Goal: Check status: Check status

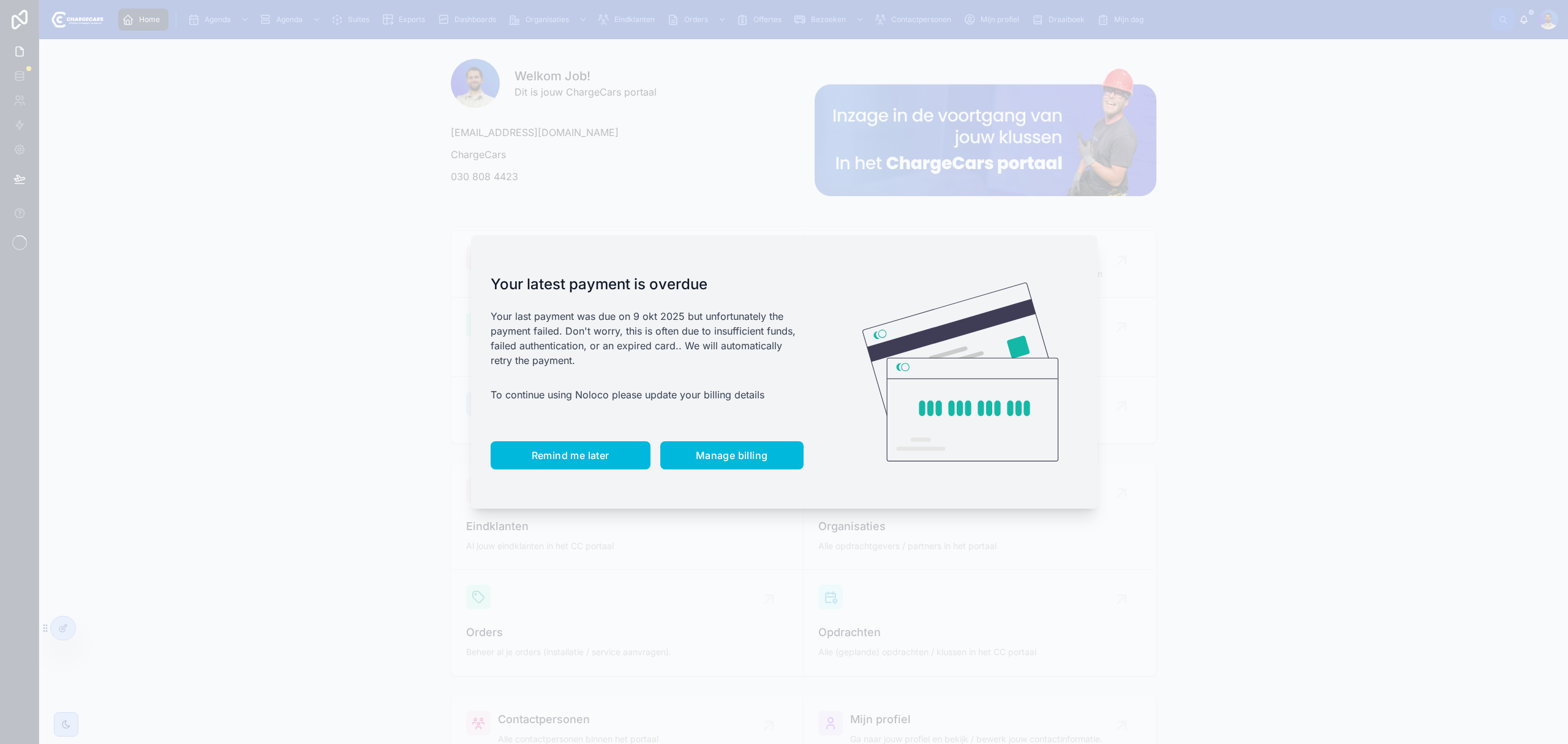
click at [539, 466] on button "Remind me later" at bounding box center [570, 455] width 160 height 28
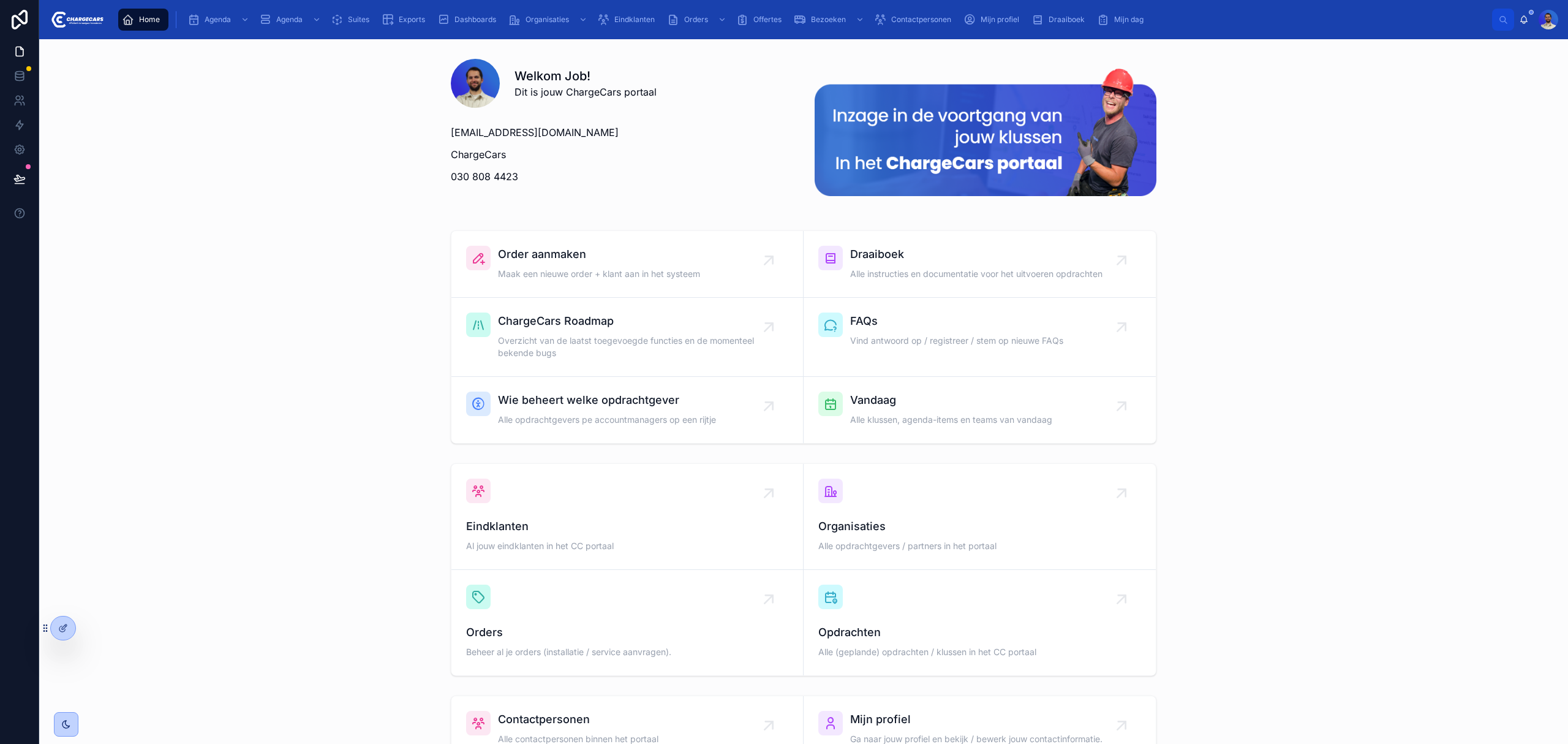
click at [621, 23] on span "Eindklanten" at bounding box center [635, 20] width 41 height 10
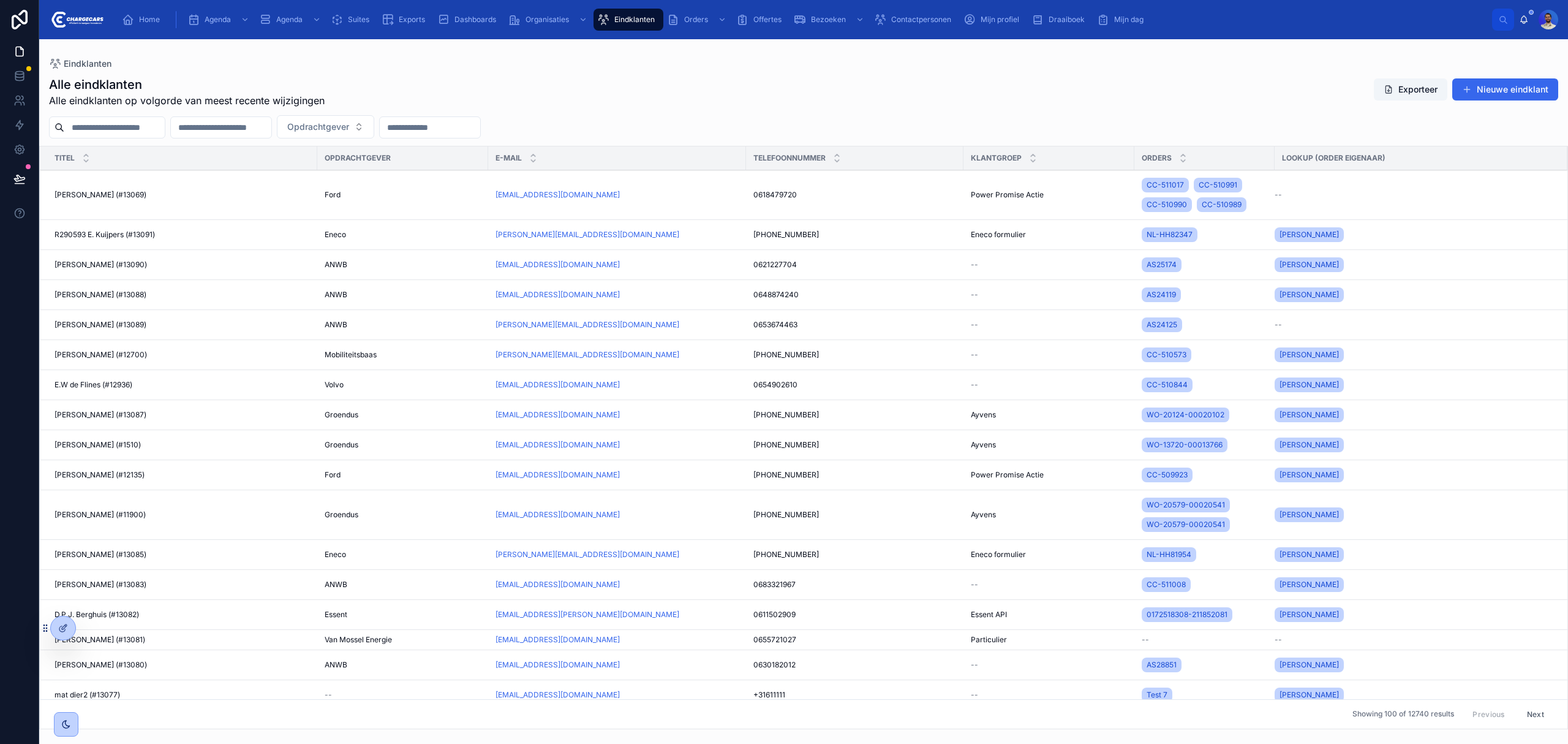
click at [148, 132] on input "text" at bounding box center [114, 127] width 101 height 17
paste input "**********"
type input "**********"
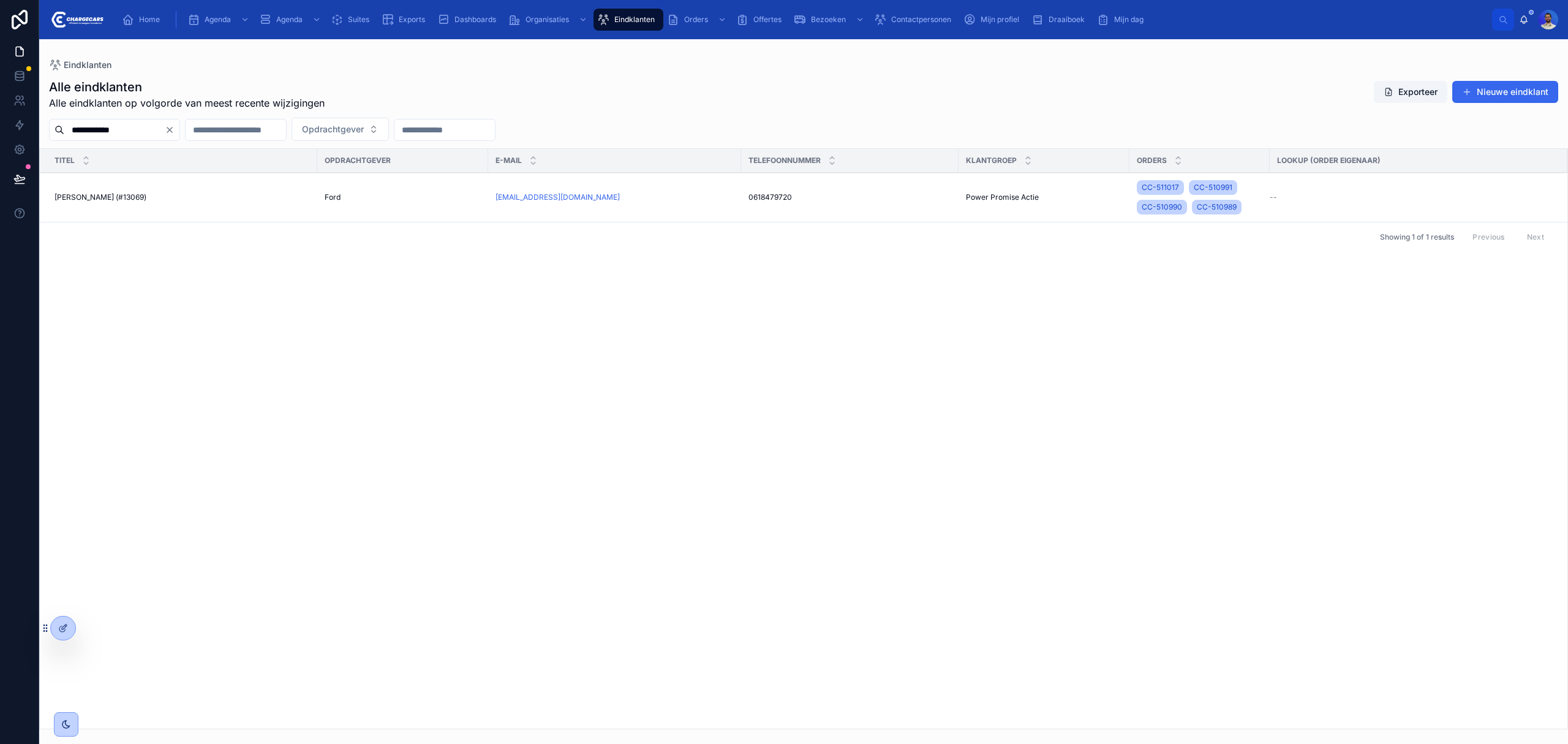
click at [174, 188] on td "Ron Jut (#13069) Ron Jut (#13069)" at bounding box center [179, 198] width 278 height 50
click at [87, 193] on span "Ron Jut (#13069)" at bounding box center [101, 198] width 92 height 10
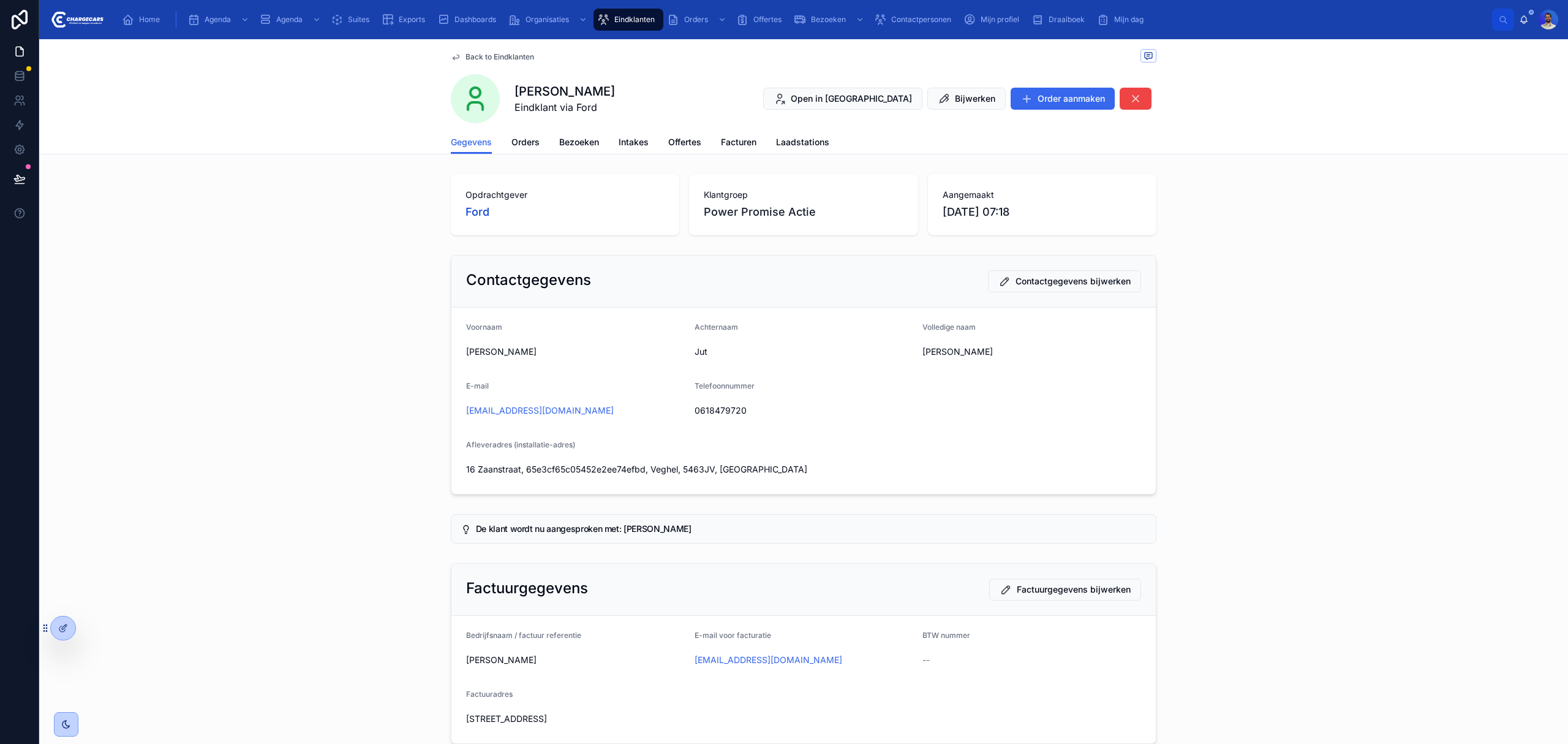
click at [547, 140] on div "Gegevens Orders Bezoeken Intakes Offertes Facturen Laadstations" at bounding box center [803, 142] width 706 height 23
click at [521, 140] on span "Orders" at bounding box center [526, 141] width 28 height 12
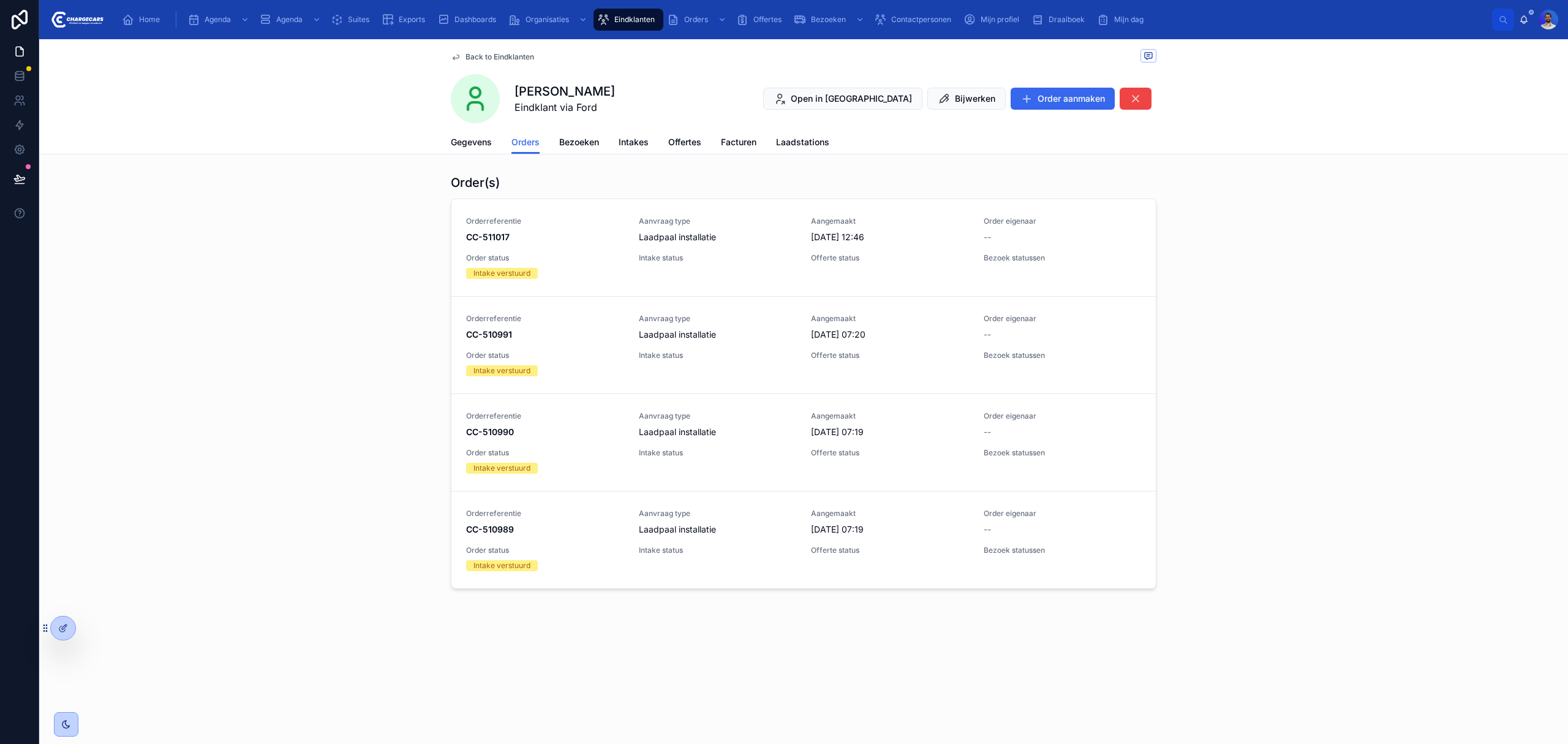
click at [920, 240] on span "9-10-2025 12:46" at bounding box center [890, 237] width 158 height 12
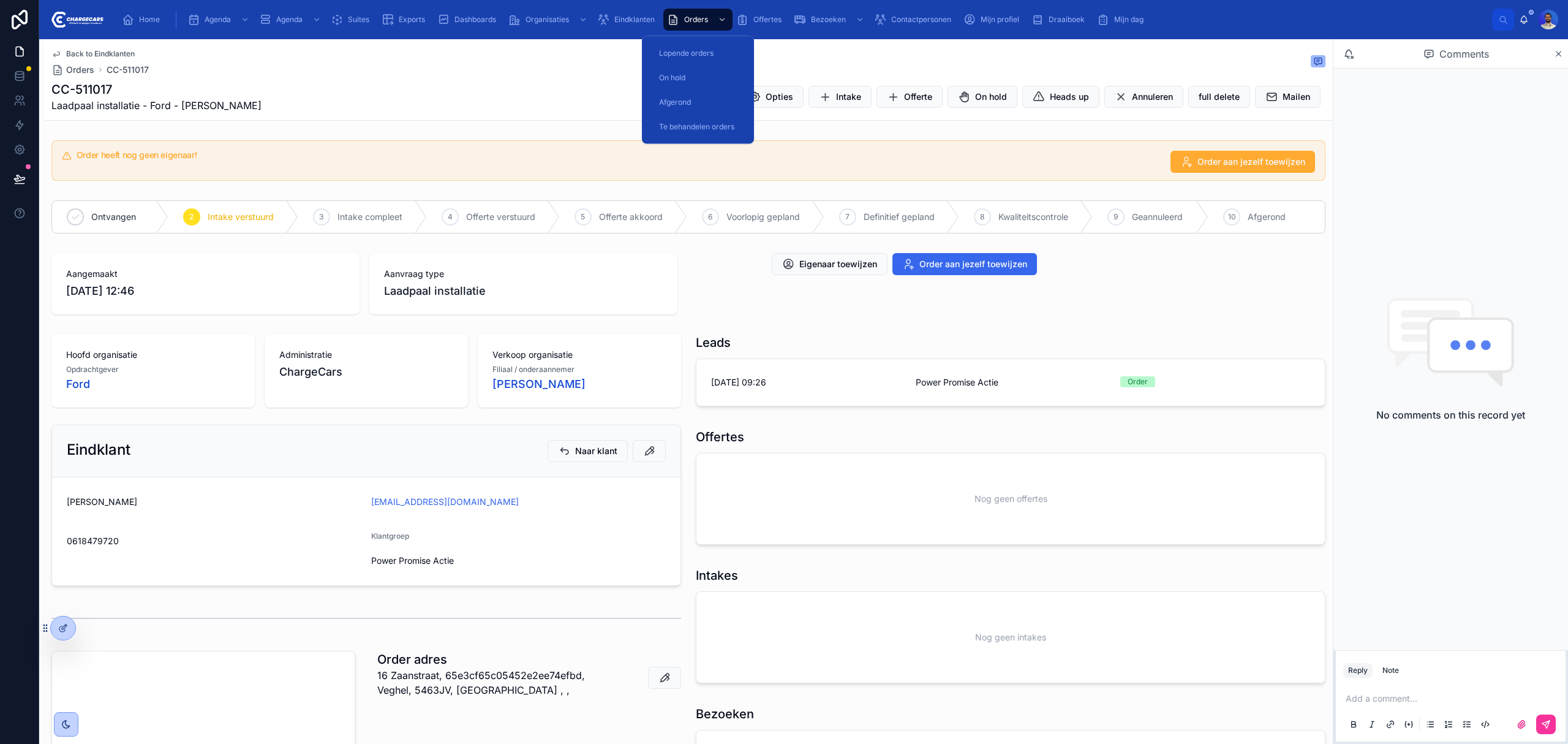
click at [699, 15] on span "Orders" at bounding box center [696, 20] width 24 height 10
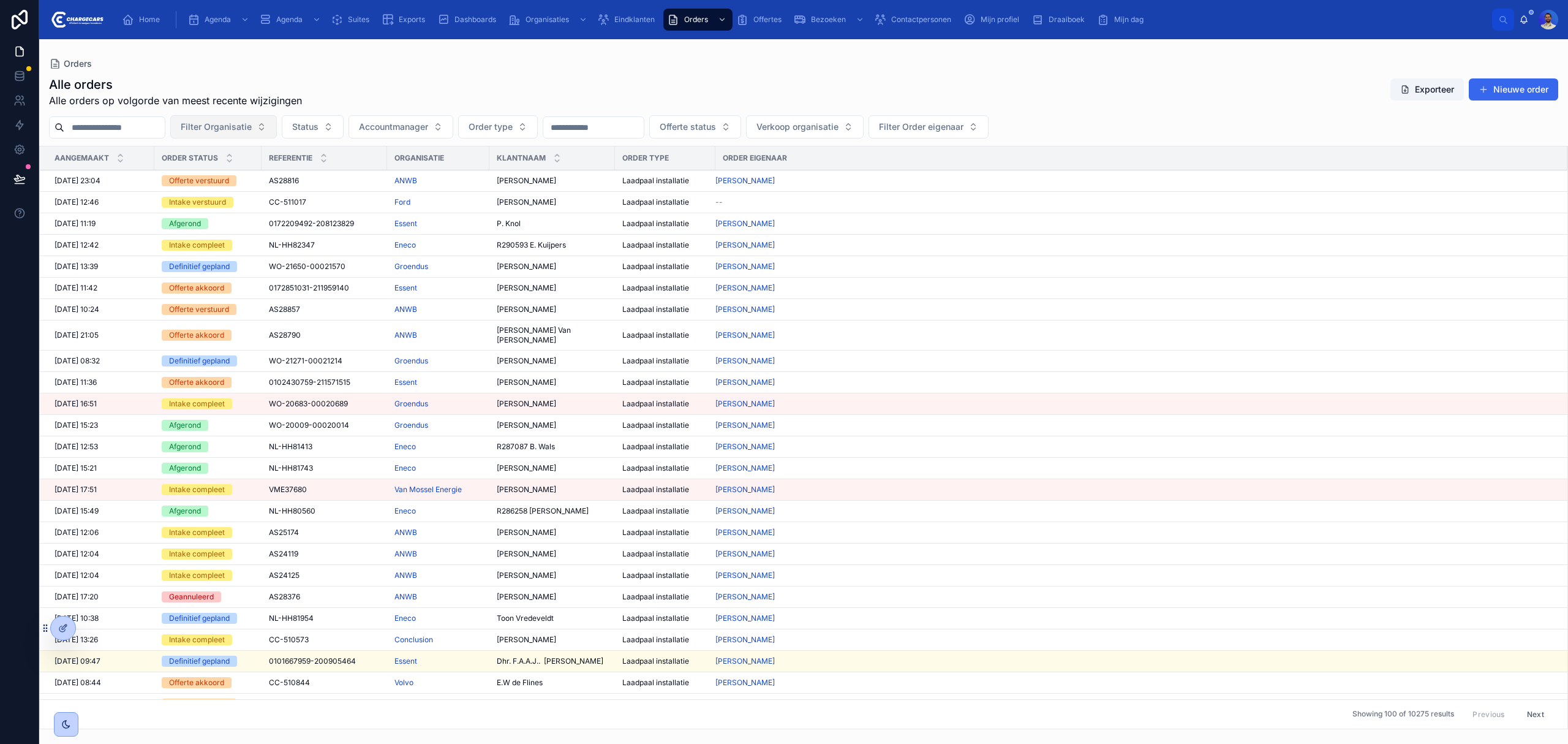
click at [252, 127] on span "Filter Organisatie" at bounding box center [216, 127] width 71 height 12
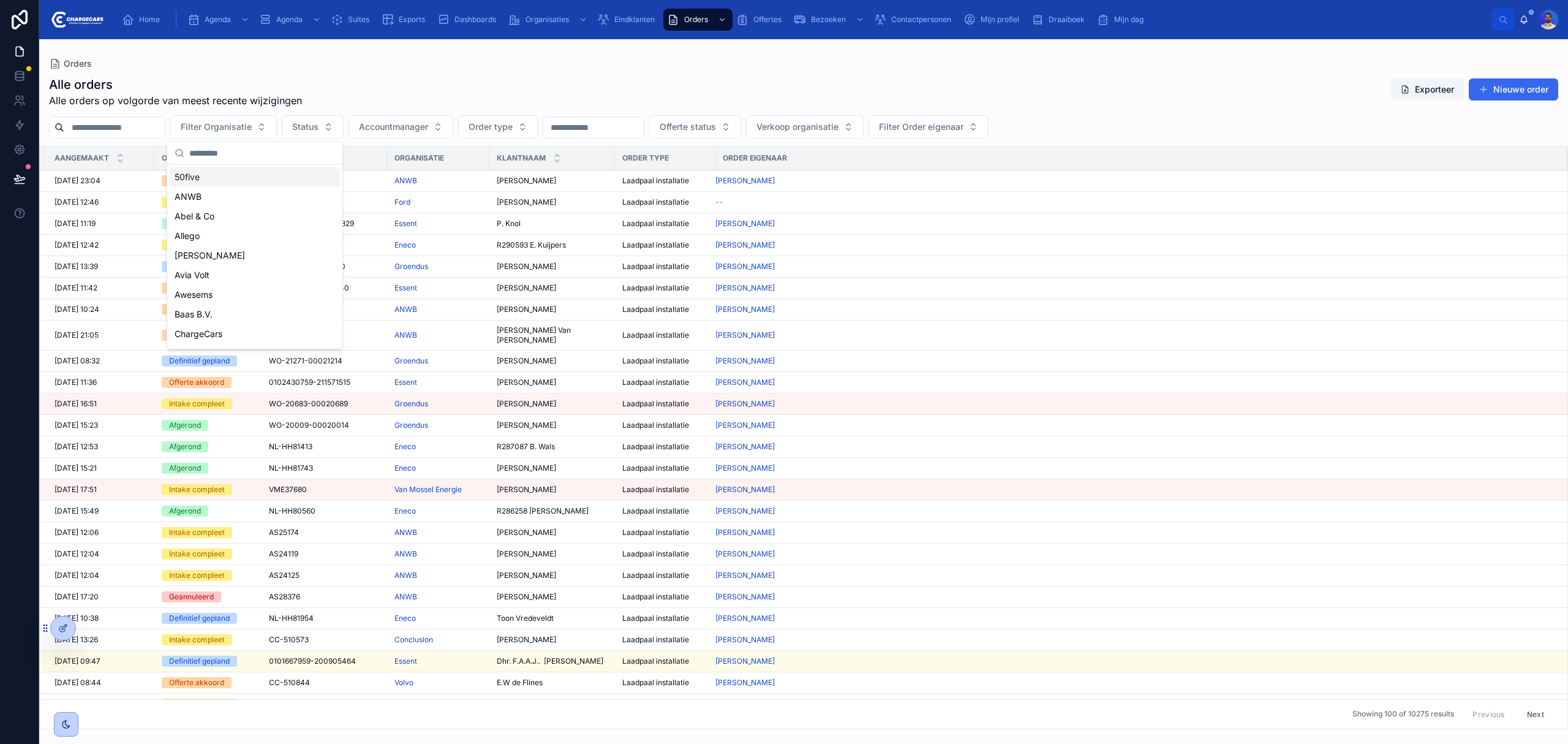
click at [484, 66] on div "Orders" at bounding box center [803, 64] width 1509 height 10
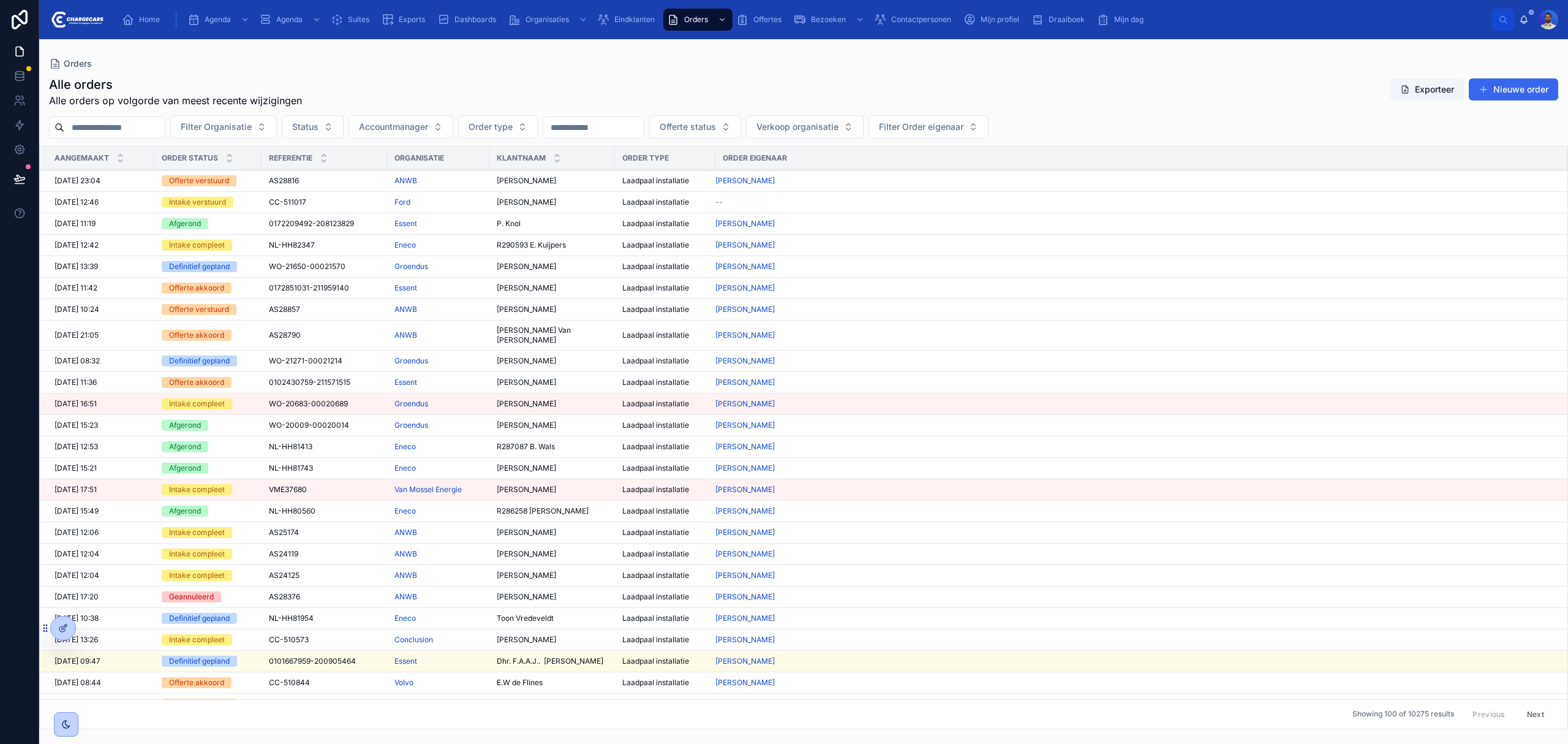
click at [370, 113] on div "Alle orders Alle orders op volgorde van meest recente wijzigingen Exporteer Nie…" at bounding box center [803, 399] width 1529 height 660
click at [318, 127] on span "Status" at bounding box center [305, 127] width 26 height 12
click at [552, 45] on div "Orders Alle orders Alle orders op volgorde van meest recente wijzigingen Export…" at bounding box center [803, 384] width 1529 height 690
click at [252, 127] on span "Filter Organisatie" at bounding box center [216, 127] width 71 height 12
type input "******"
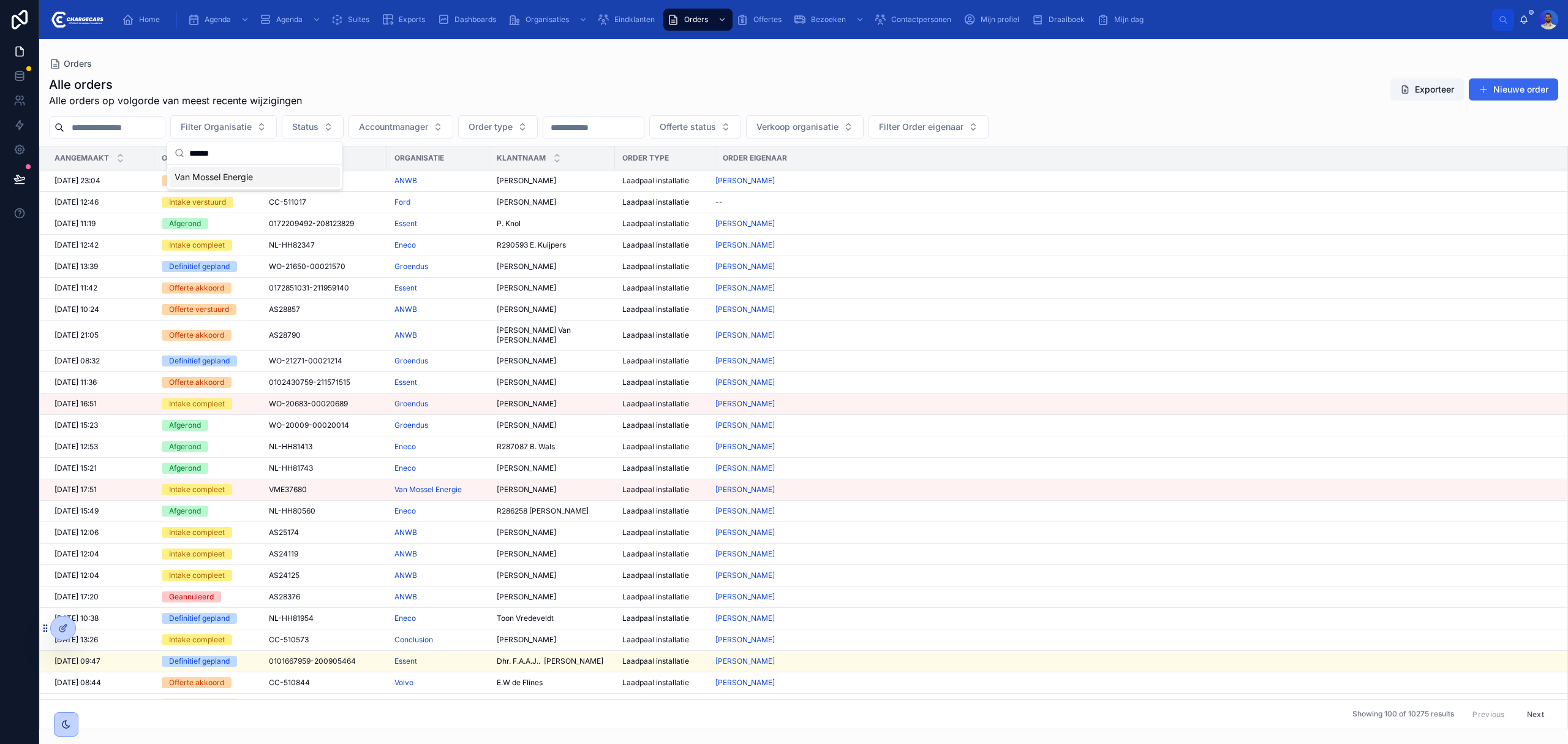
click at [238, 180] on span "Van Mossel Energie" at bounding box center [214, 177] width 79 height 12
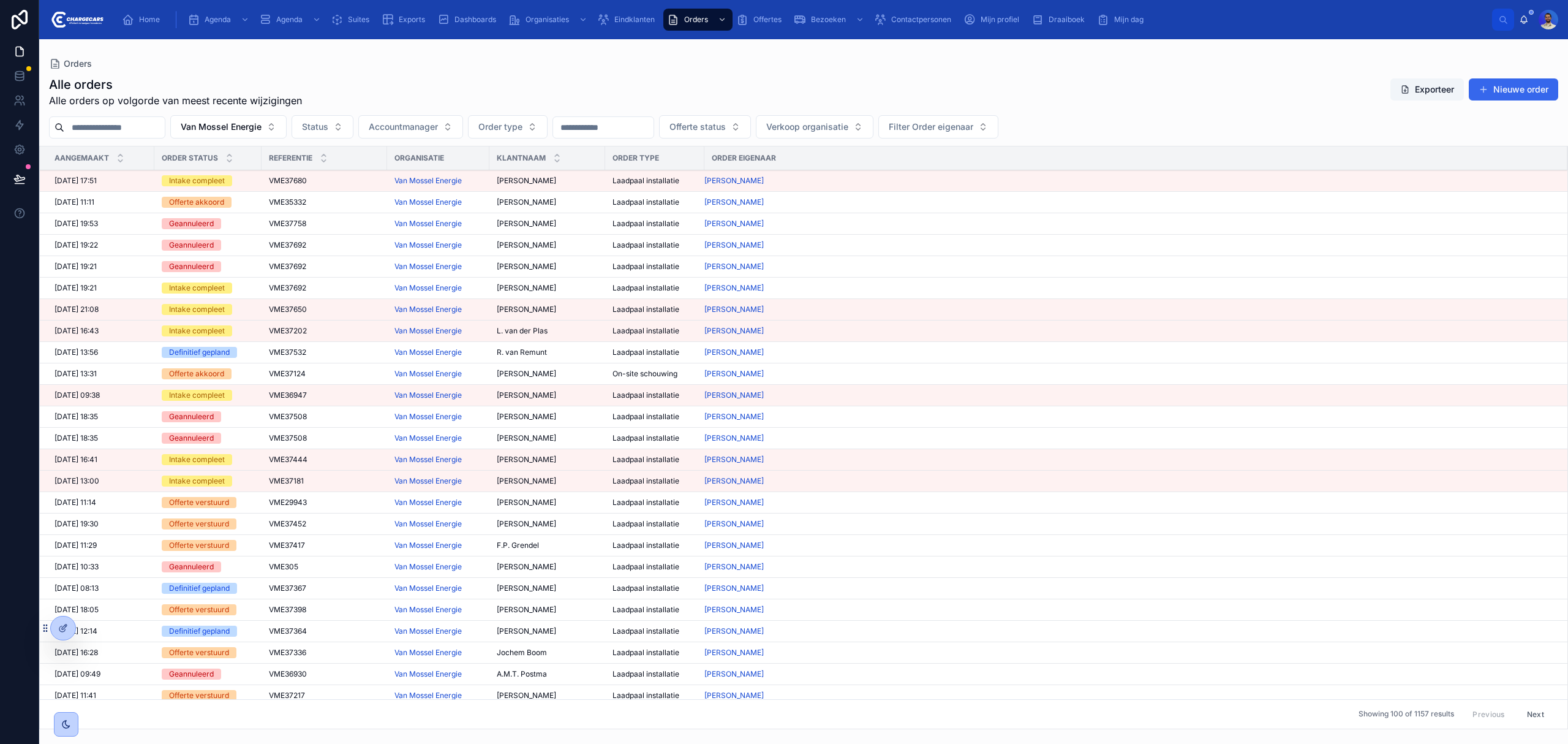
click at [363, 202] on div "VME35332 VME35332" at bounding box center [325, 203] width 111 height 10
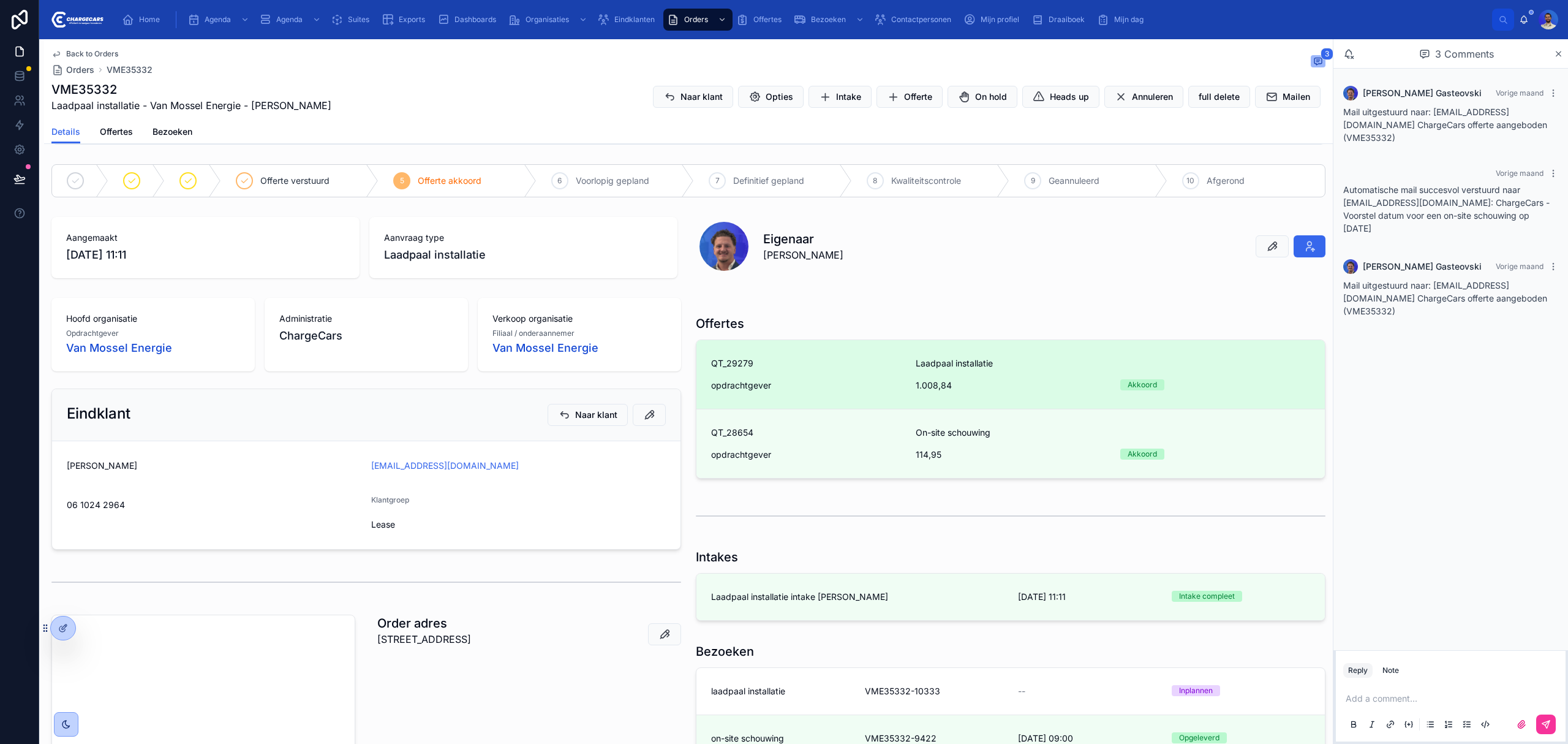
scroll to position [49, 0]
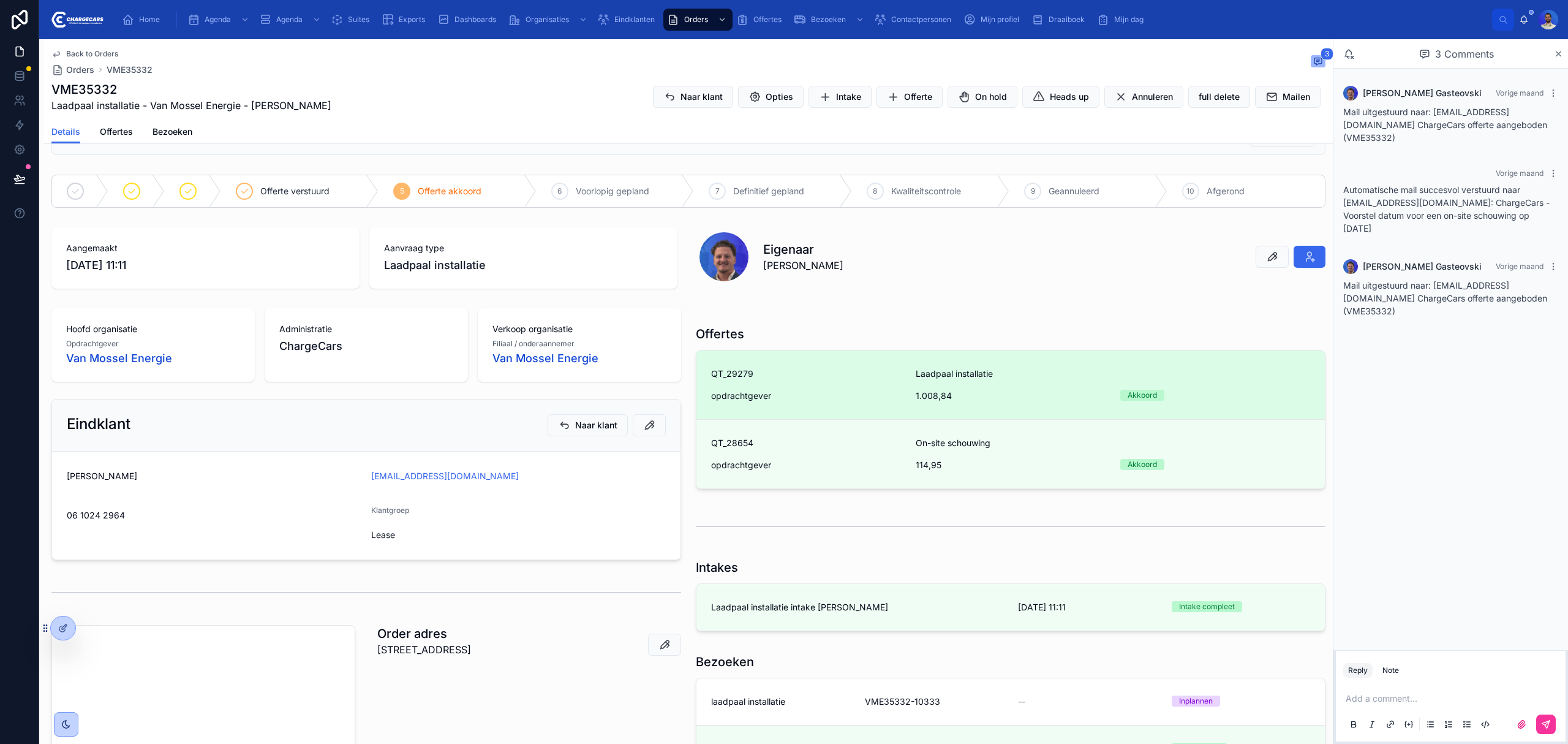
click at [828, 384] on div "QT_29279 Laadpaal installatie opdrachtgever 1.008,84 Akkoord" at bounding box center [1011, 385] width 599 height 34
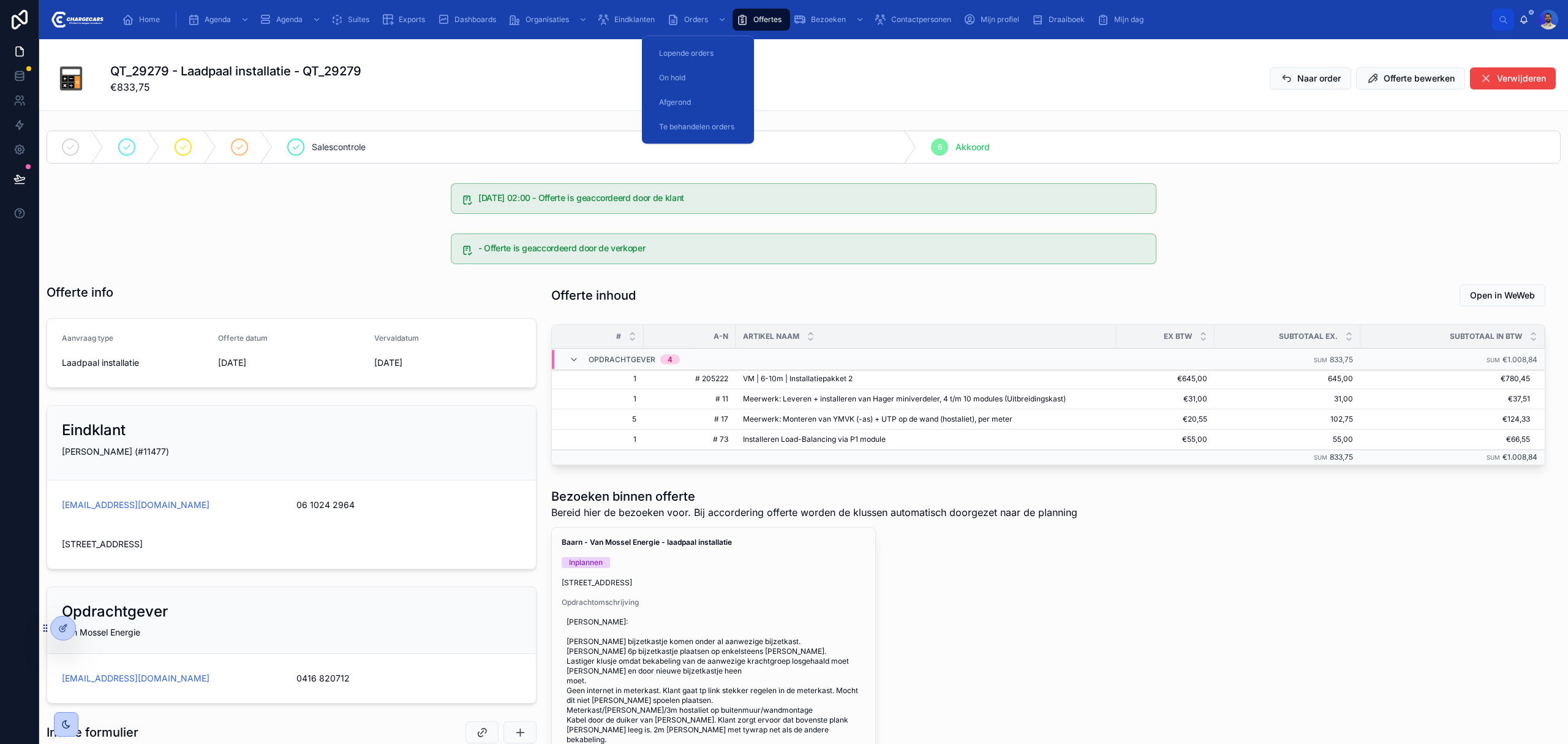
click at [698, 50] on span "Lopende orders" at bounding box center [687, 53] width 55 height 10
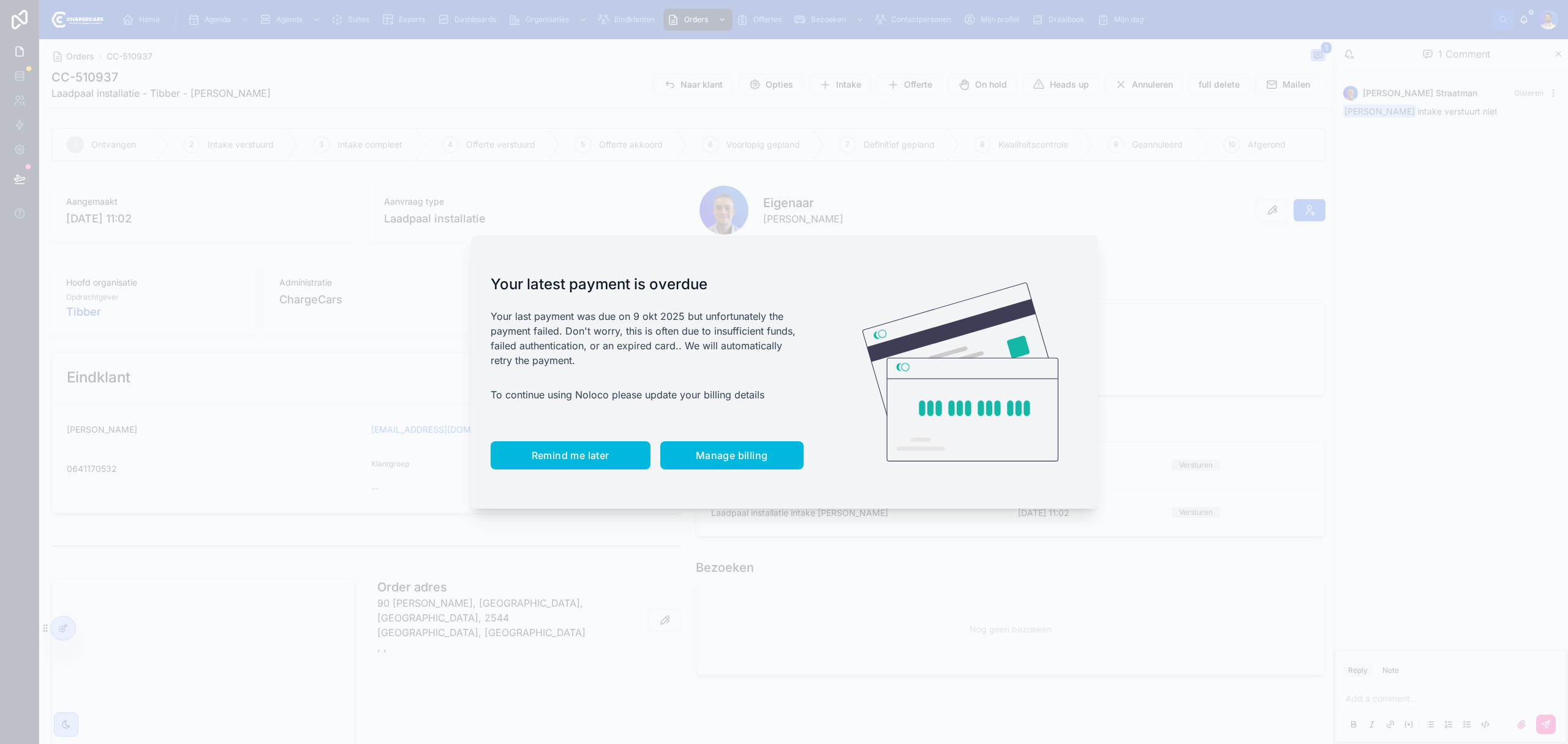
click at [564, 447] on button "Remind me later" at bounding box center [570, 455] width 160 height 28
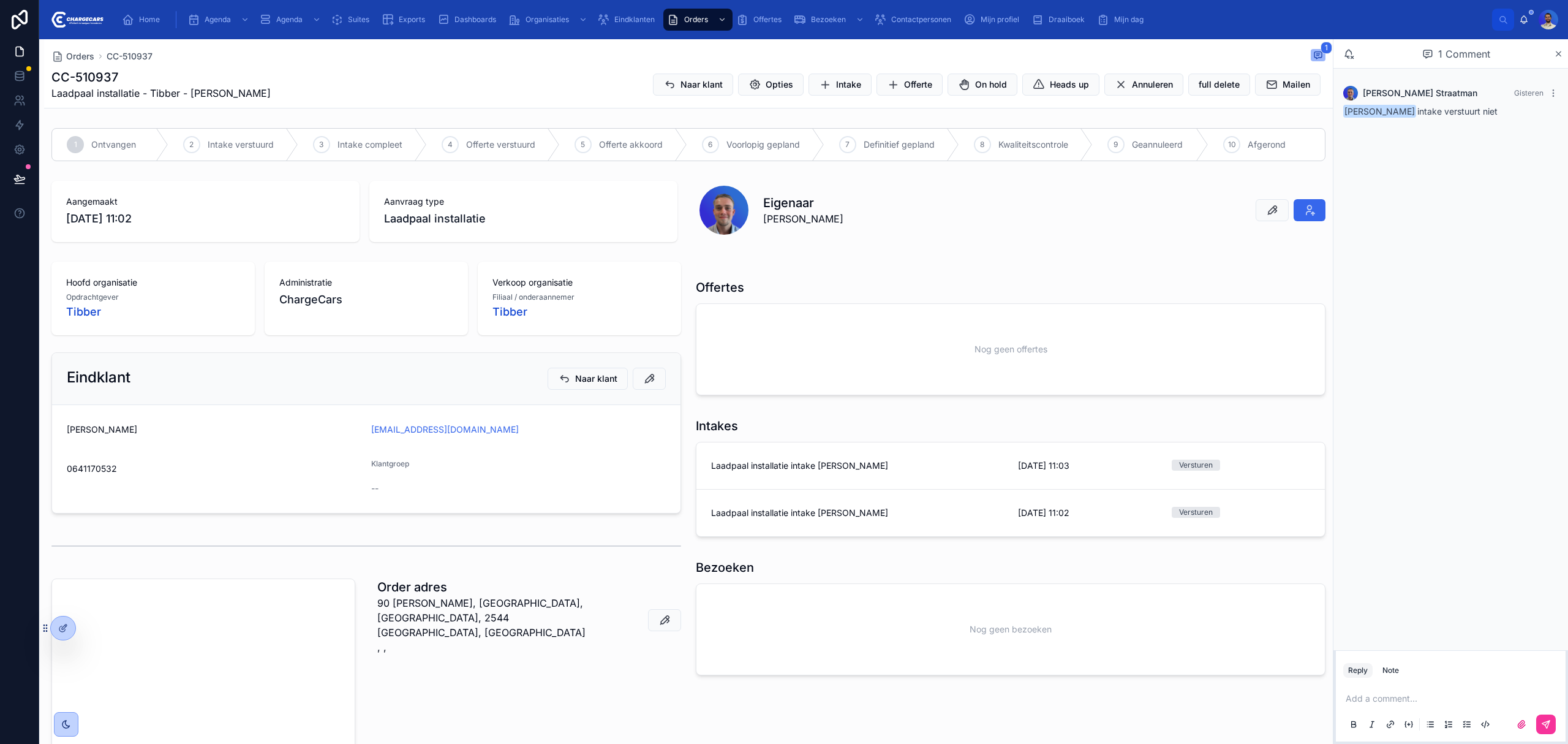
click at [822, 481] on link "Laadpaal installatie intake Bastiaan Snoek 8-10-2025 11:03 Versturen del" at bounding box center [1011, 466] width 628 height 47
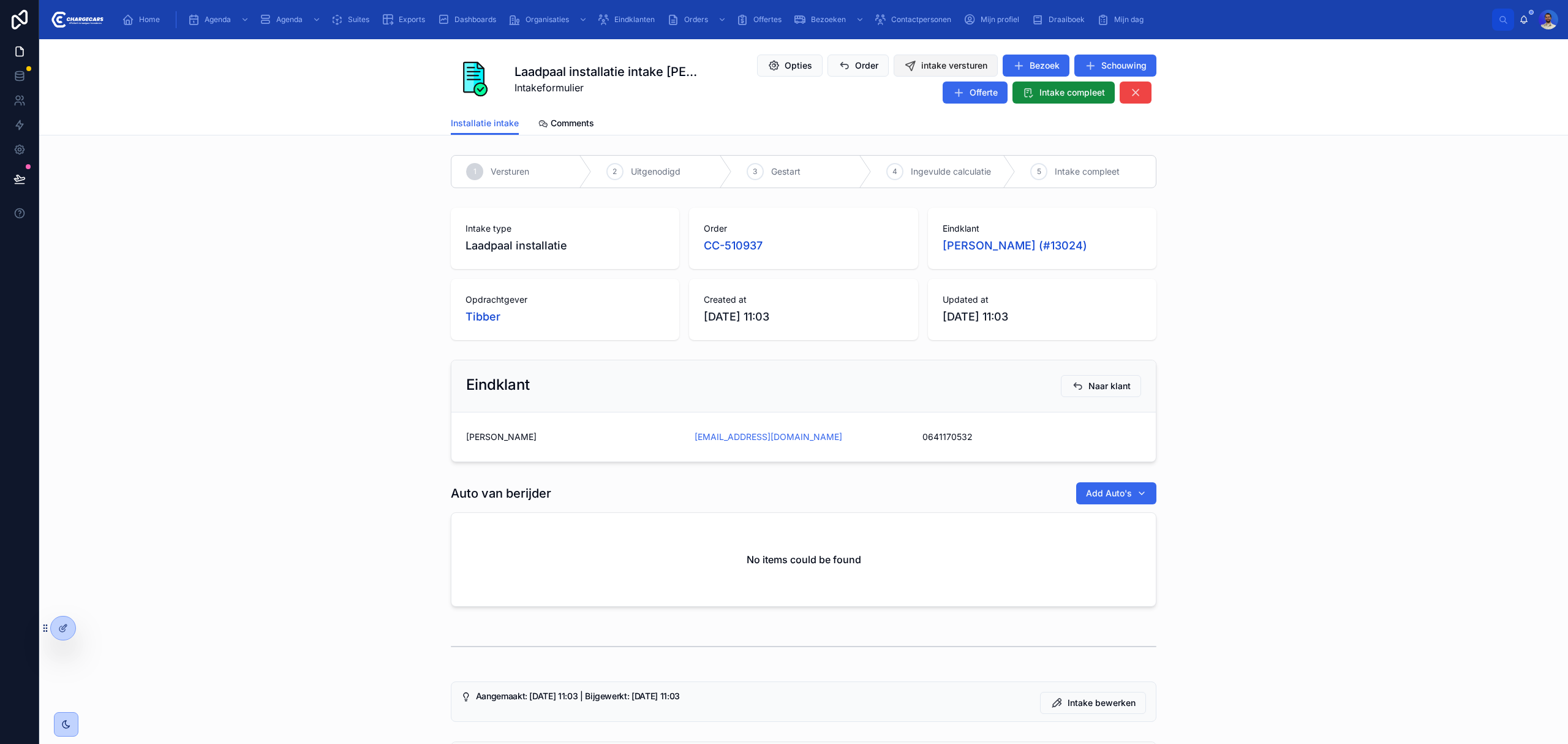
click at [936, 60] on span "intake versturen" at bounding box center [954, 65] width 66 height 12
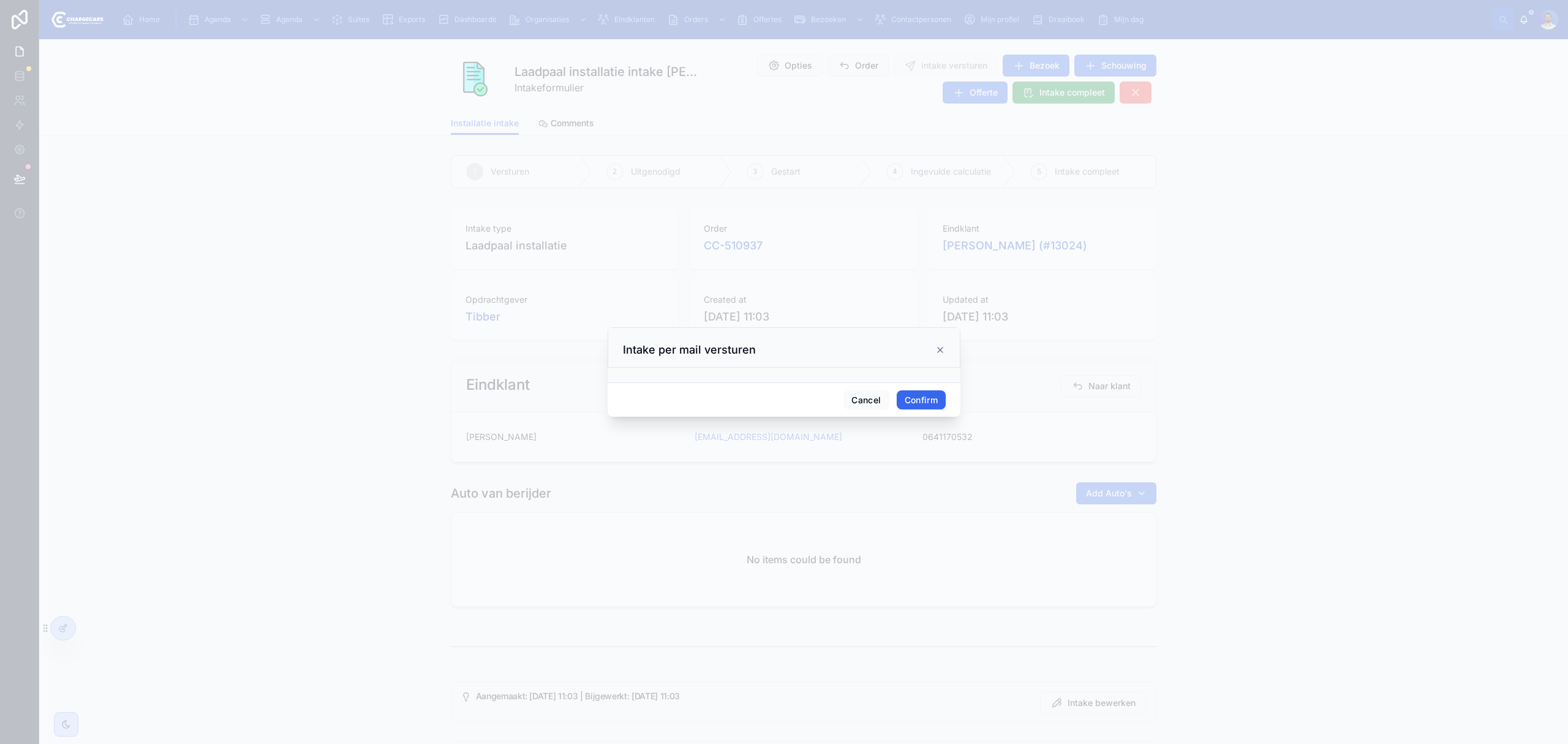
click at [917, 401] on button "Confirm" at bounding box center [921, 400] width 49 height 20
click at [1330, 307] on div at bounding box center [784, 372] width 1568 height 744
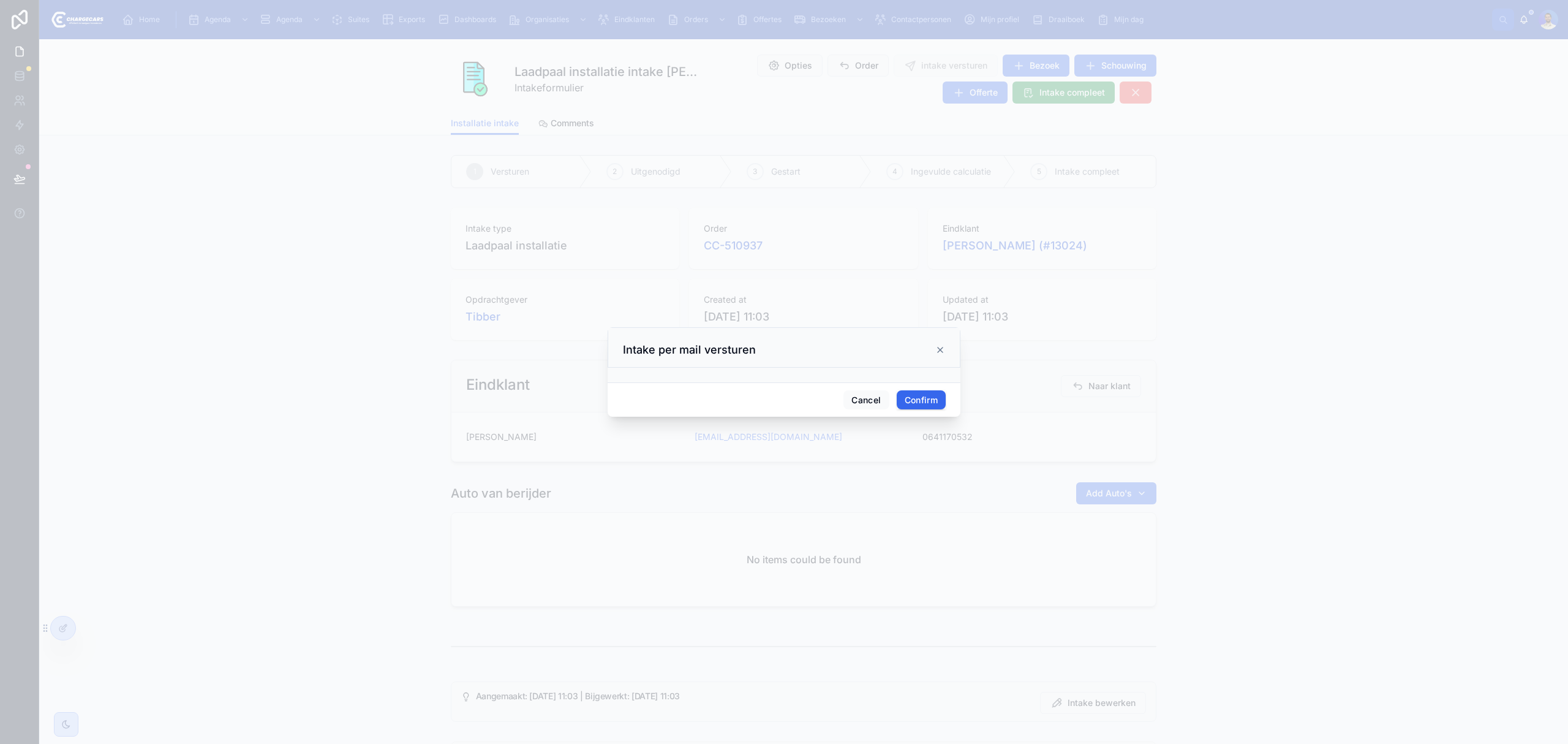
click at [937, 350] on icon at bounding box center [940, 350] width 10 height 10
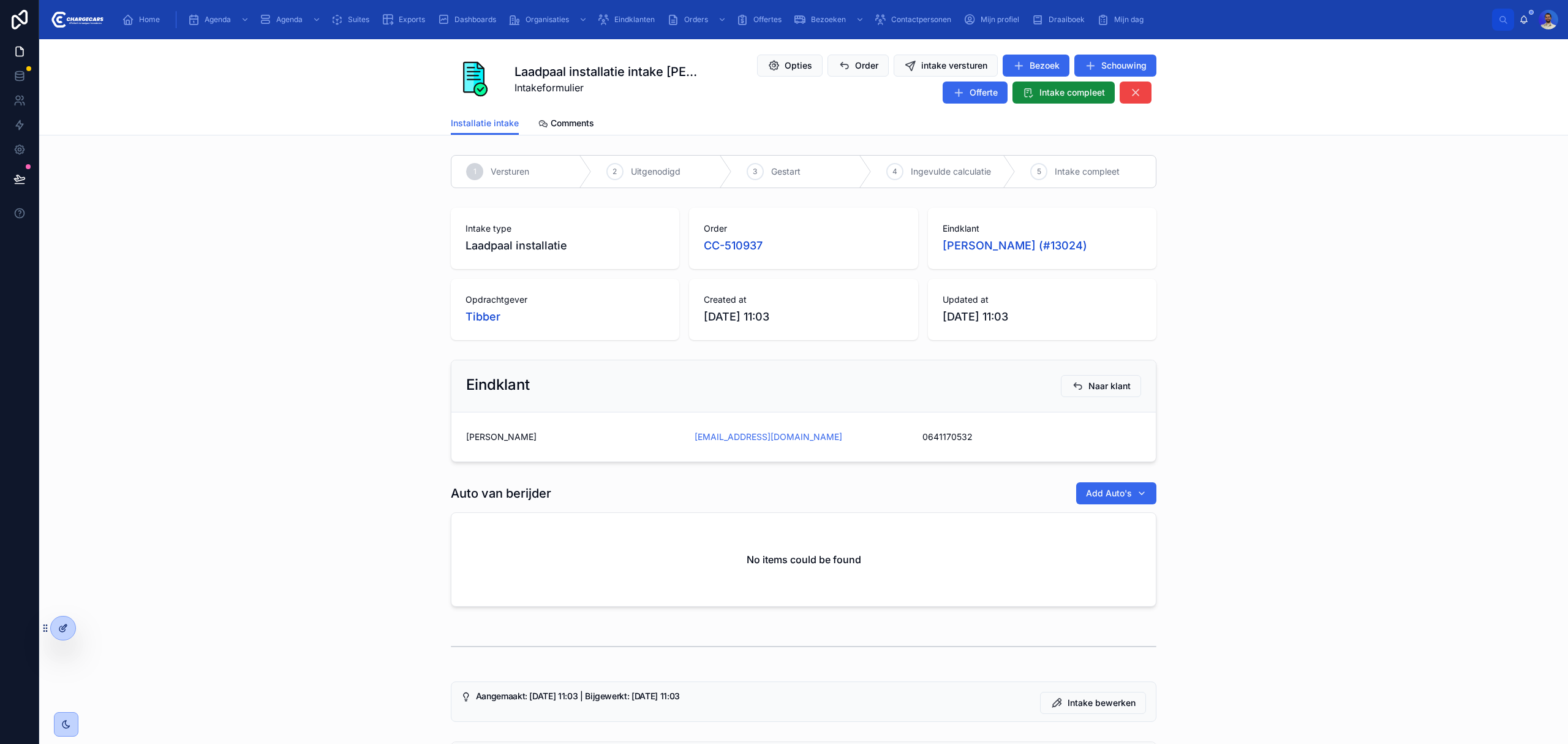
click at [71, 631] on div at bounding box center [63, 628] width 25 height 23
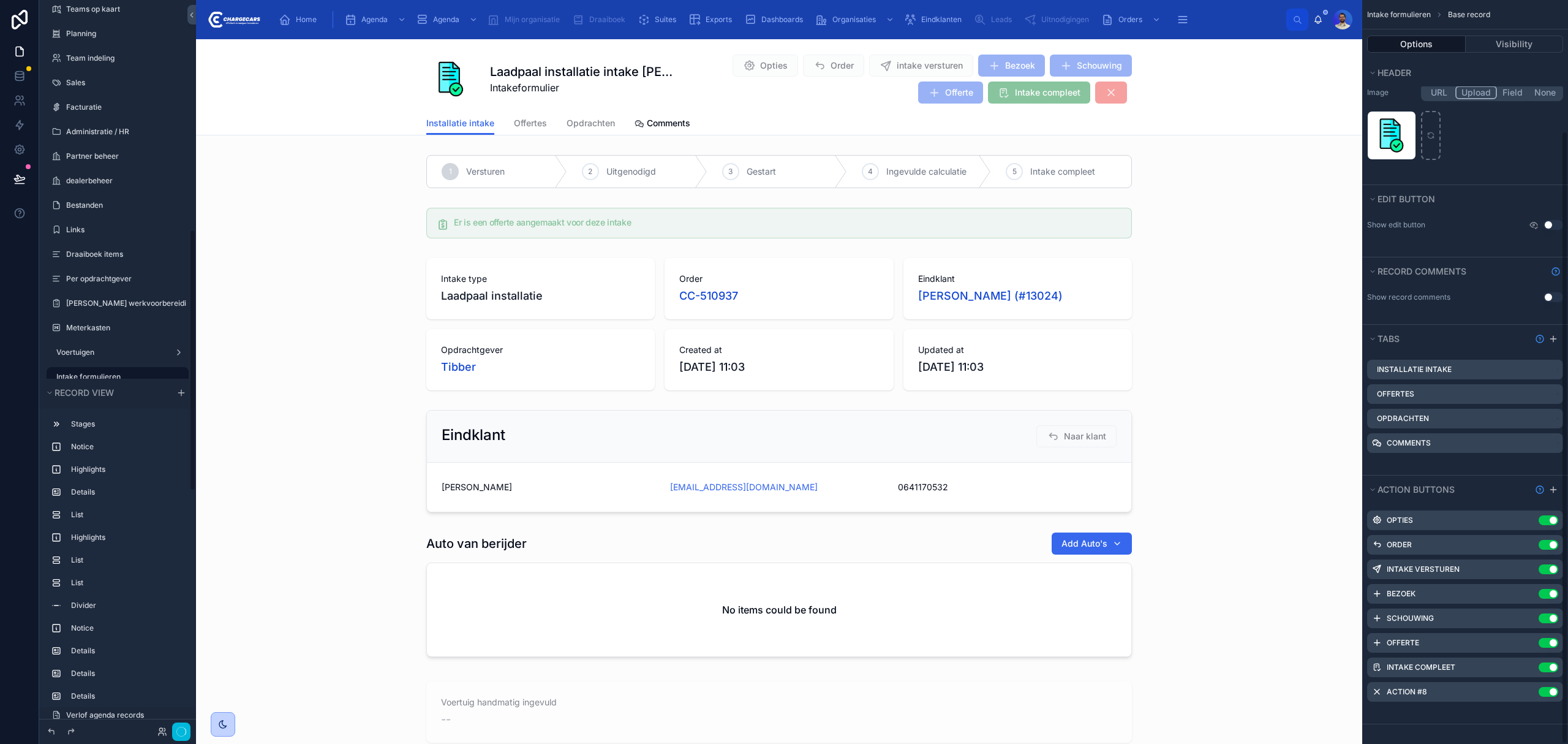
scroll to position [160, 0]
click at [0, 0] on icon "scrollable content" at bounding box center [0, 0] width 0 height 0
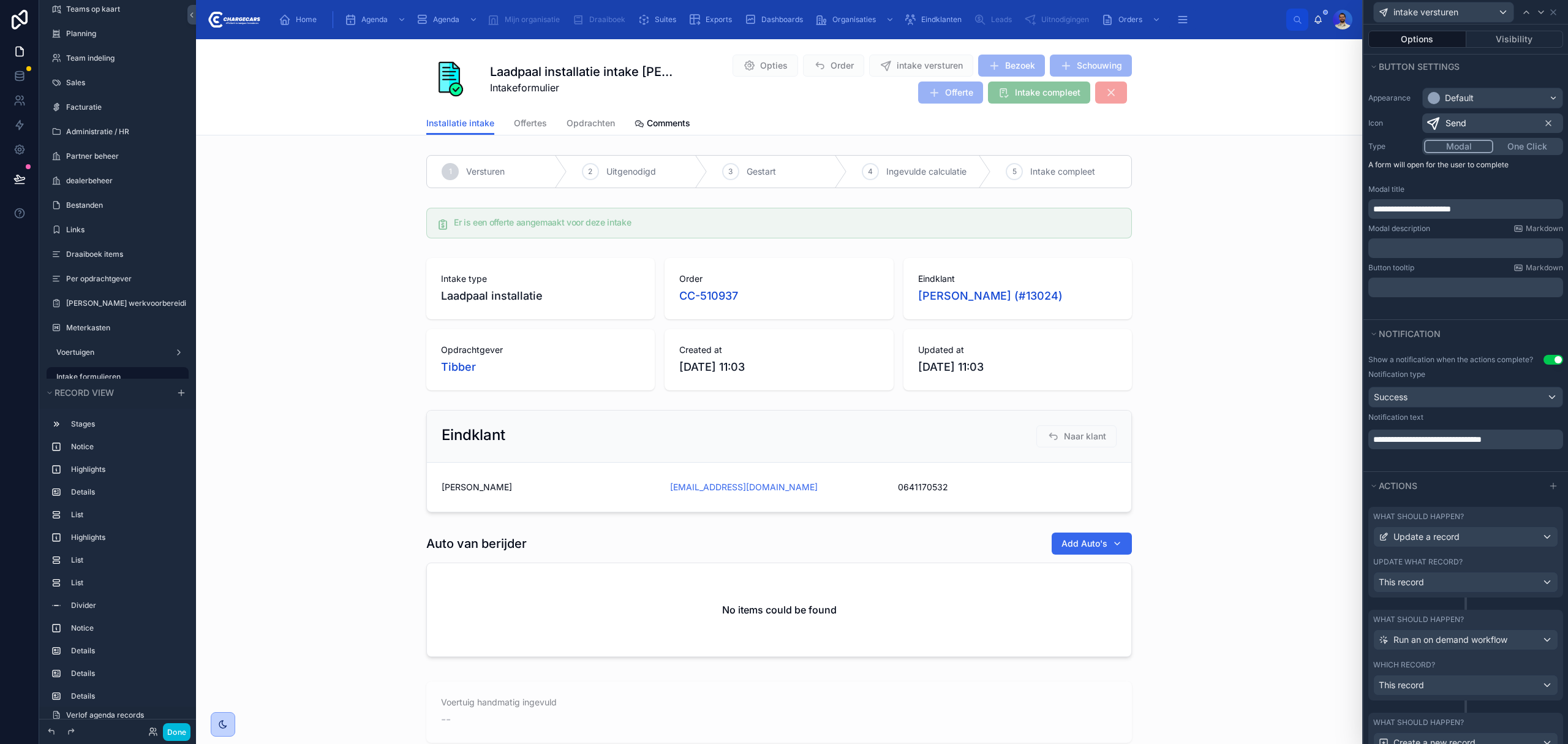
scroll to position [226, 0]
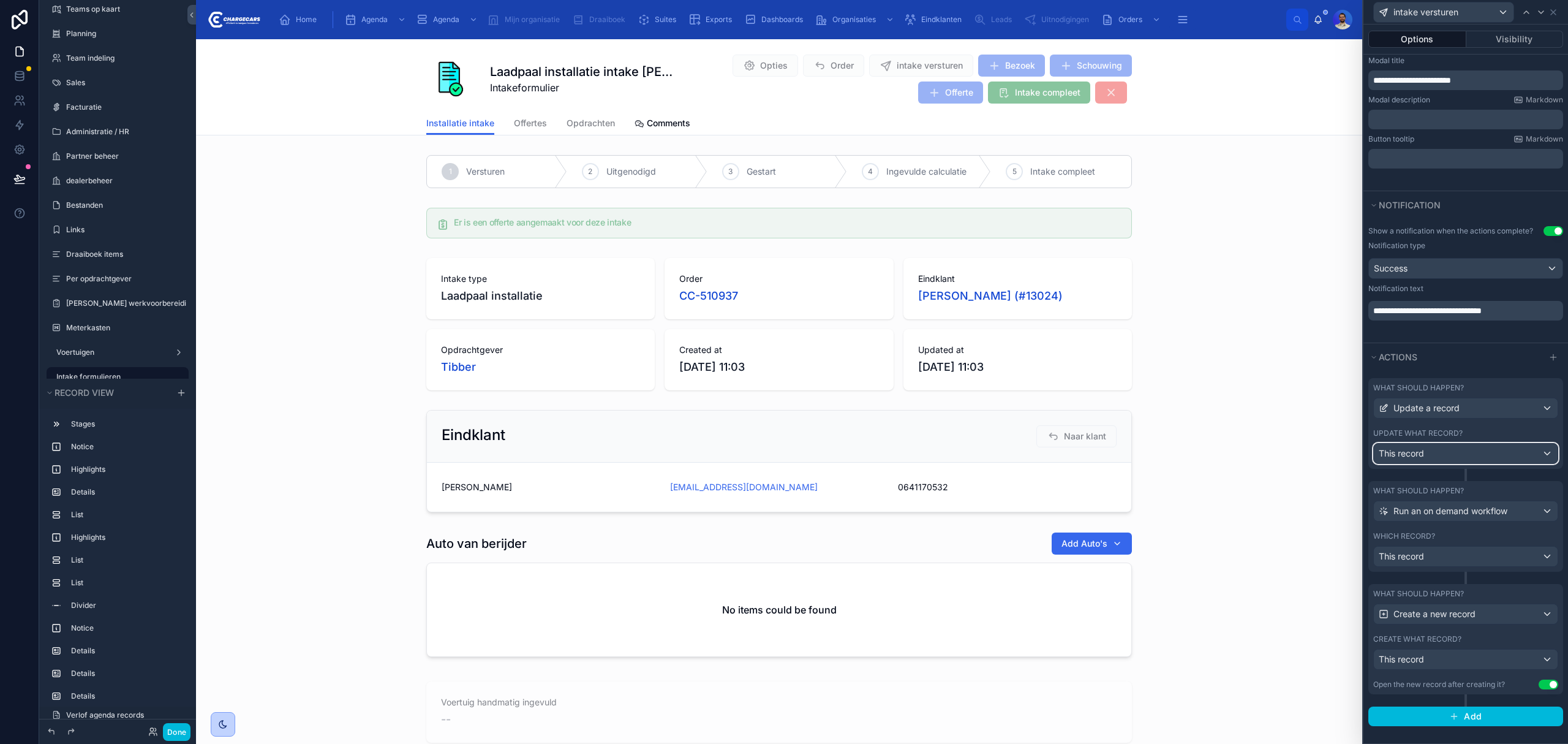
click at [1451, 444] on div "This record" at bounding box center [1465, 454] width 183 height 20
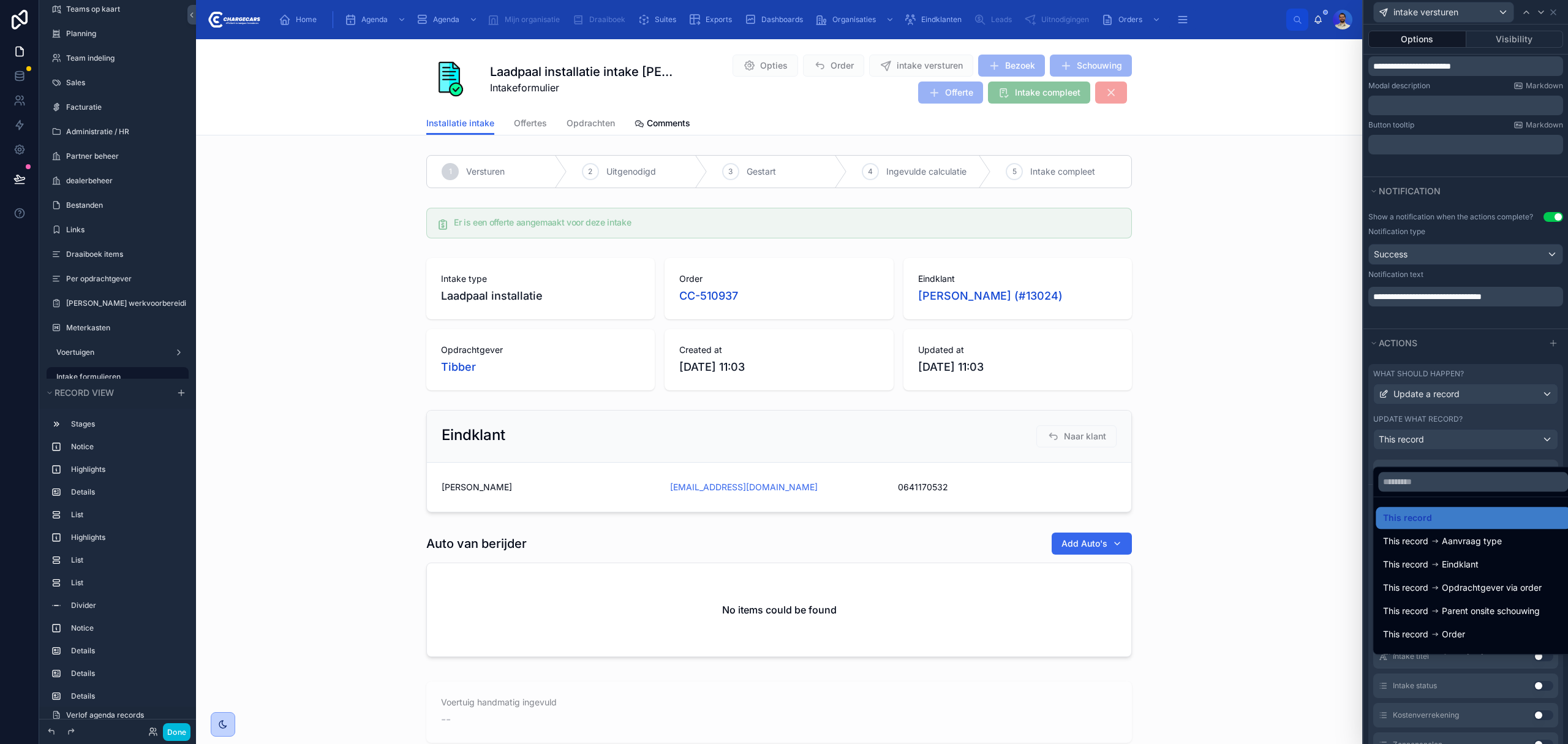
click at [1451, 442] on div at bounding box center [1465, 372] width 205 height 744
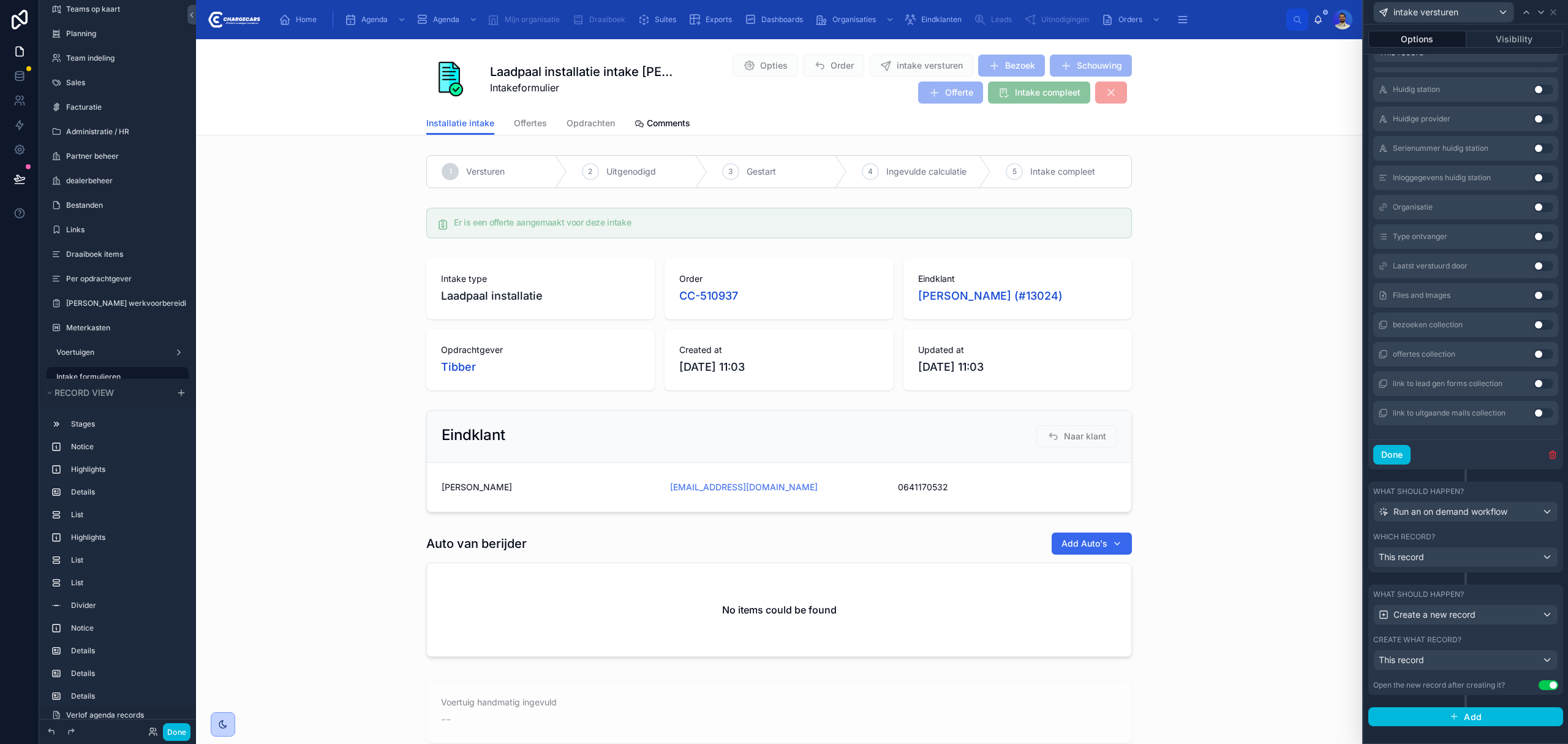
scroll to position [629, 0]
click at [1460, 537] on div "Which record?" at bounding box center [1465, 537] width 185 height 10
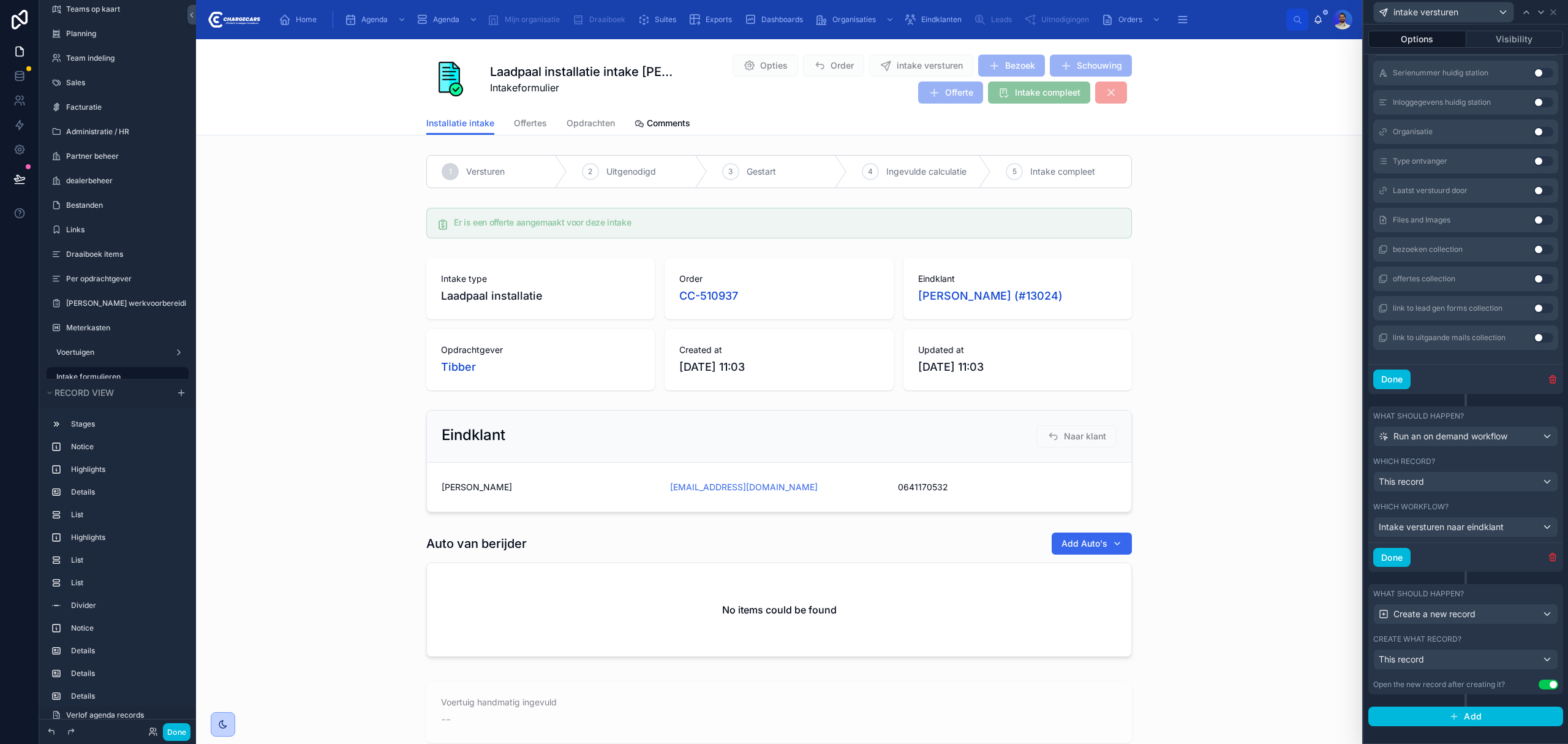
scroll to position [705, 0]
click at [1428, 657] on div "This record" at bounding box center [1465, 660] width 183 height 20
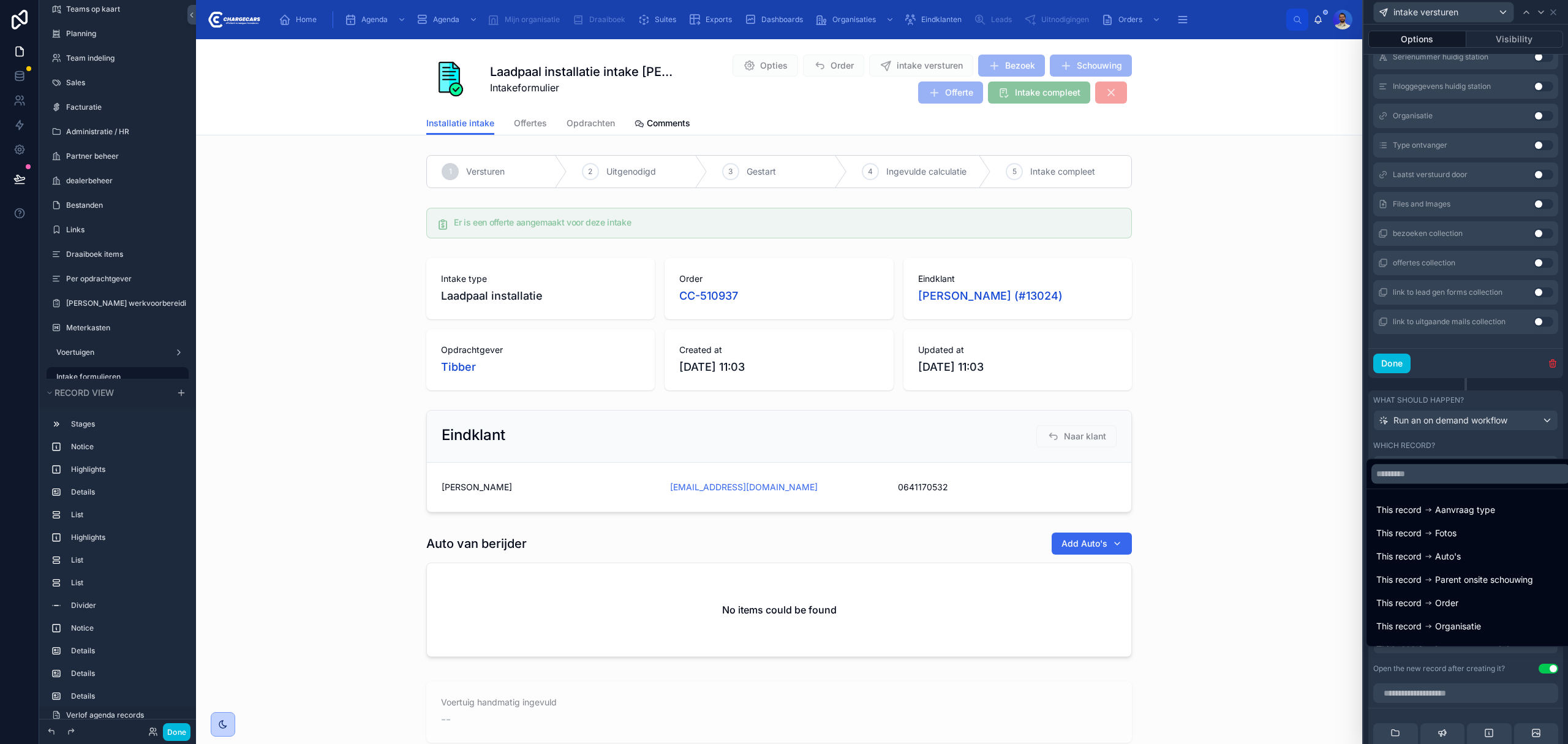
click at [1428, 657] on div at bounding box center [1465, 372] width 205 height 744
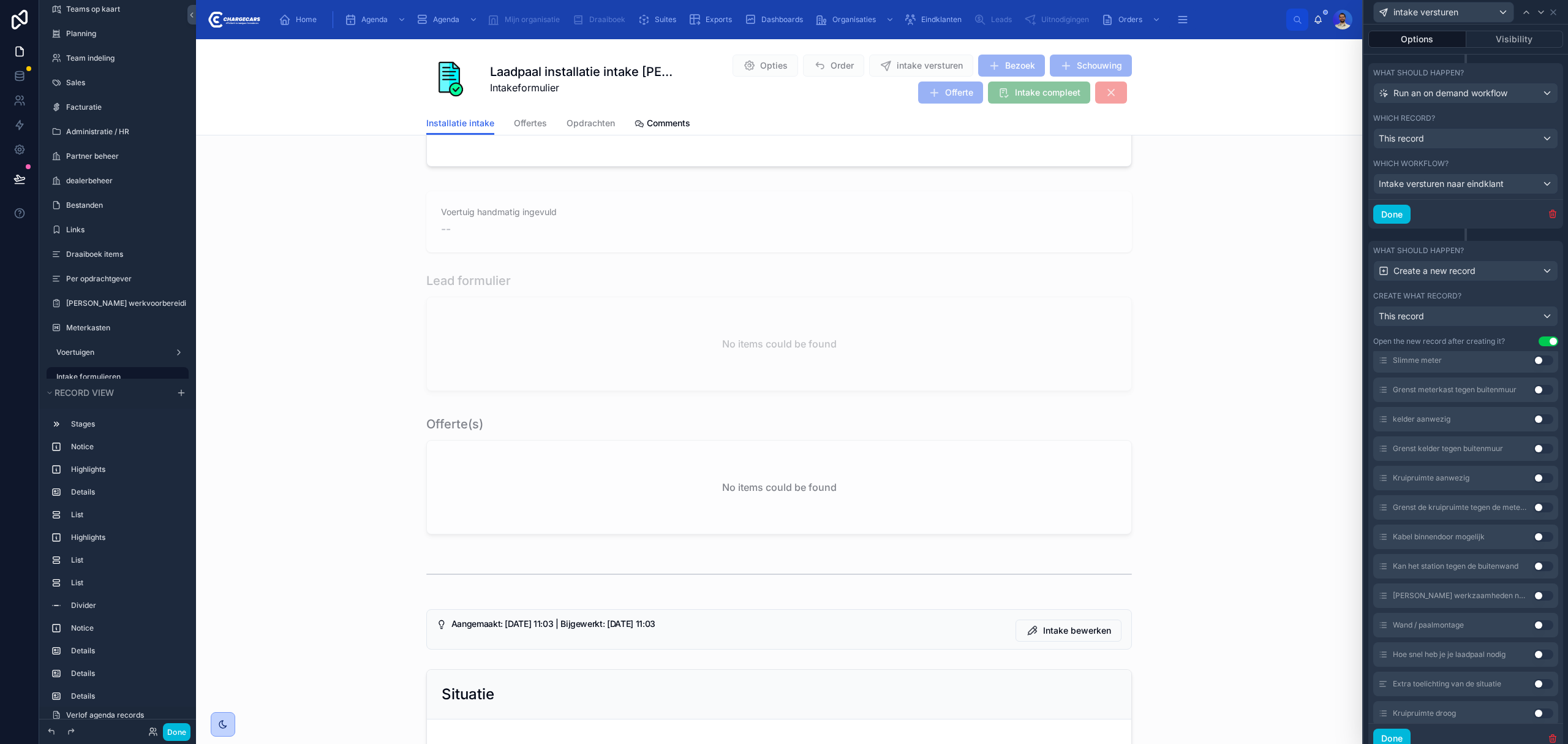
scroll to position [0, 0]
click at [174, 729] on button "Done" at bounding box center [176, 731] width 27 height 18
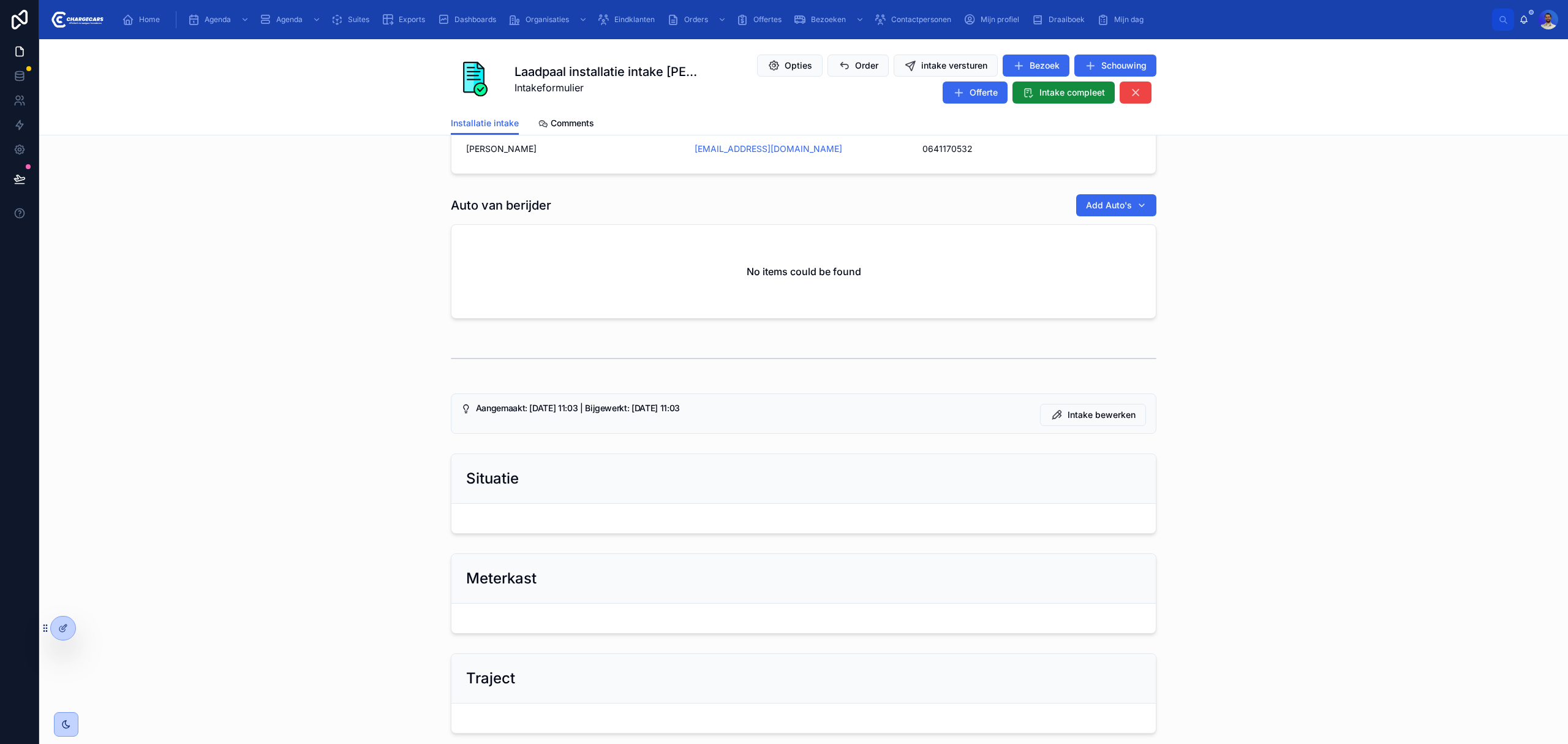
scroll to position [82, 0]
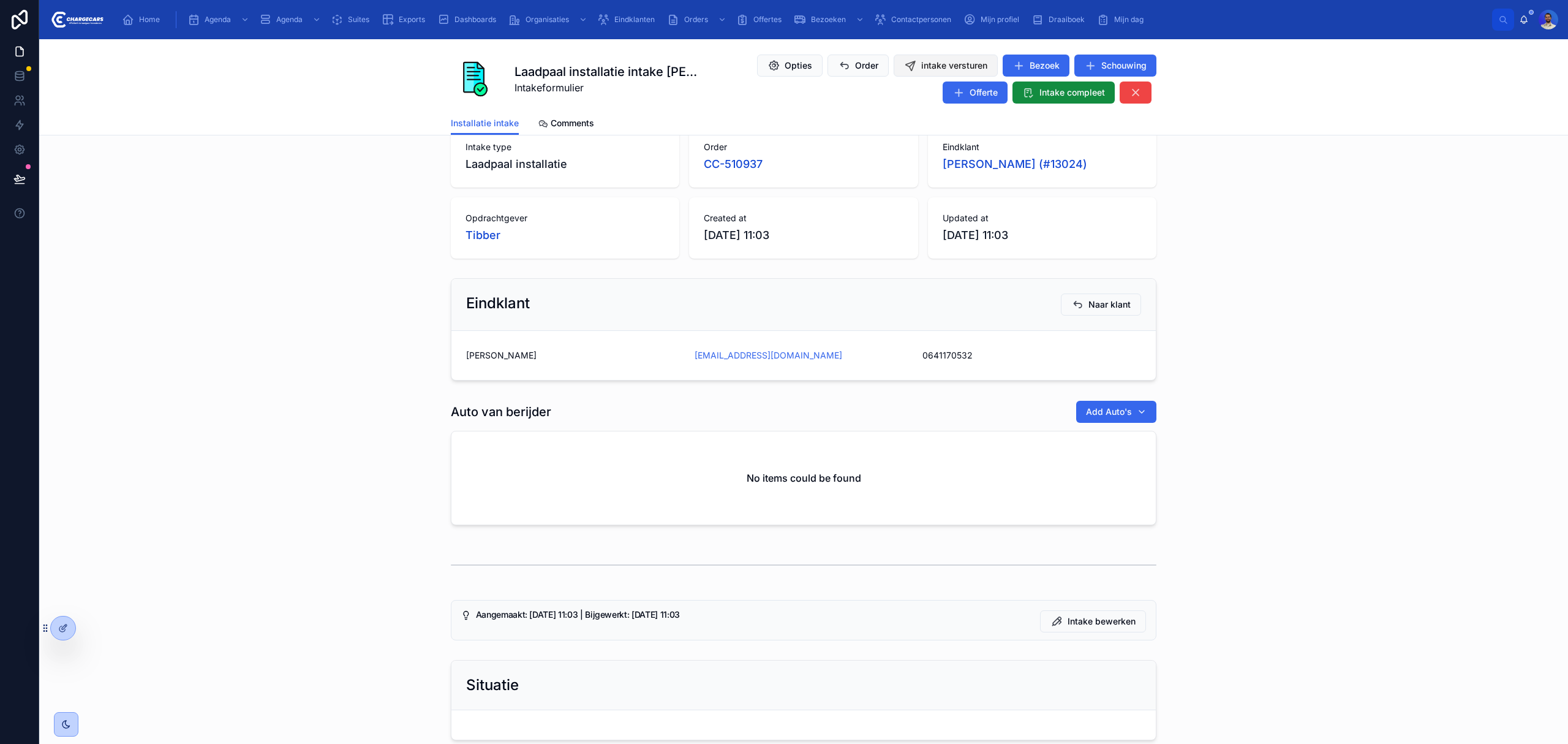
click at [943, 58] on button "intake versturen" at bounding box center [945, 65] width 104 height 22
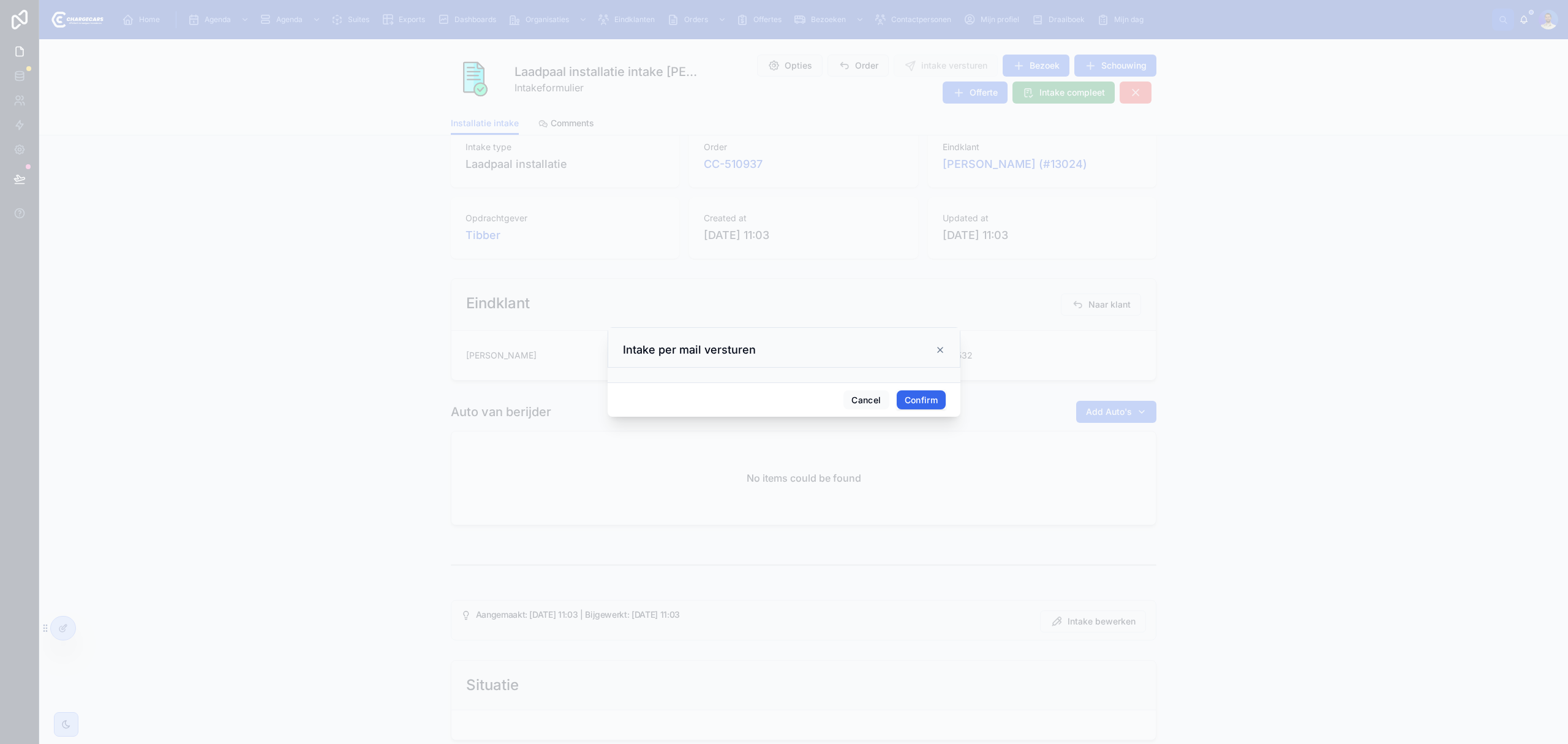
click at [921, 400] on button "Confirm" at bounding box center [921, 400] width 49 height 20
click at [868, 395] on button "Cancel" at bounding box center [866, 400] width 45 height 20
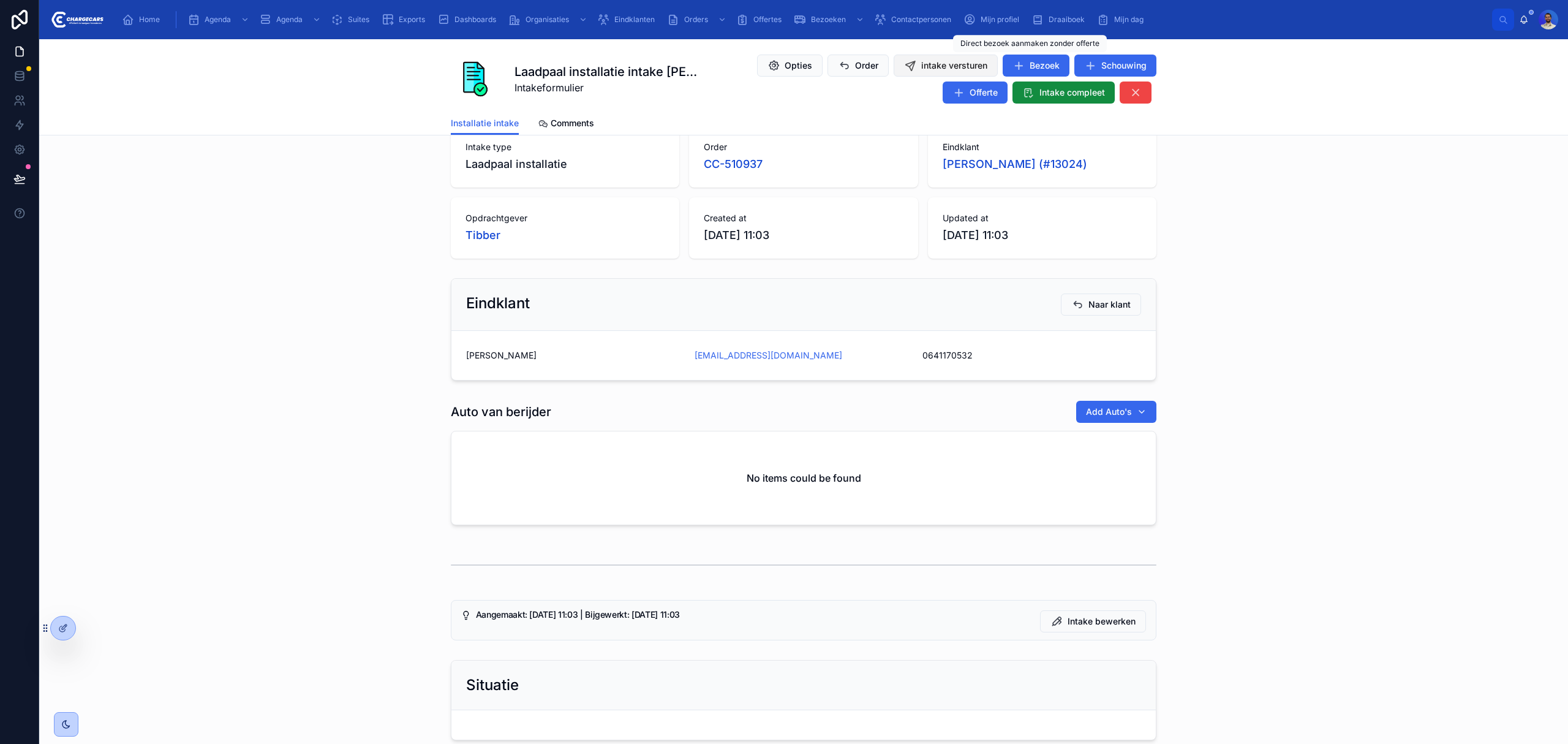
click at [910, 56] on button "intake versturen" at bounding box center [945, 65] width 104 height 22
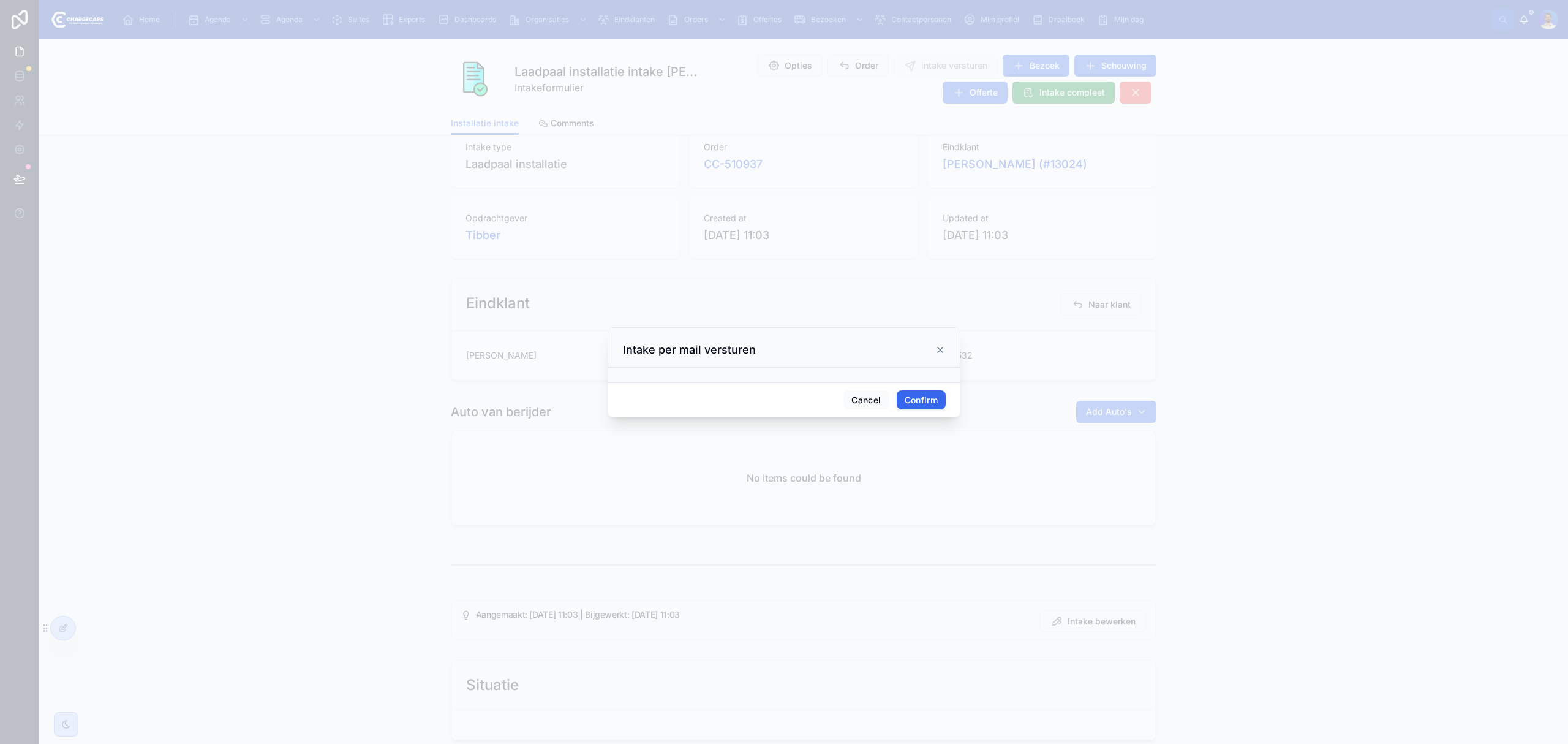
click at [921, 396] on button "Confirm" at bounding box center [921, 400] width 49 height 20
click at [941, 349] on icon at bounding box center [940, 350] width 10 height 10
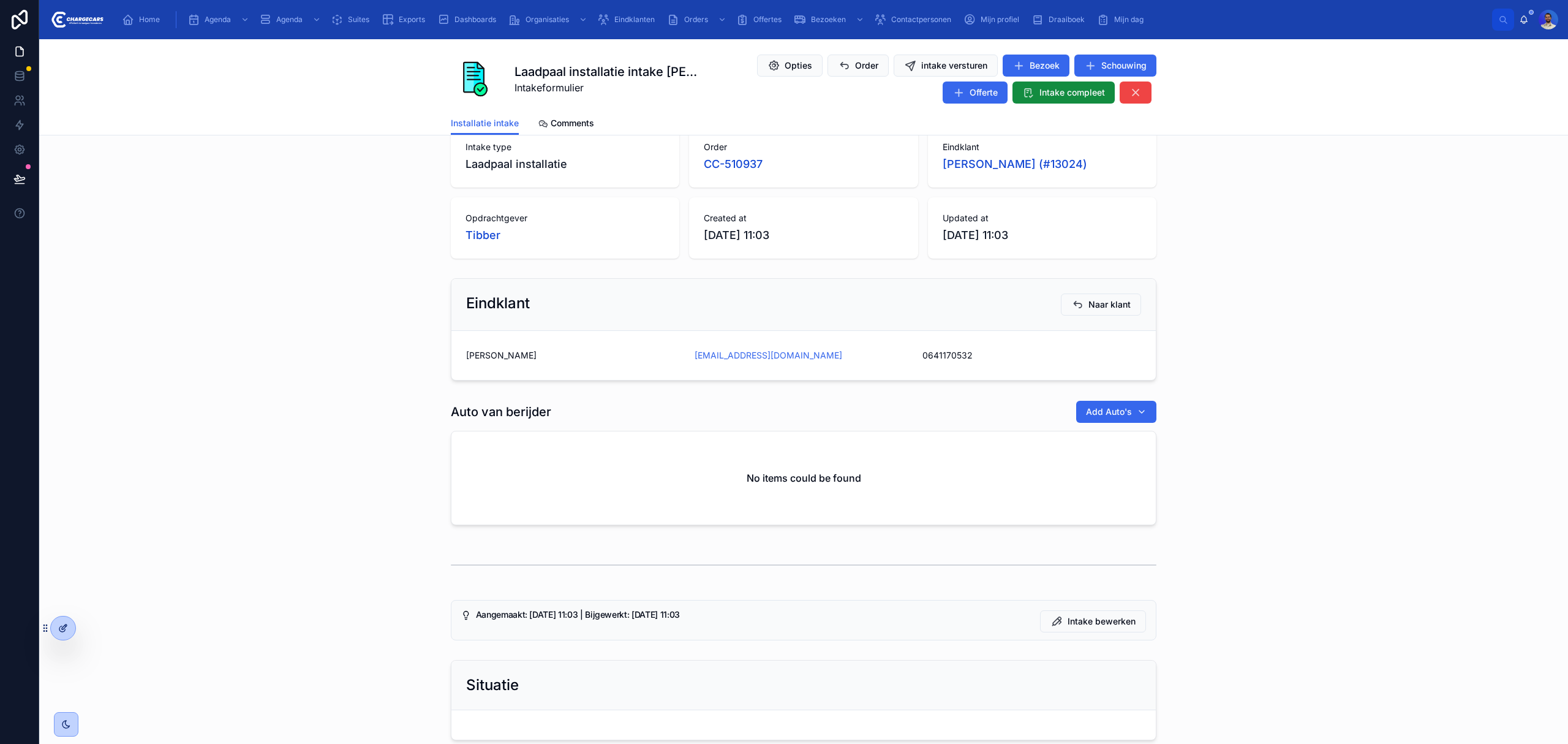
click at [61, 634] on div at bounding box center [63, 628] width 25 height 23
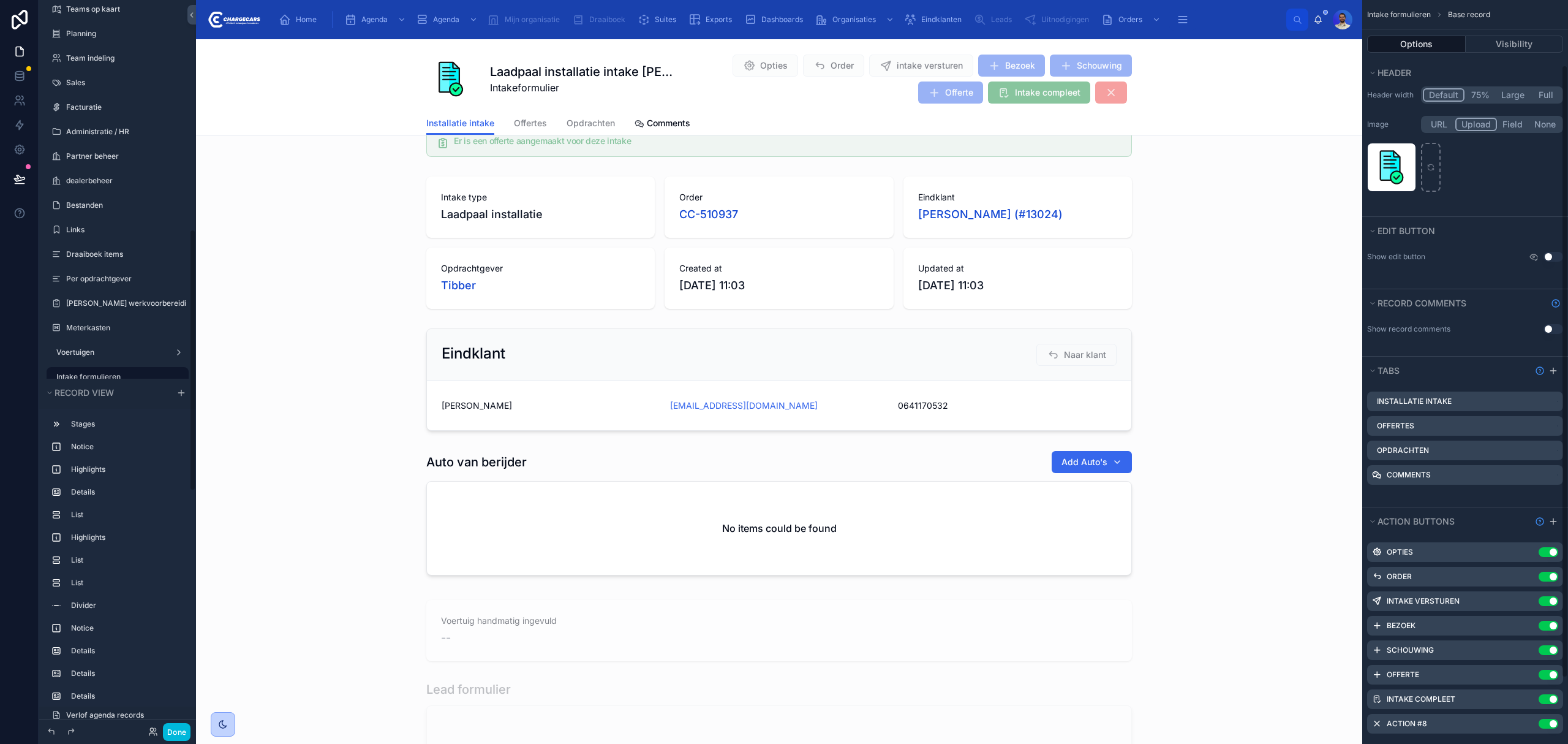
scroll to position [160, 0]
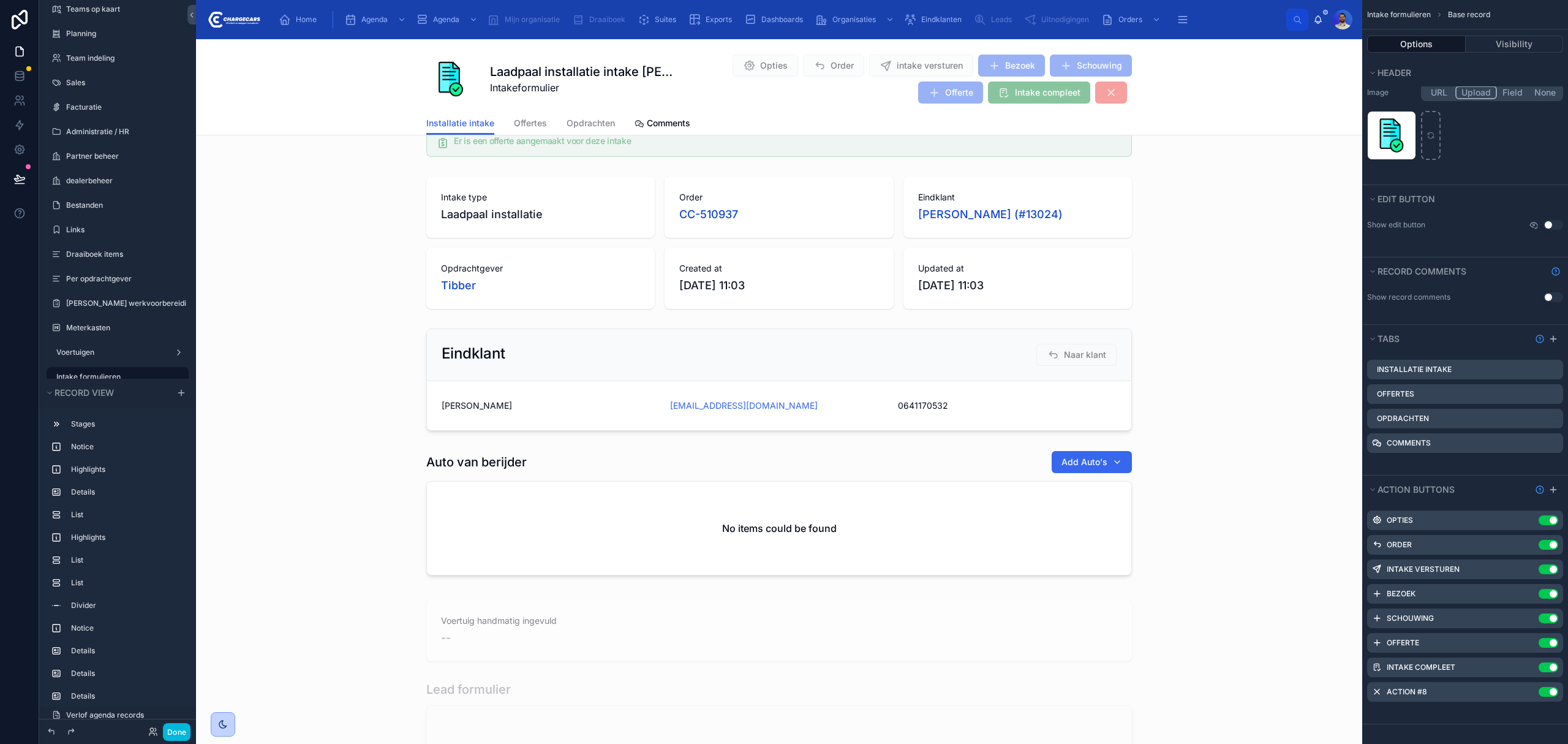
click at [0, 0] on icon "scrollable content" at bounding box center [0, 0] width 0 height 0
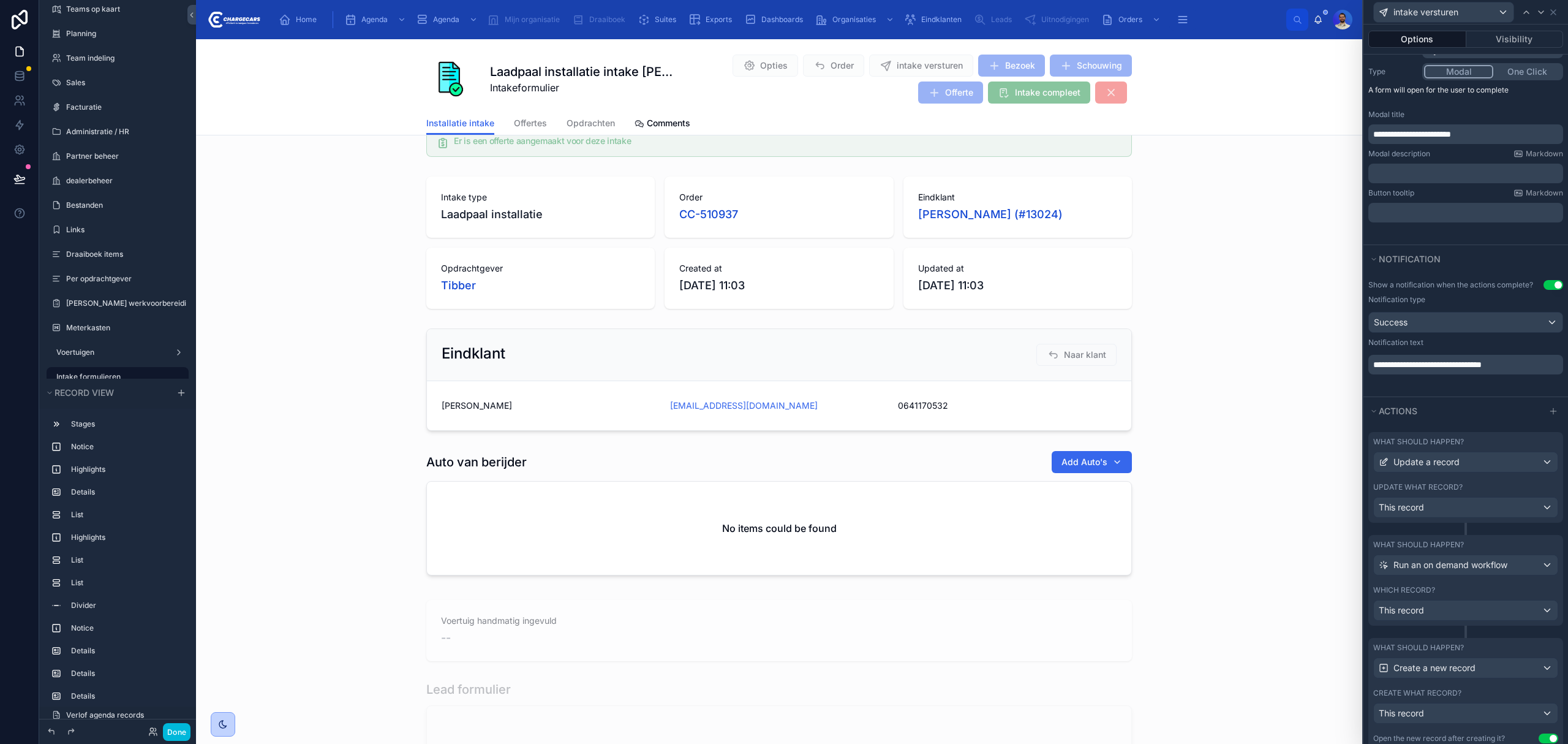
scroll to position [163, 0]
click at [1425, 513] on div "This record" at bounding box center [1465, 503] width 183 height 20
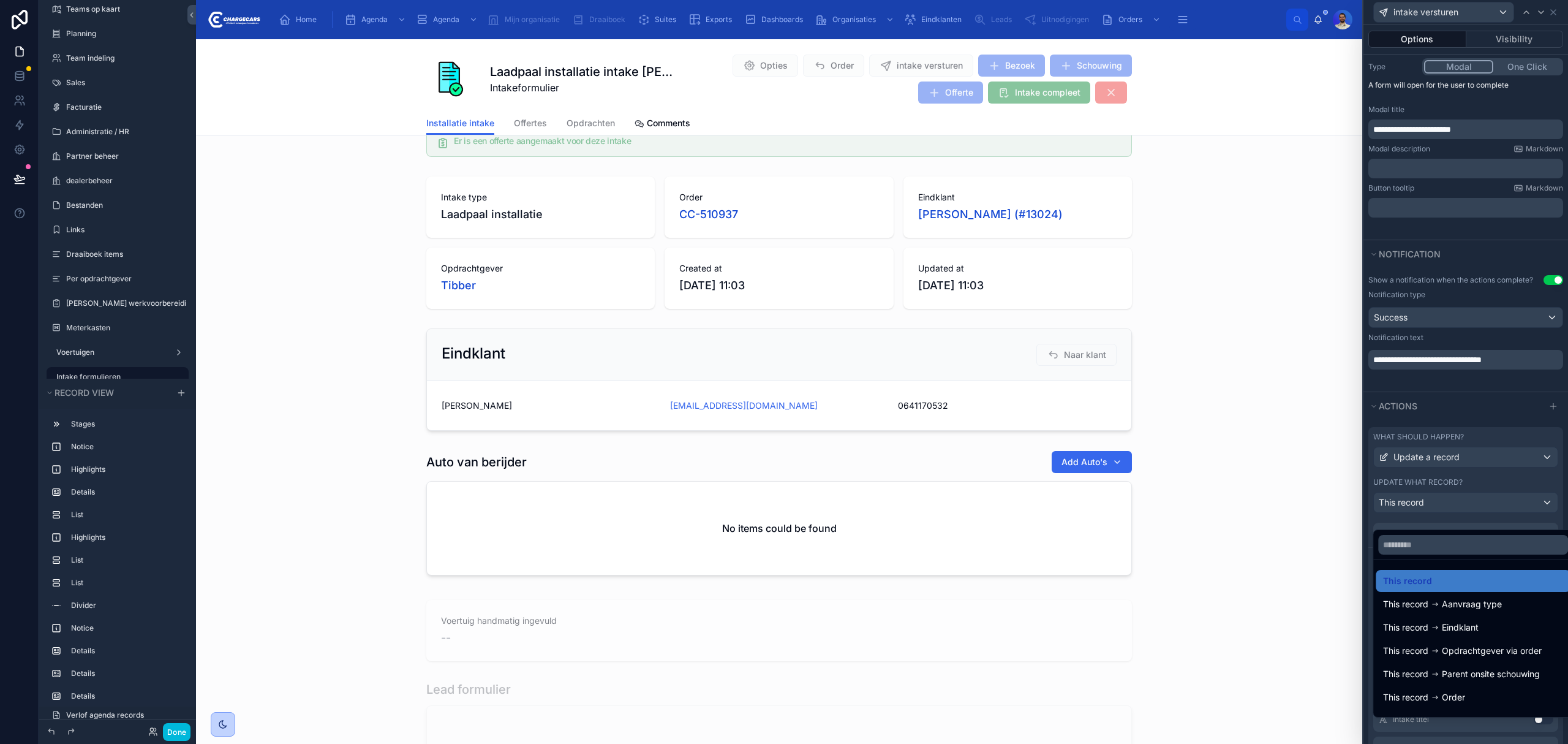
click at [1425, 517] on div at bounding box center [1465, 372] width 205 height 744
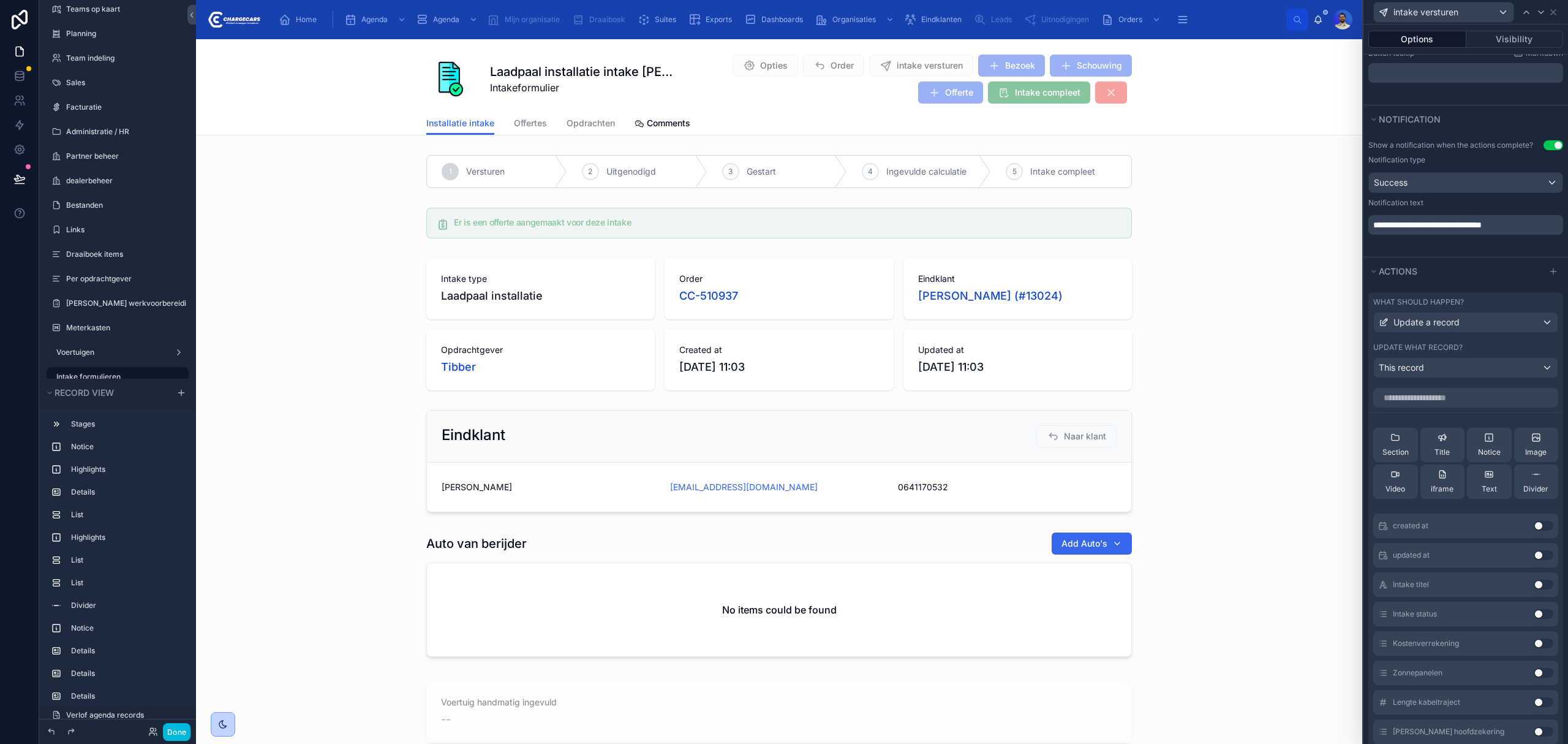
scroll to position [326, 0]
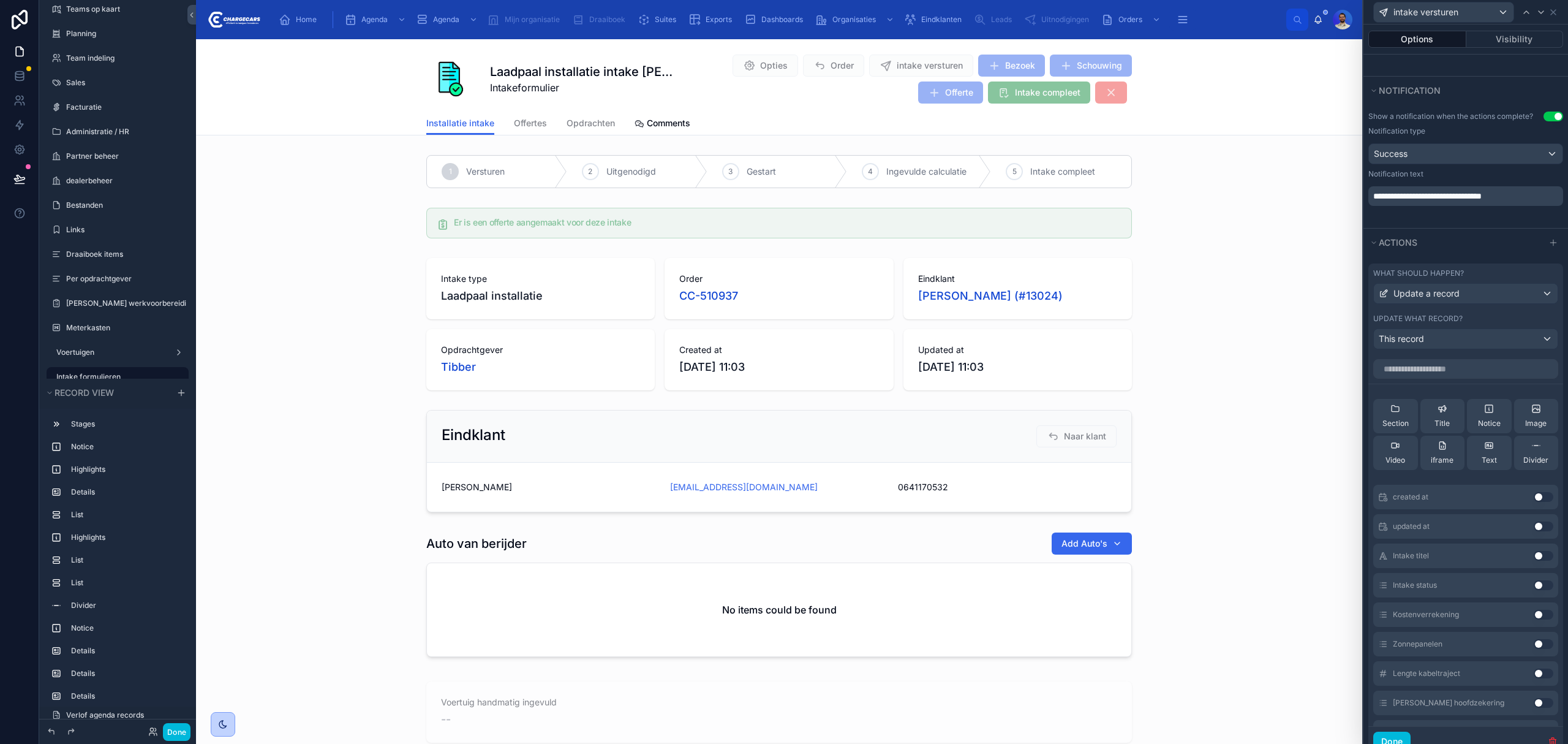
click at [1527, 278] on div "What should happen?" at bounding box center [1465, 274] width 185 height 10
click at [1365, 252] on div "Actions" at bounding box center [1465, 242] width 205 height 27
click at [1372, 246] on icon at bounding box center [1373, 243] width 7 height 7
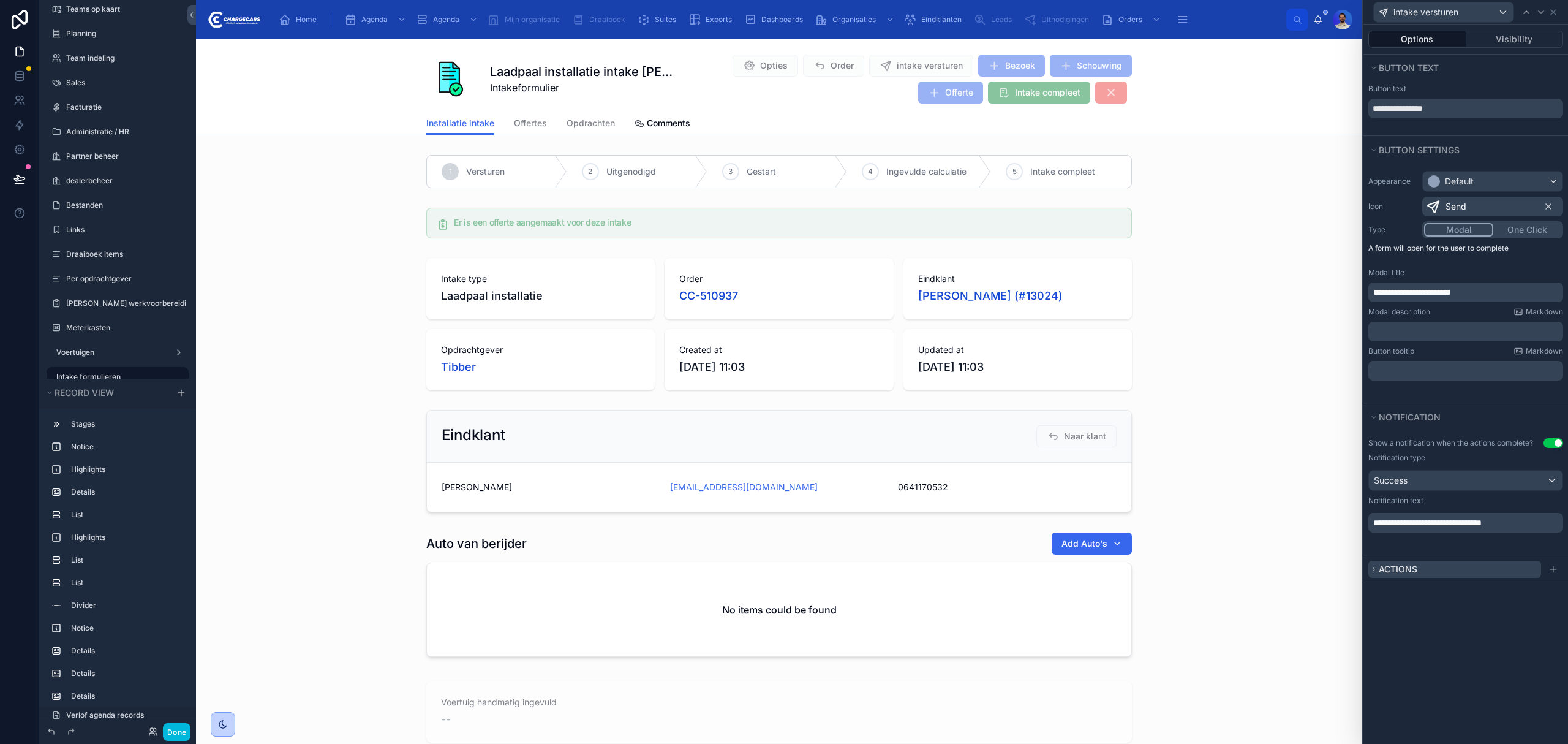
scroll to position [0, 0]
click at [1380, 567] on span "Actions" at bounding box center [1398, 569] width 39 height 11
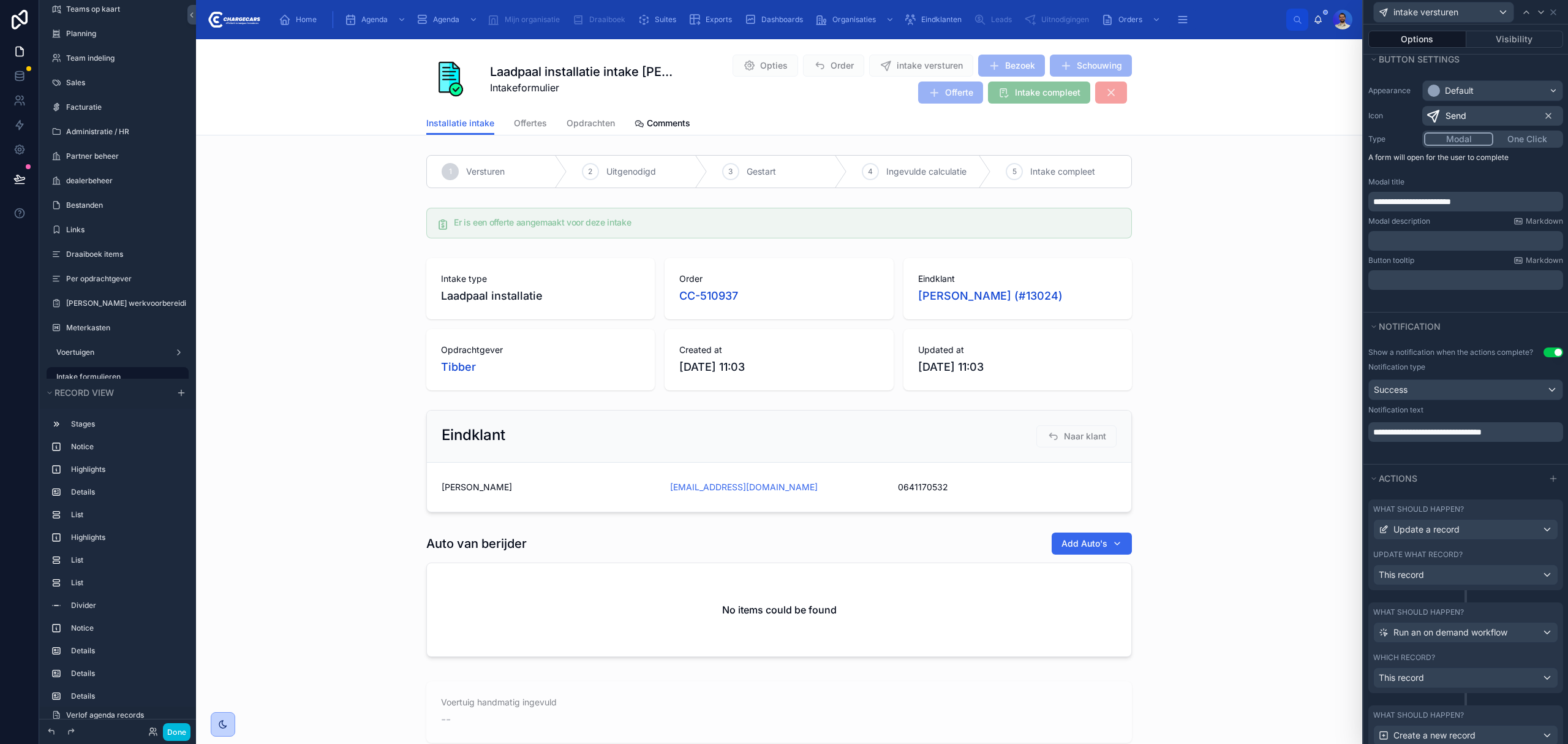
scroll to position [226, 0]
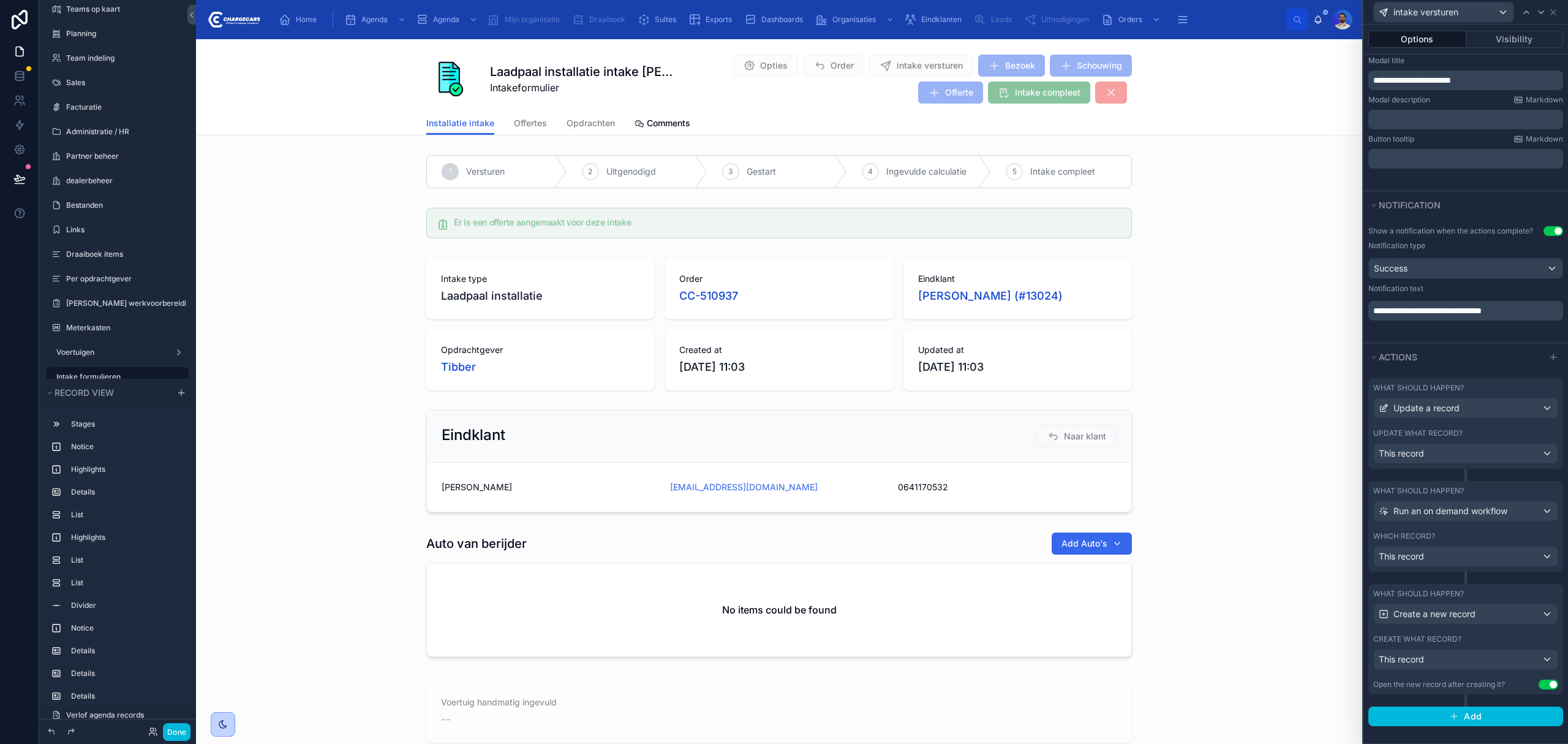
click at [1444, 544] on div "Which record? This record" at bounding box center [1465, 549] width 185 height 36
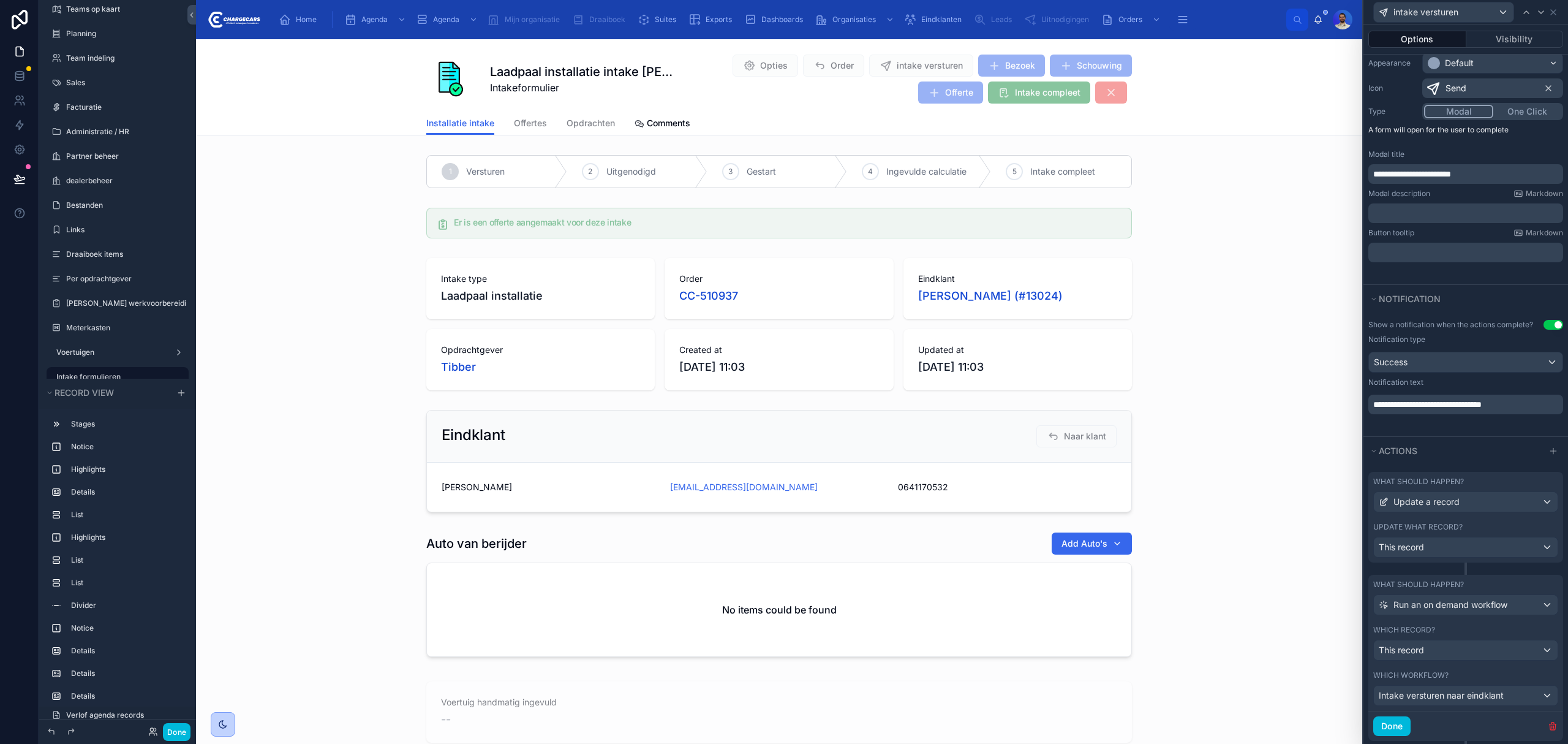
scroll to position [0, 0]
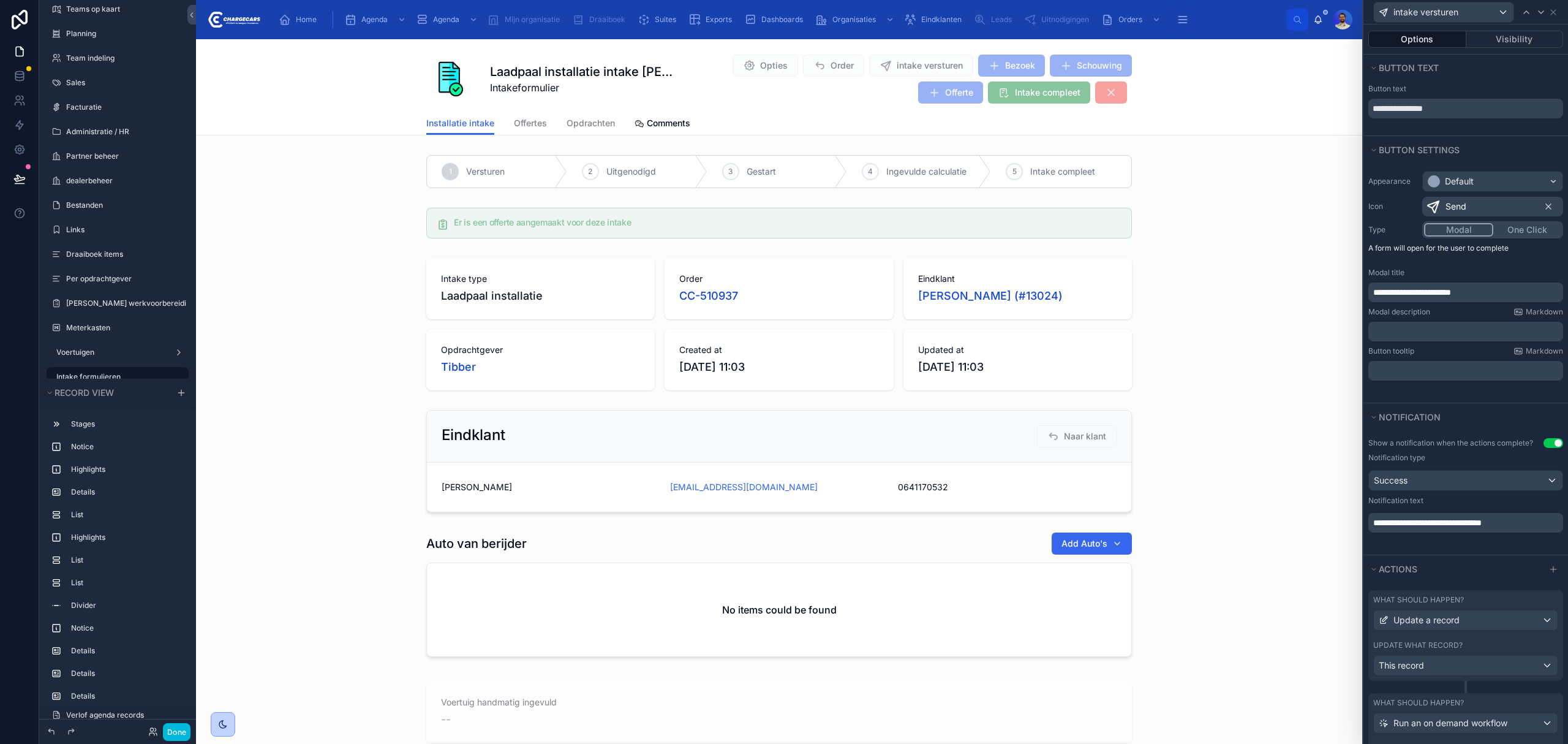
click at [1408, 376] on p "﻿" at bounding box center [1467, 370] width 188 height 12
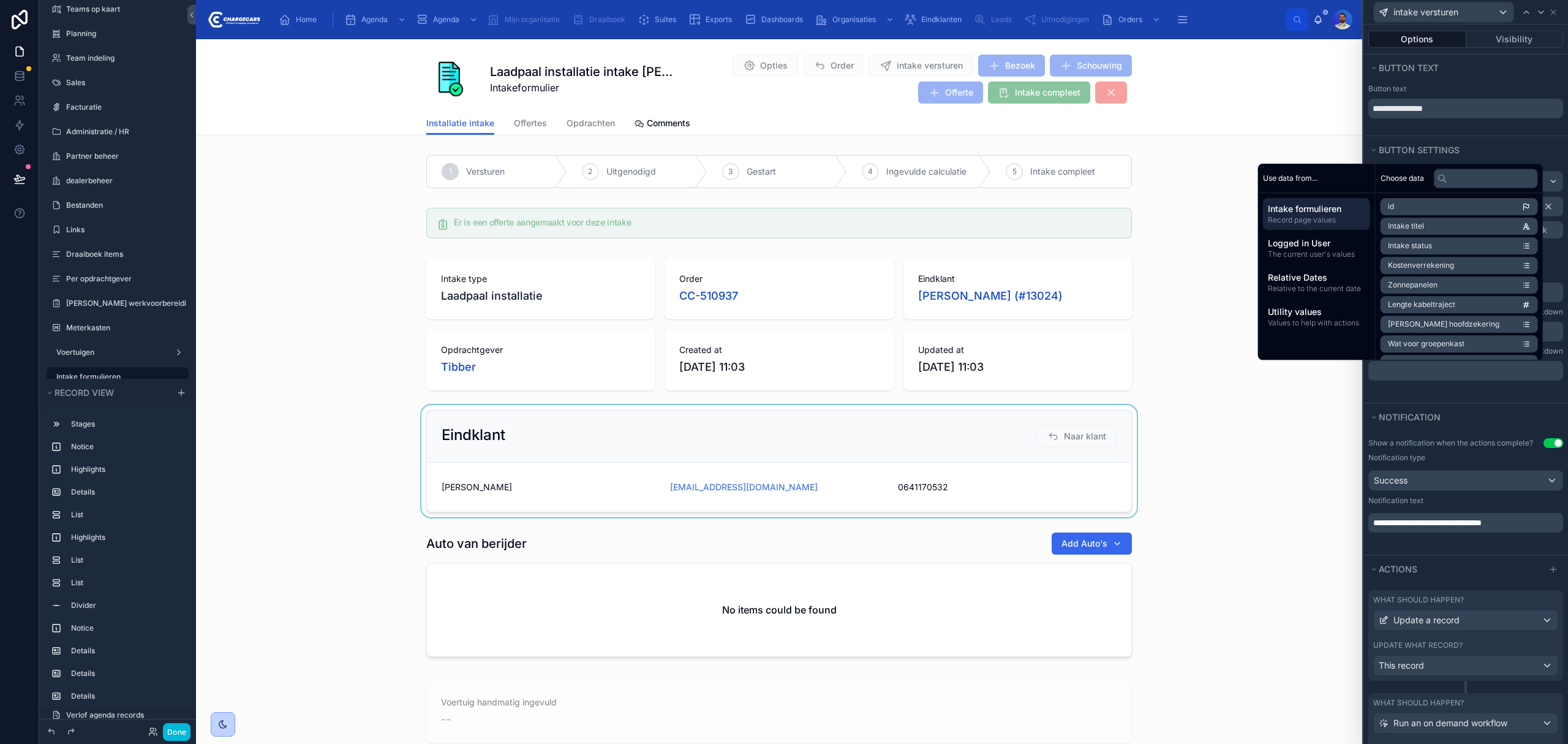
click at [1198, 474] on div at bounding box center [779, 461] width 1166 height 112
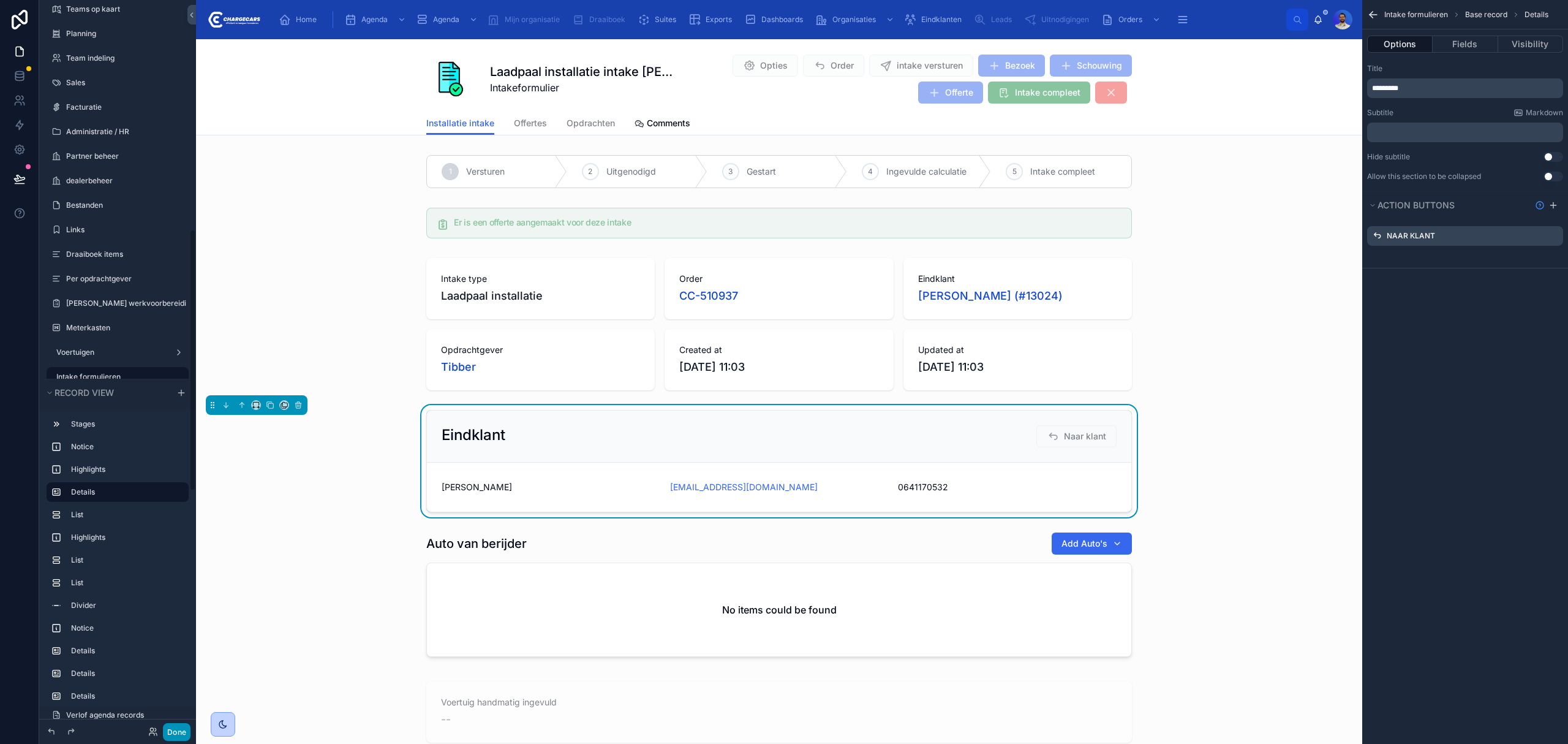
click at [175, 726] on button "Done" at bounding box center [176, 731] width 27 height 18
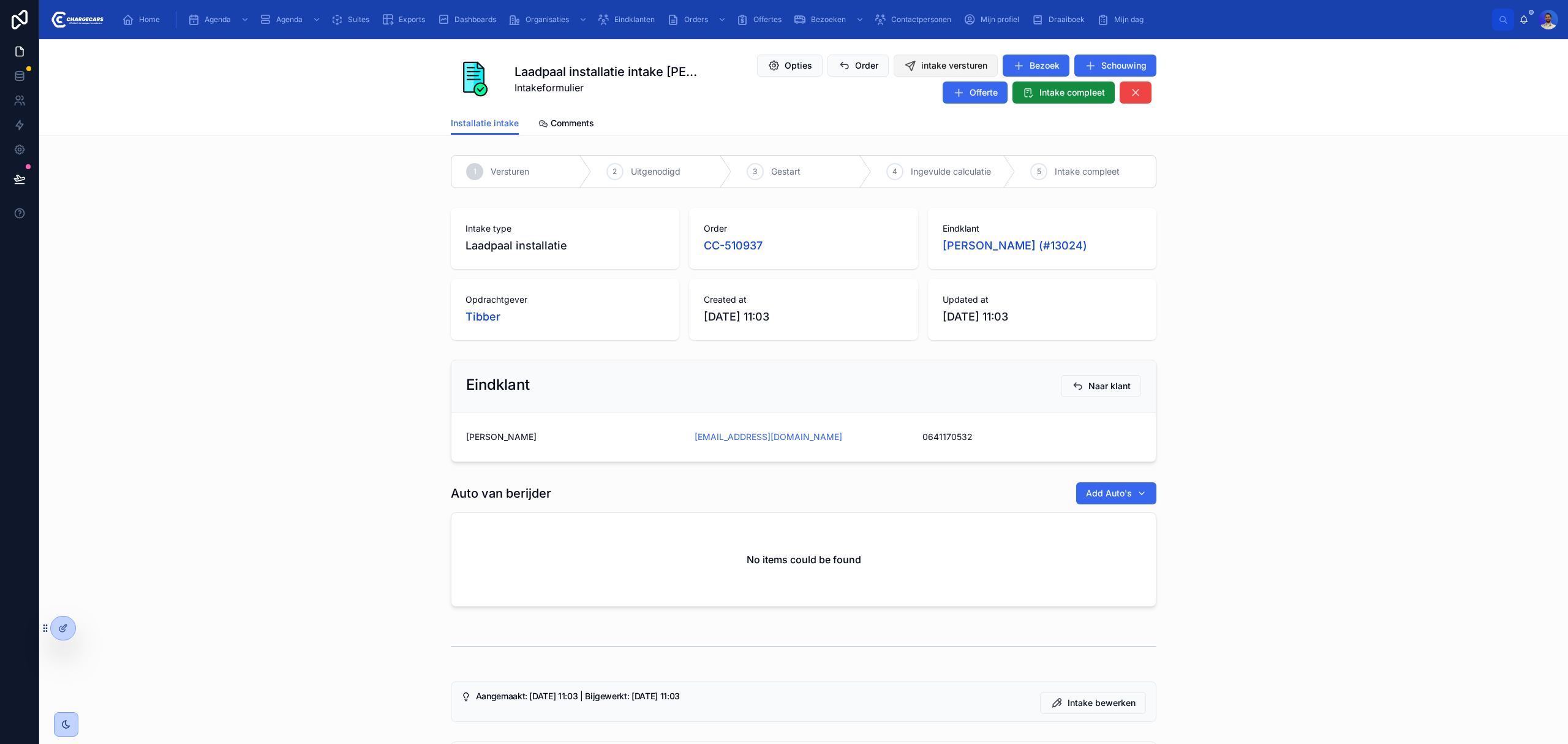
click at [924, 71] on span "intake versturen" at bounding box center [954, 65] width 66 height 12
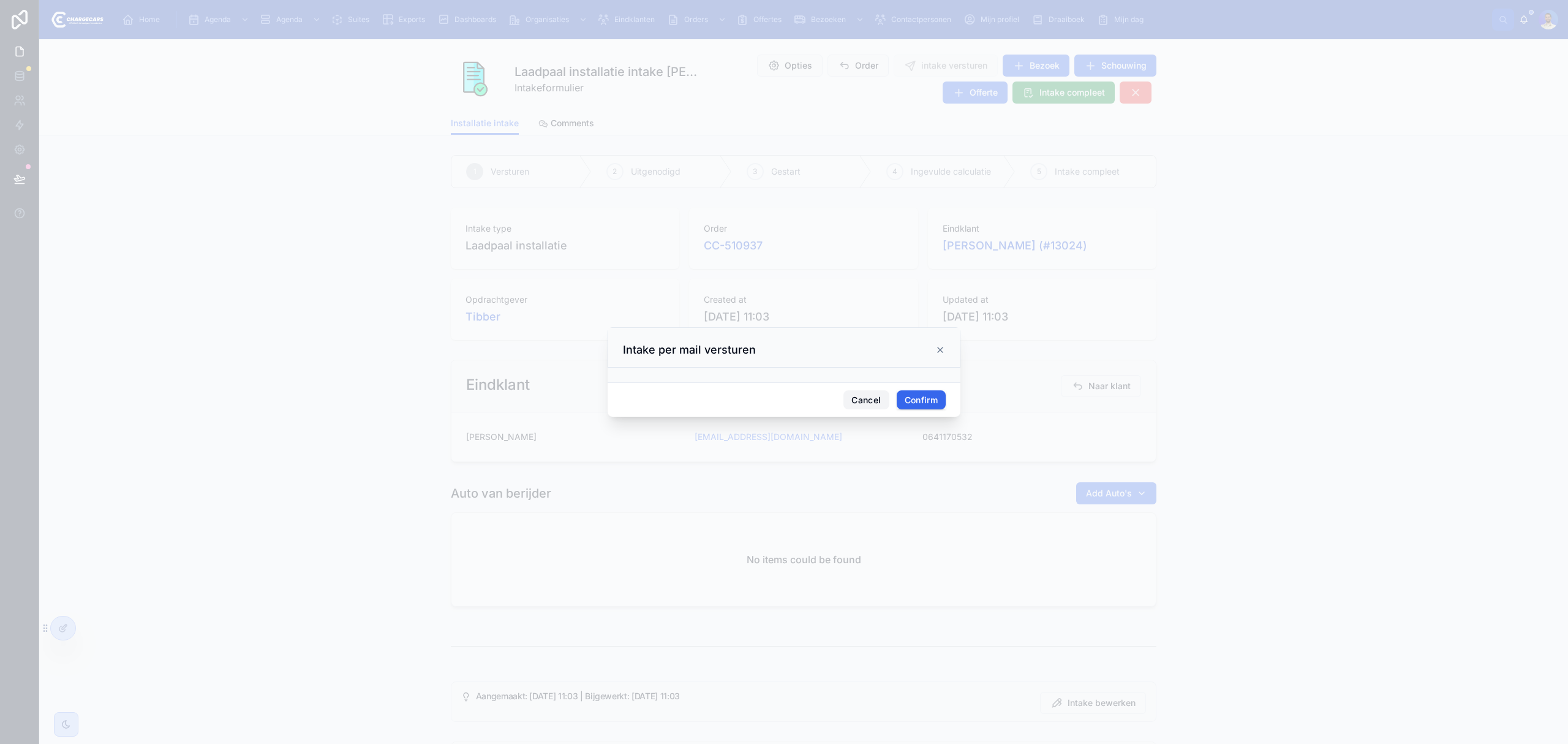
click at [874, 397] on button "Cancel" at bounding box center [866, 400] width 45 height 20
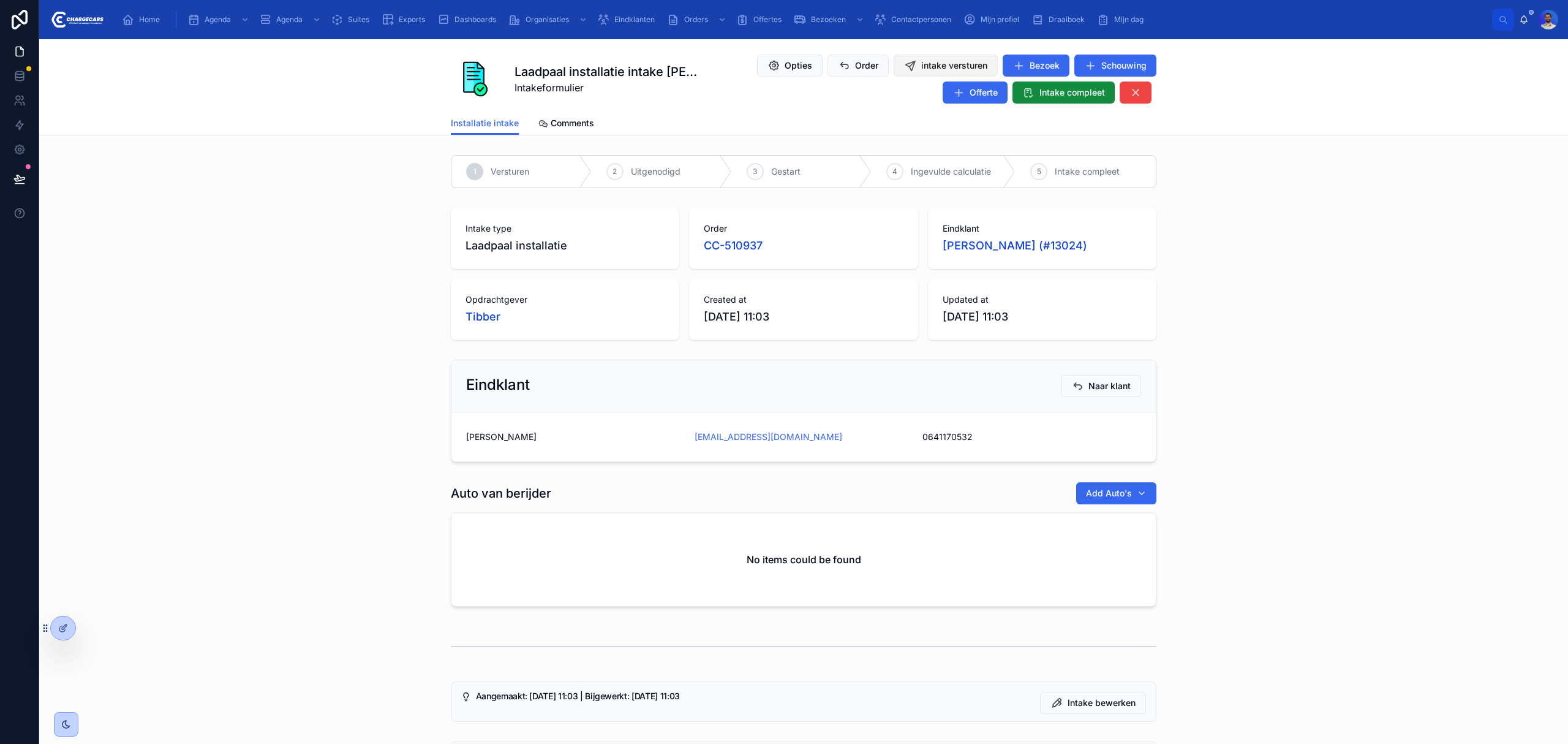
click at [939, 64] on span "intake versturen" at bounding box center [954, 65] width 66 height 12
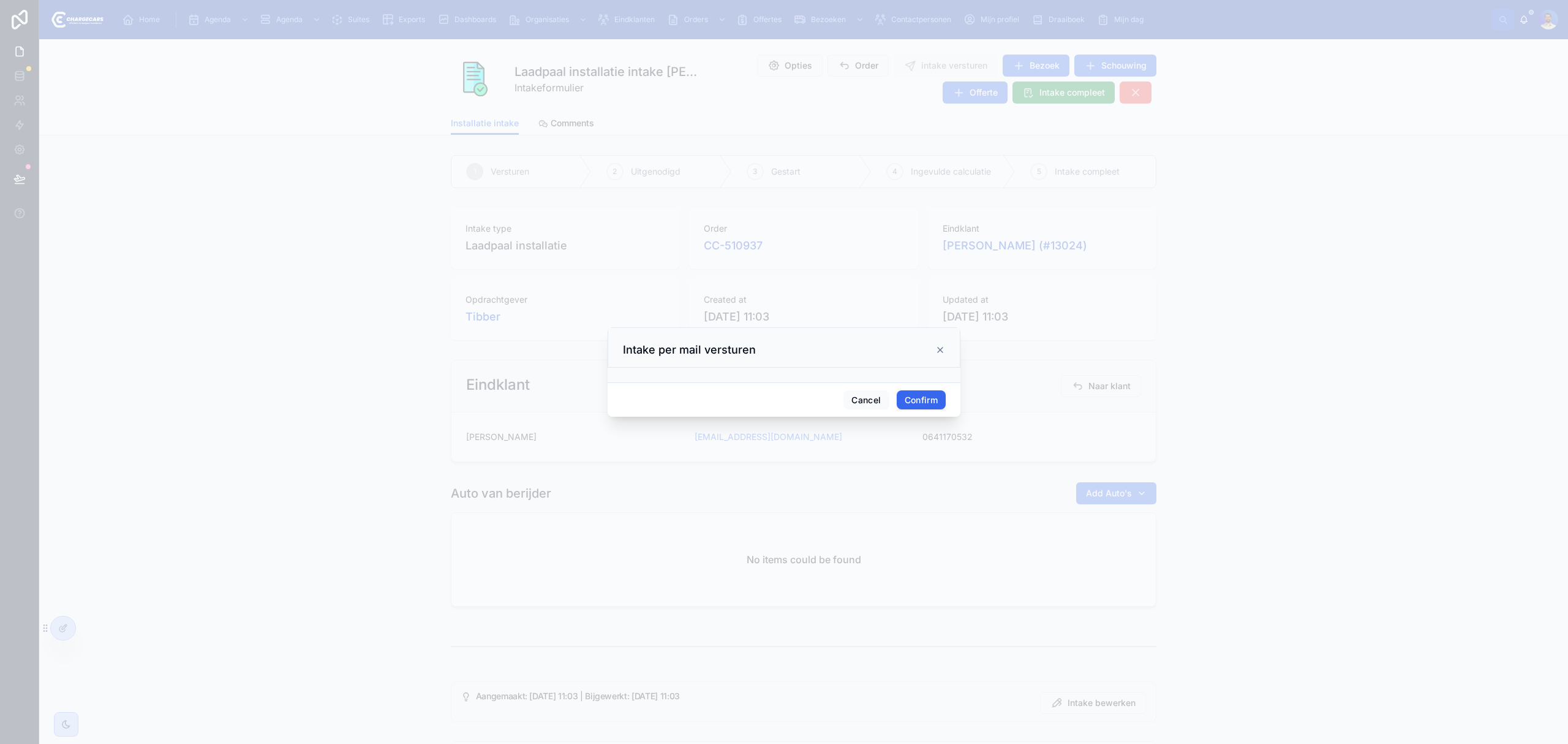
click at [924, 404] on button "Confirm" at bounding box center [921, 400] width 49 height 20
click at [1356, 236] on div at bounding box center [784, 372] width 1568 height 744
click at [920, 401] on button "Confirm" at bounding box center [921, 400] width 49 height 20
click at [850, 404] on button "Cancel" at bounding box center [866, 400] width 45 height 20
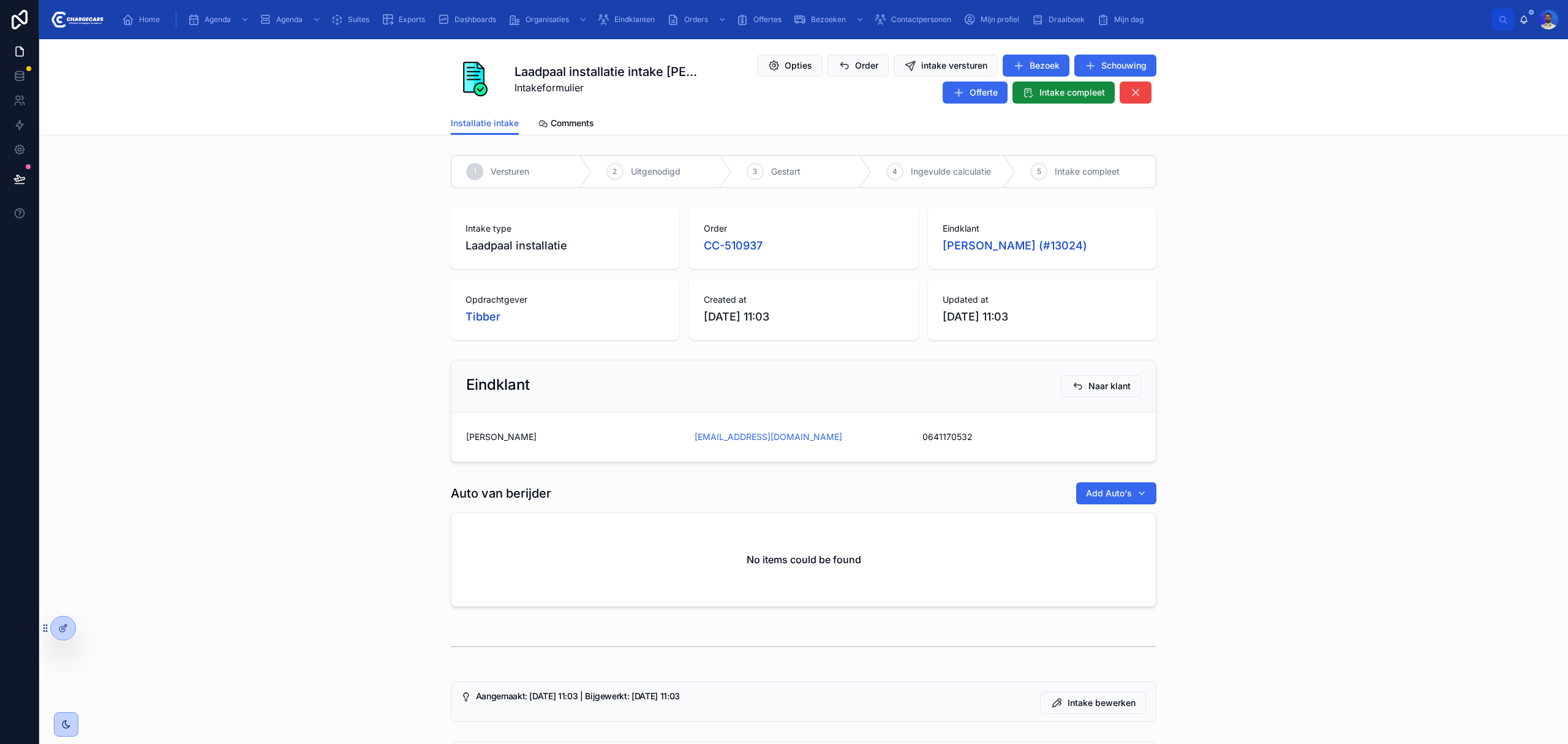
click at [243, 582] on div "Auto van berijder Add Auto's No items could be found" at bounding box center [803, 546] width 1529 height 140
click at [925, 71] on span "intake versturen" at bounding box center [954, 65] width 66 height 12
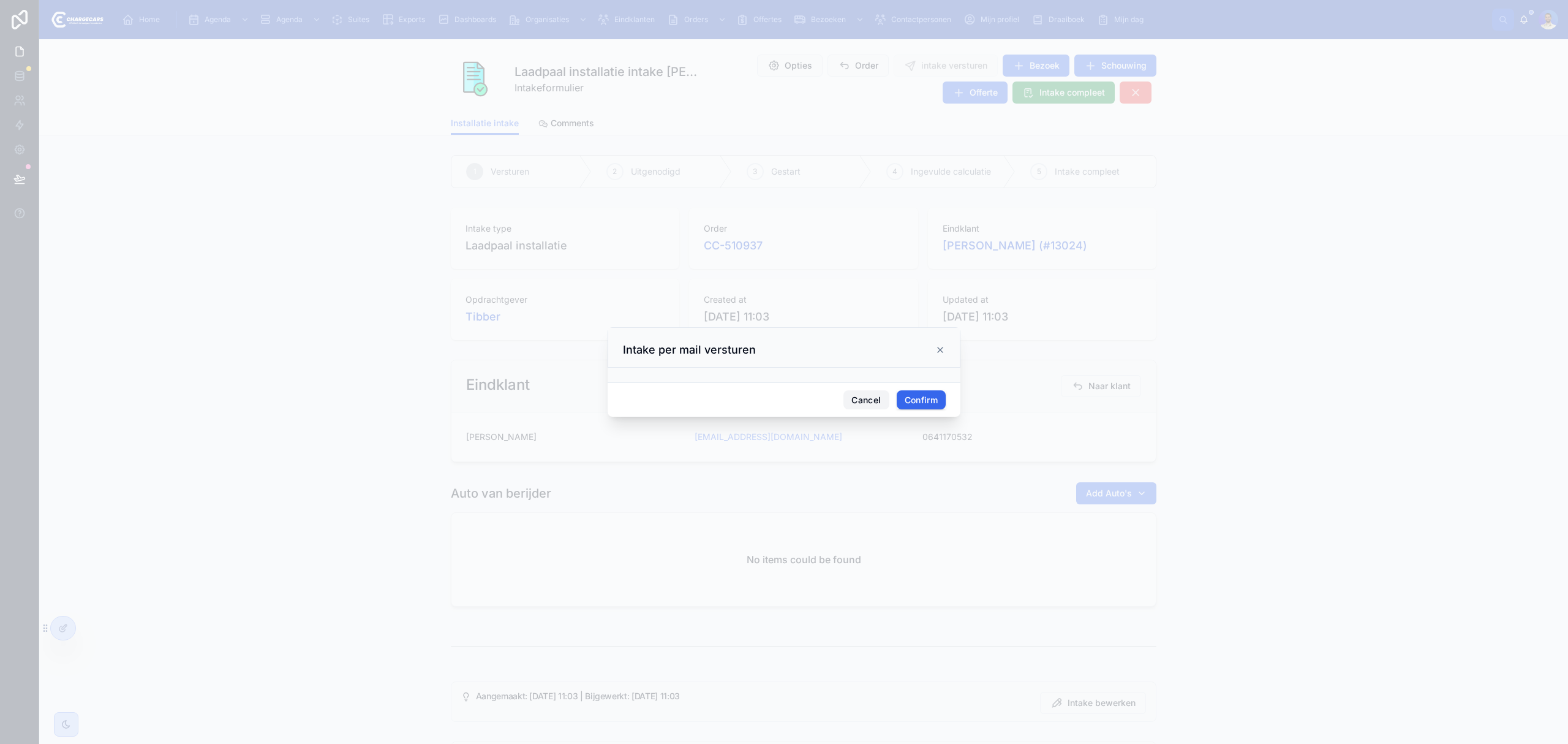
click at [866, 400] on button "Cancel" at bounding box center [866, 400] width 45 height 20
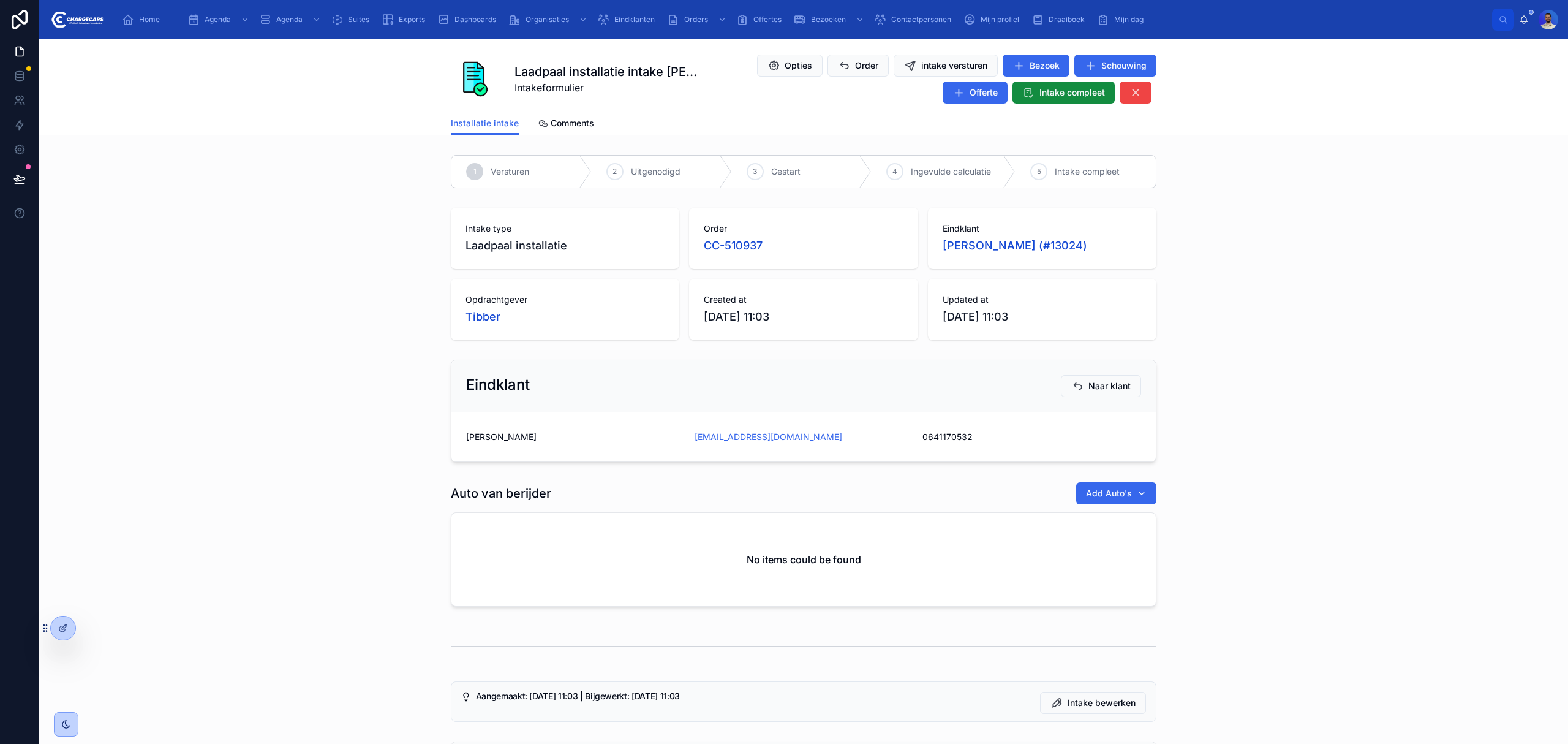
click at [67, 616] on div at bounding box center [63, 628] width 26 height 25
click at [64, 625] on icon at bounding box center [63, 628] width 10 height 10
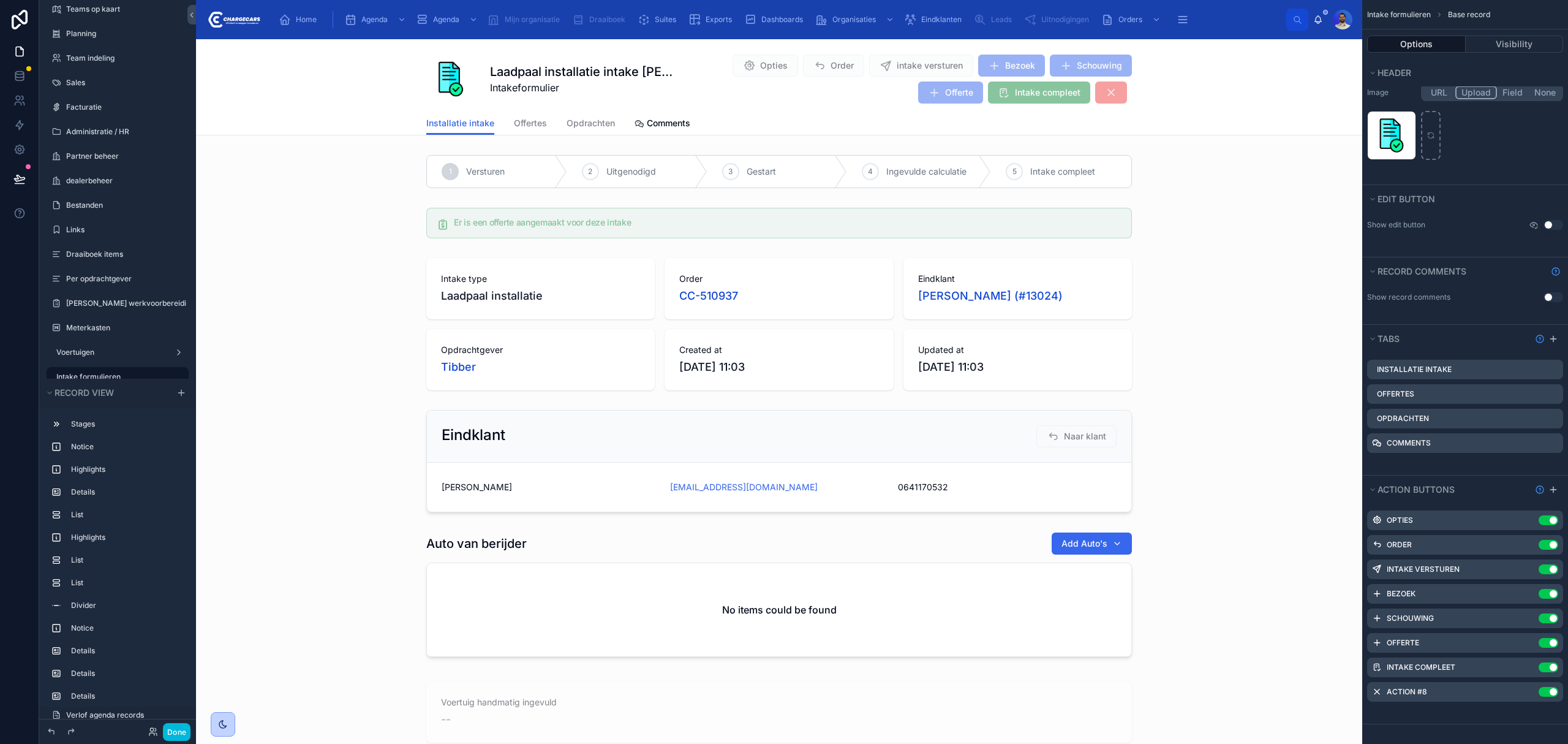
scroll to position [160, 0]
click at [0, 0] on icon "scrollable content" at bounding box center [0, 0] width 0 height 0
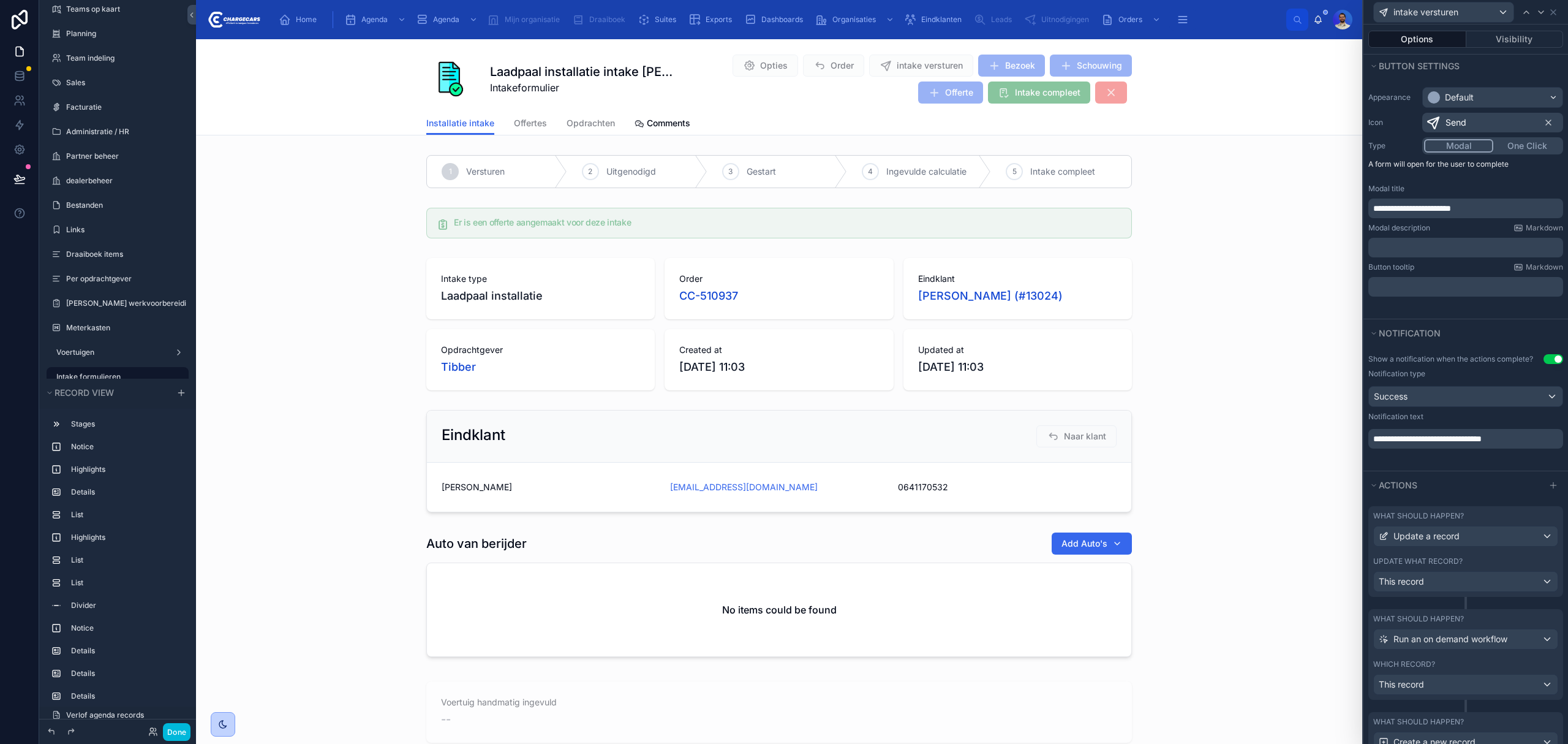
scroll to position [226, 0]
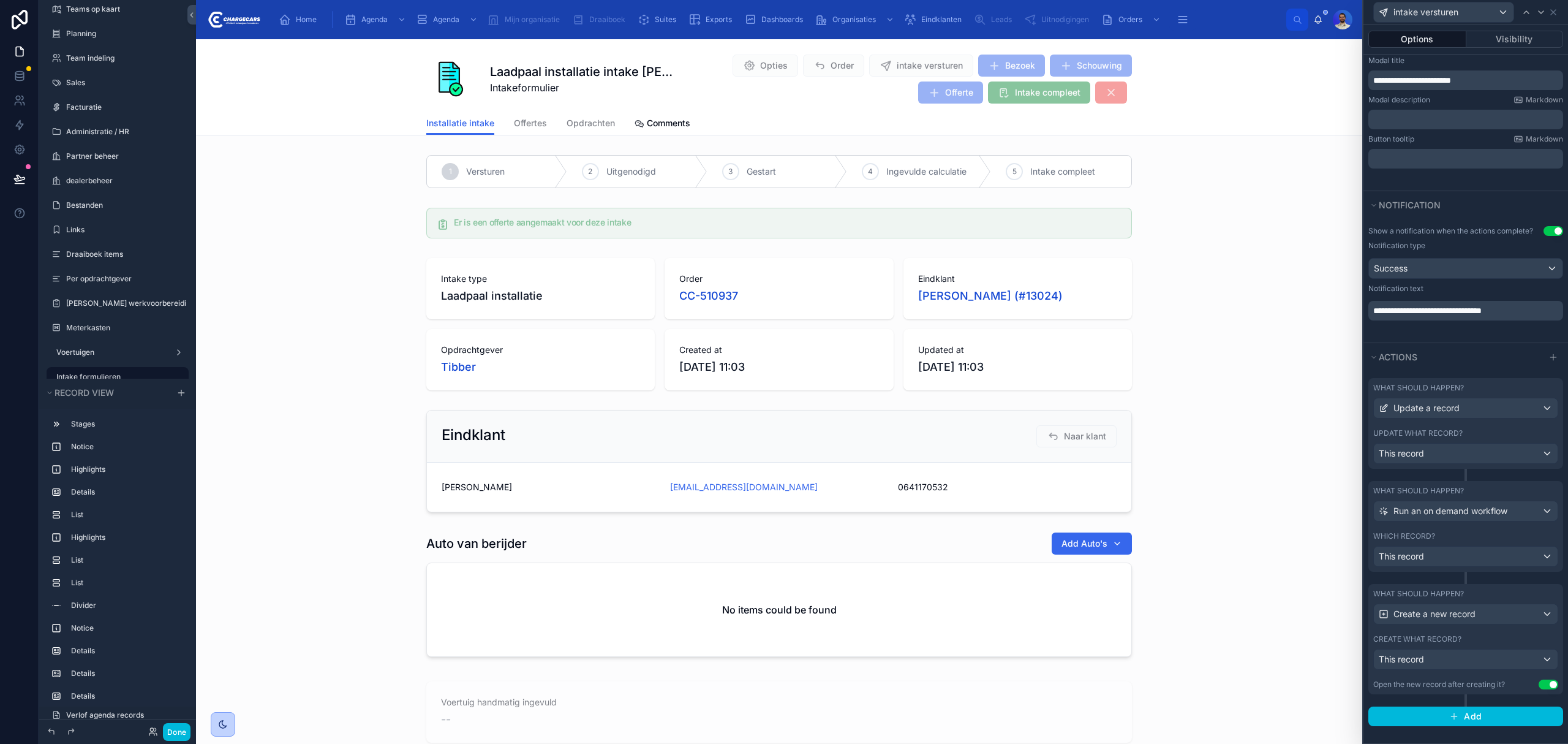
click at [1446, 534] on div "Which record?" at bounding box center [1465, 537] width 185 height 10
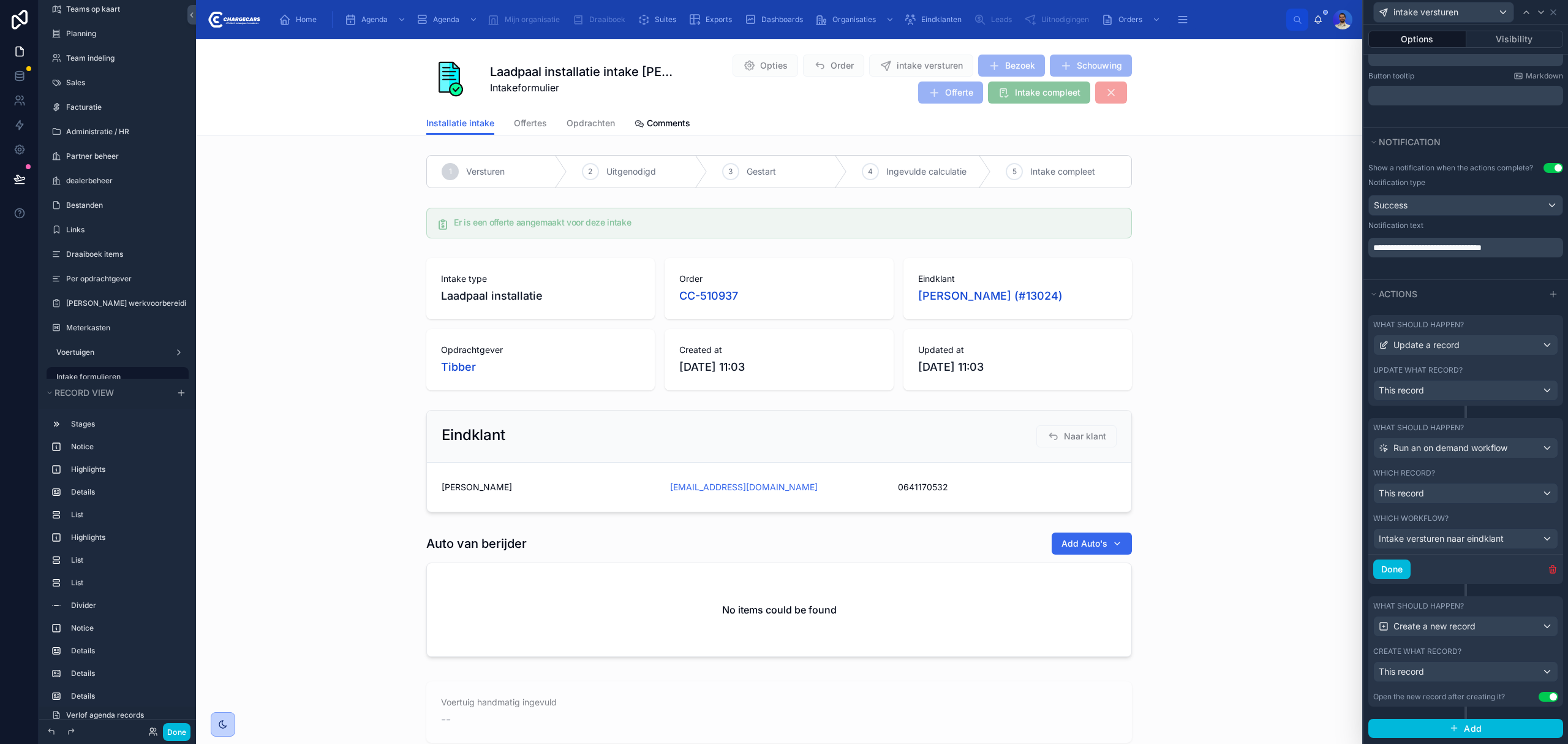
scroll to position [302, 0]
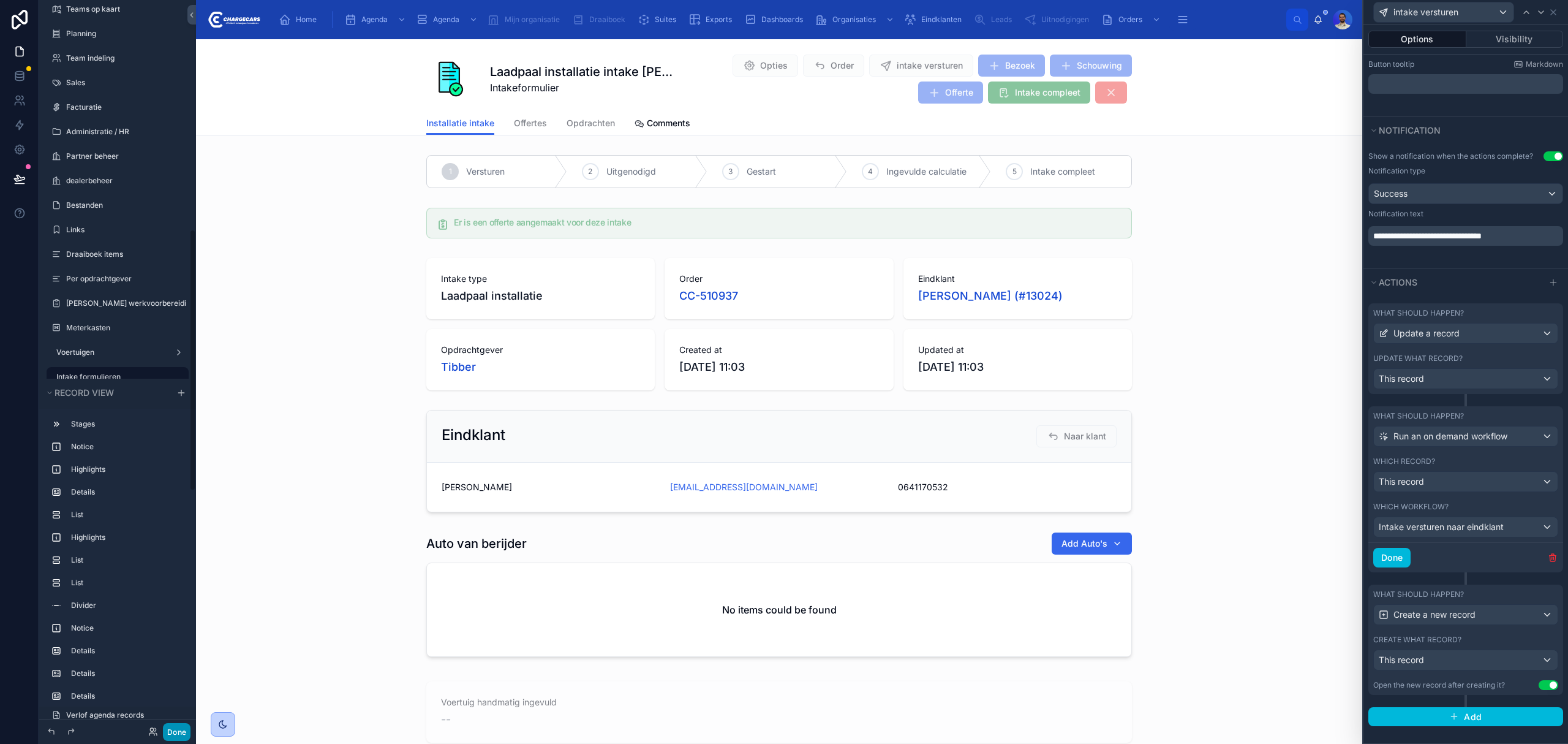
click at [174, 724] on button "Done" at bounding box center [176, 731] width 27 height 18
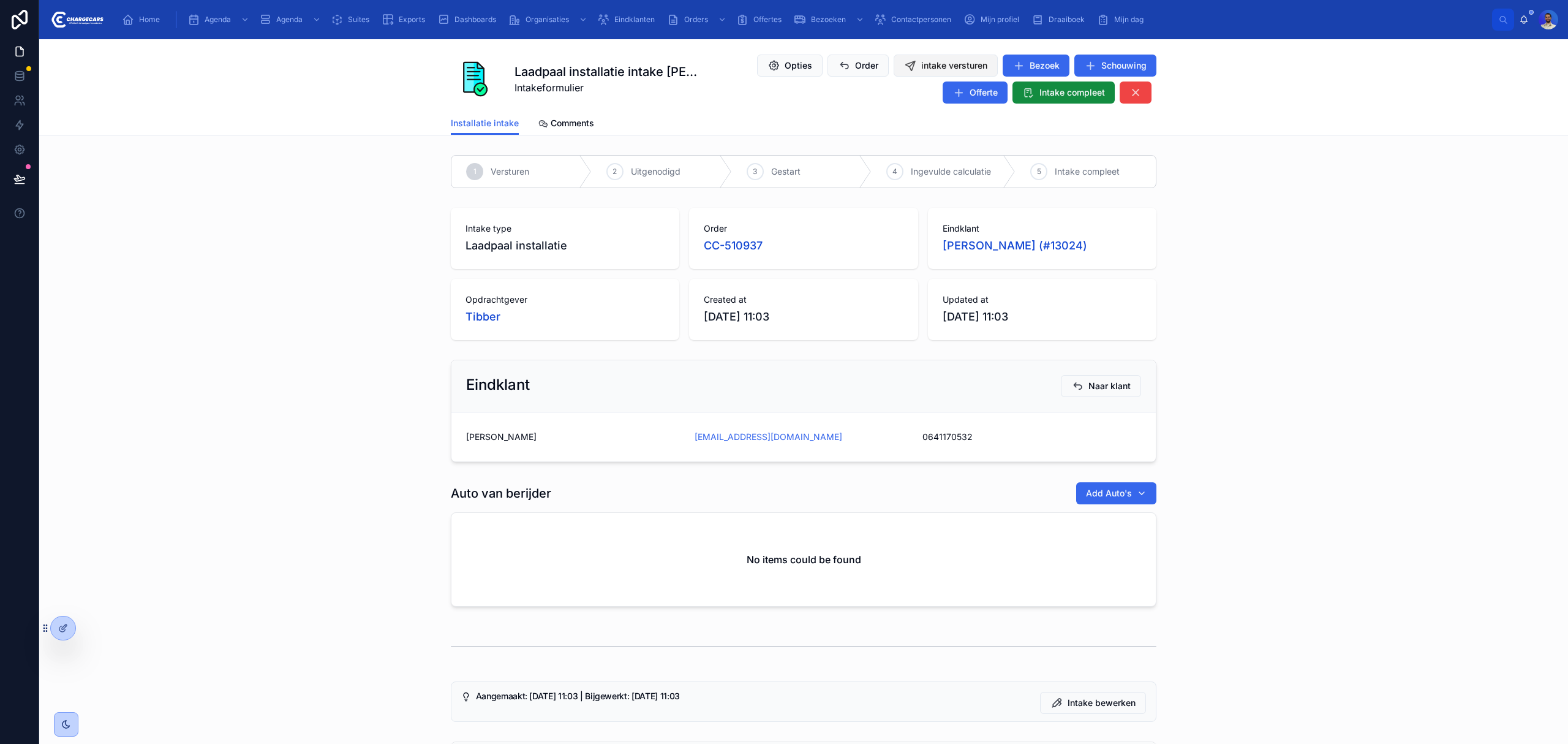
click at [925, 64] on span "intake versturen" at bounding box center [954, 65] width 66 height 12
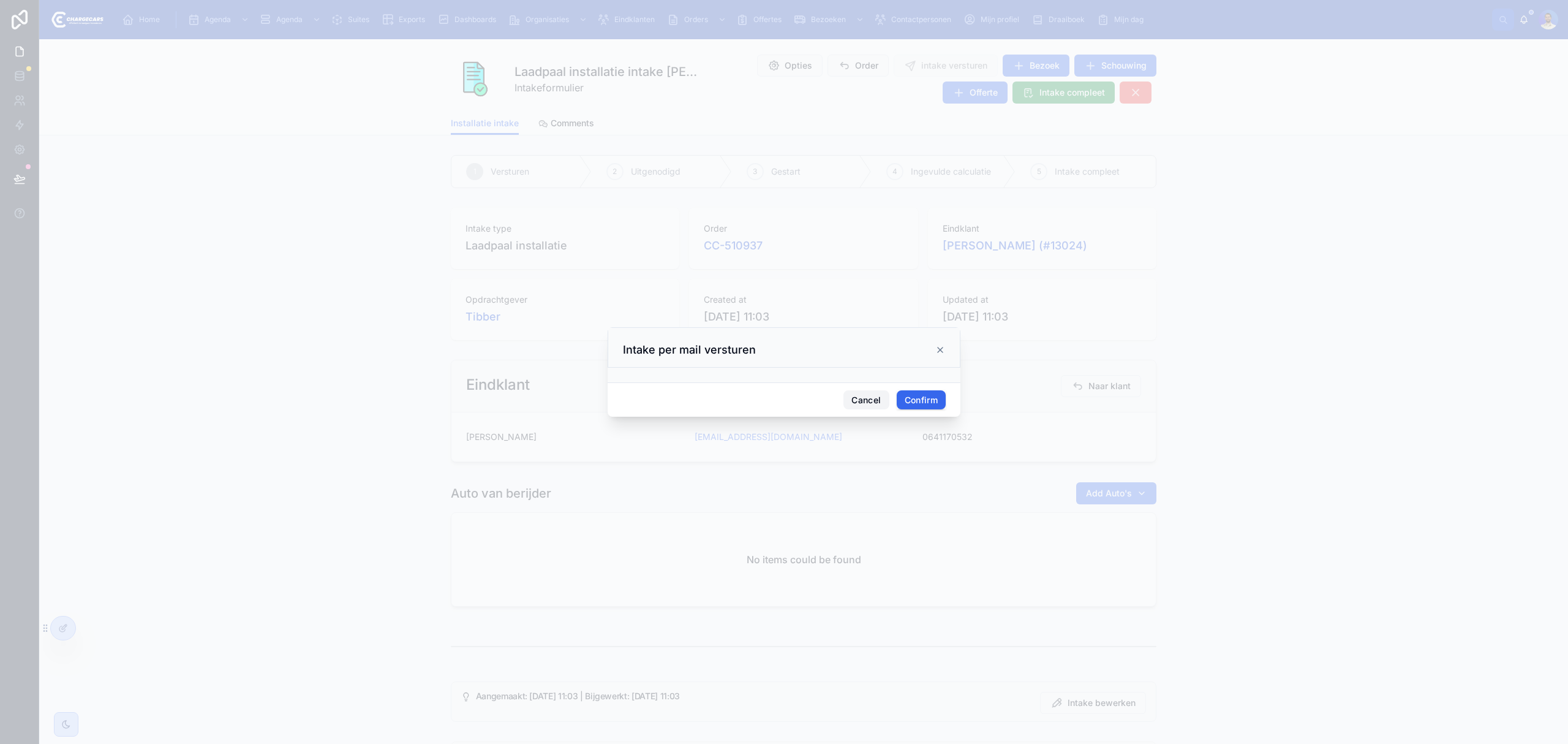
click at [865, 409] on button "Cancel" at bounding box center [866, 400] width 45 height 20
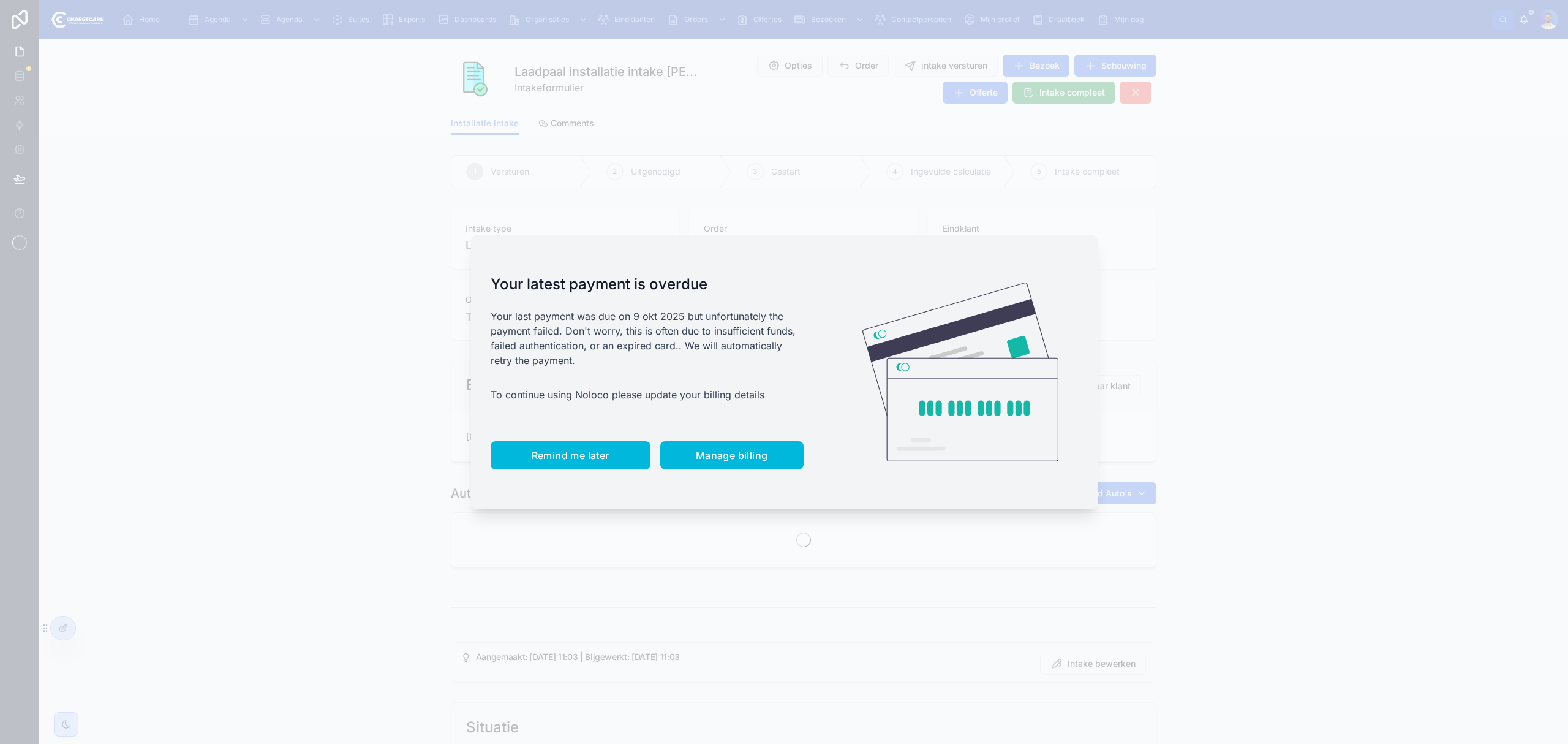
click at [547, 457] on span "Remind me later" at bounding box center [570, 455] width 78 height 12
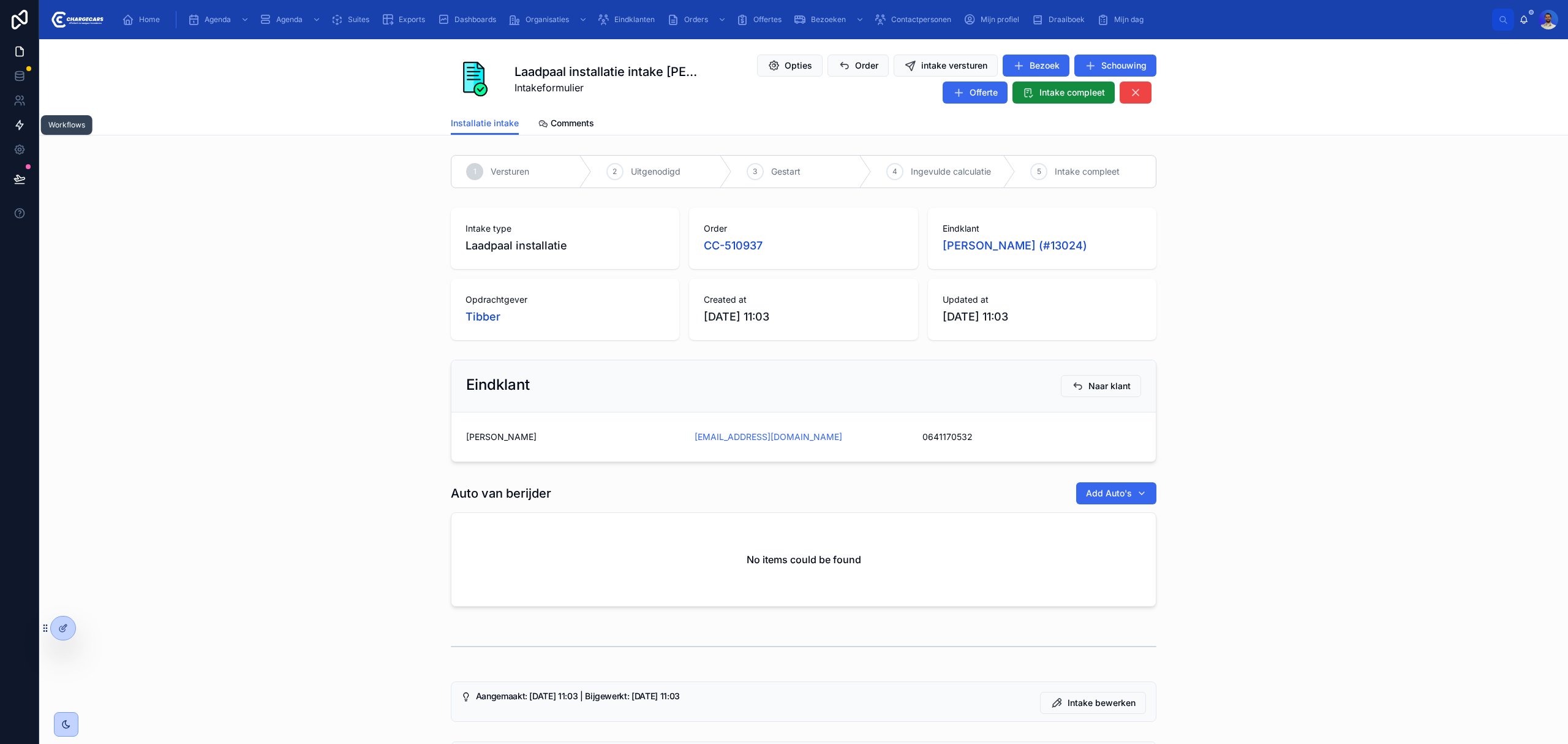
click at [11, 113] on link at bounding box center [19, 124] width 39 height 25
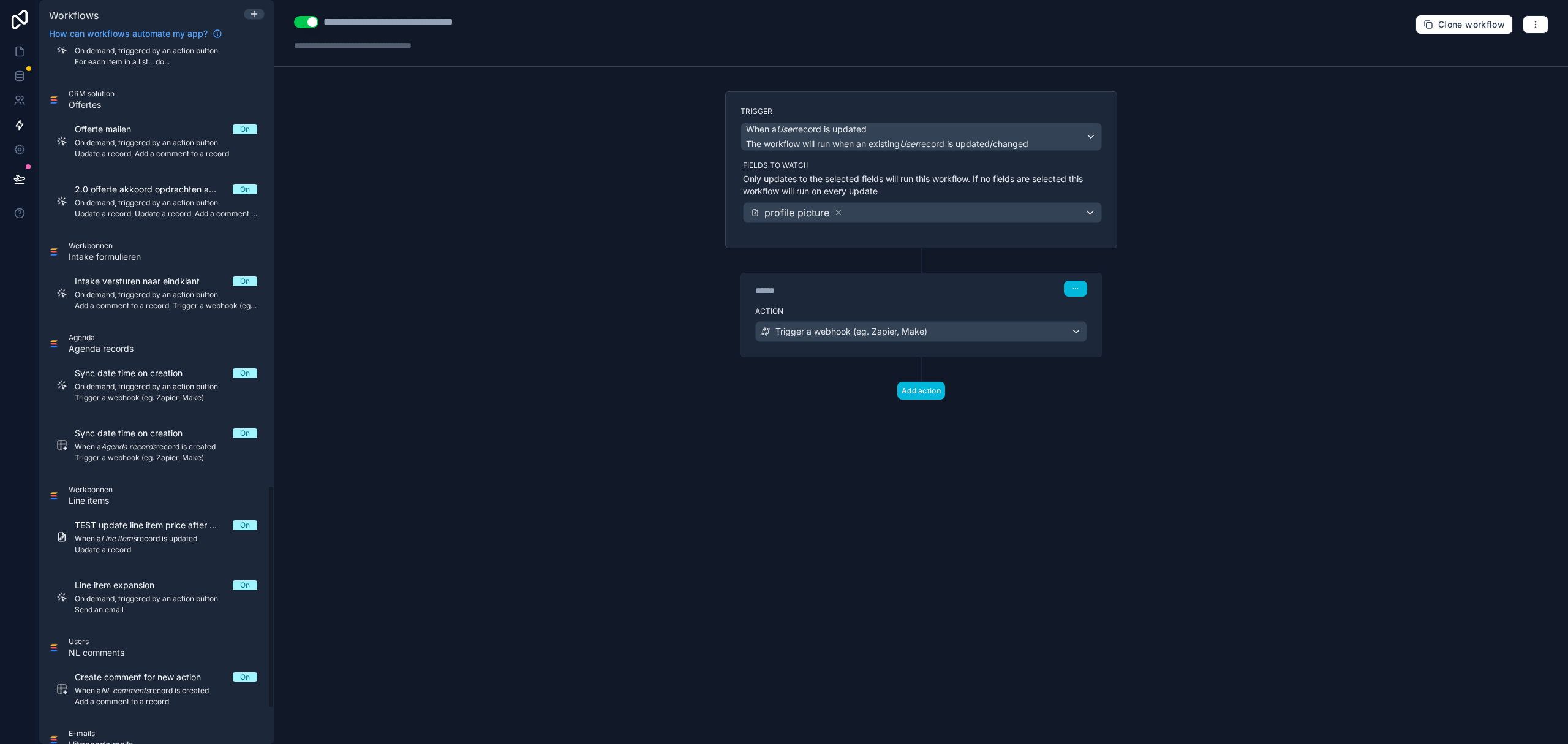
scroll to position [1320, 0]
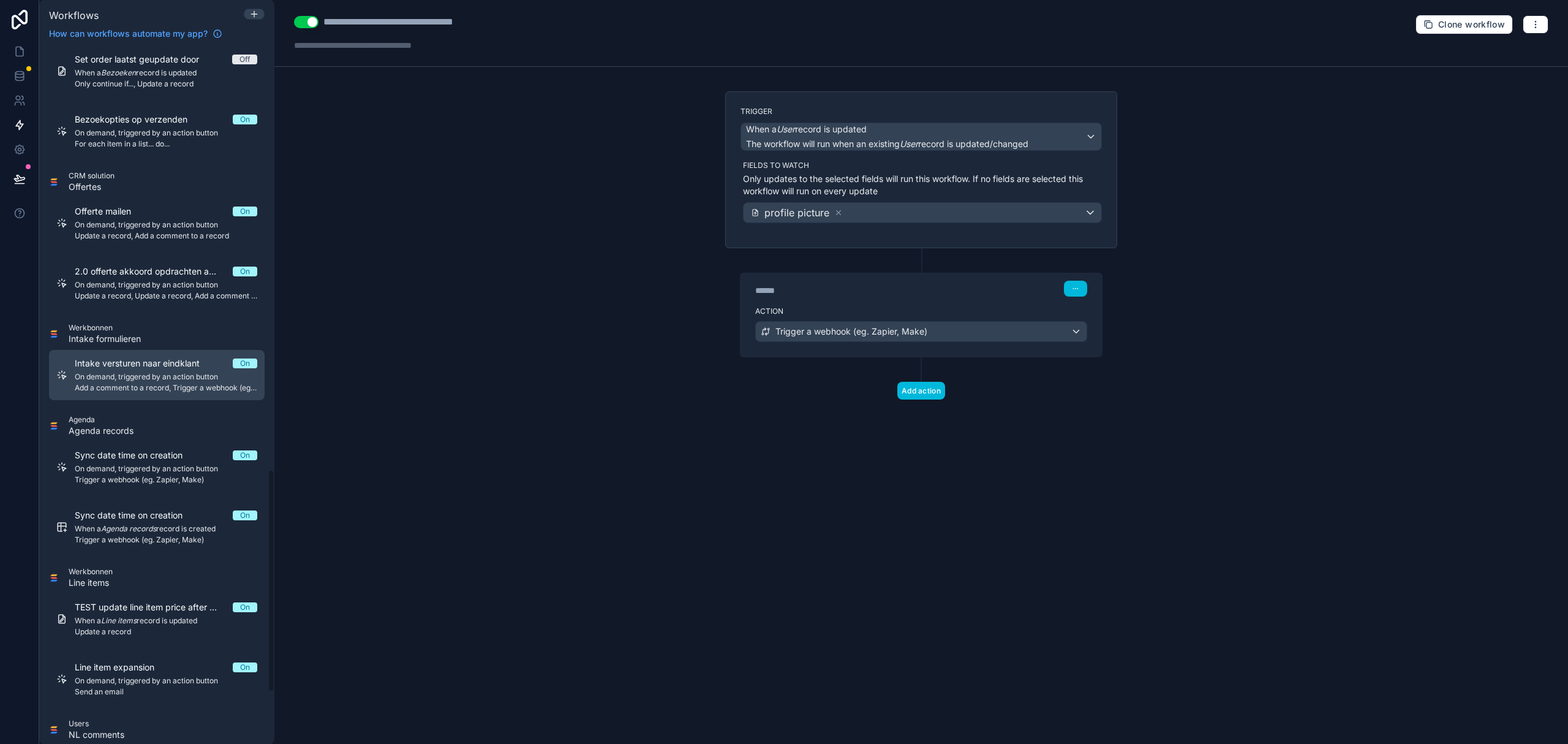
click at [183, 375] on span "On demand, triggered by an action button" at bounding box center [166, 377] width 183 height 10
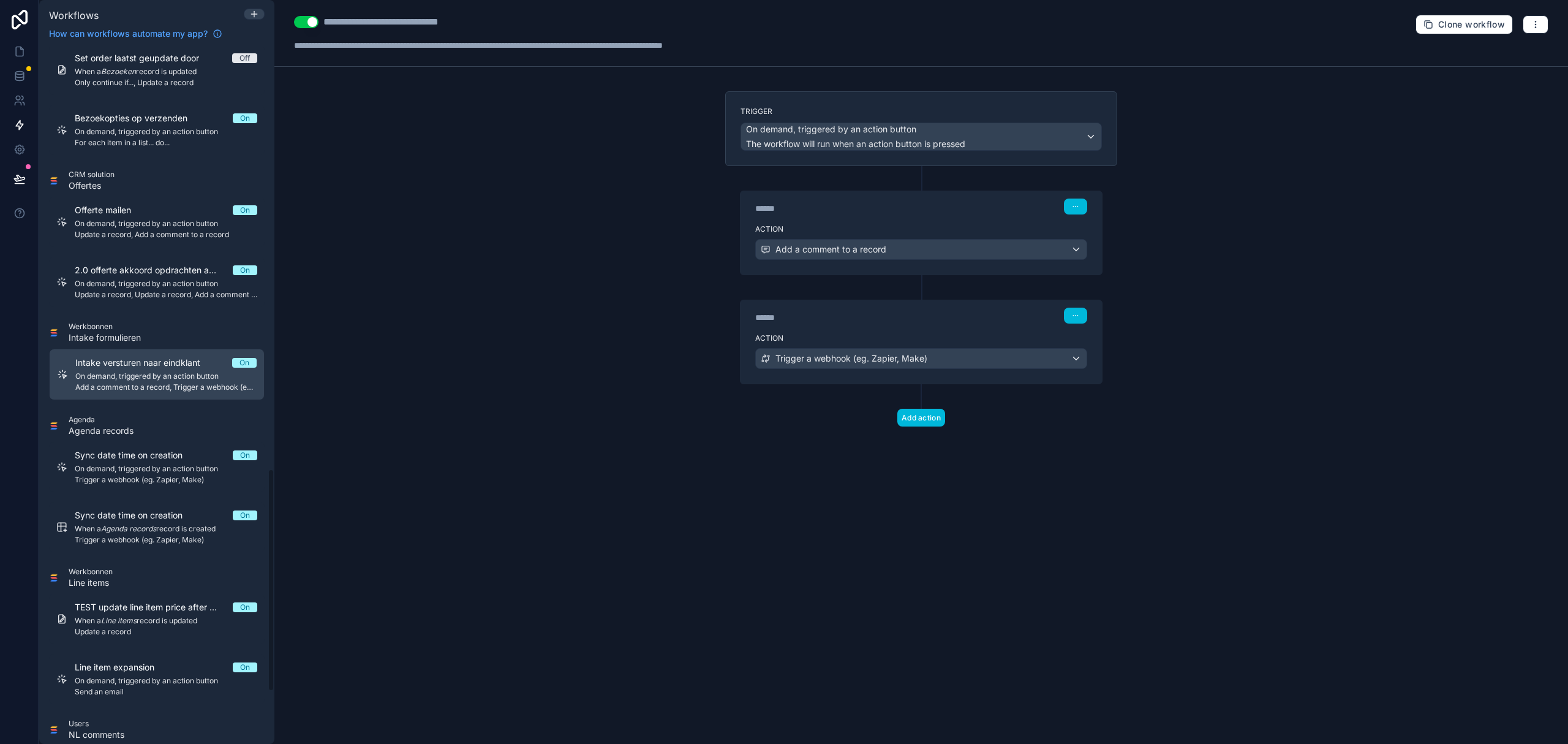
scroll to position [1319, 0]
click at [945, 244] on div "Add a comment to a record" at bounding box center [921, 250] width 331 height 20
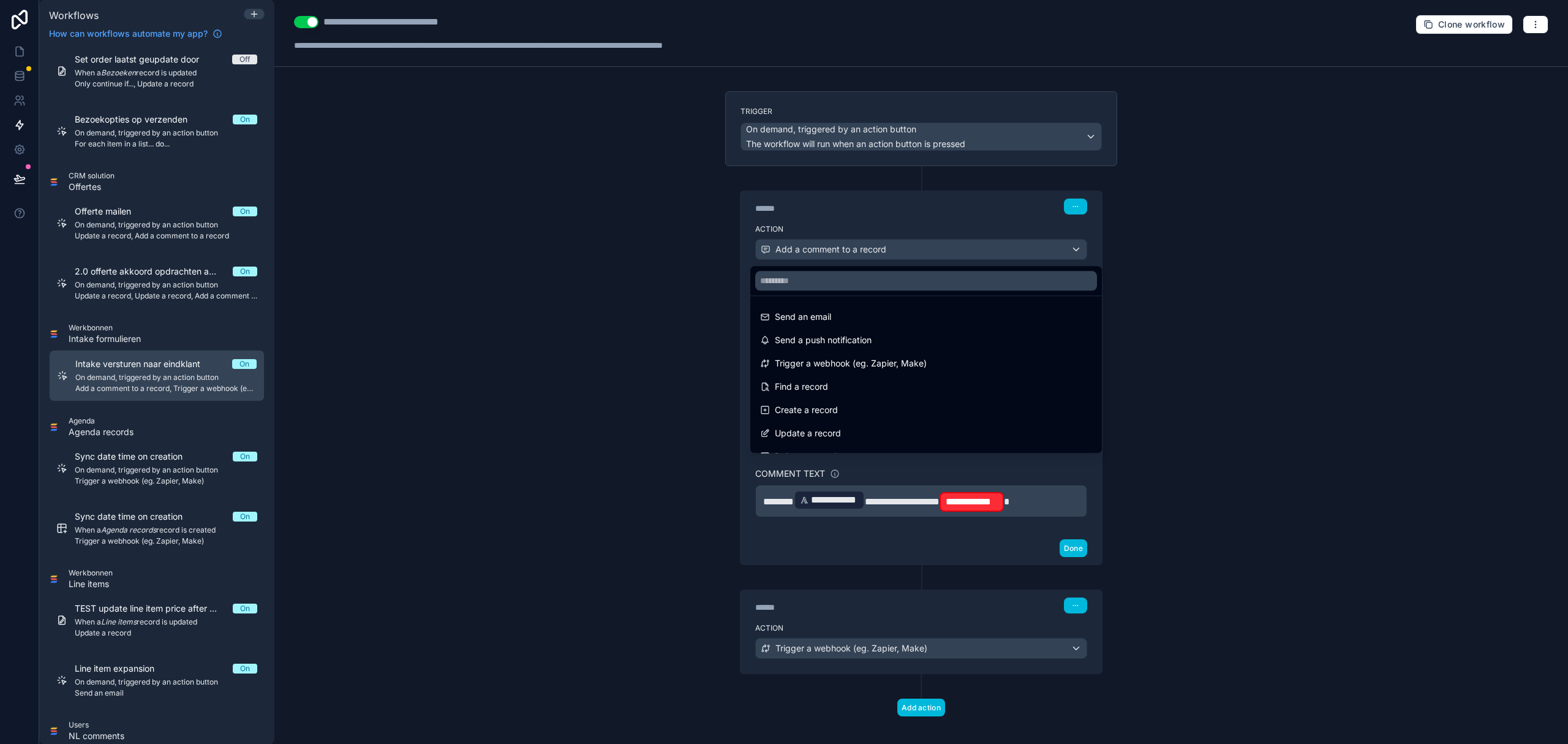
click at [945, 244] on div at bounding box center [784, 372] width 1568 height 744
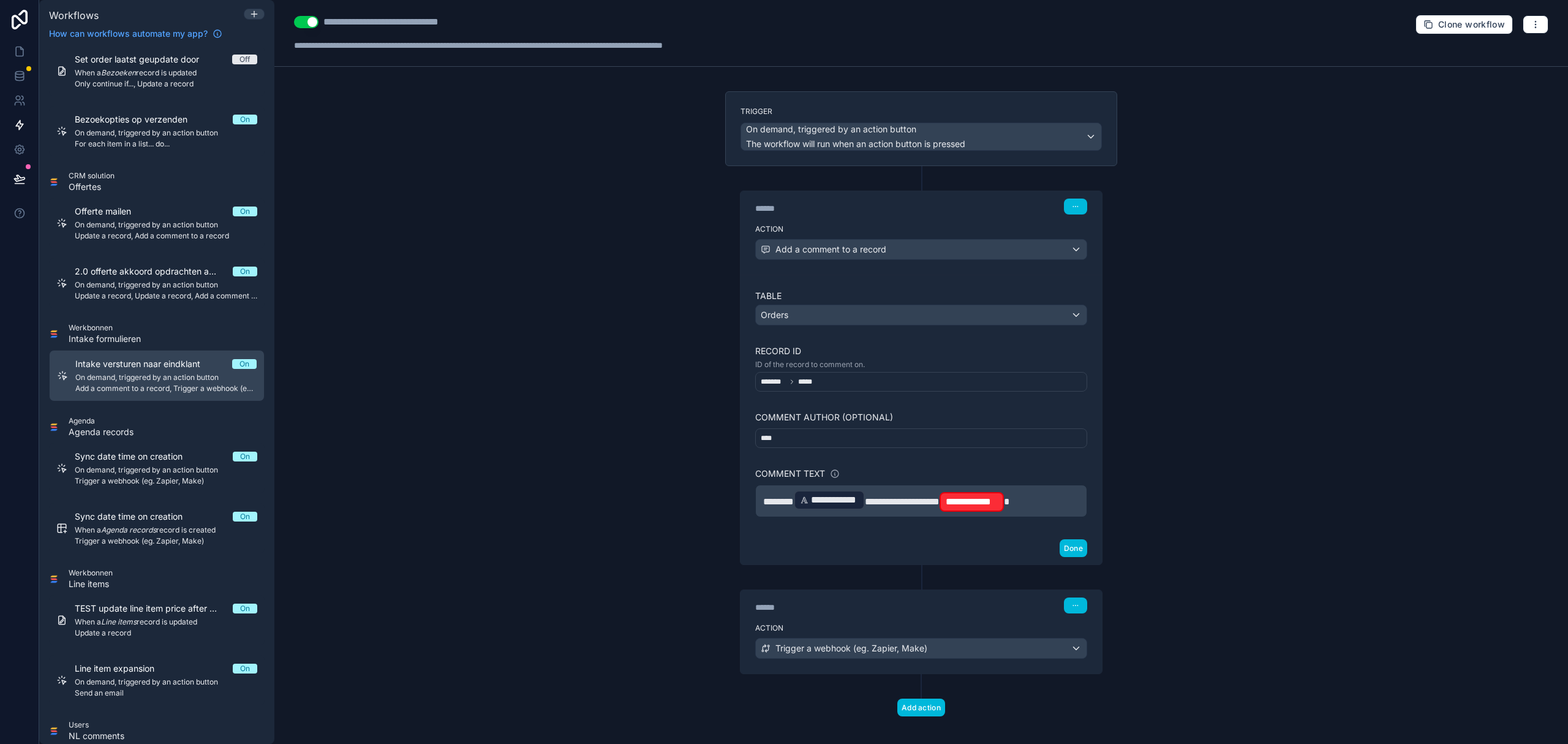
click at [980, 505] on span "**********" at bounding box center [971, 501] width 53 height 15
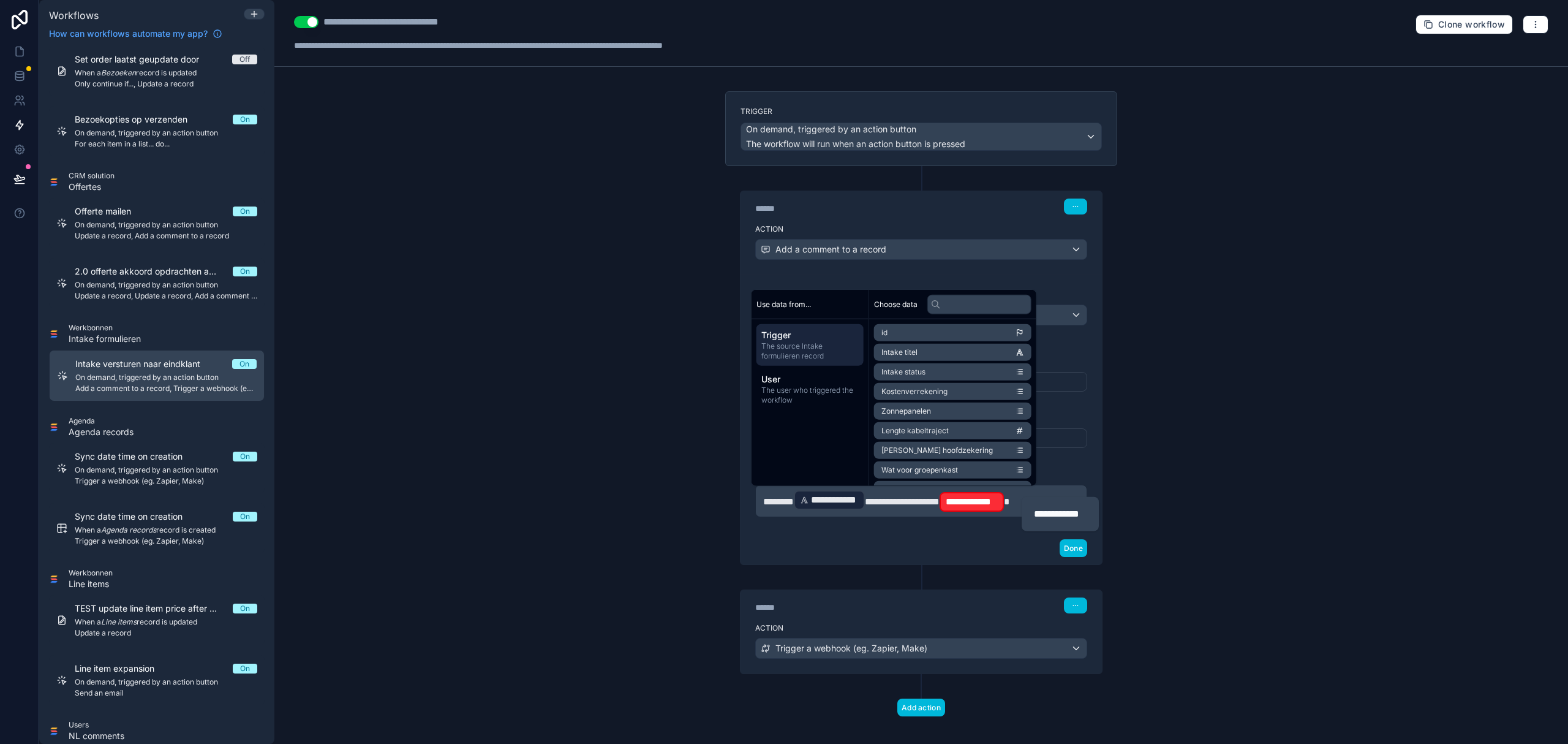
click at [936, 554] on div "Done" at bounding box center [921, 548] width 361 height 32
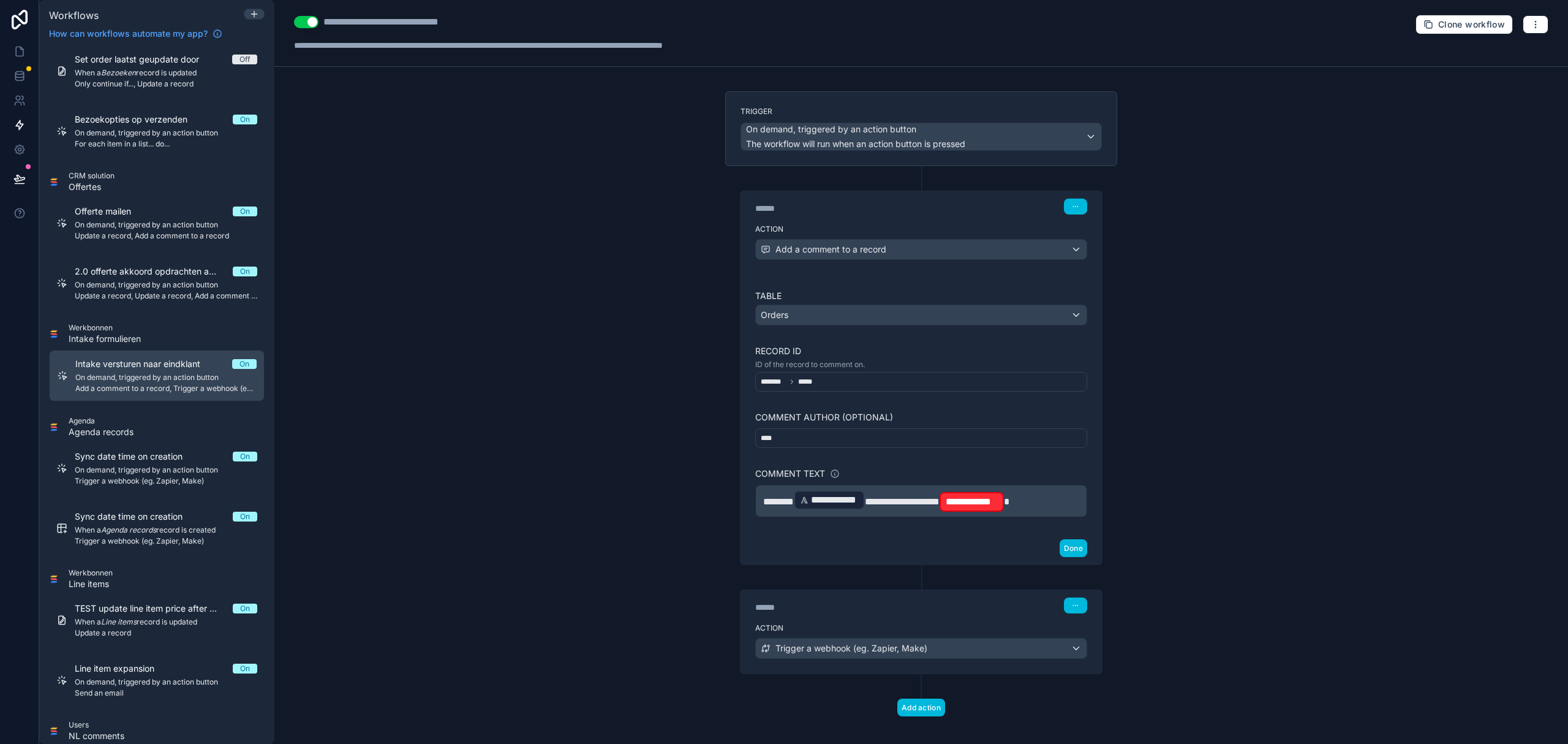
click at [976, 498] on span "**********" at bounding box center [971, 501] width 53 height 15
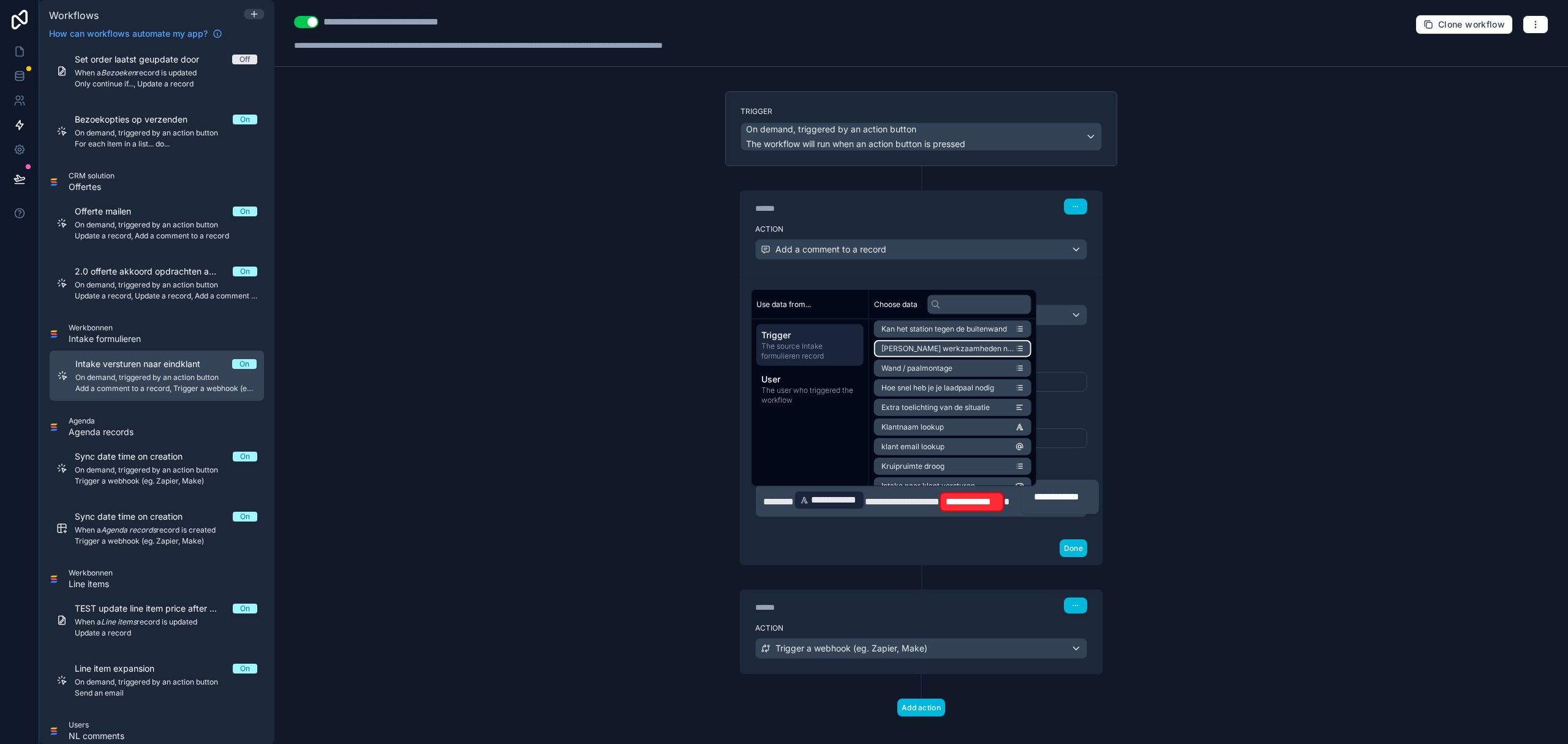
scroll to position [326, 0]
click at [976, 397] on li "Klantnaam lookup" at bounding box center [953, 398] width 157 height 17
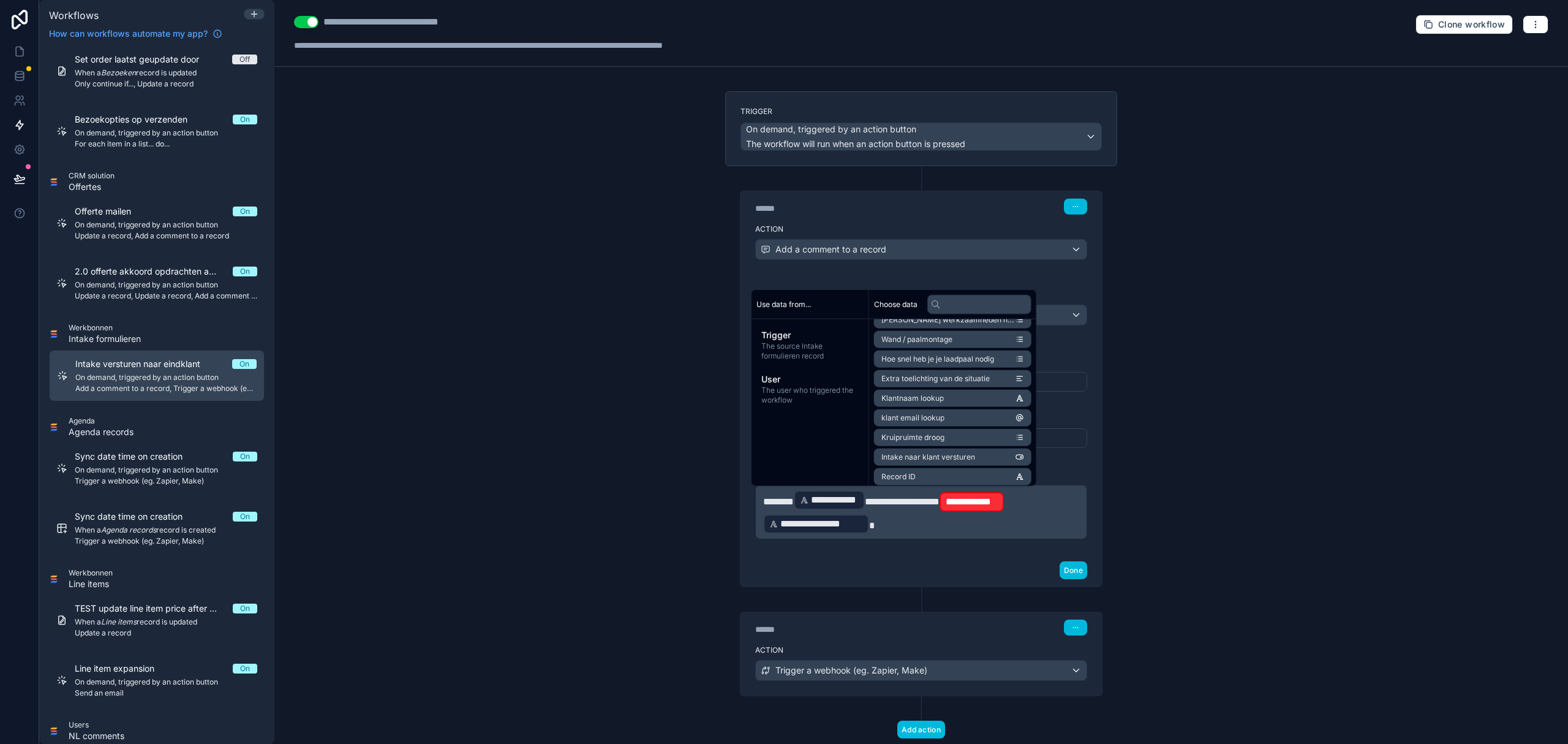
click at [946, 518] on p "**********" at bounding box center [921, 511] width 316 height 46
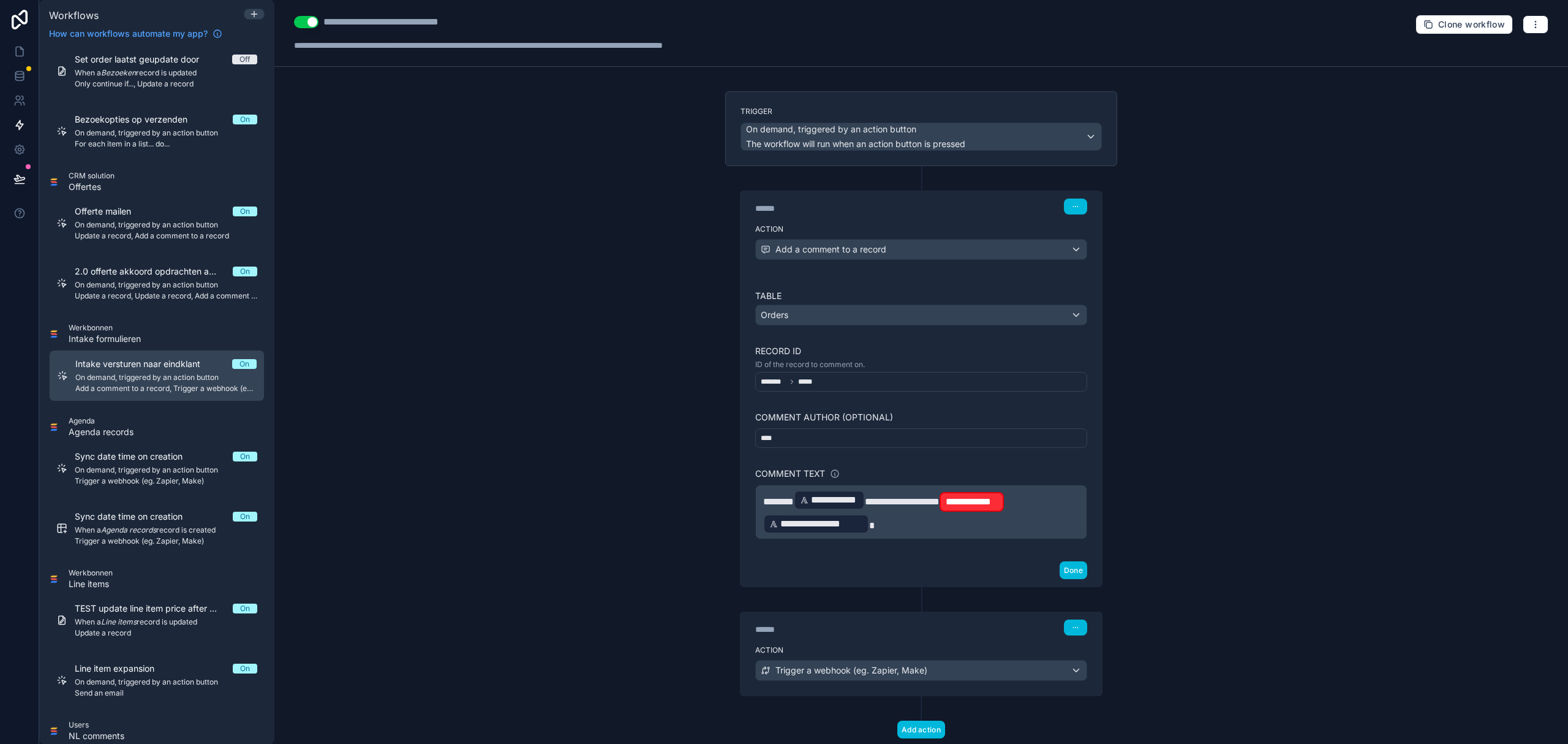
click at [1025, 508] on p "**********" at bounding box center [921, 511] width 316 height 46
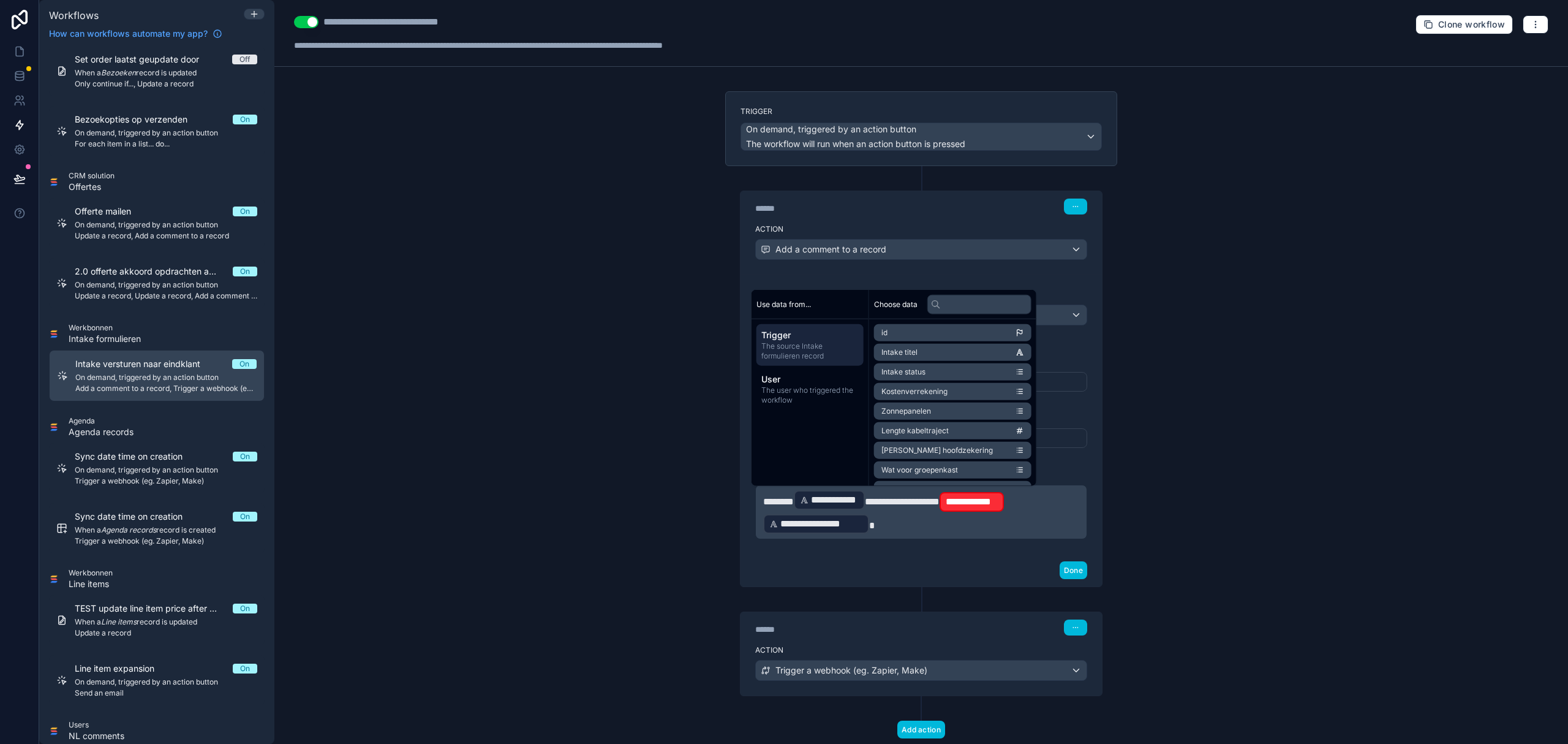
click at [1004, 503] on div "**********" at bounding box center [972, 502] width 65 height 20
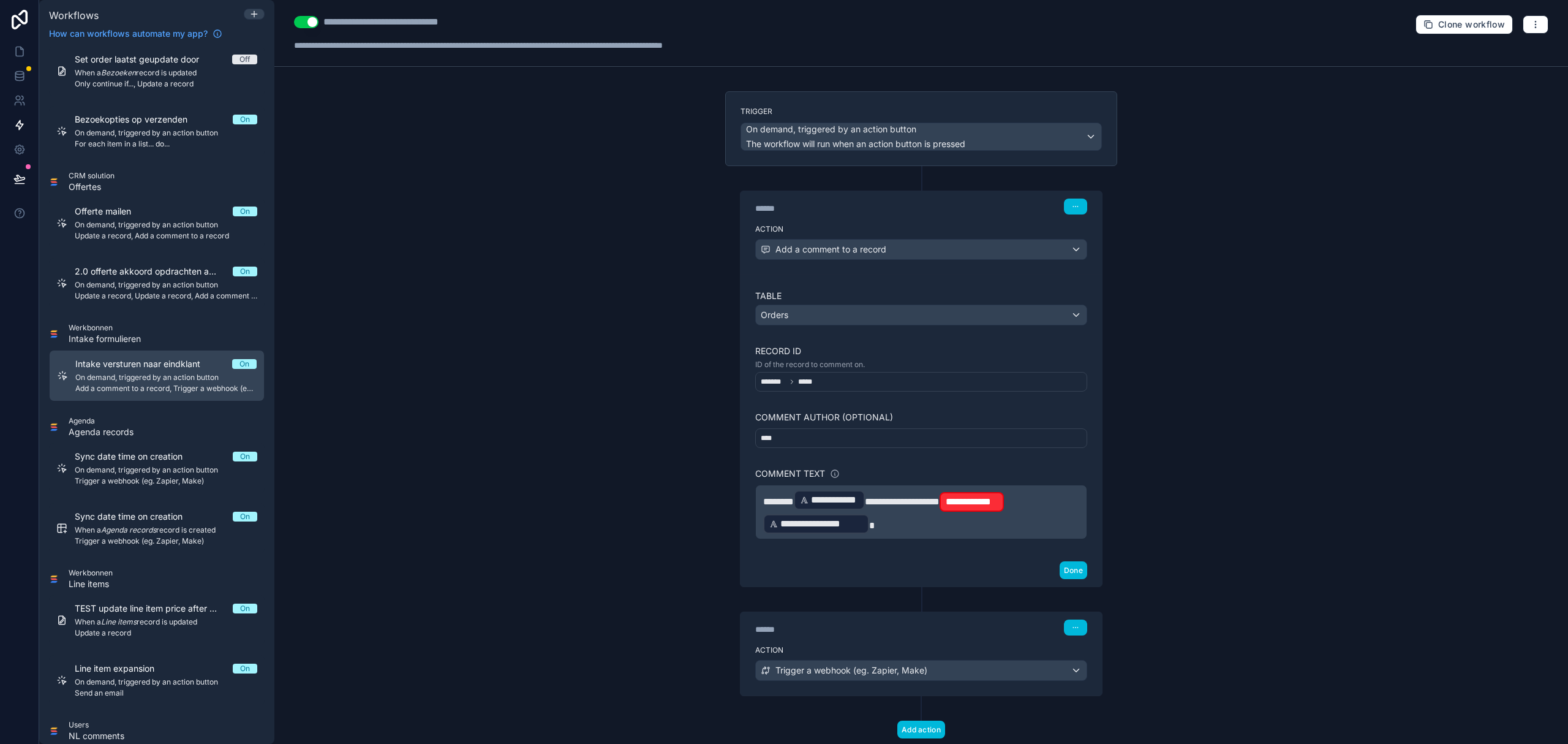
click at [1004, 503] on div "**********" at bounding box center [972, 502] width 65 height 20
click at [1022, 503] on div "**********" at bounding box center [1061, 496] width 77 height 34
click at [1004, 503] on div "**********" at bounding box center [972, 502] width 65 height 20
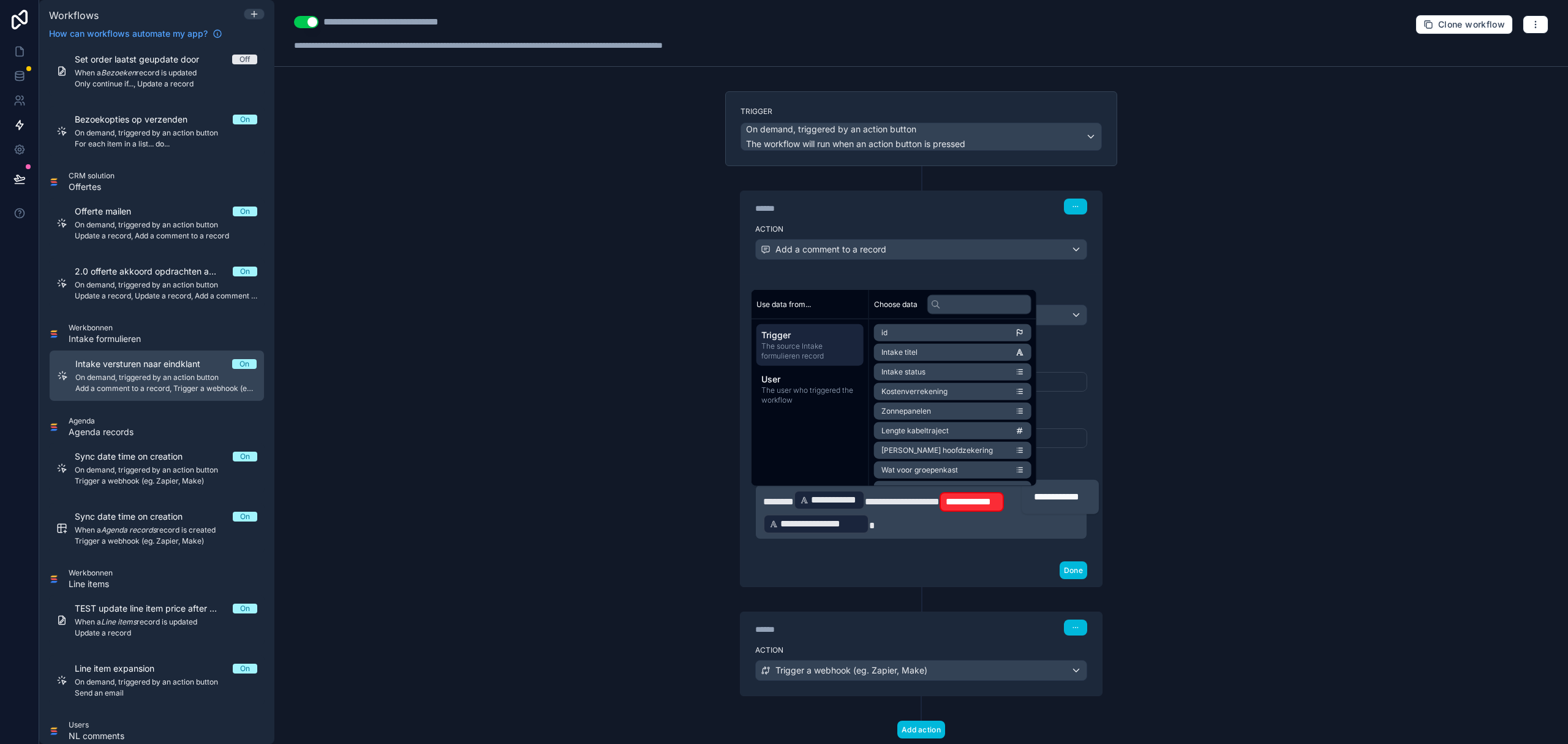
click at [1019, 503] on p "**********" at bounding box center [921, 511] width 316 height 46
click at [940, 500] on span "**********" at bounding box center [902, 501] width 74 height 9
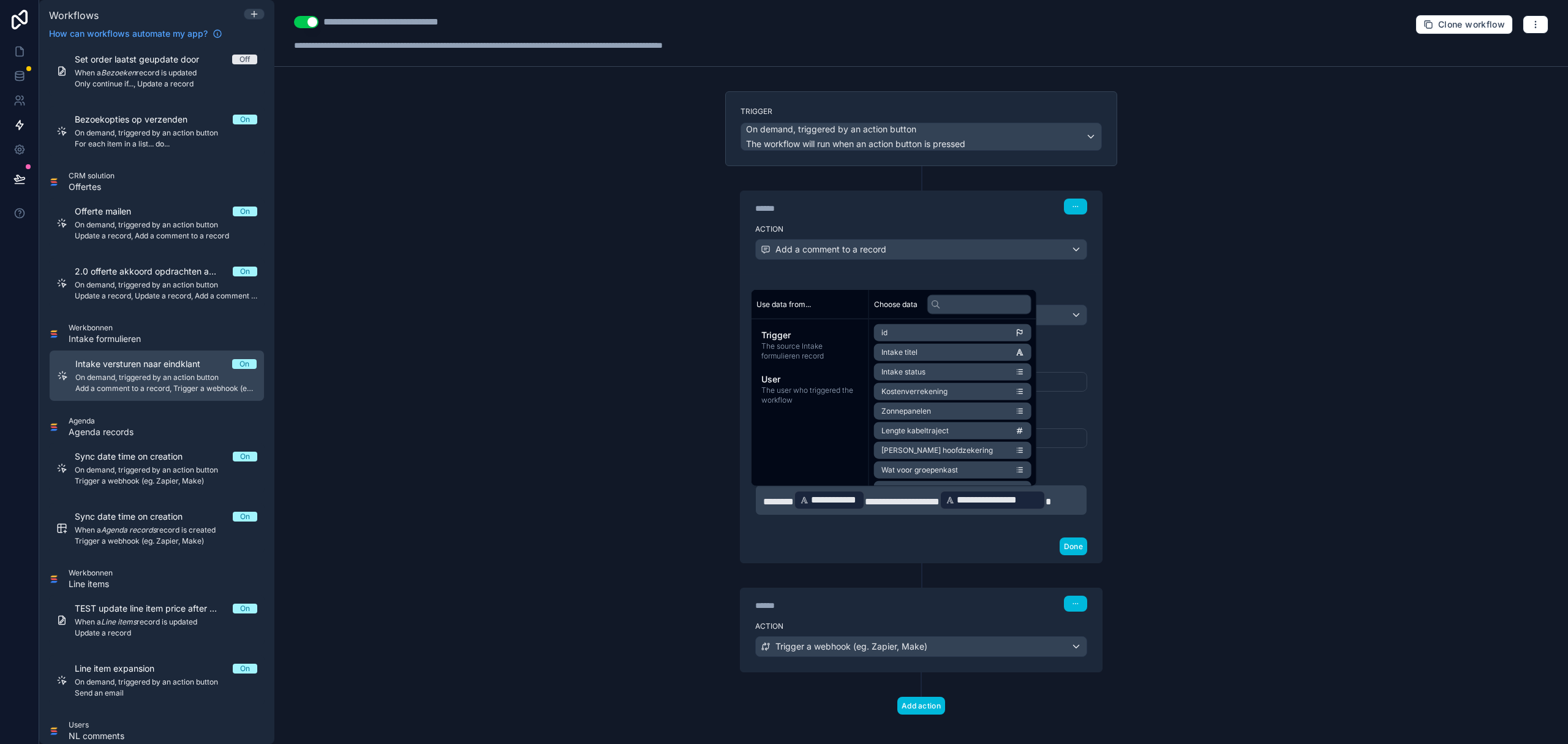
click at [698, 662] on div "**********" at bounding box center [921, 372] width 1293 height 744
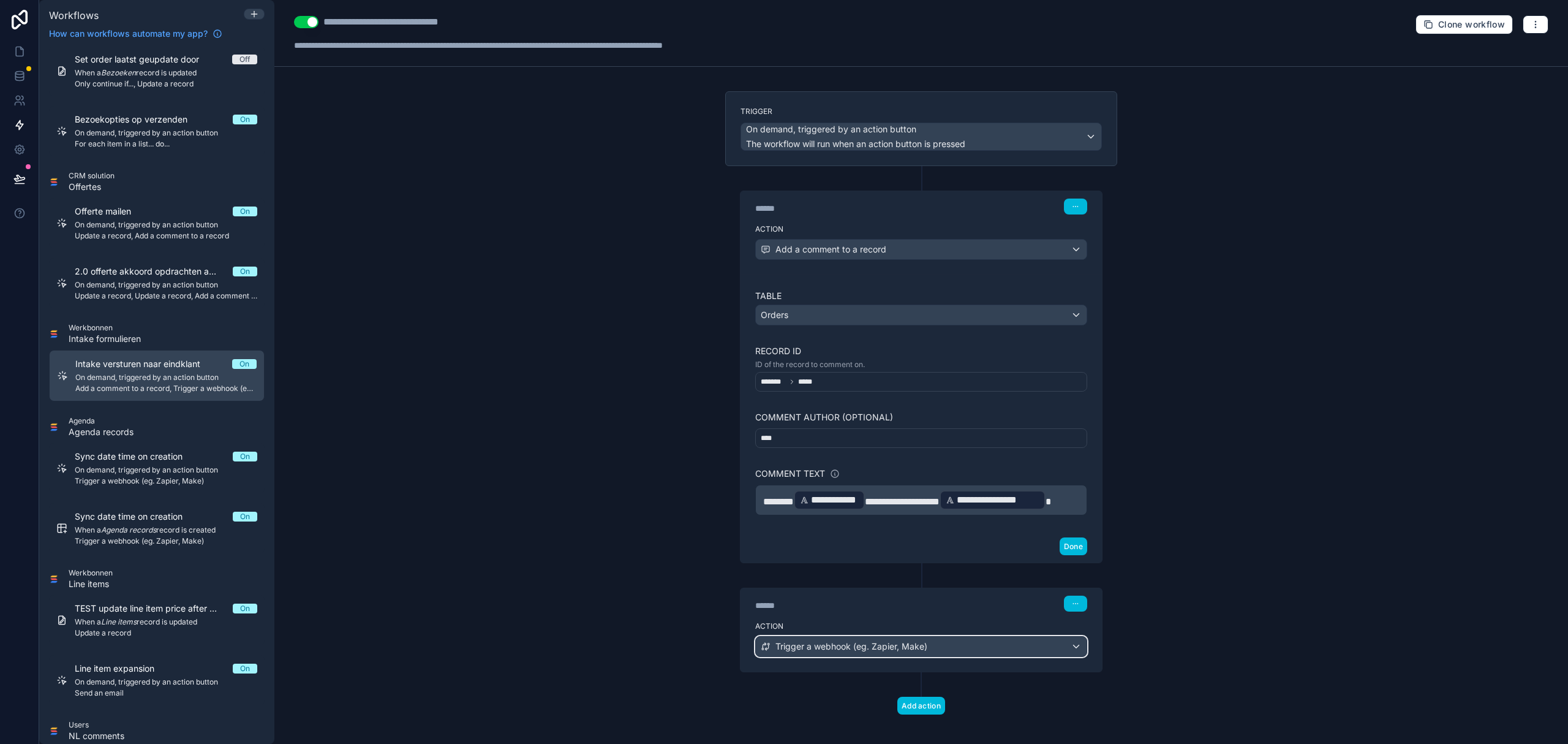
click at [848, 647] on span "Trigger a webhook (eg. Zapier, Make)" at bounding box center [851, 646] width 152 height 12
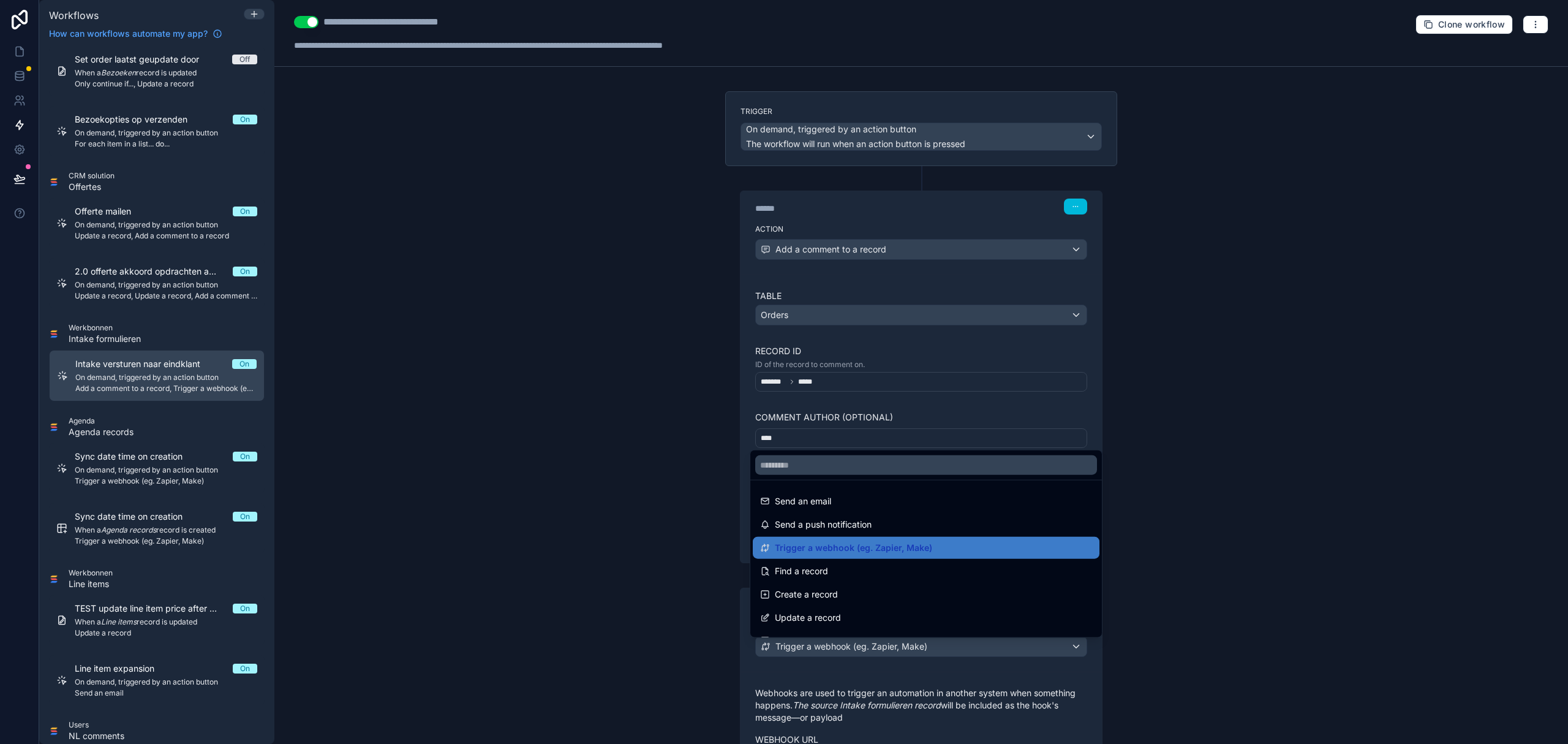
click at [591, 556] on div at bounding box center [784, 372] width 1568 height 744
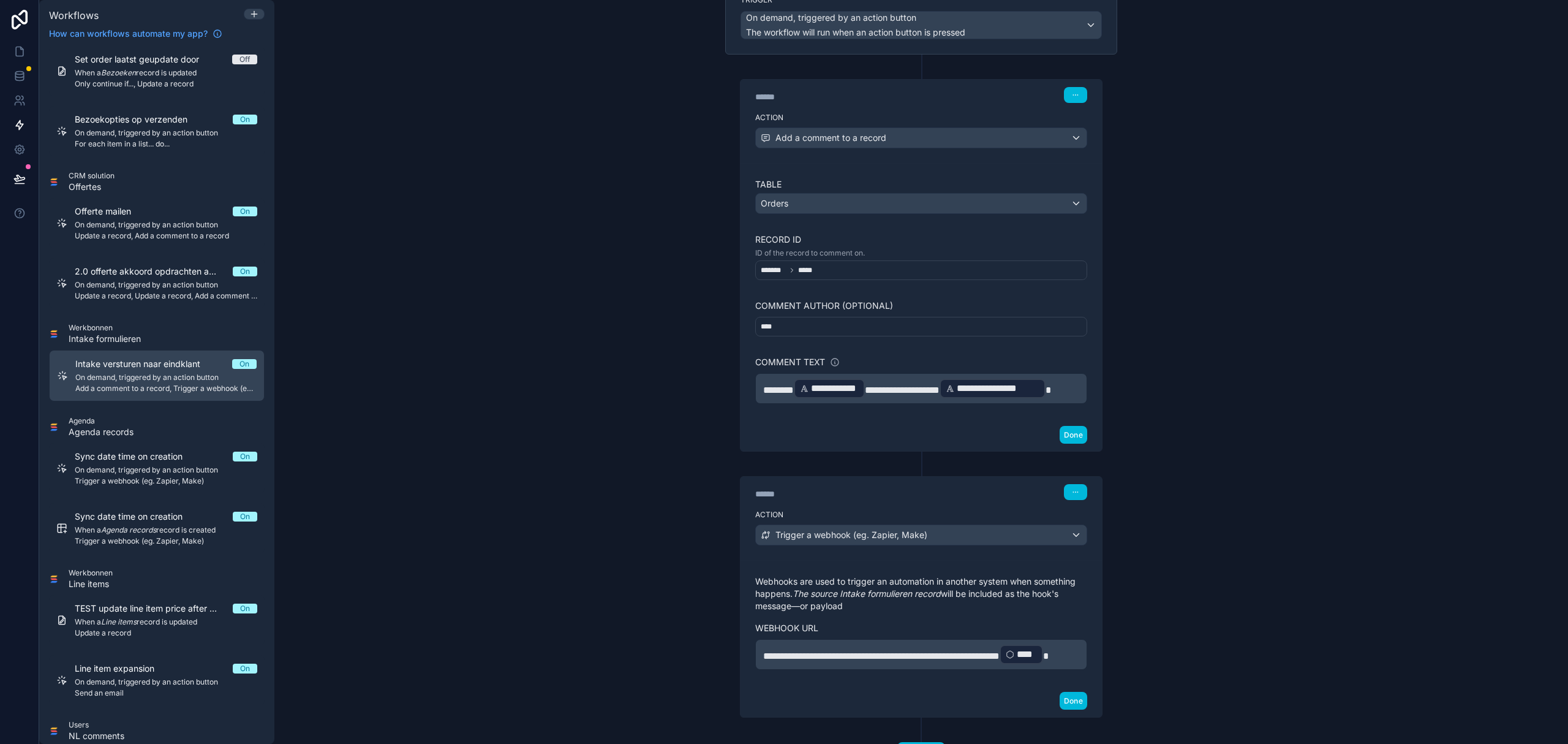
scroll to position [0, 0]
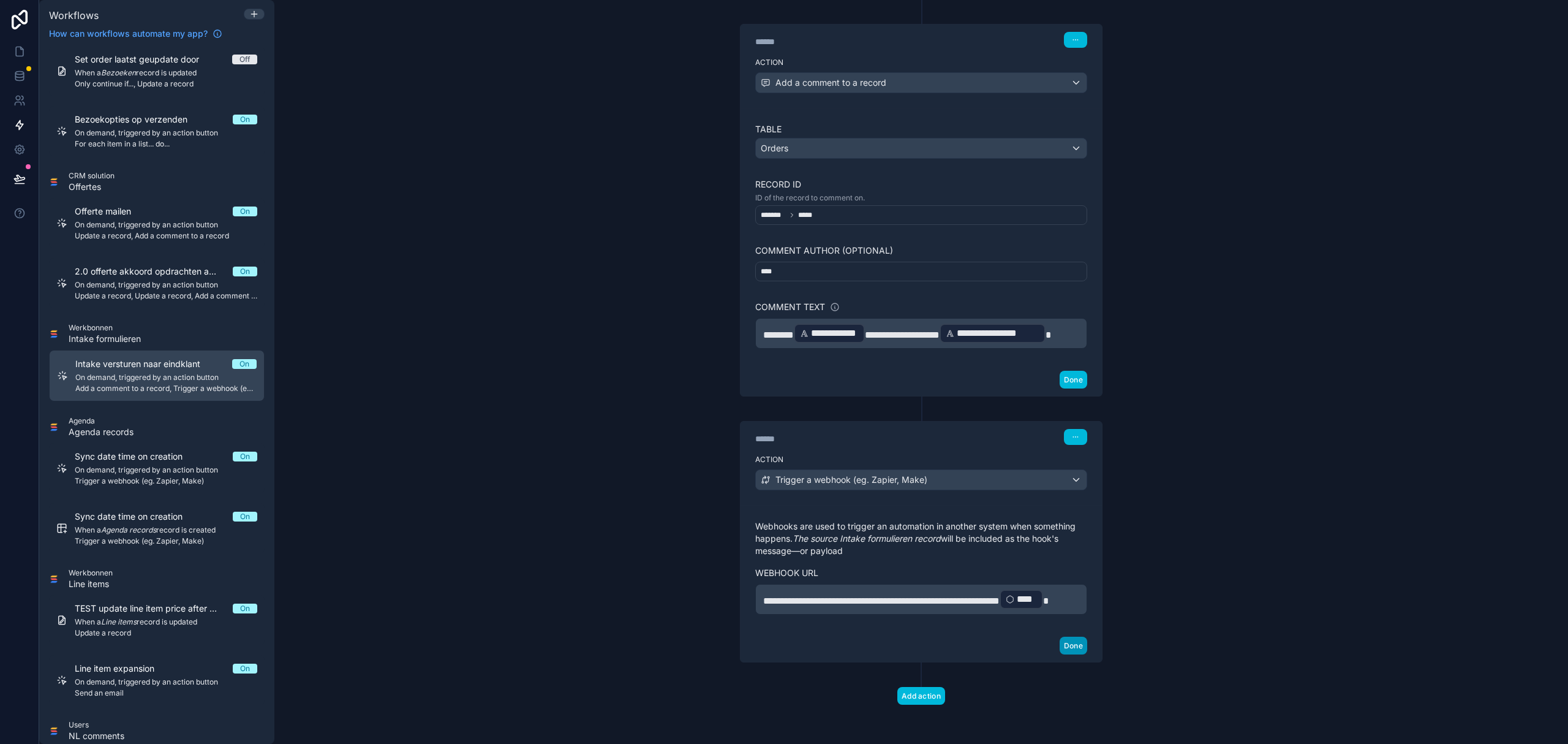
click at [1065, 646] on button "Done" at bounding box center [1073, 645] width 27 height 18
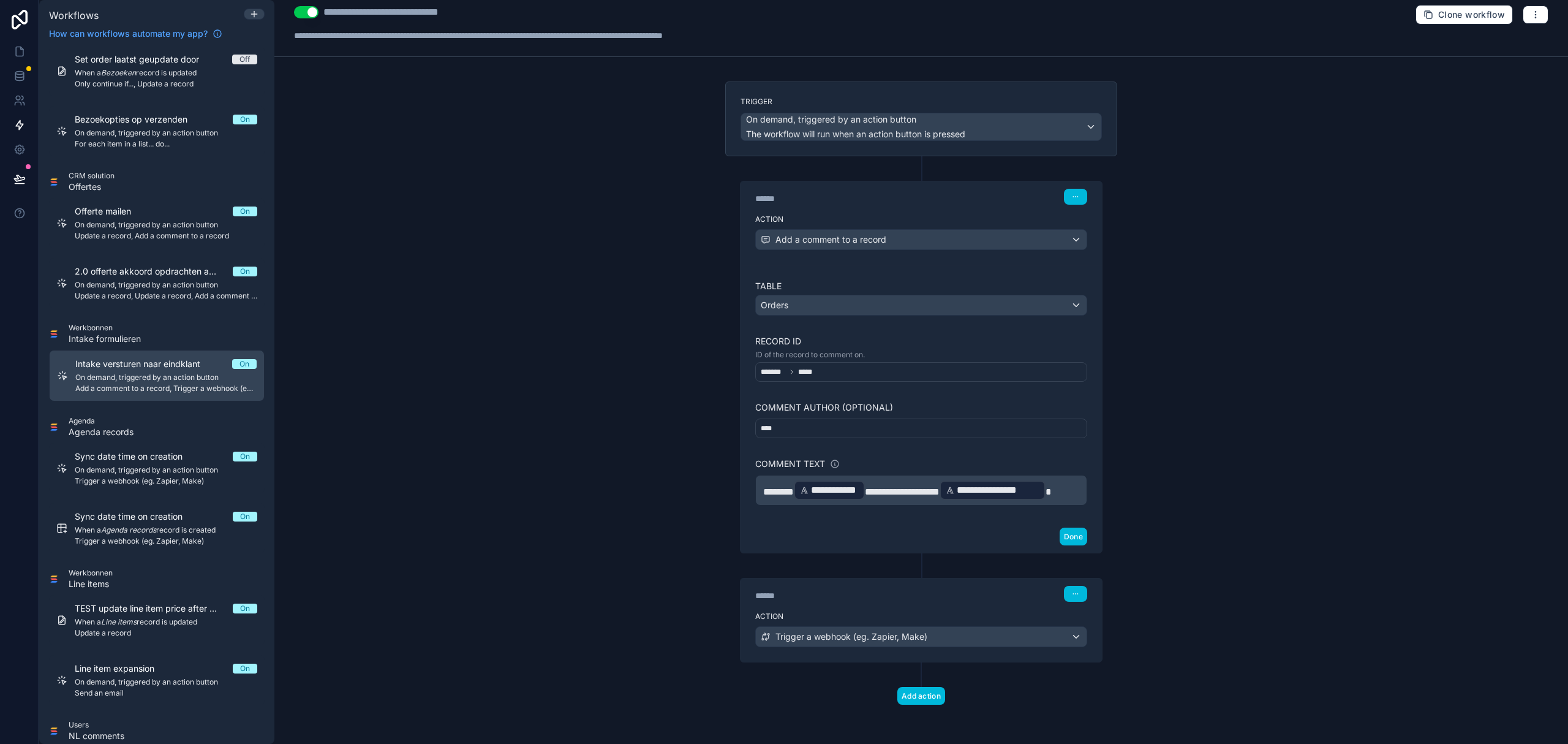
scroll to position [13, 0]
click at [1069, 534] on button "Done" at bounding box center [1073, 536] width 27 height 18
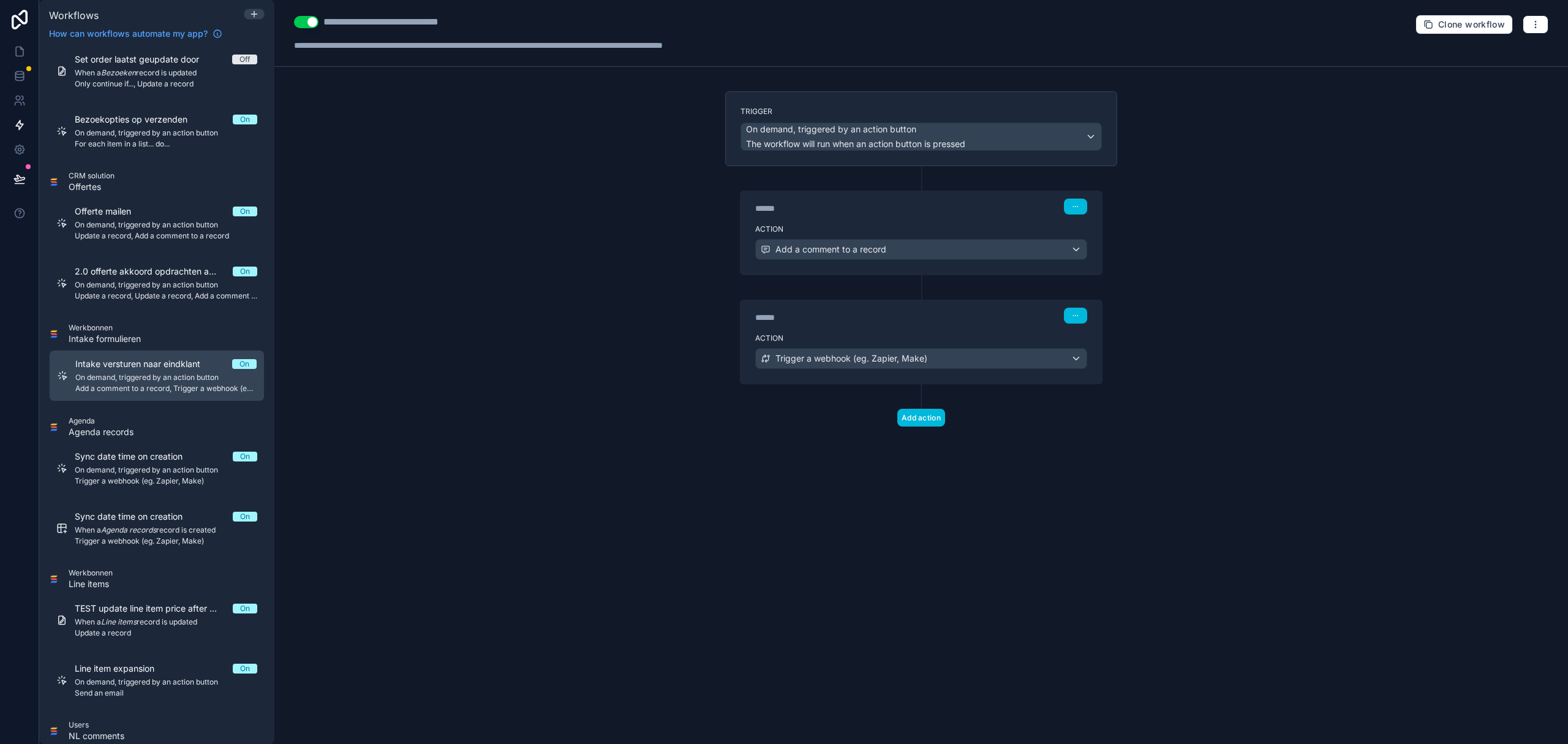
click at [525, 317] on div "**********" at bounding box center [921, 372] width 1293 height 744
click at [1535, 25] on icon "button" at bounding box center [1535, 24] width 1 height 1
click at [167, 455] on span "Sync date time on creation" at bounding box center [136, 456] width 122 height 12
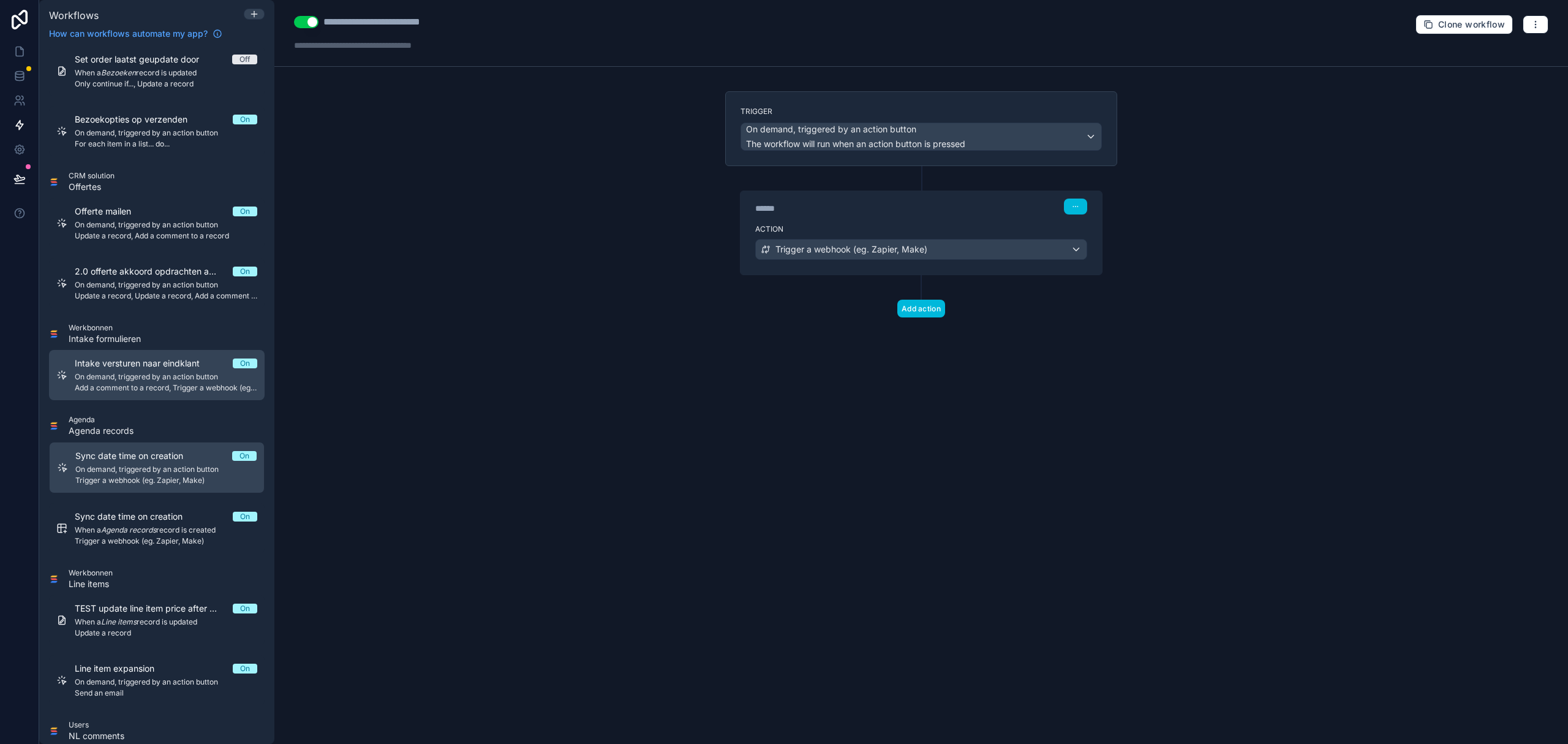
click at [148, 381] on span "On demand, triggered by an action button" at bounding box center [166, 377] width 183 height 10
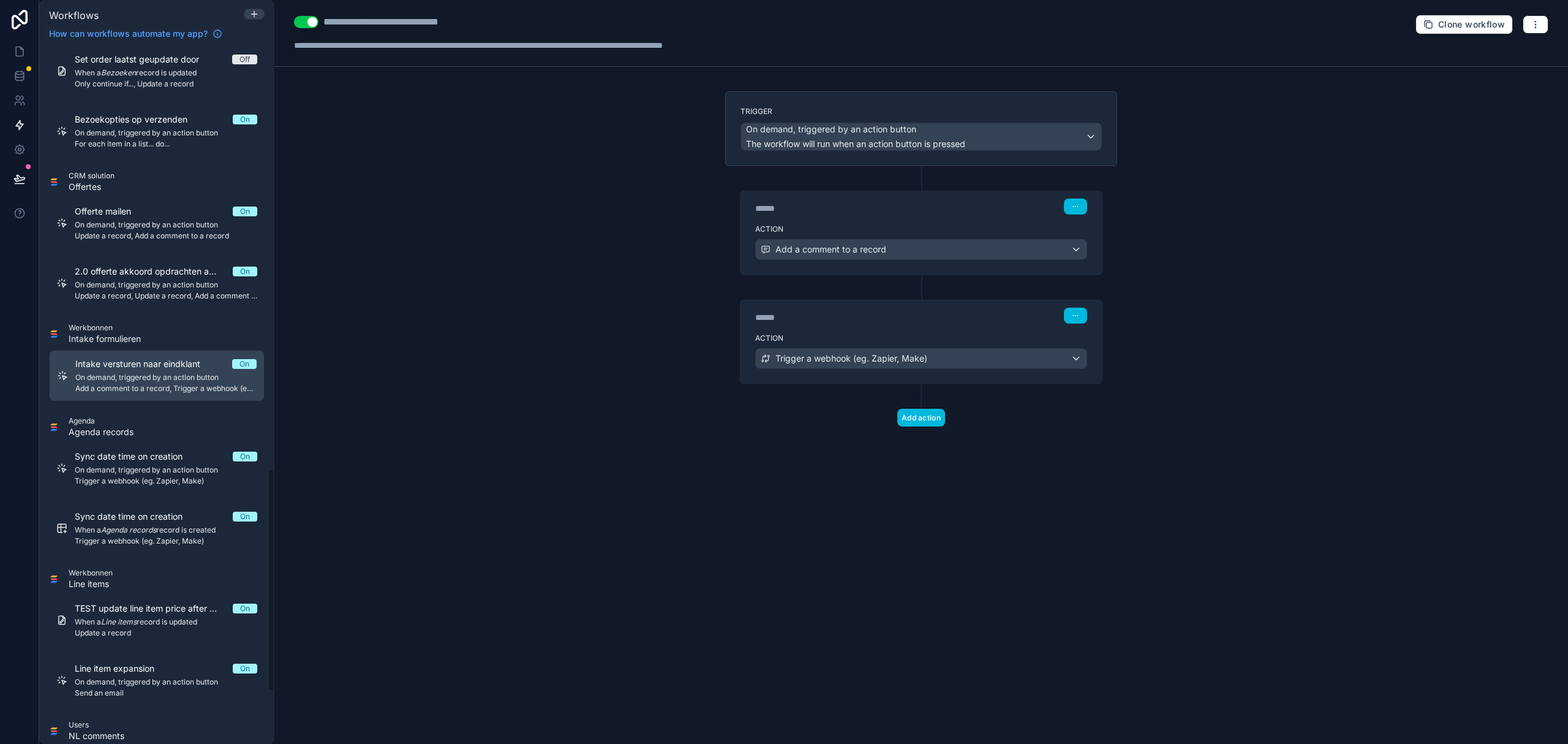
click at [952, 280] on div "****** Step 2 Action Trigger a webhook (eg. Zapier, Make)" at bounding box center [921, 329] width 392 height 109
click at [954, 238] on div "Action Add a comment to a record" at bounding box center [921, 247] width 361 height 55
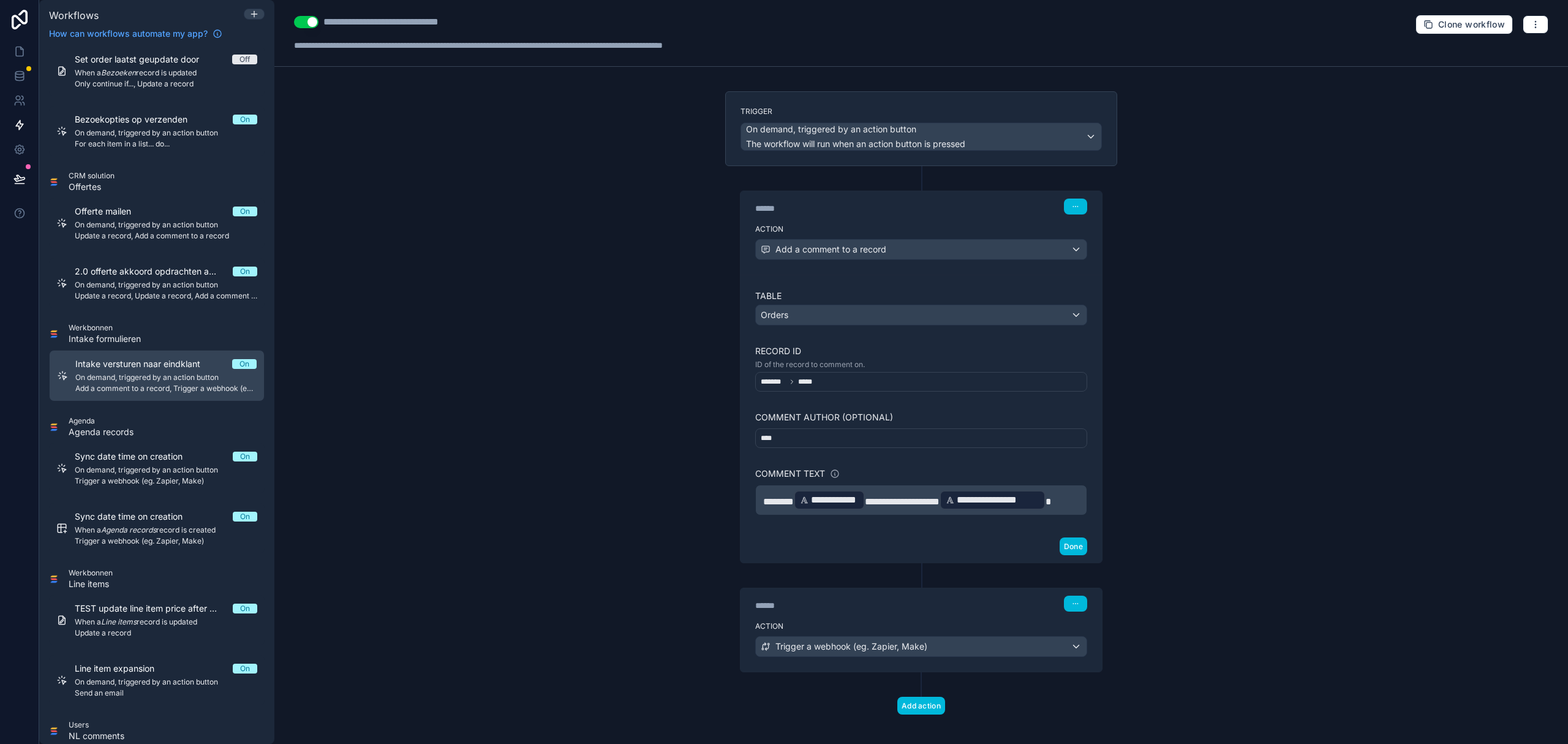
click at [551, 359] on div "**********" at bounding box center [921, 372] width 1293 height 744
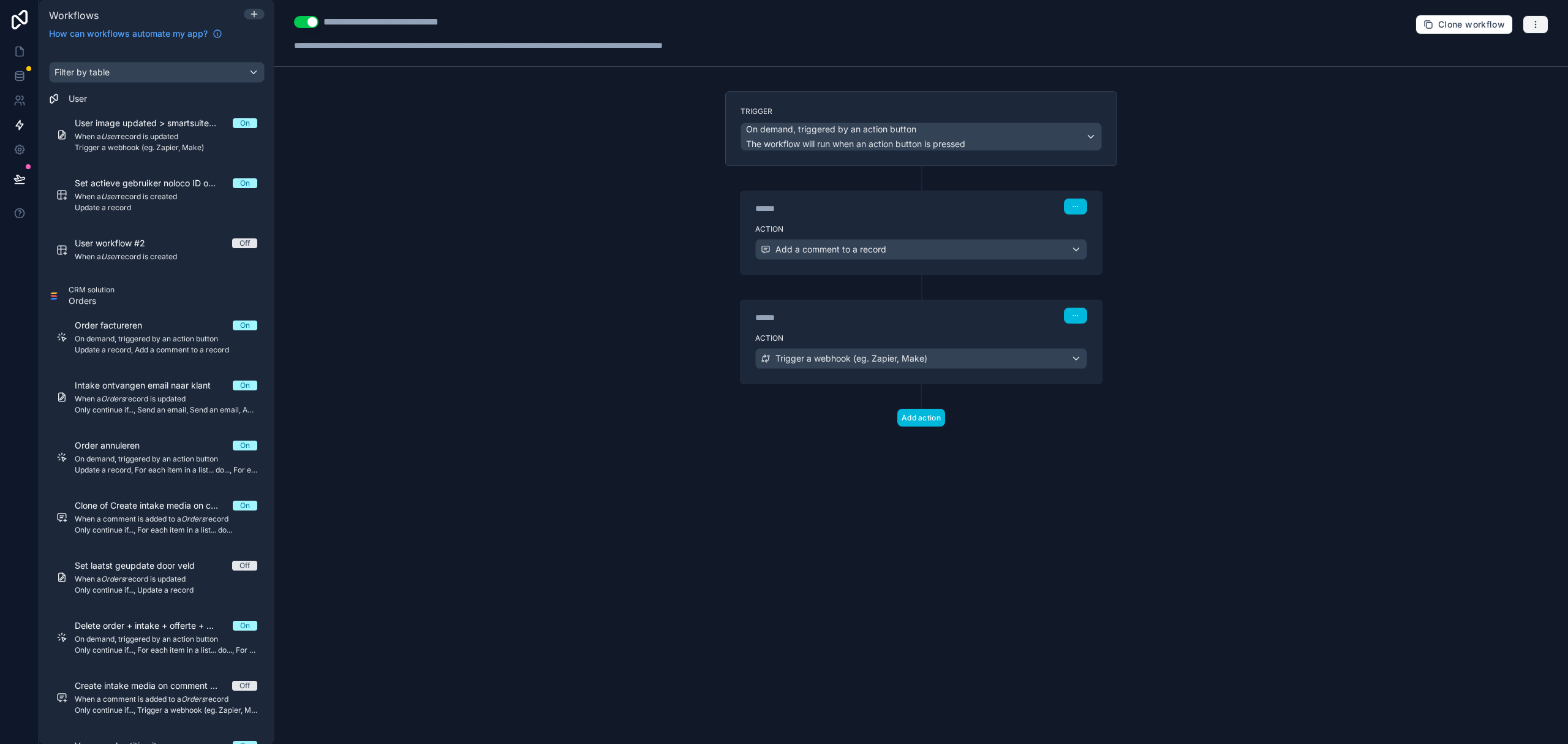
click at [1534, 25] on icon "button" at bounding box center [1536, 25] width 10 height 10
click at [1494, 71] on span "Run history" at bounding box center [1503, 74] width 59 height 10
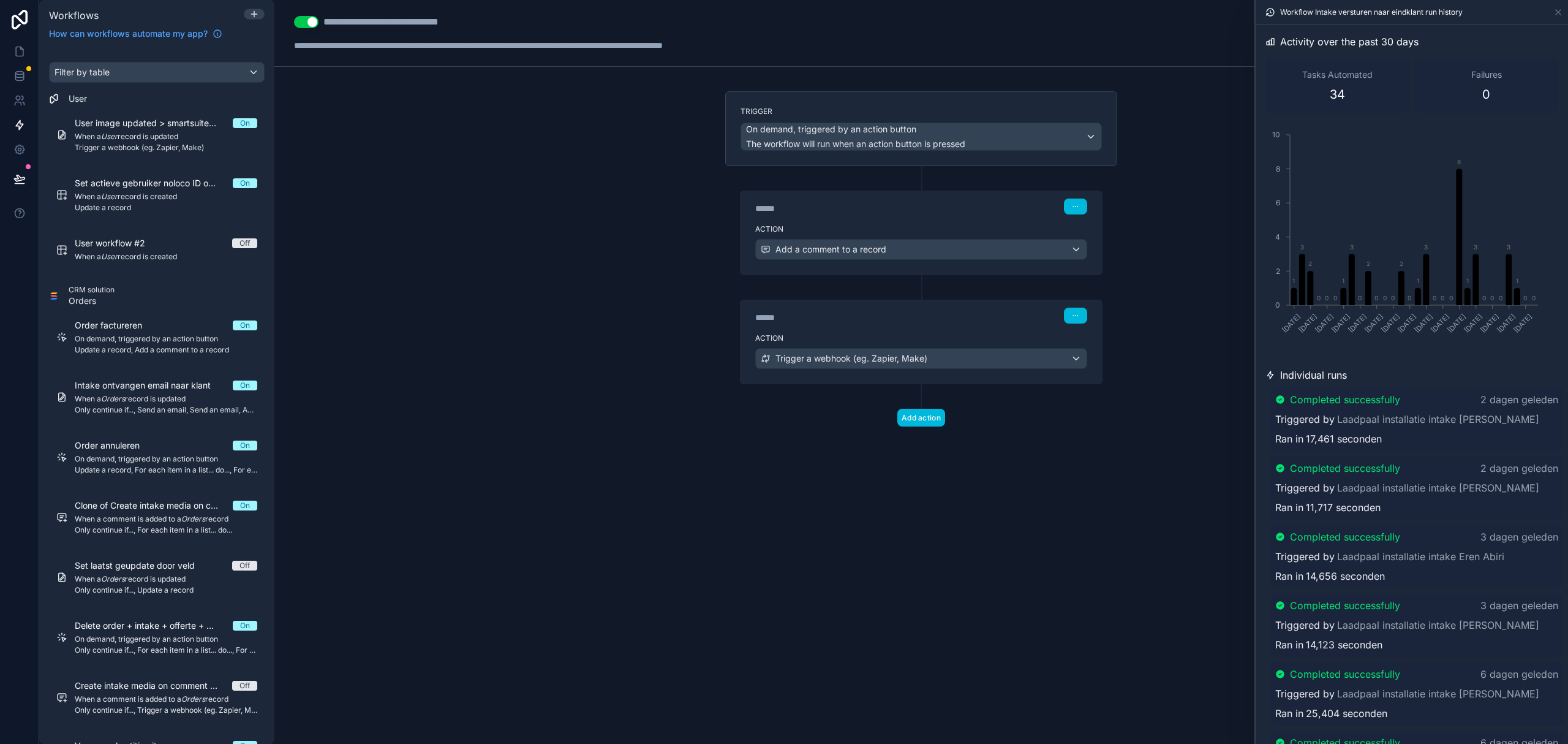
click at [1169, 493] on div "**********" at bounding box center [921, 372] width 1293 height 744
click at [780, 130] on span "On demand, triggered by an action button" at bounding box center [831, 129] width 170 height 12
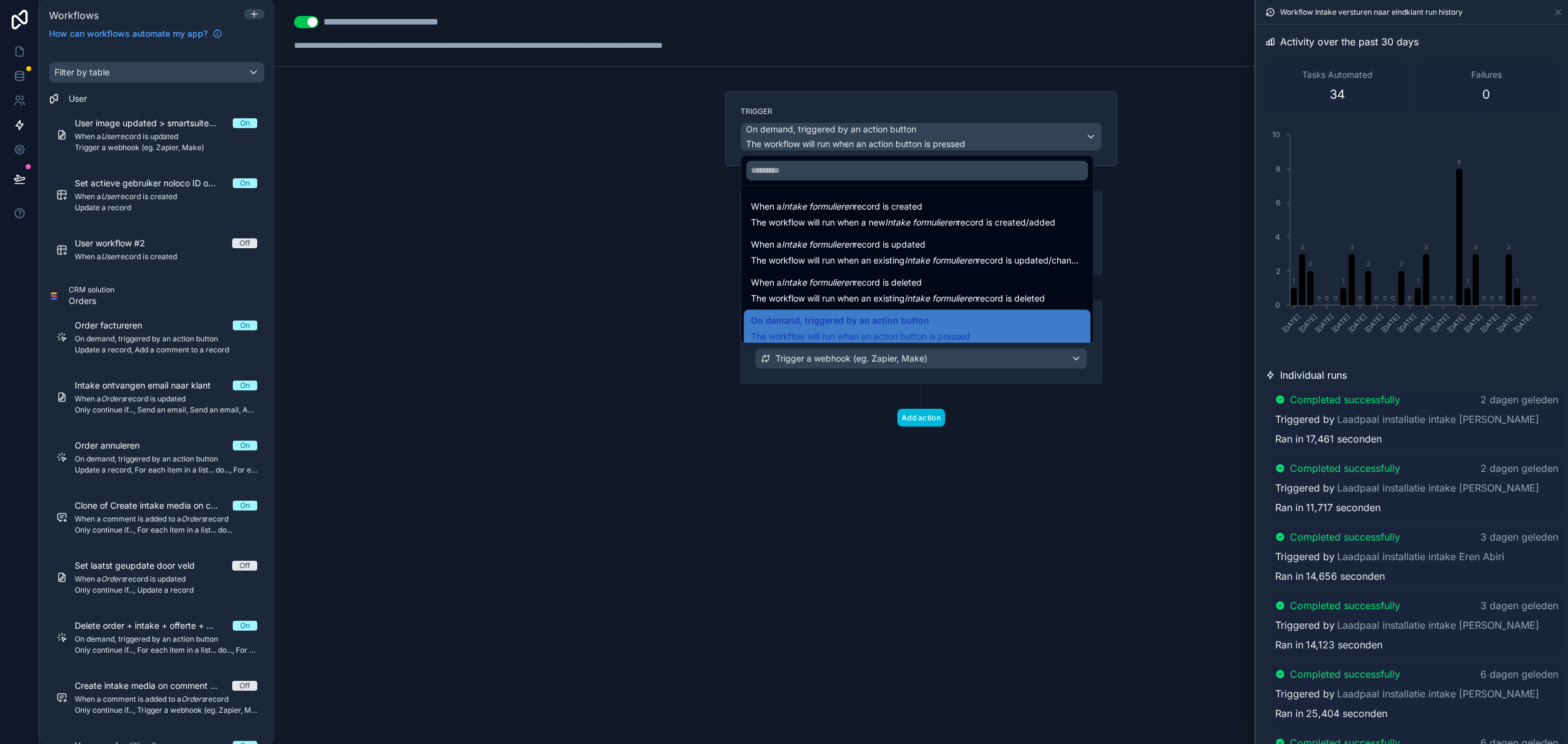
click at [780, 130] on div at bounding box center [784, 372] width 1568 height 744
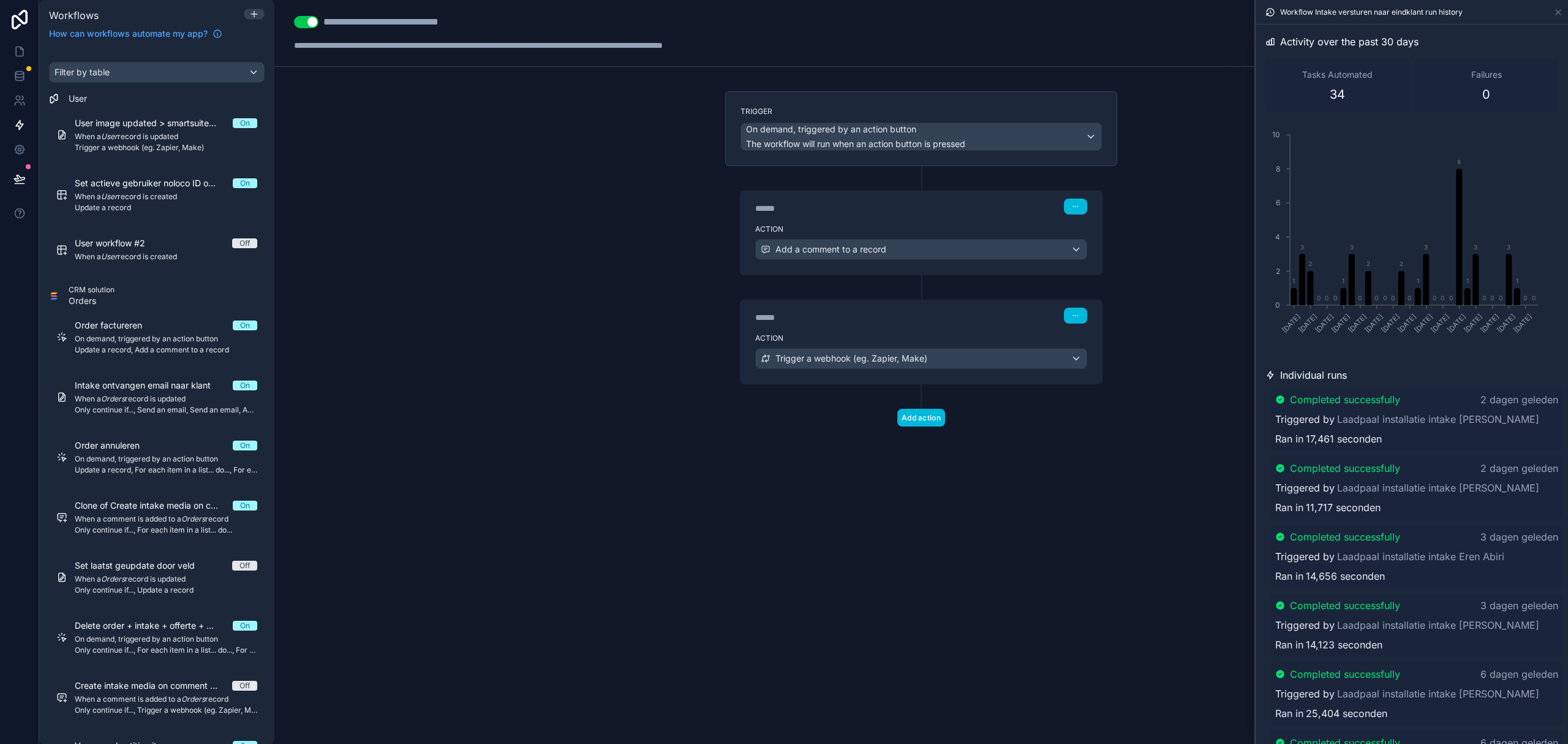
click at [785, 229] on label "Action" at bounding box center [921, 229] width 332 height 10
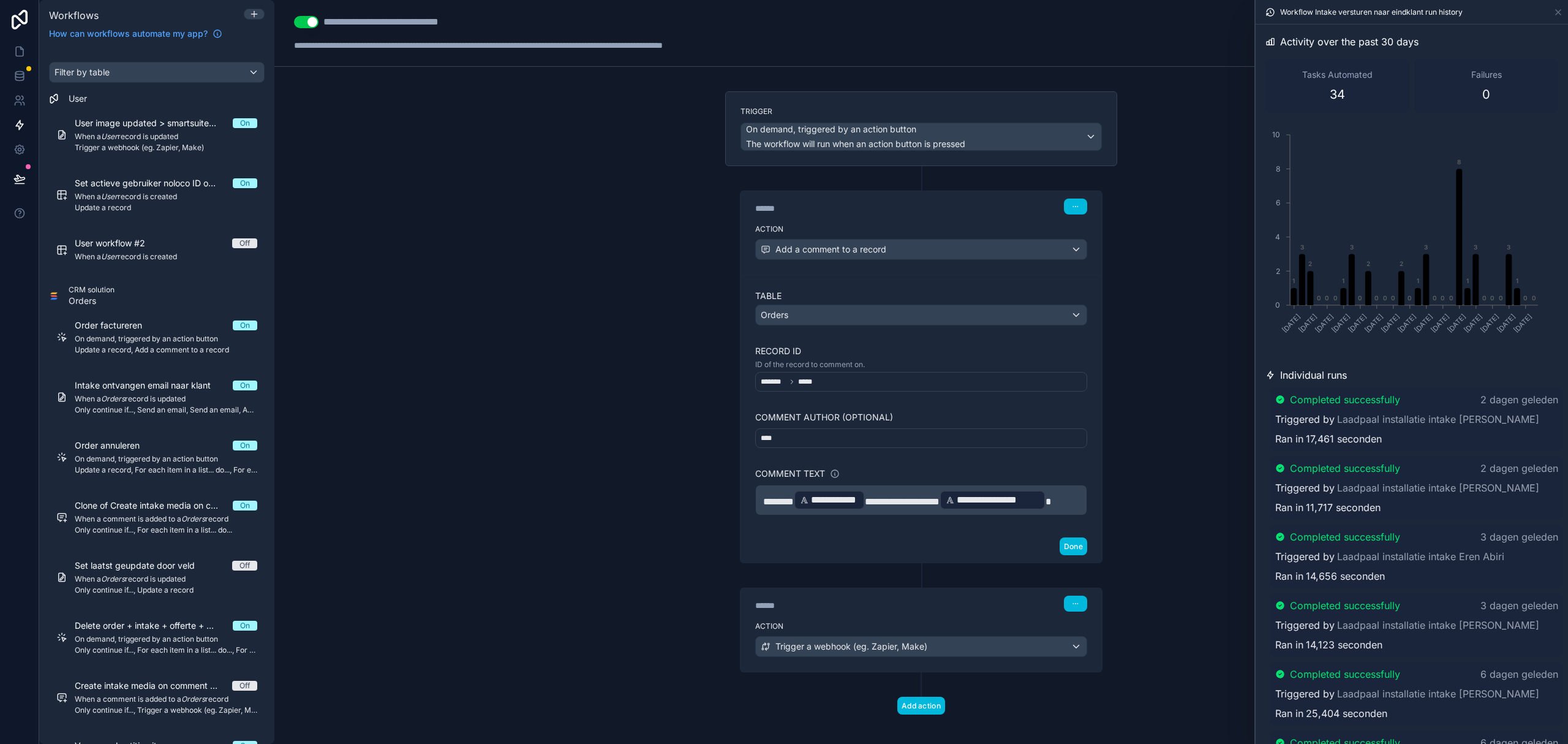
click at [905, 617] on div "****** Step 2" at bounding box center [921, 603] width 361 height 28
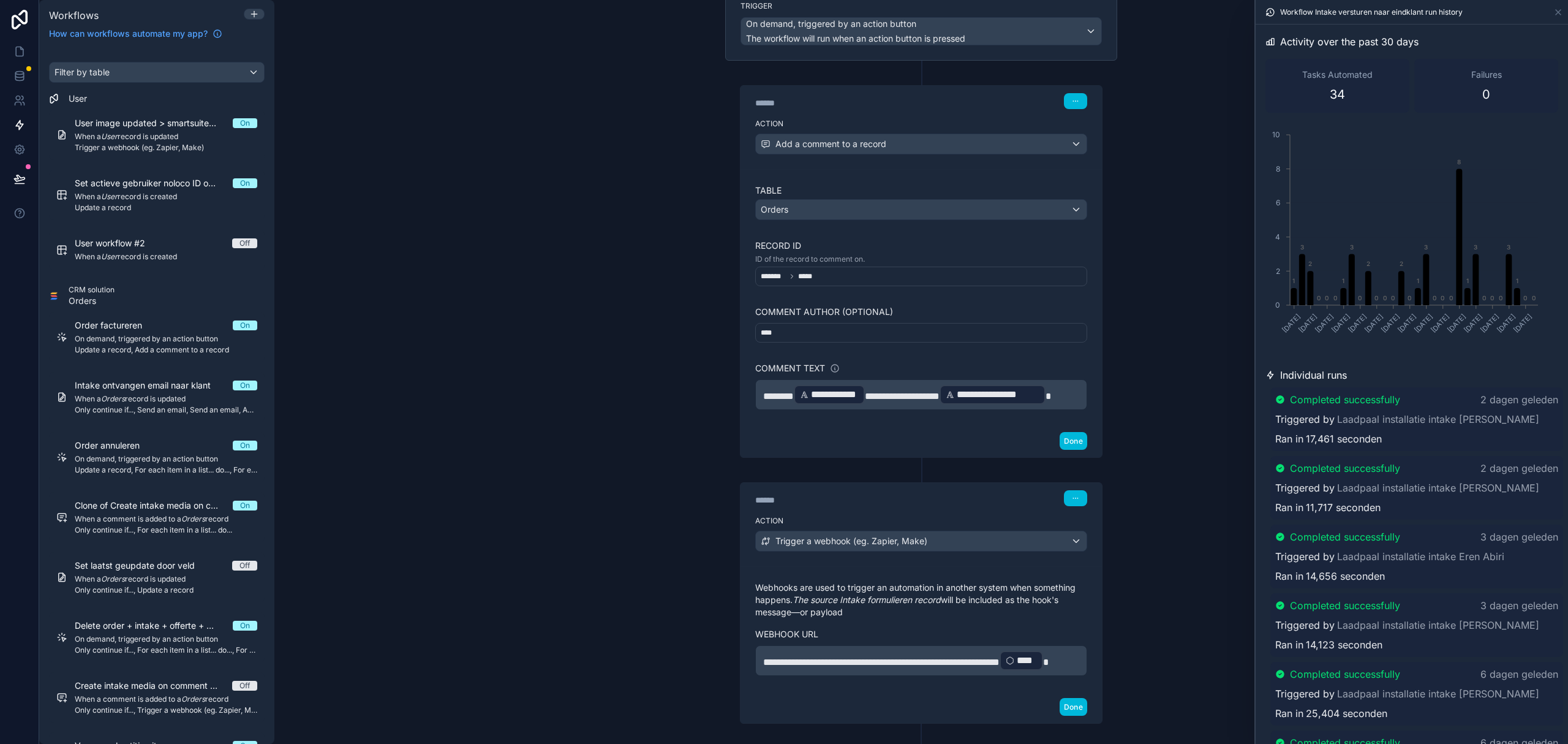
scroll to position [185, 0]
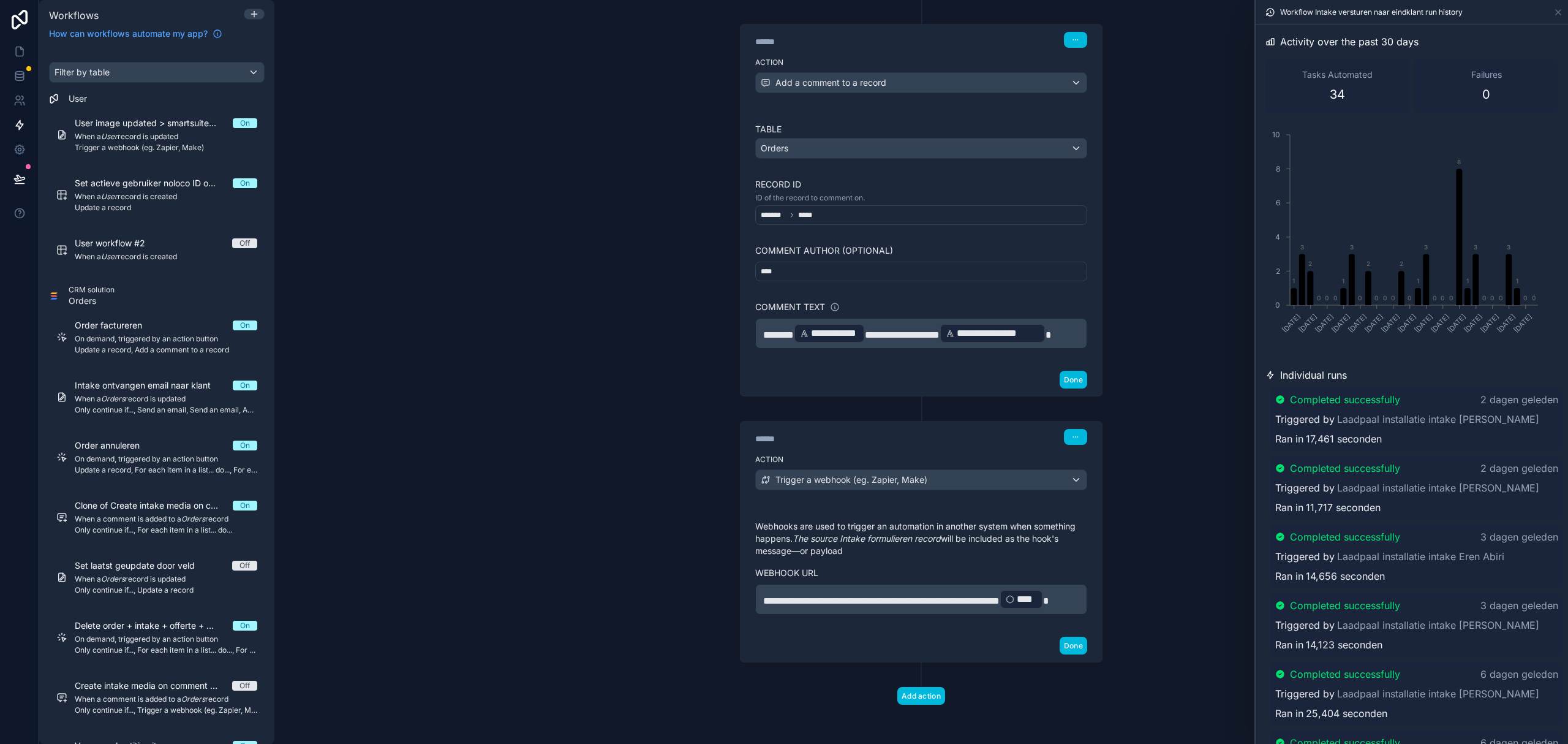
click at [1017, 597] on span "****" at bounding box center [1027, 599] width 20 height 15
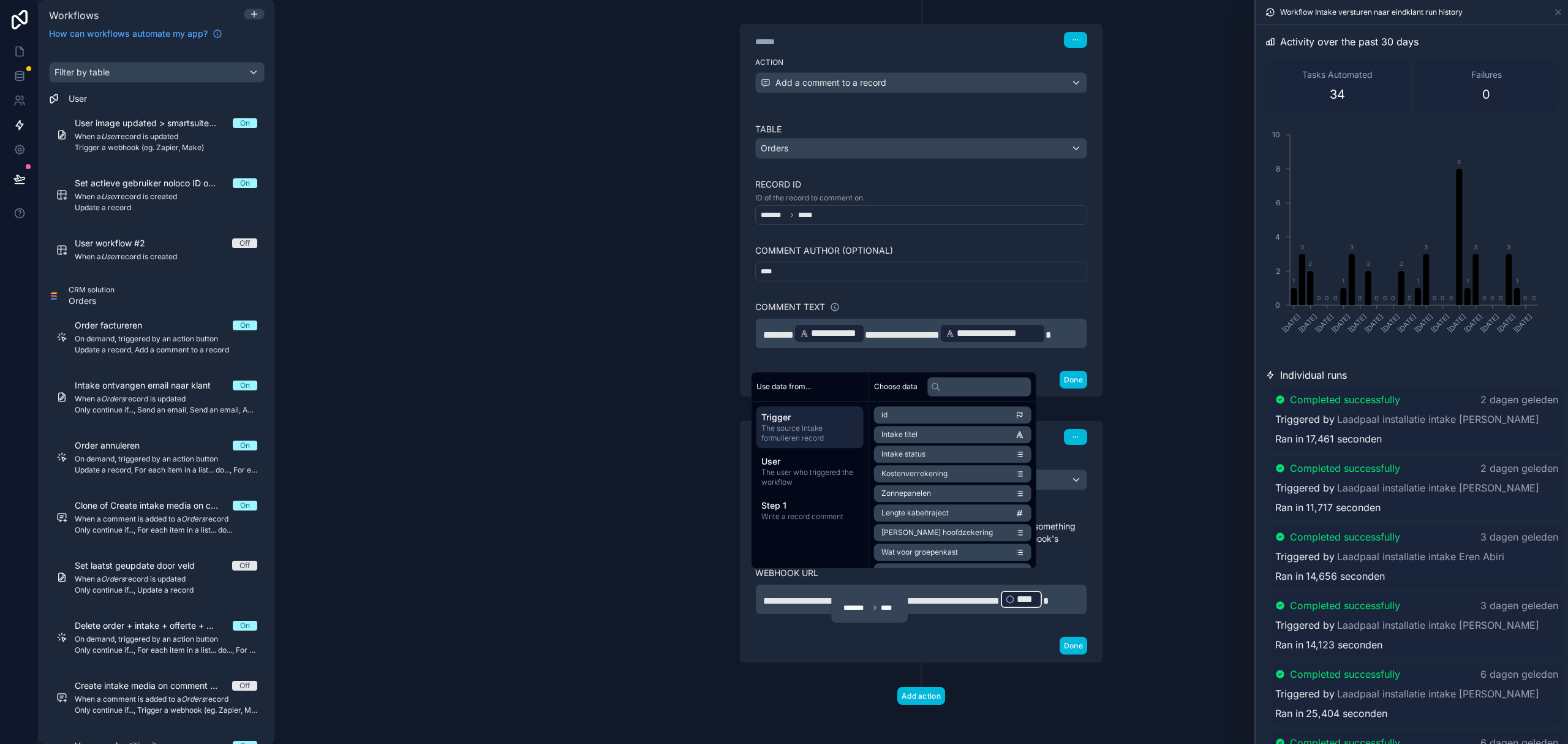
click at [682, 546] on div "**********" at bounding box center [921, 372] width 1293 height 744
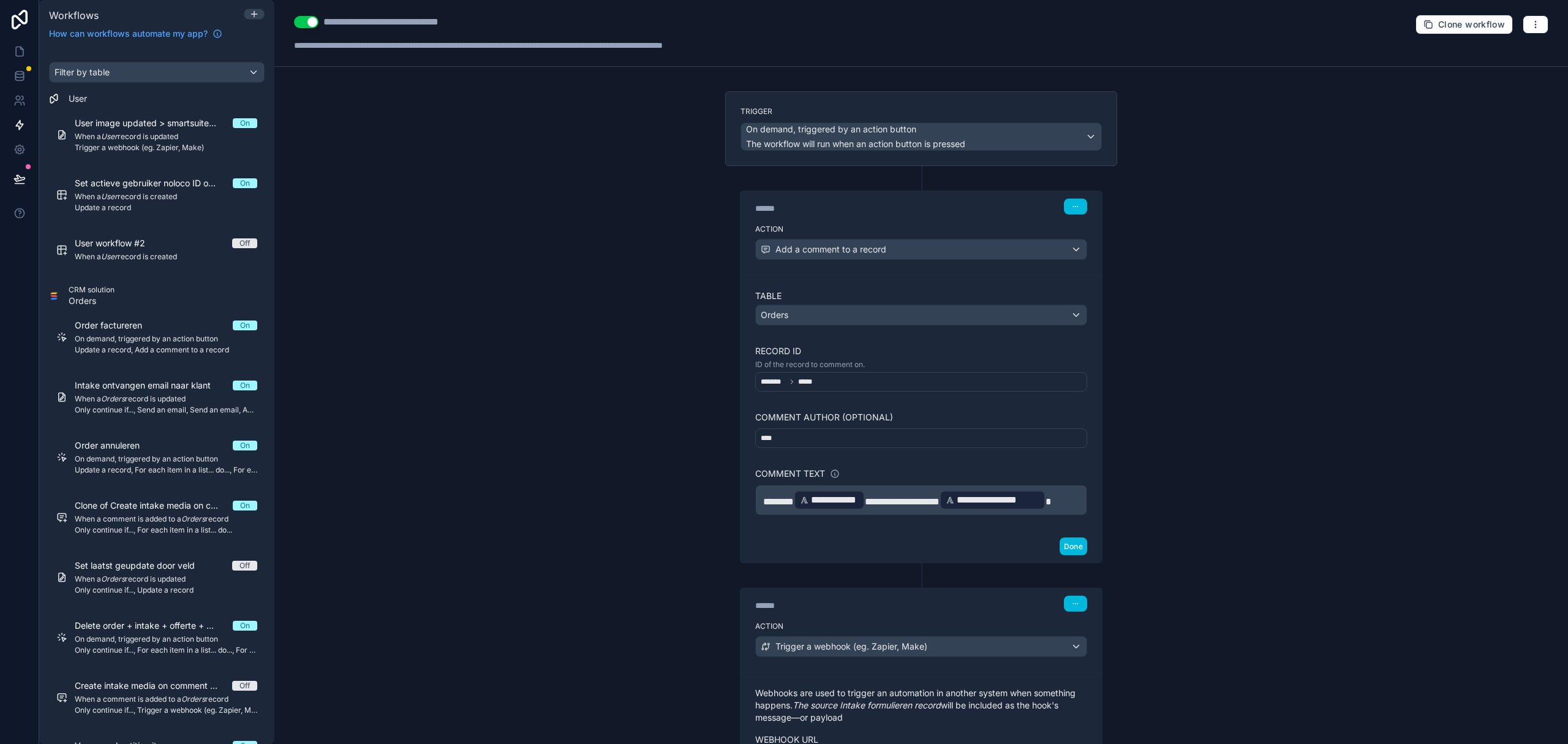
drag, startPoint x: 371, startPoint y: 128, endPoint x: 393, endPoint y: 120, distance: 23.4
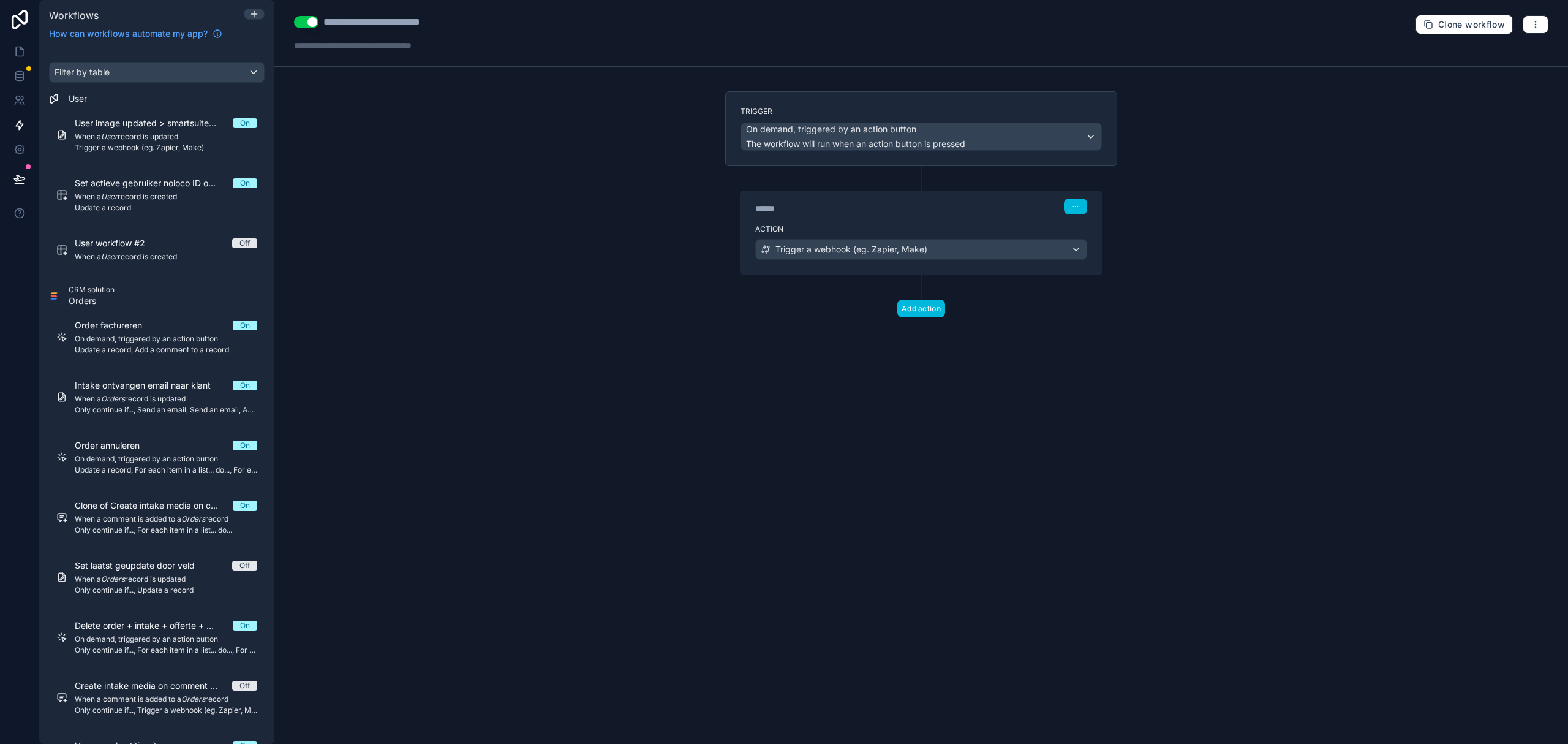
drag, startPoint x: 488, startPoint y: 64, endPoint x: 488, endPoint y: 75, distance: 11.0
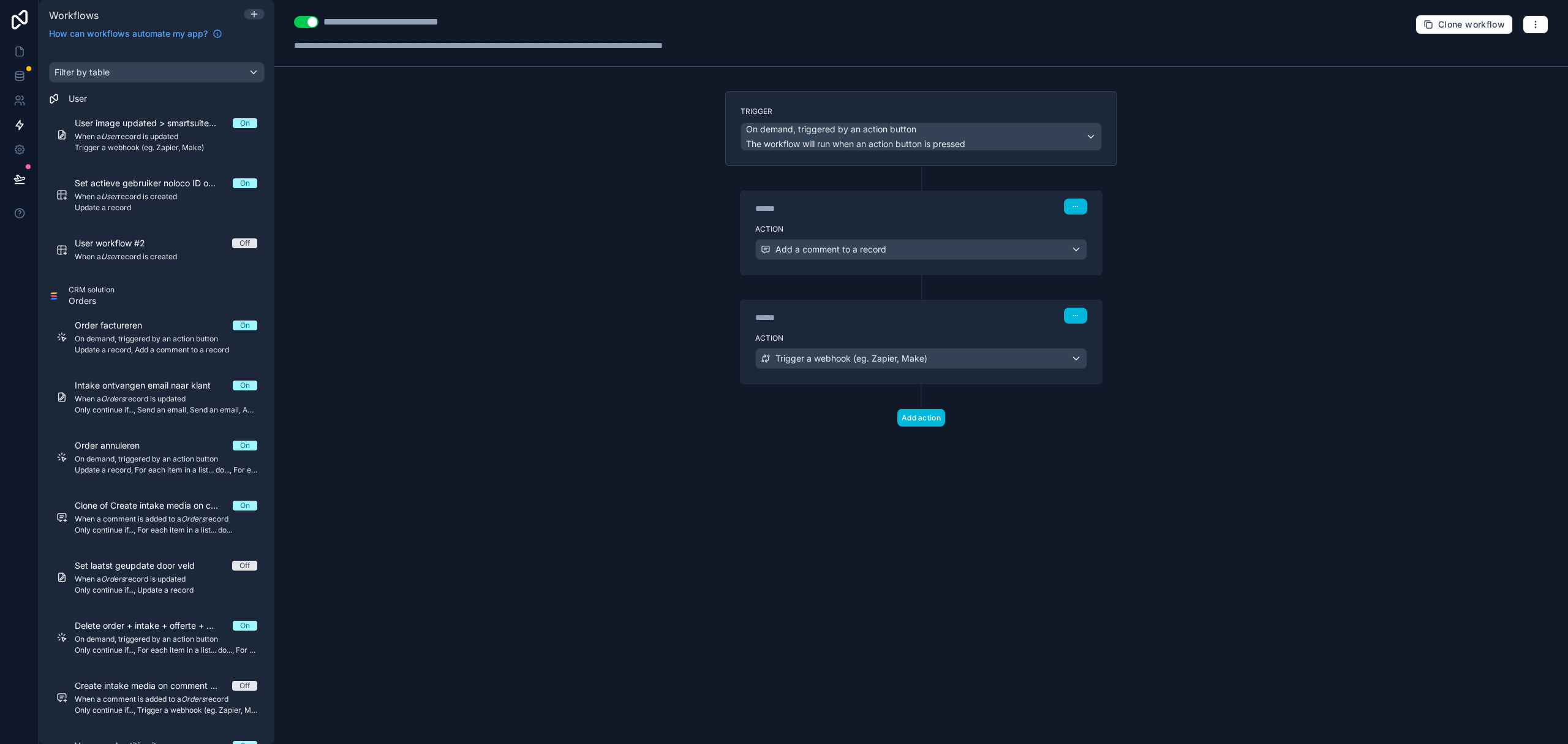
drag, startPoint x: 488, startPoint y: 75, endPoint x: 493, endPoint y: 79, distance: 6.4
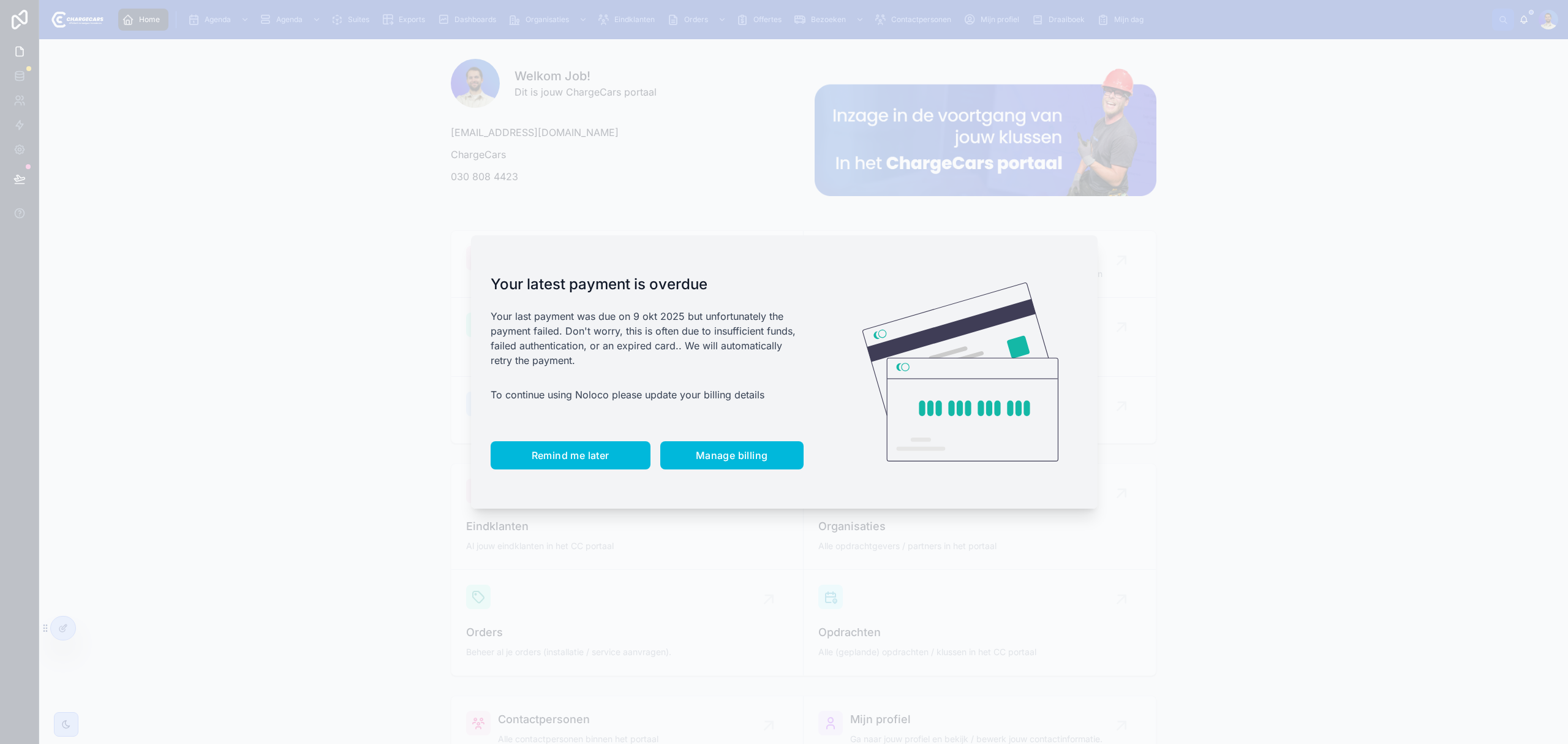
click at [571, 452] on span "Remind me later" at bounding box center [570, 455] width 78 height 12
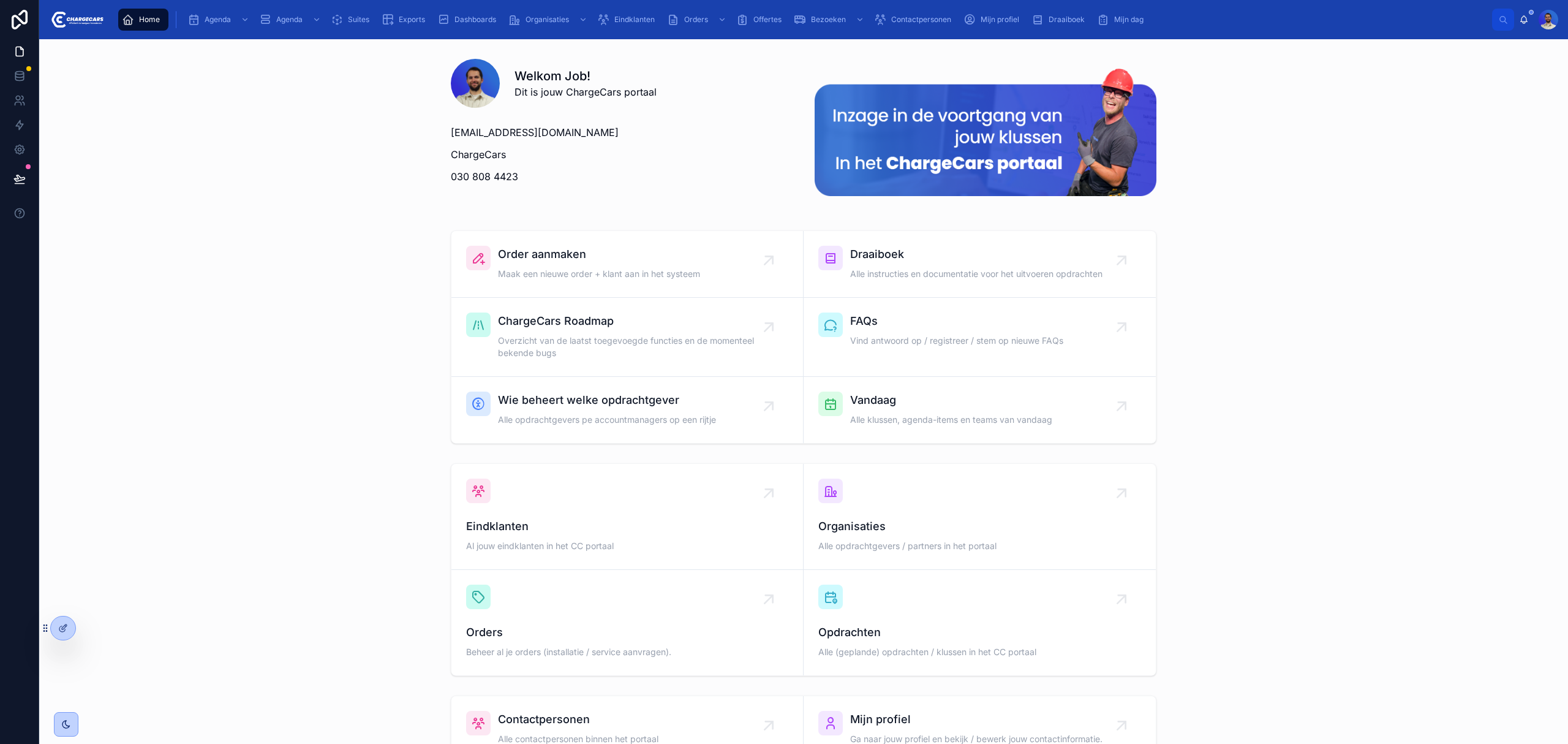
click at [652, 16] on span "Eindklanten" at bounding box center [635, 20] width 41 height 10
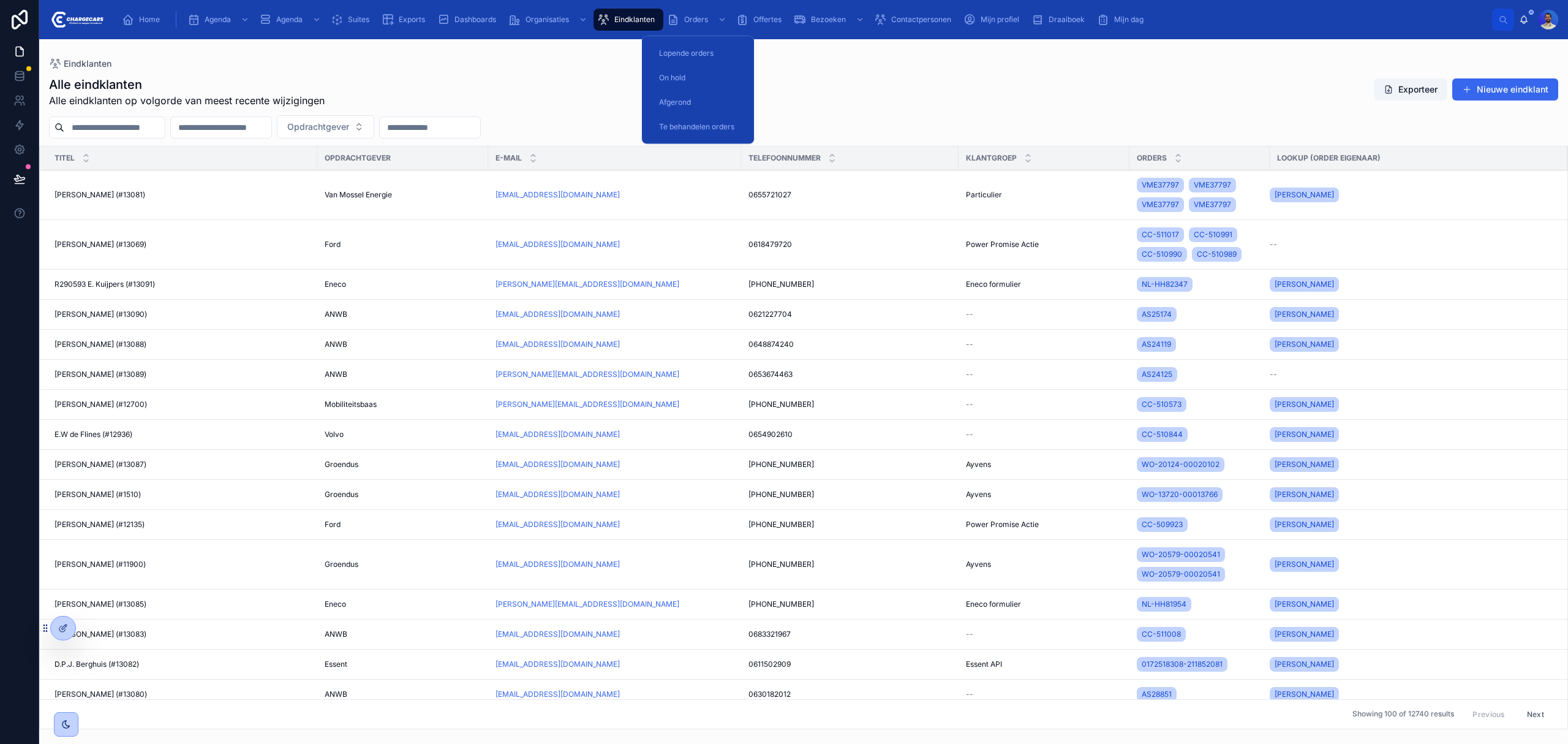
click at [703, 18] on span "Orders" at bounding box center [696, 20] width 24 height 10
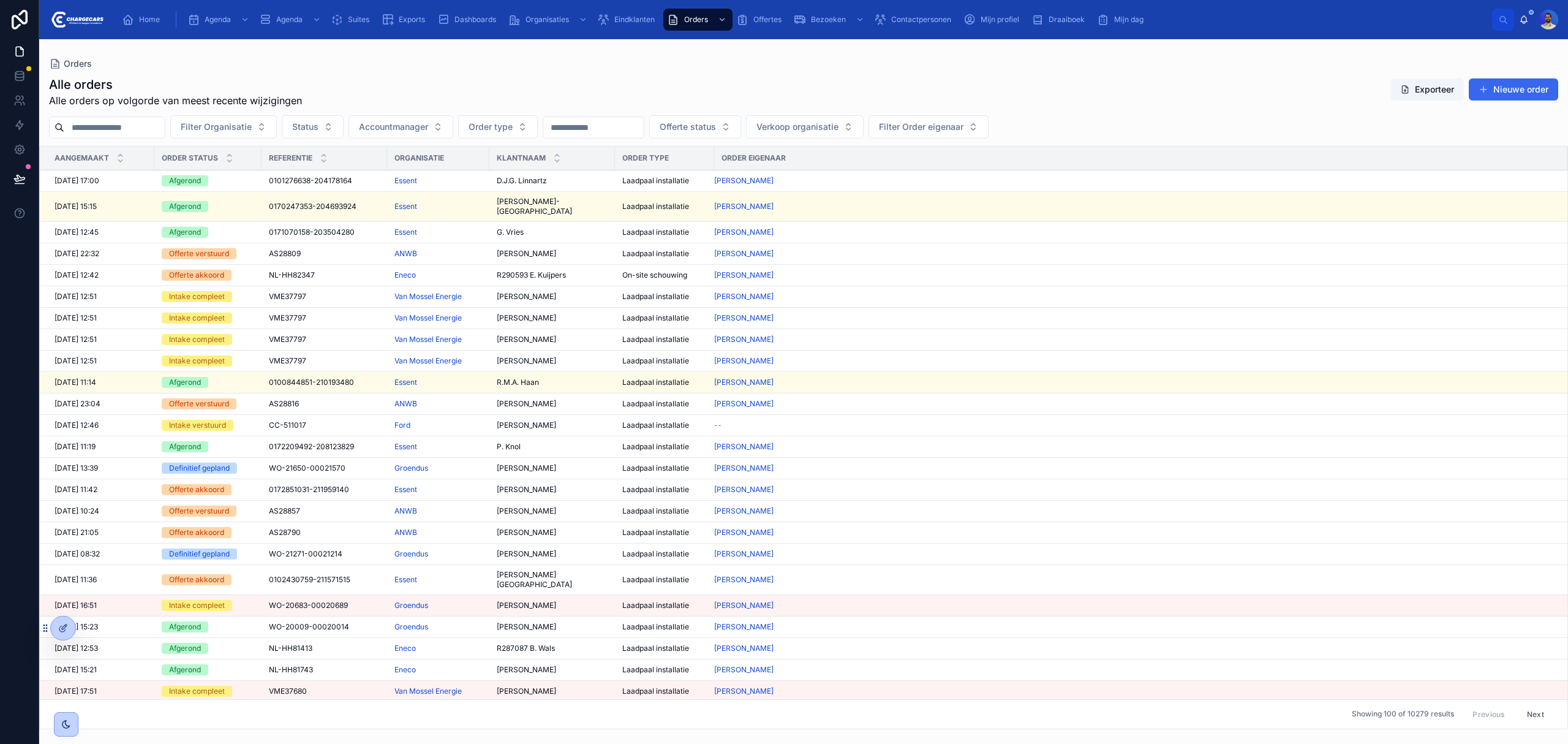
click at [422, 98] on div "Alle orders Alle orders op volgorde van meest recente wijzigingen Exporteer Nie…" at bounding box center [803, 91] width 1509 height 32
click at [126, 121] on input "text" at bounding box center [114, 127] width 101 height 17
click at [132, 123] on input "text" at bounding box center [114, 127] width 101 height 17
click at [155, 27] on div "Home" at bounding box center [143, 20] width 43 height 20
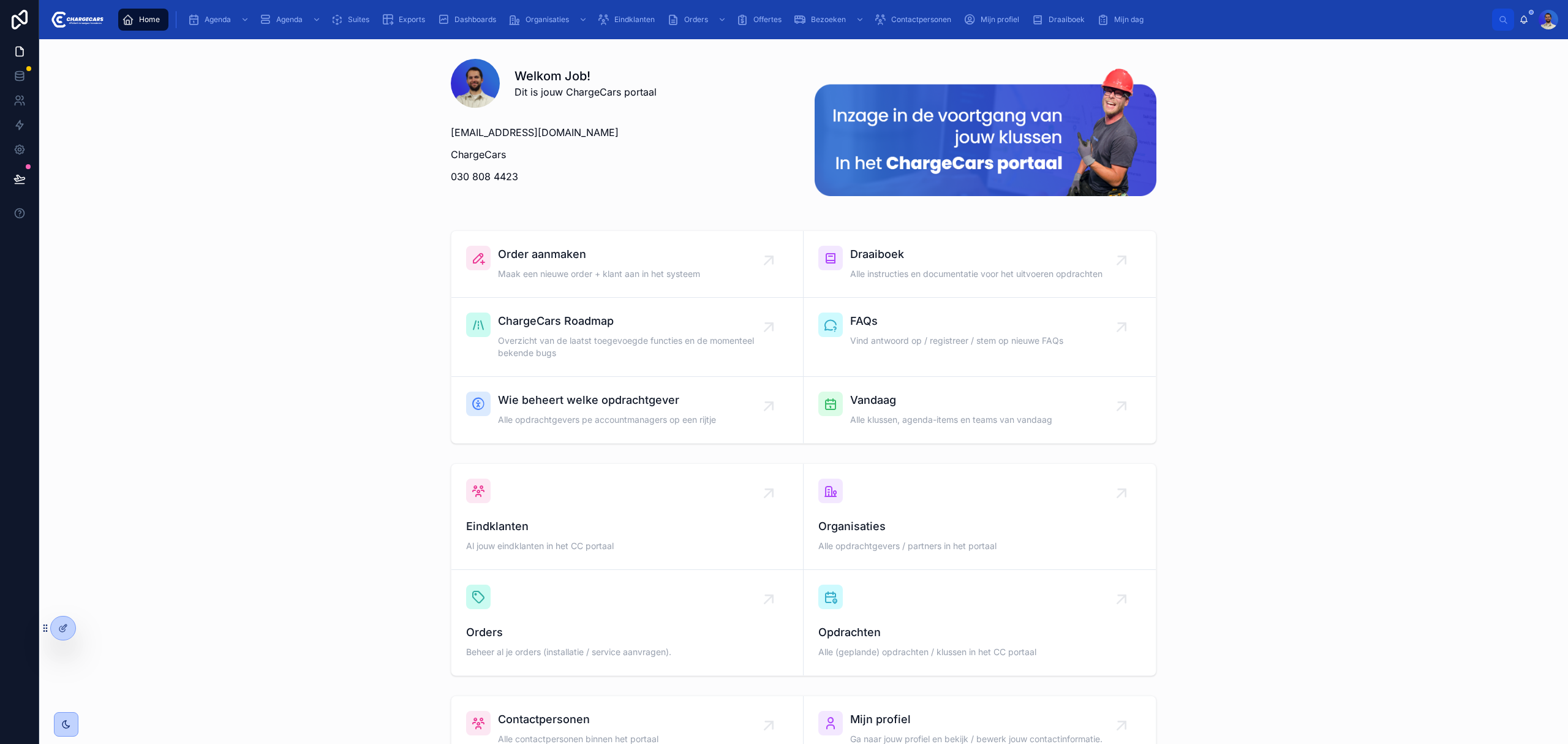
click at [855, 417] on span "Alle klussen, agenda-items en teams van vandaag" at bounding box center [952, 419] width 202 height 12
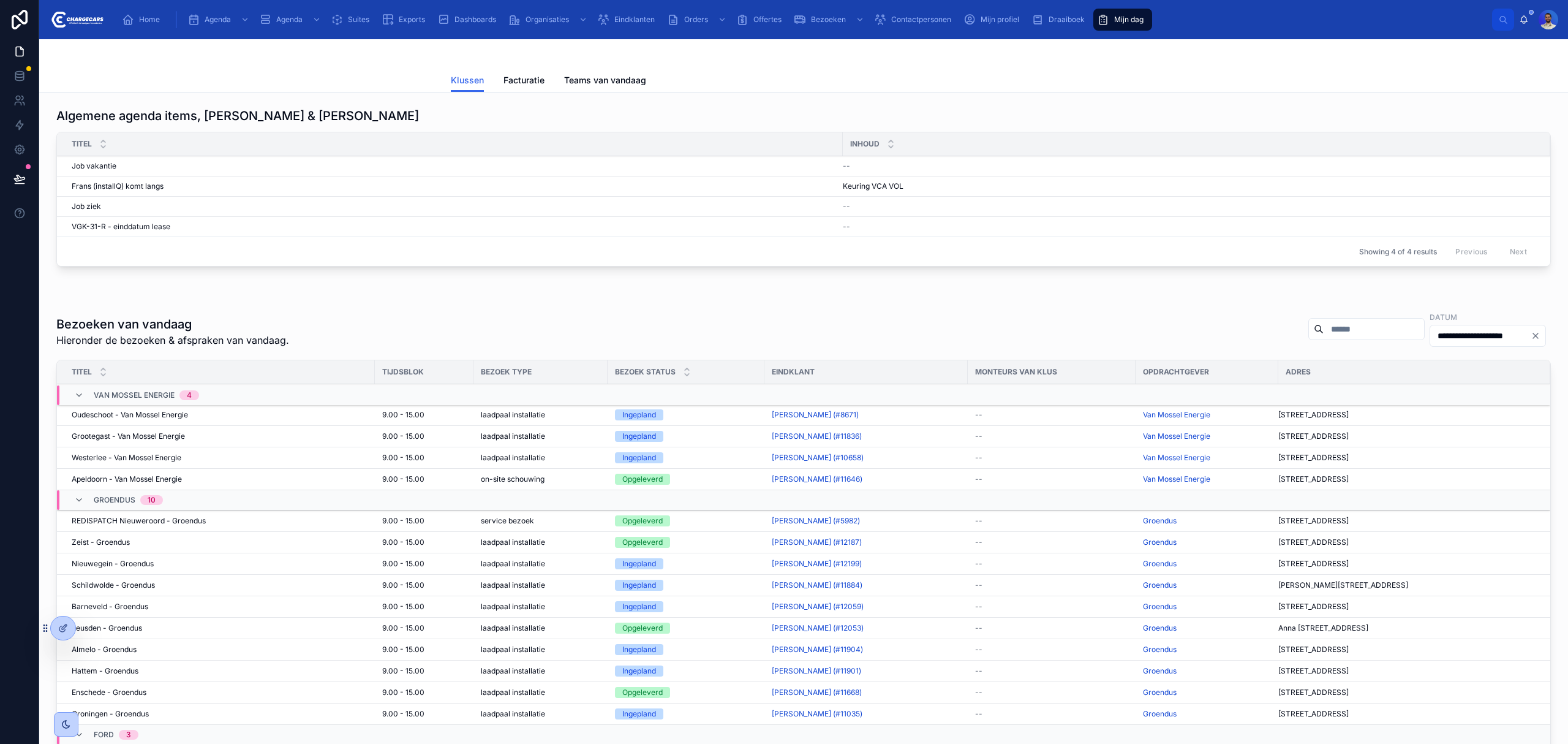
click at [1307, 253] on div "Showing 4 of 4 results Previous Next" at bounding box center [803, 251] width 1494 height 30
click at [1323, 335] on input "text" at bounding box center [1373, 329] width 101 height 17
type input "******"
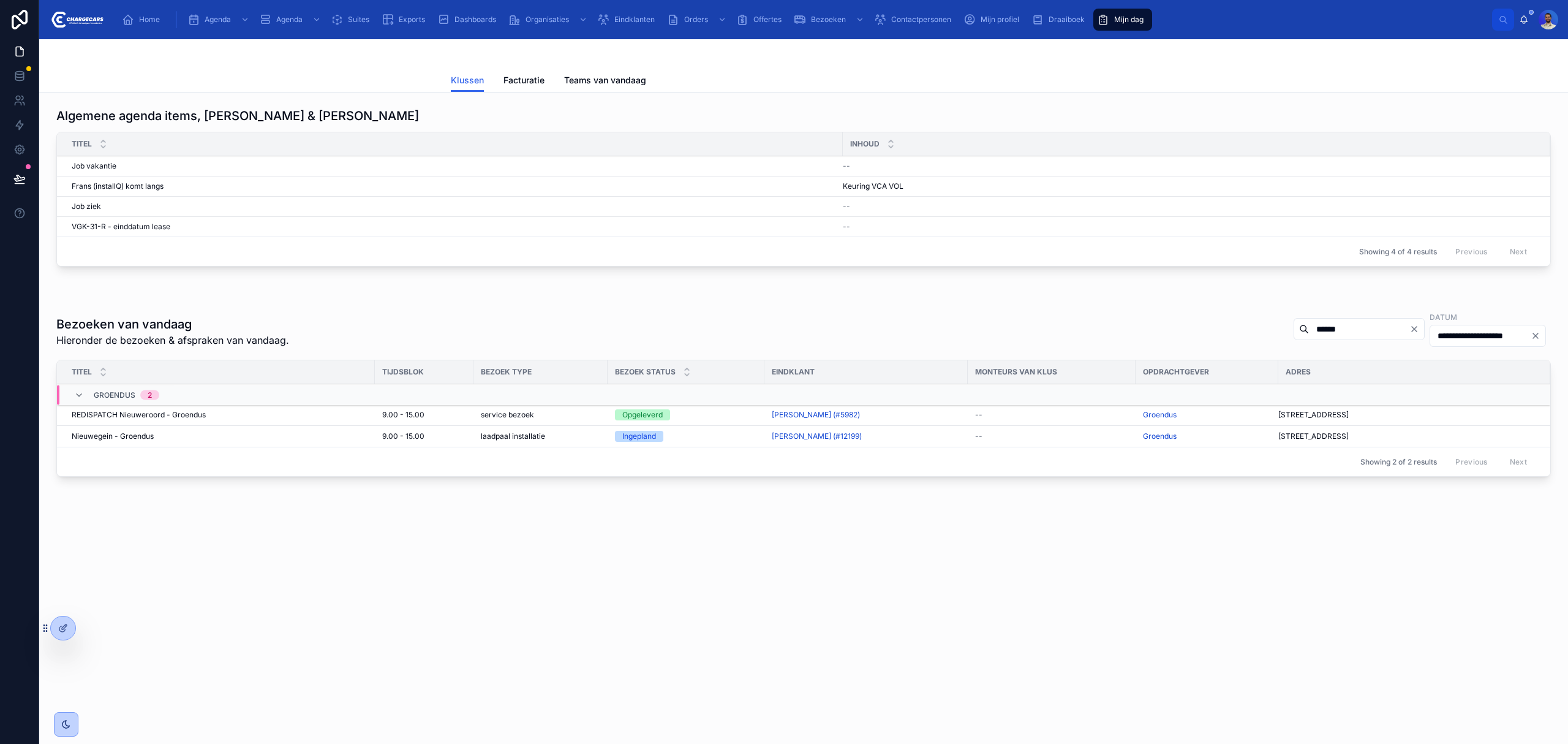
click at [213, 440] on div "Nieuwegein - Groendus Nieuwegein - Groendus" at bounding box center [219, 436] width 296 height 10
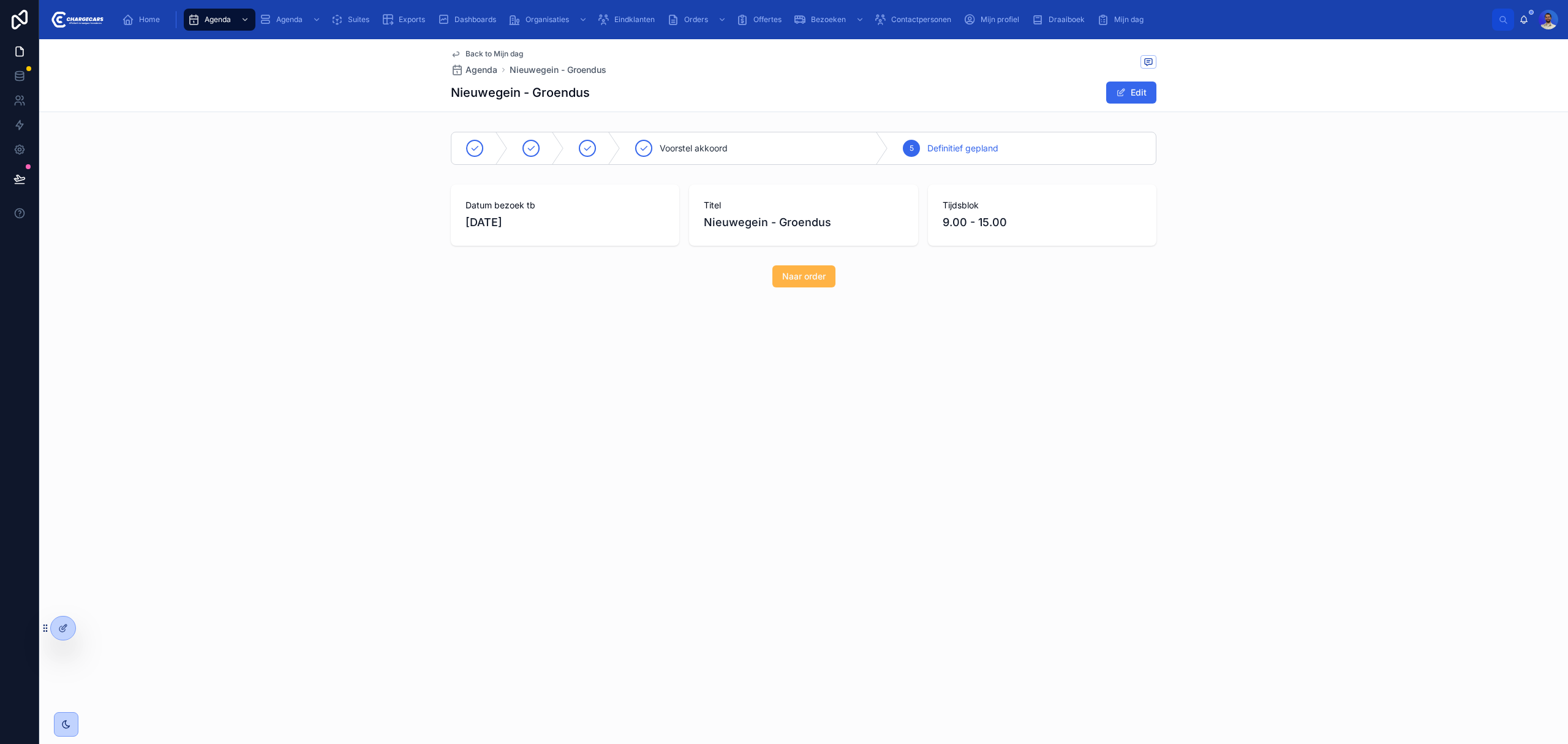
click at [823, 272] on span "Naar order" at bounding box center [804, 276] width 44 height 12
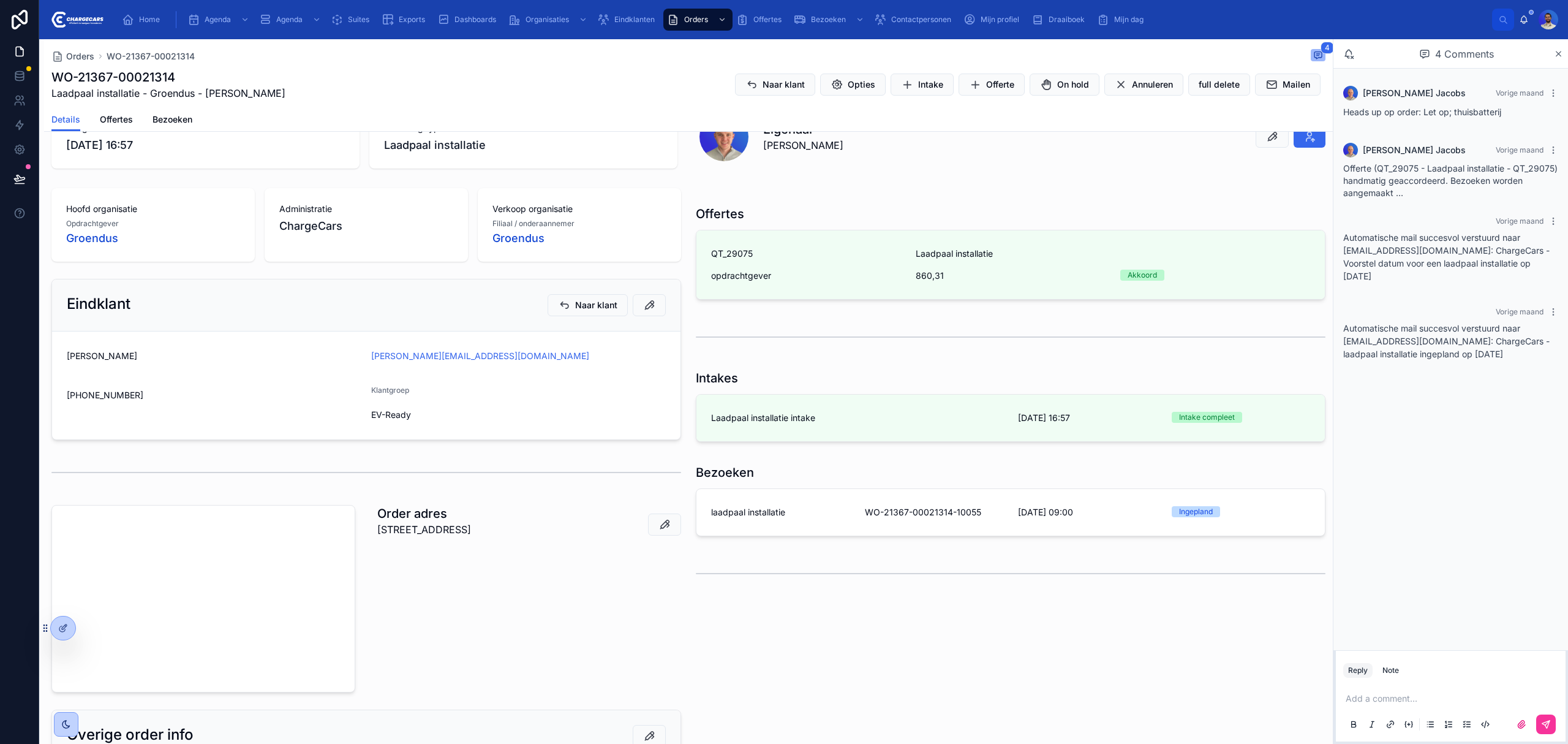
scroll to position [312, 0]
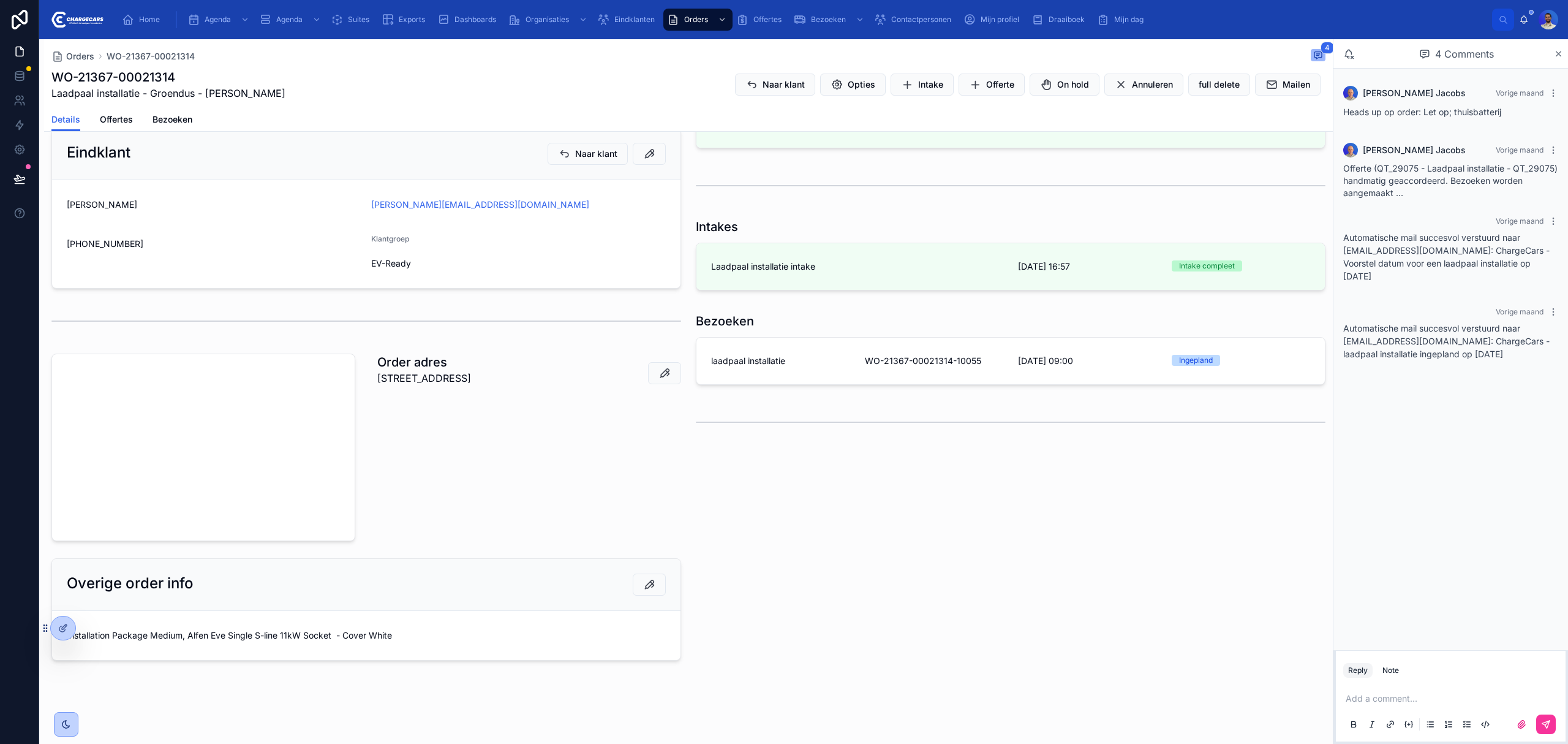
click at [815, 387] on div "Bezoeken laadpaal installatie WO-21367-00021314-10055 [DATE] 09:00 Ingepland" at bounding box center [1010, 351] width 644 height 87
click at [806, 373] on link "laadpaal installatie WO-21367-00021314-10055 [DATE] 09:00 Ingepland" at bounding box center [1011, 361] width 628 height 46
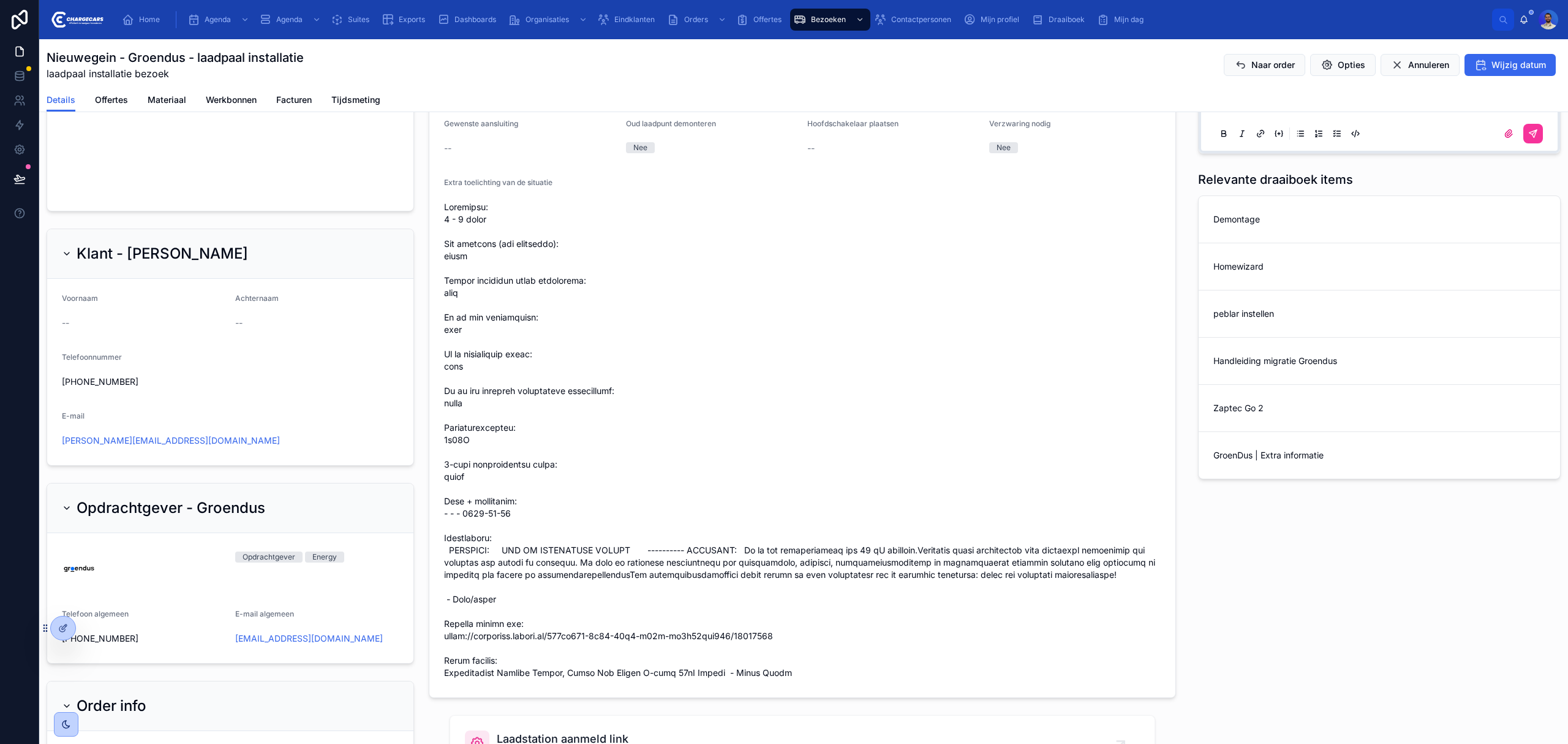
scroll to position [736, 0]
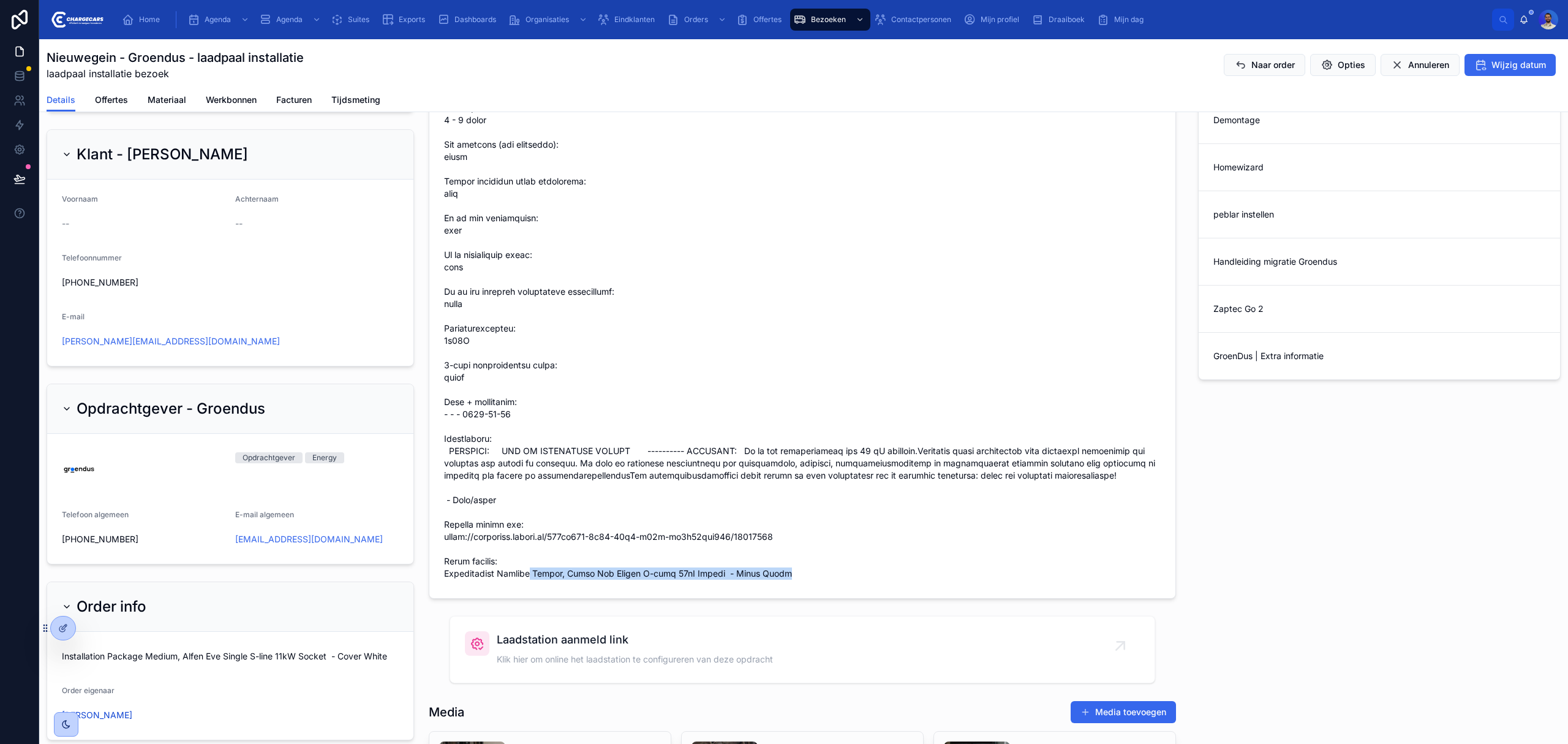
drag, startPoint x: 521, startPoint y: 591, endPoint x: 783, endPoint y: 589, distance: 262.0
click at [783, 579] on span at bounding box center [803, 341] width 717 height 478
click at [678, 579] on span at bounding box center [803, 341] width 717 height 478
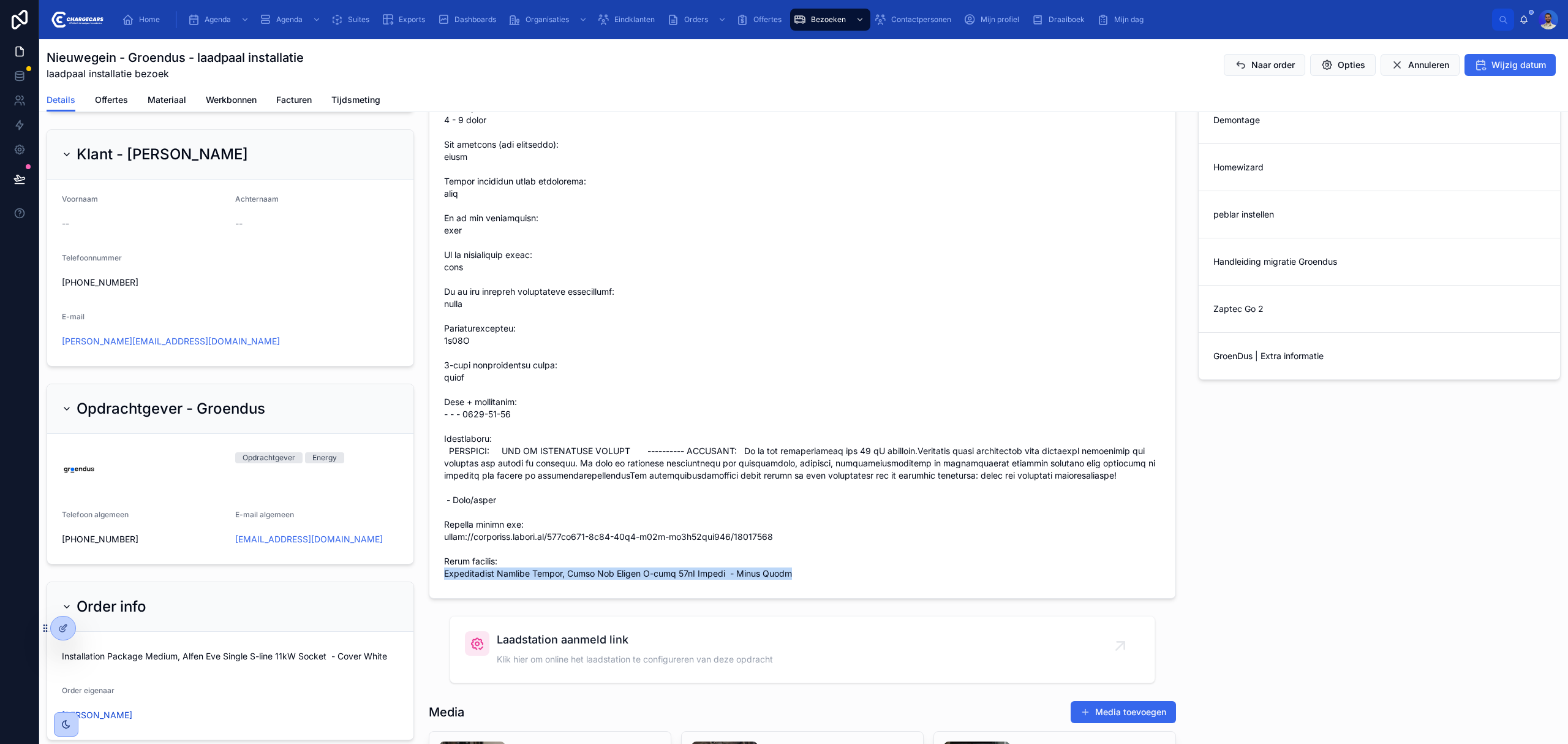
click at [678, 579] on span at bounding box center [803, 341] width 717 height 478
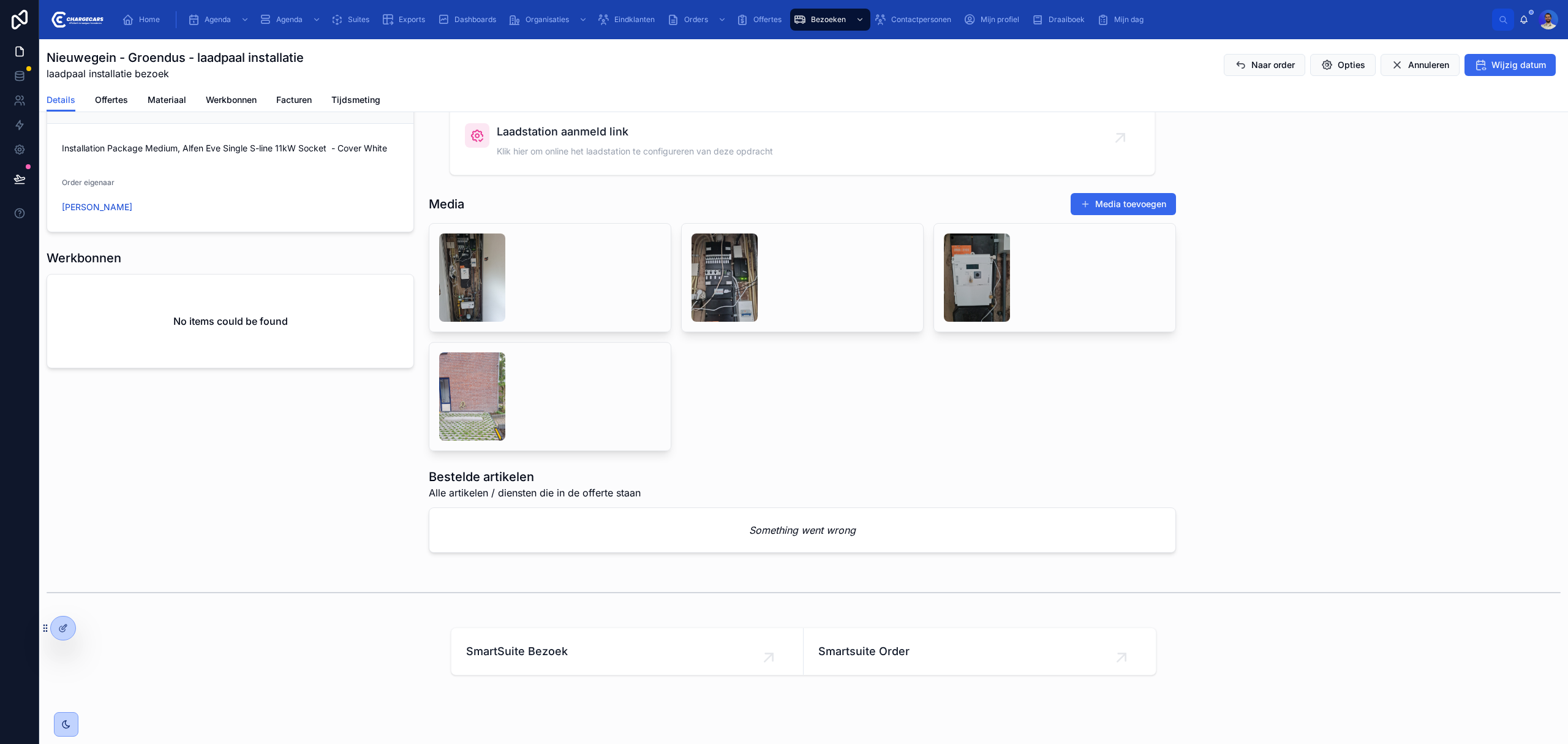
scroll to position [1275, 0]
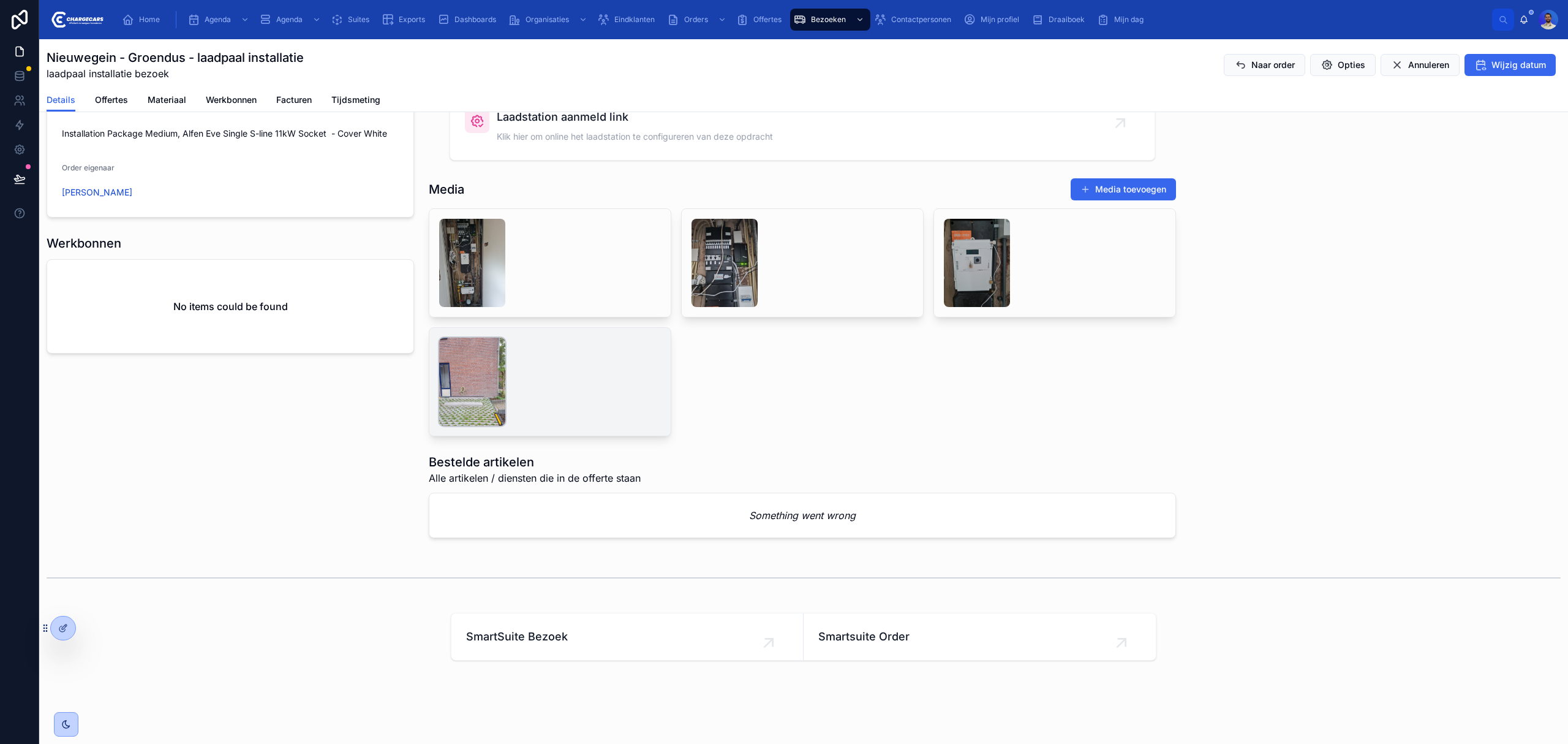
click at [453, 378] on img at bounding box center [472, 381] width 66 height 88
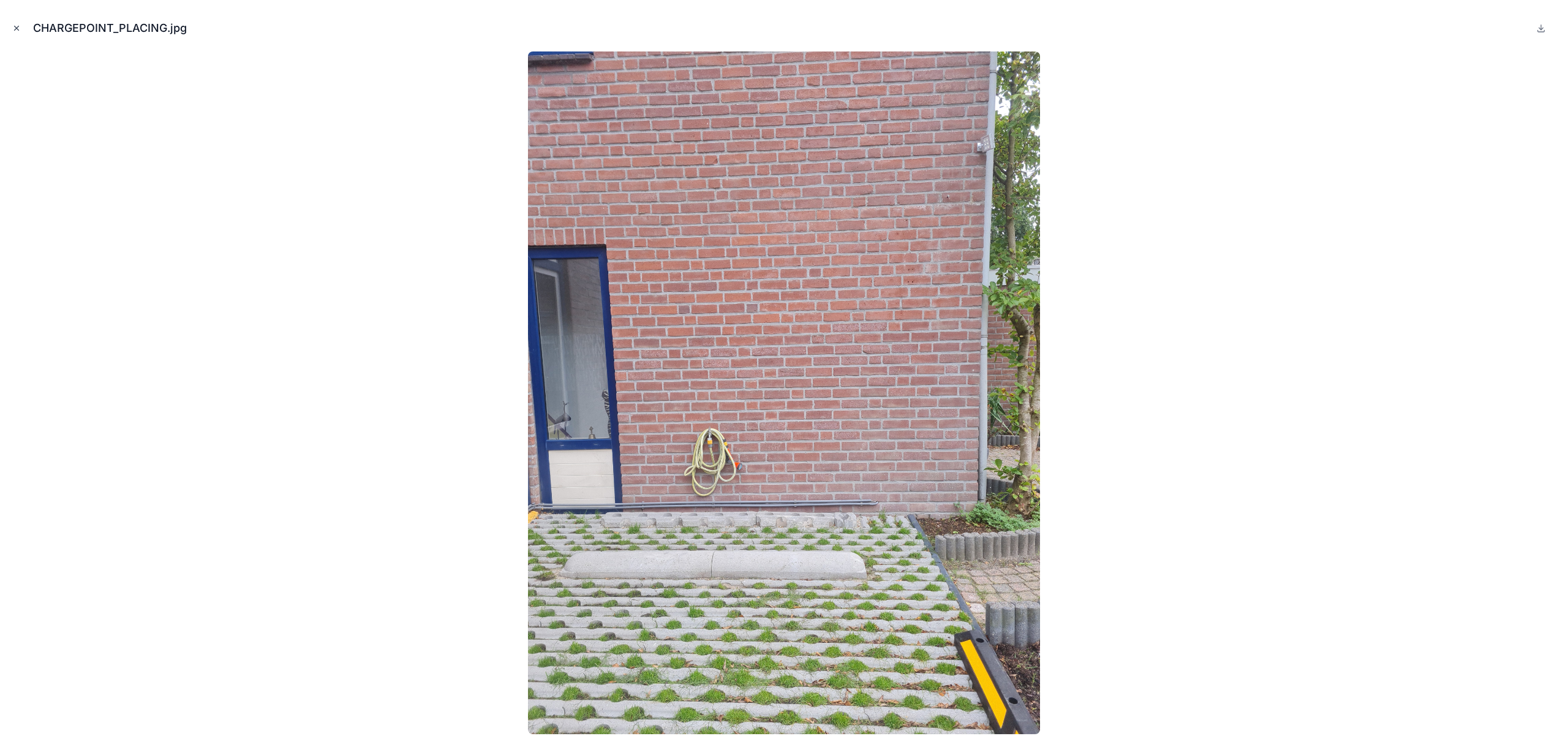
click at [15, 33] on button "Close modal" at bounding box center [16, 27] width 13 height 13
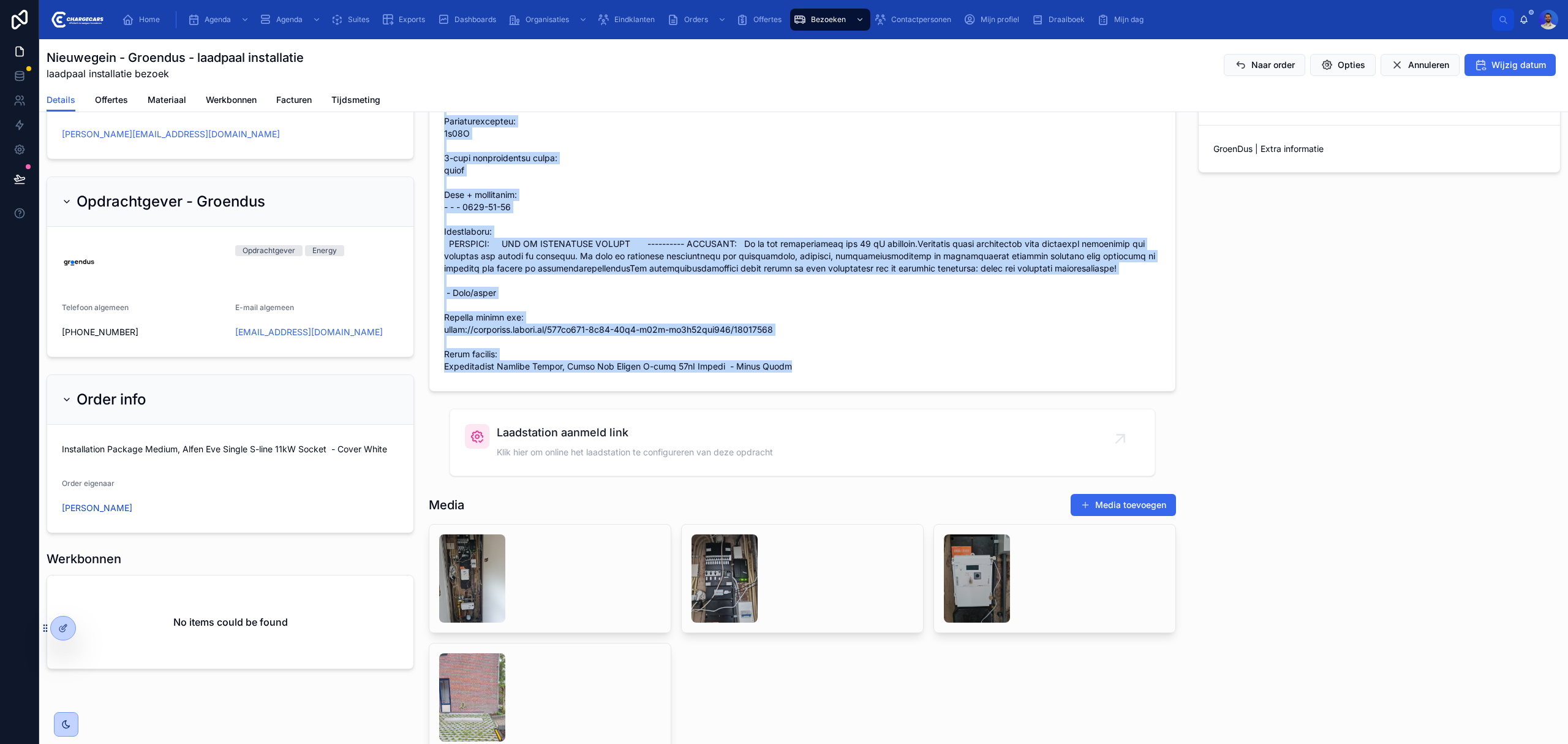
scroll to position [784, 0]
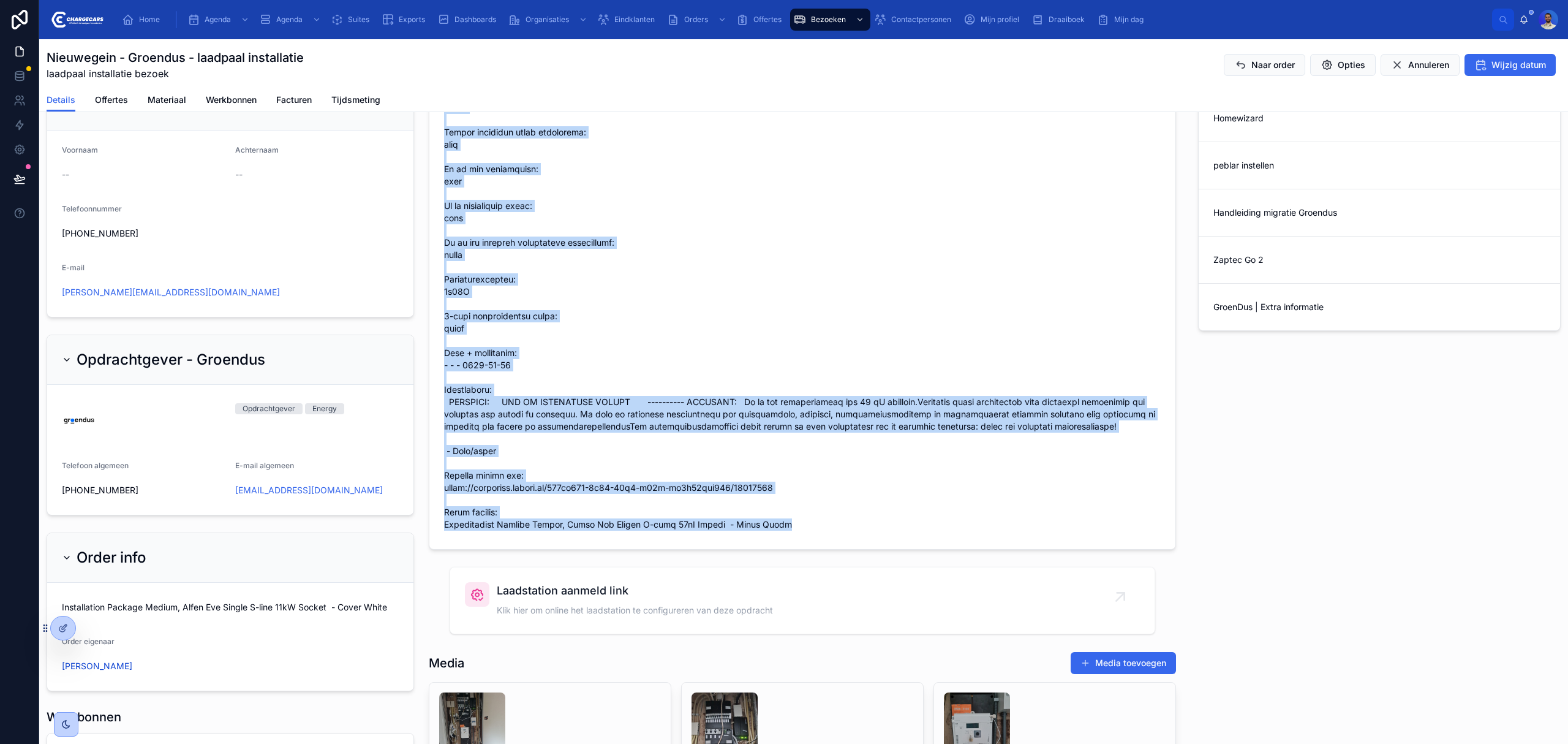
click at [888, 445] on span at bounding box center [803, 292] width 717 height 478
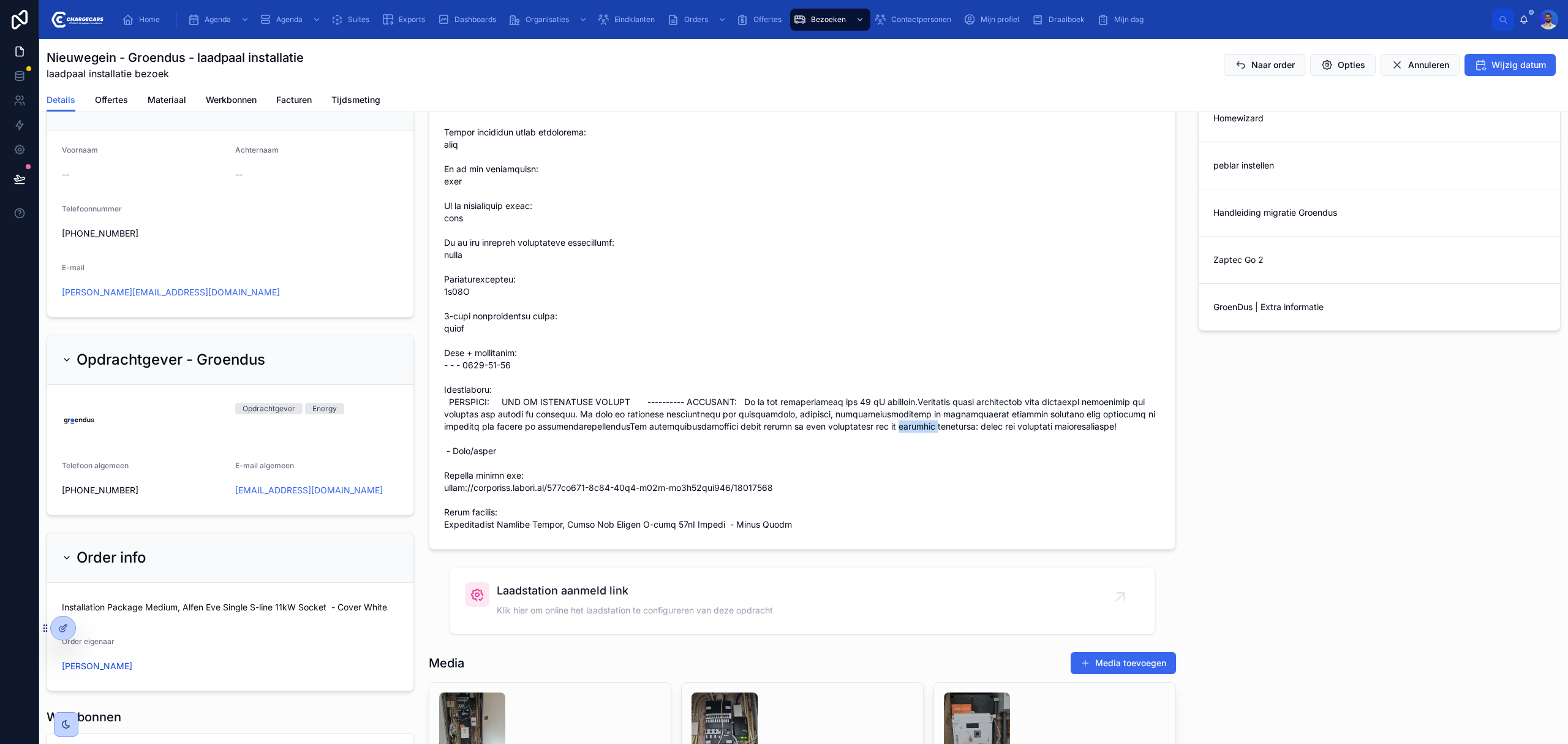
click at [888, 445] on span at bounding box center [803, 292] width 717 height 478
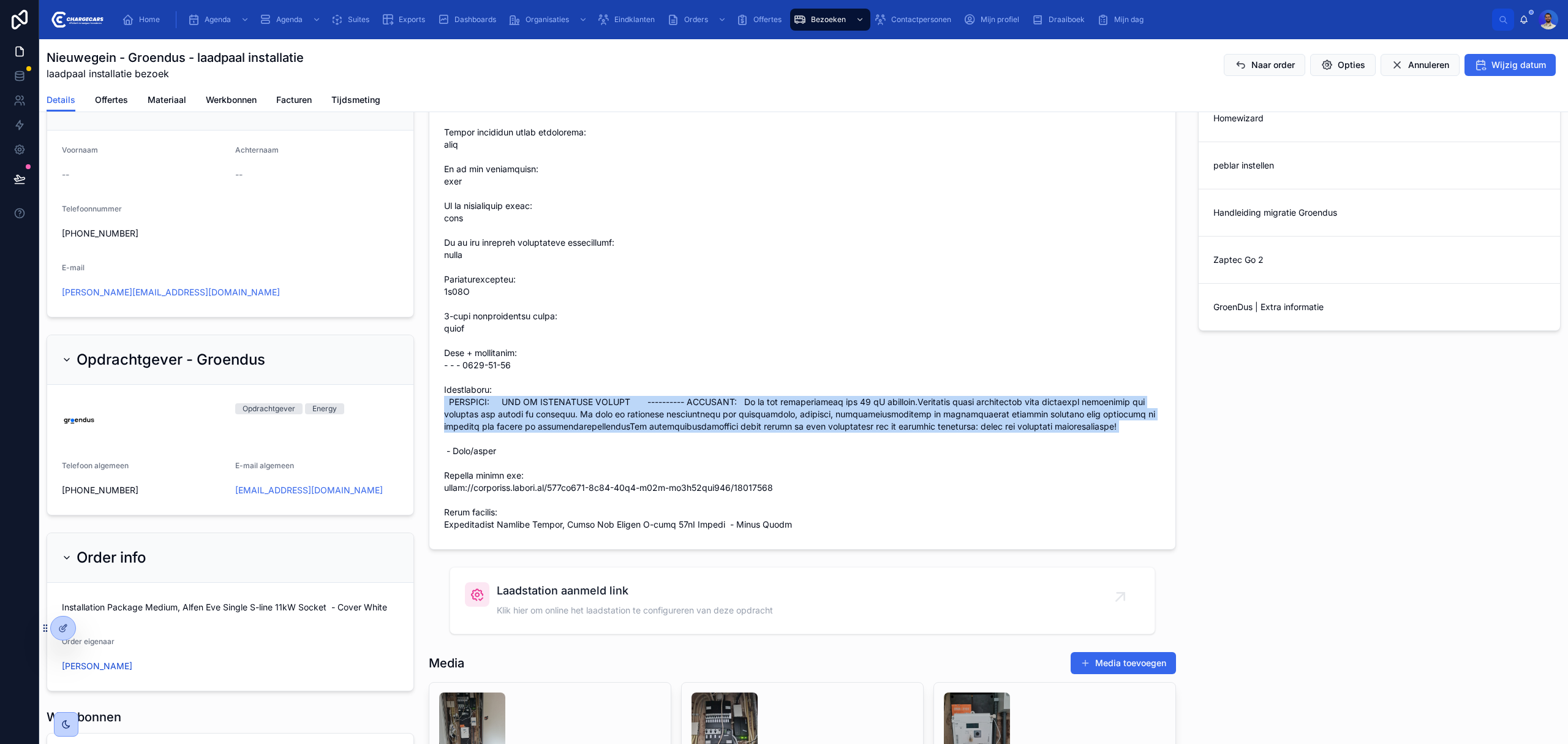
click at [888, 445] on span at bounding box center [803, 292] width 717 height 478
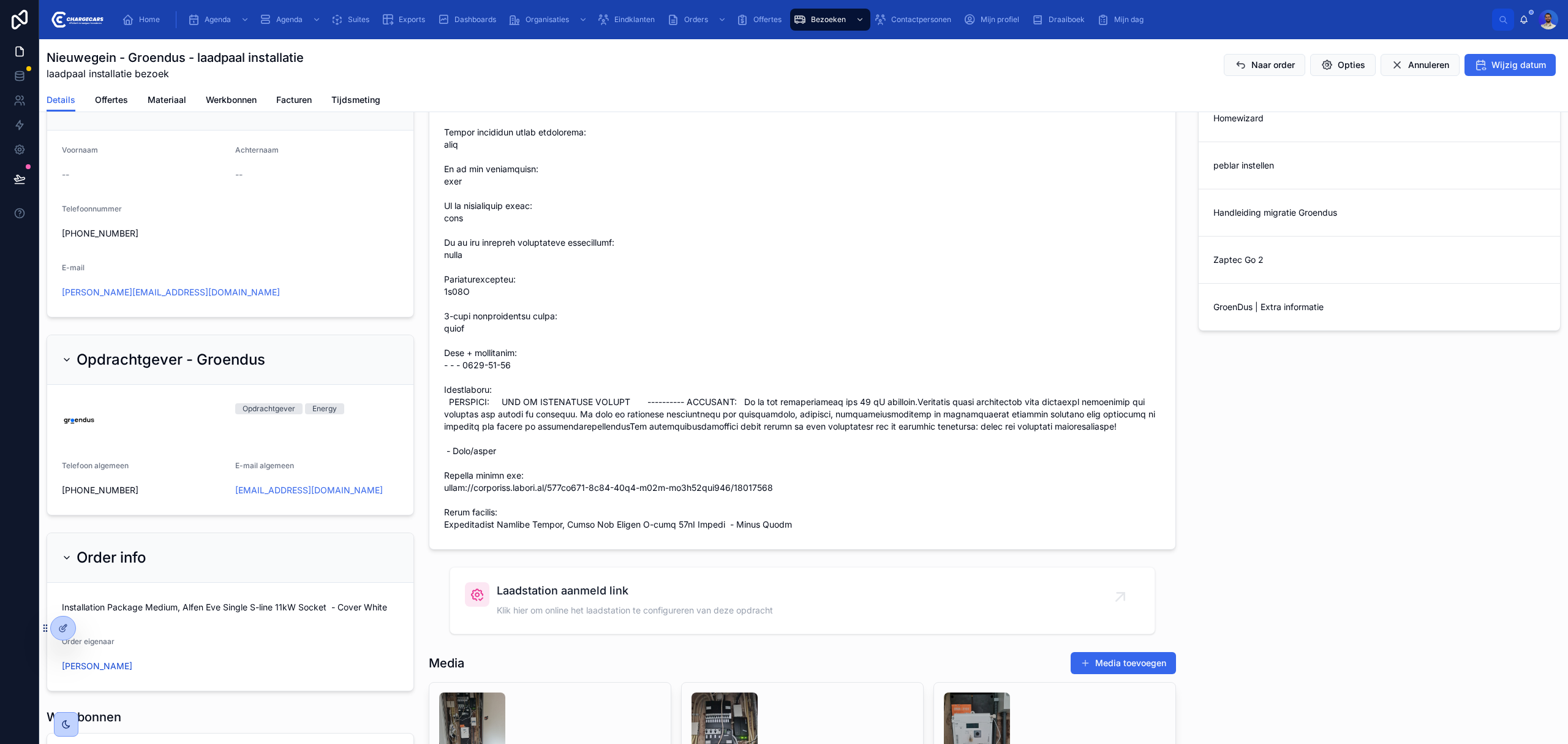
click at [971, 409] on span at bounding box center [803, 292] width 717 height 478
click at [939, 417] on span at bounding box center [803, 292] width 717 height 478
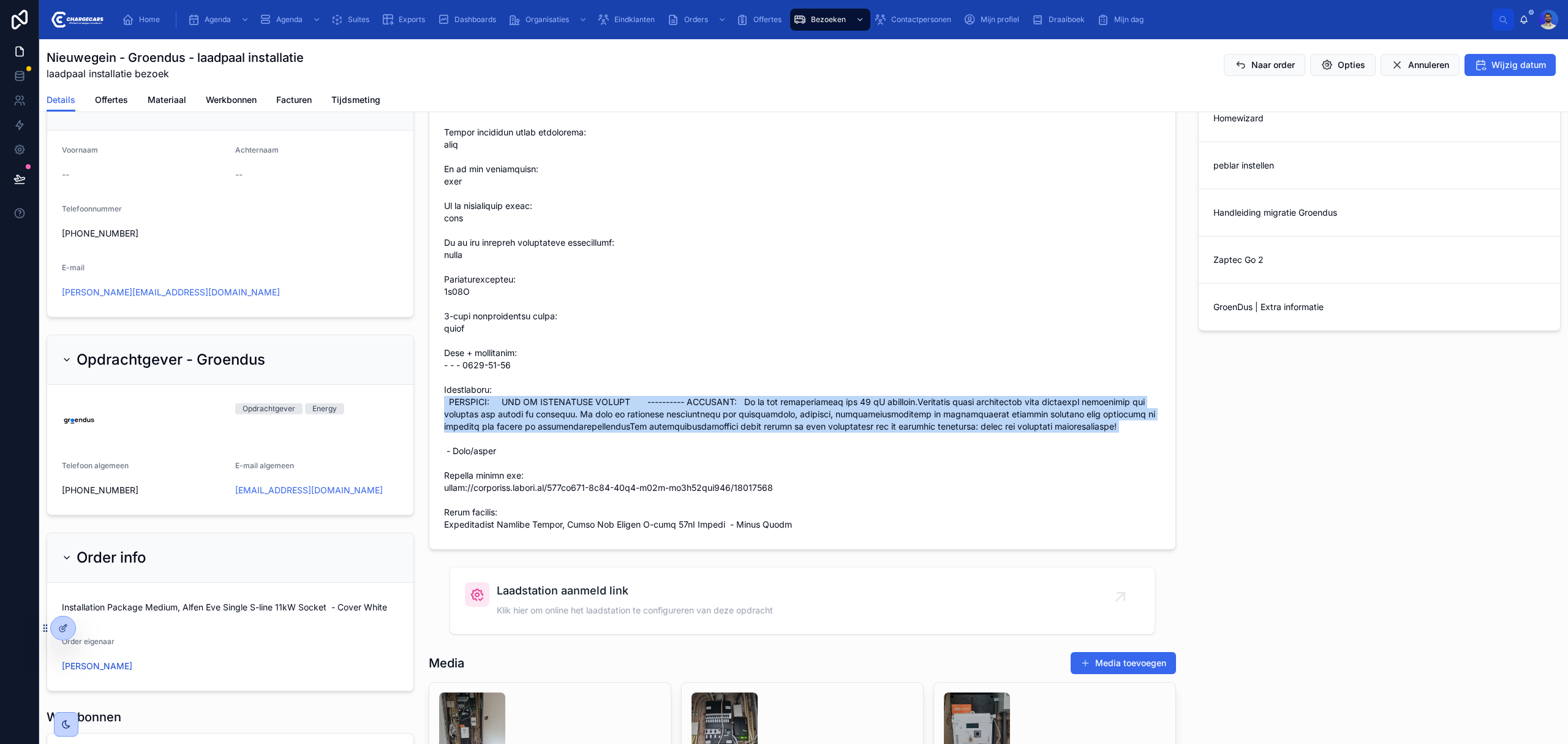
click at [939, 417] on span at bounding box center [803, 292] width 717 height 478
click at [888, 430] on span at bounding box center [803, 292] width 717 height 478
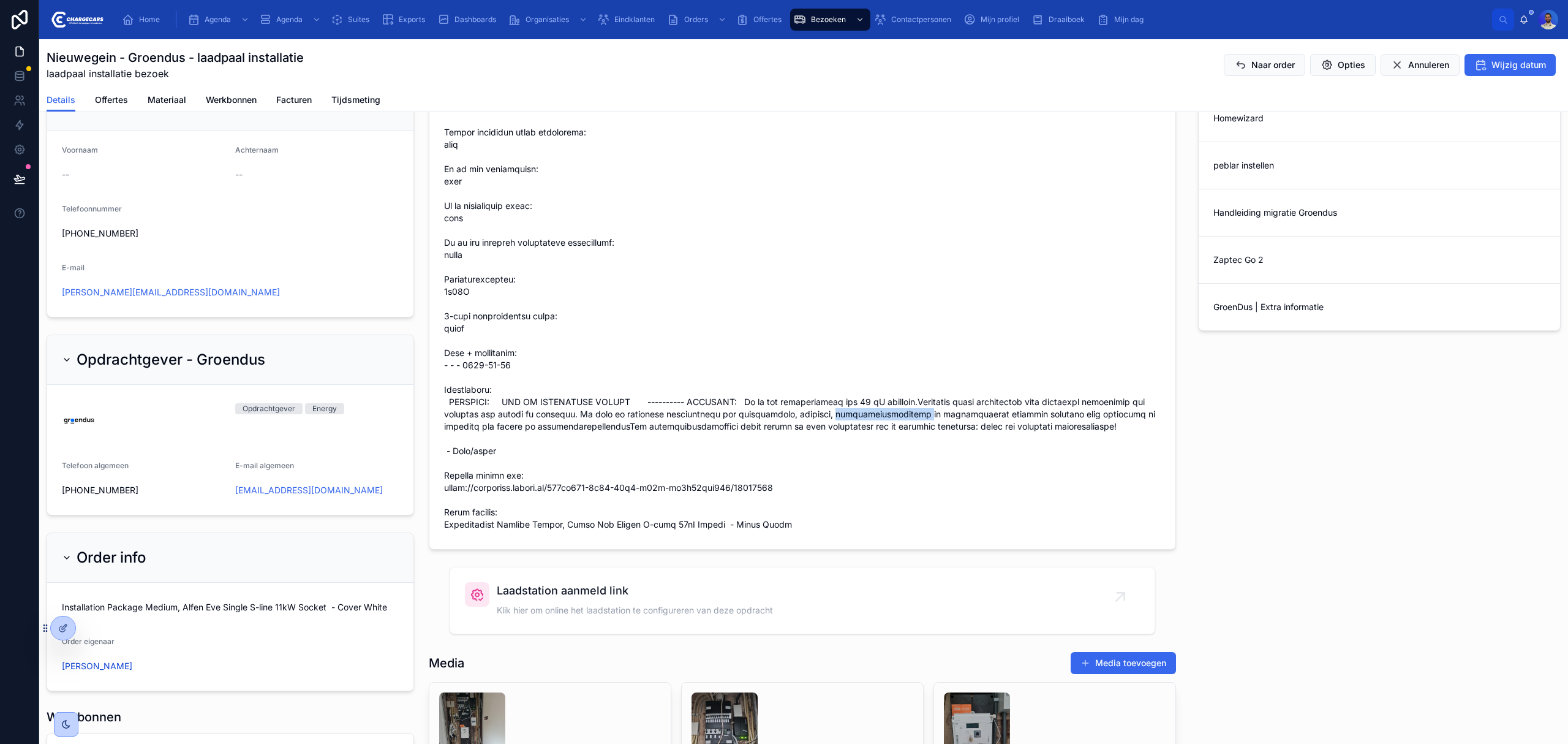
click at [888, 430] on span at bounding box center [803, 292] width 717 height 478
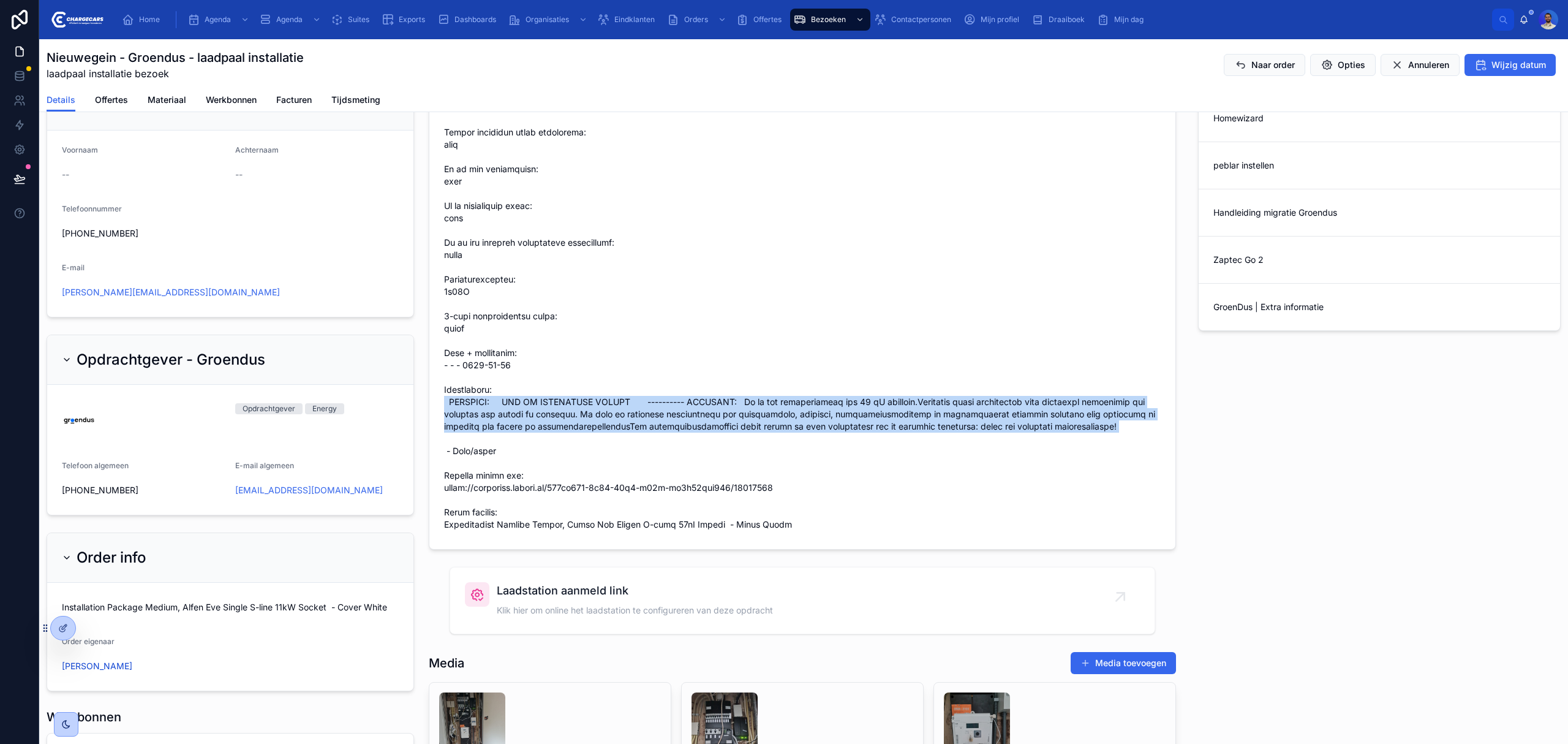
click at [888, 430] on span at bounding box center [803, 292] width 717 height 478
click at [858, 444] on span at bounding box center [803, 292] width 717 height 478
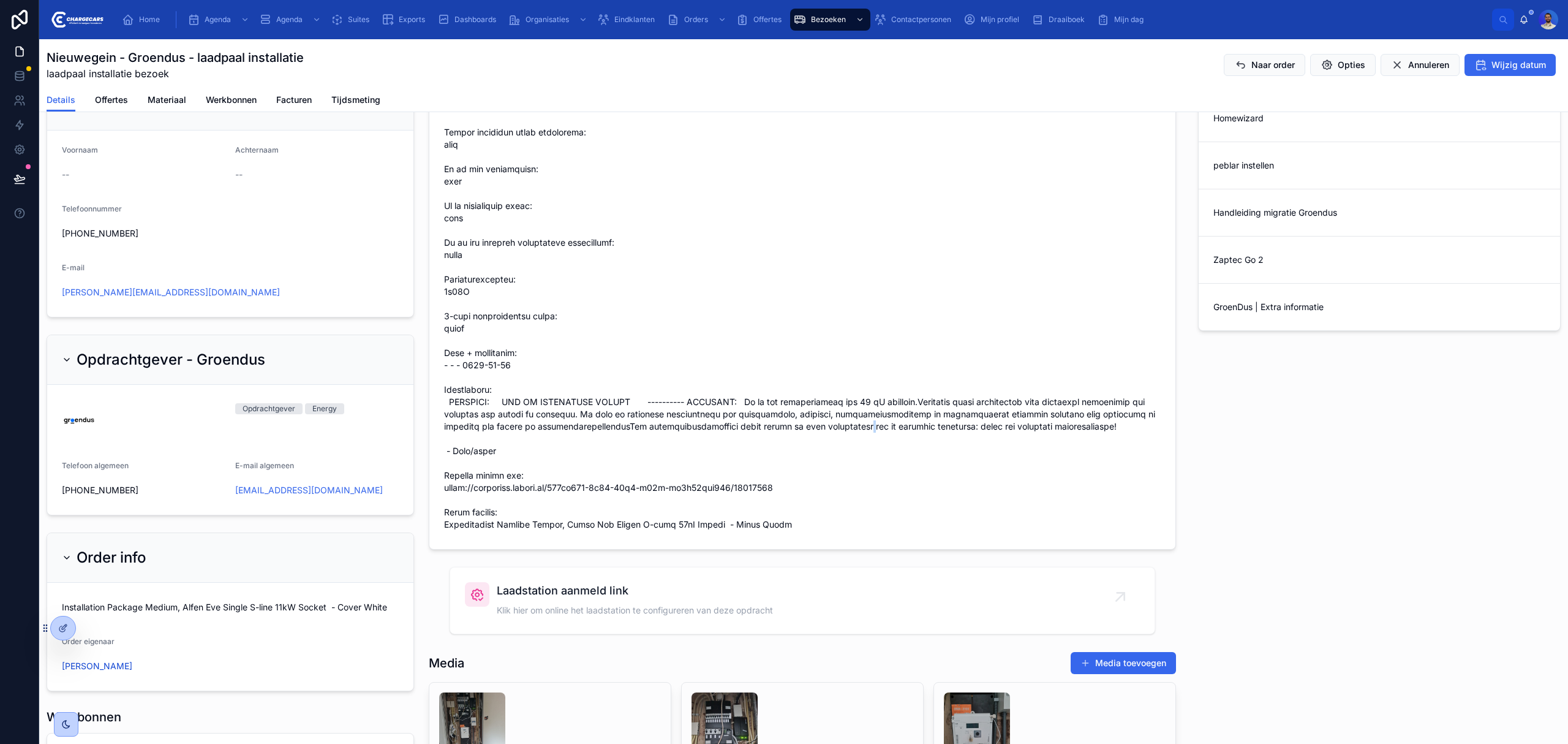
click at [858, 444] on span at bounding box center [803, 292] width 717 height 478
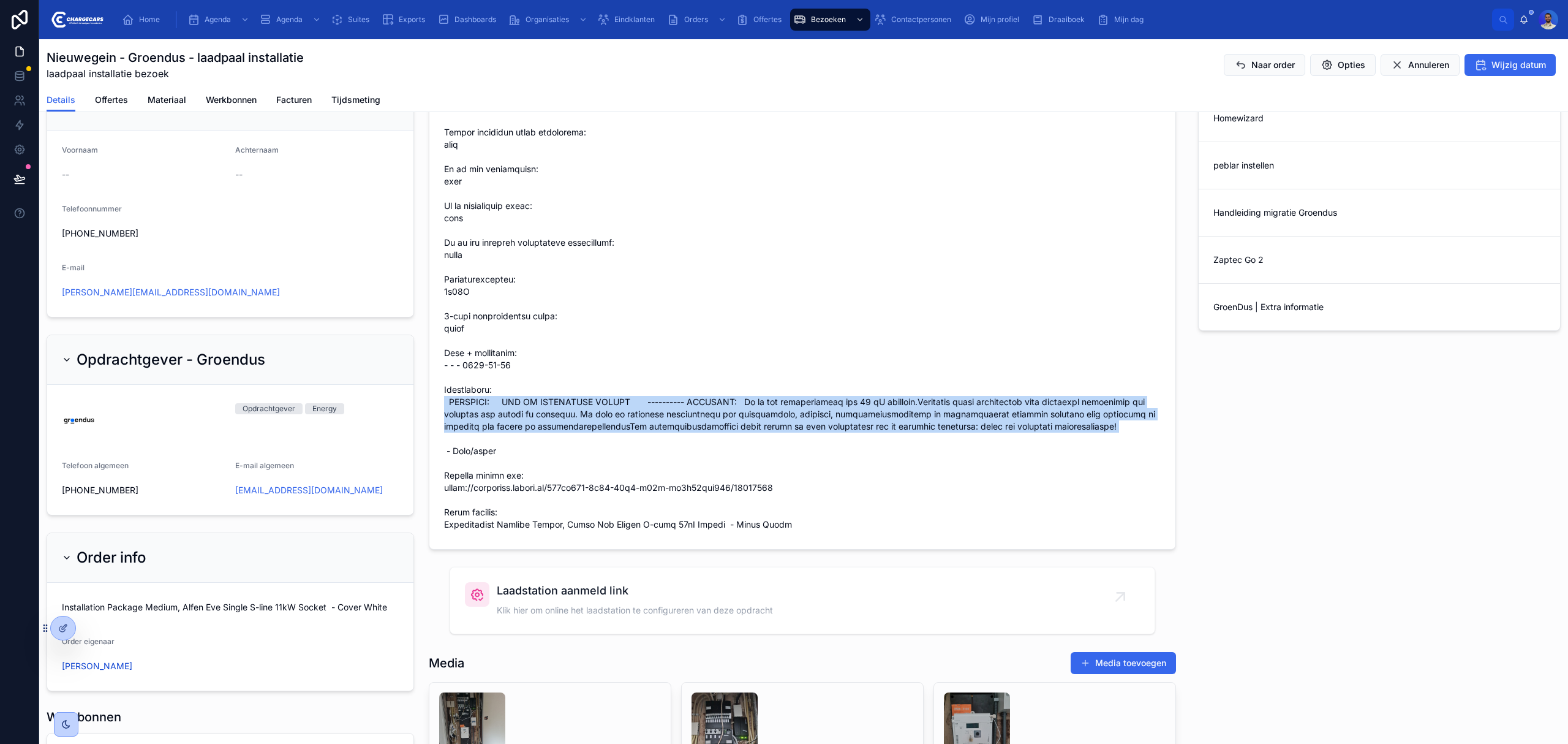
click at [858, 444] on span at bounding box center [803, 292] width 717 height 478
click at [867, 436] on span at bounding box center [803, 292] width 717 height 478
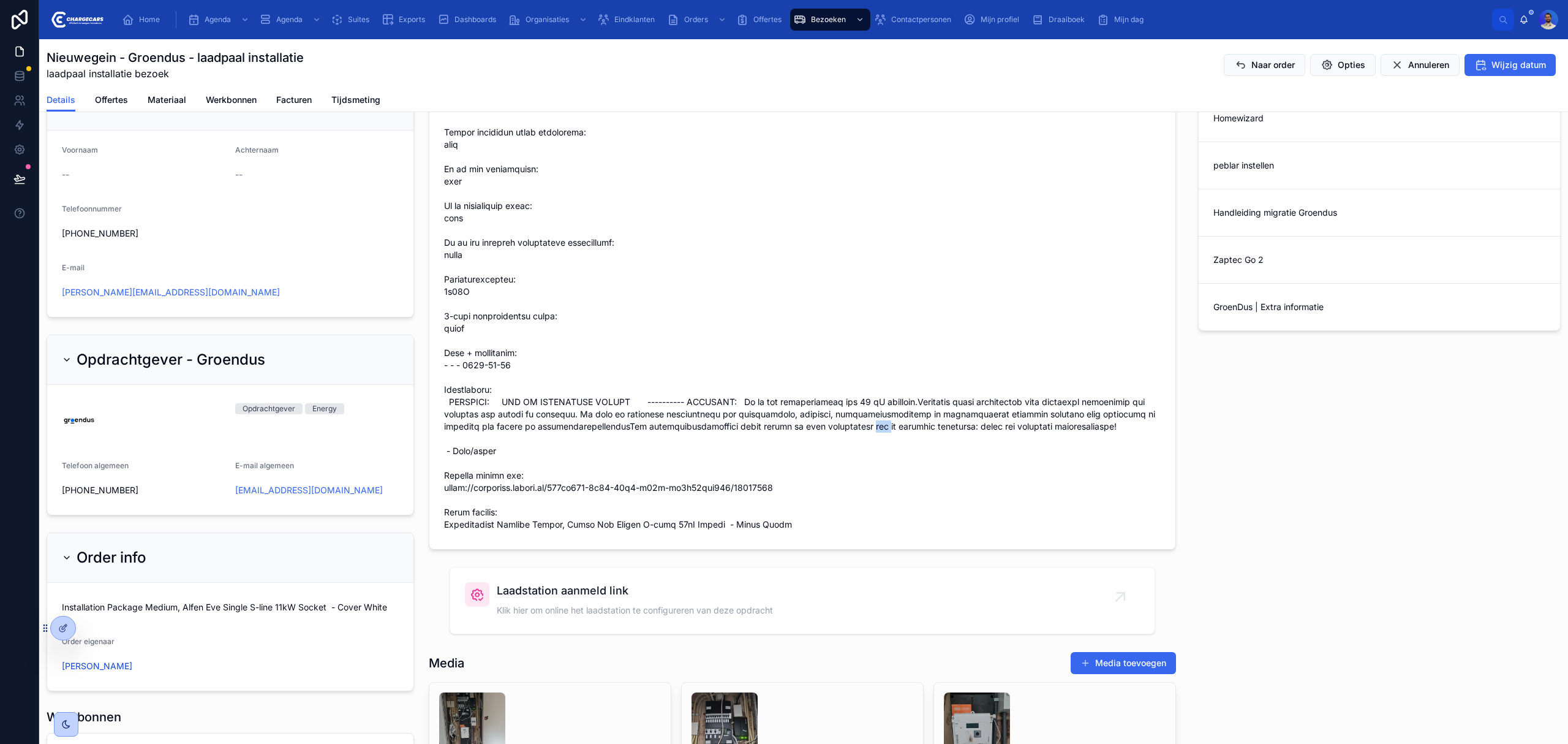
click at [867, 436] on span at bounding box center [803, 292] width 717 height 478
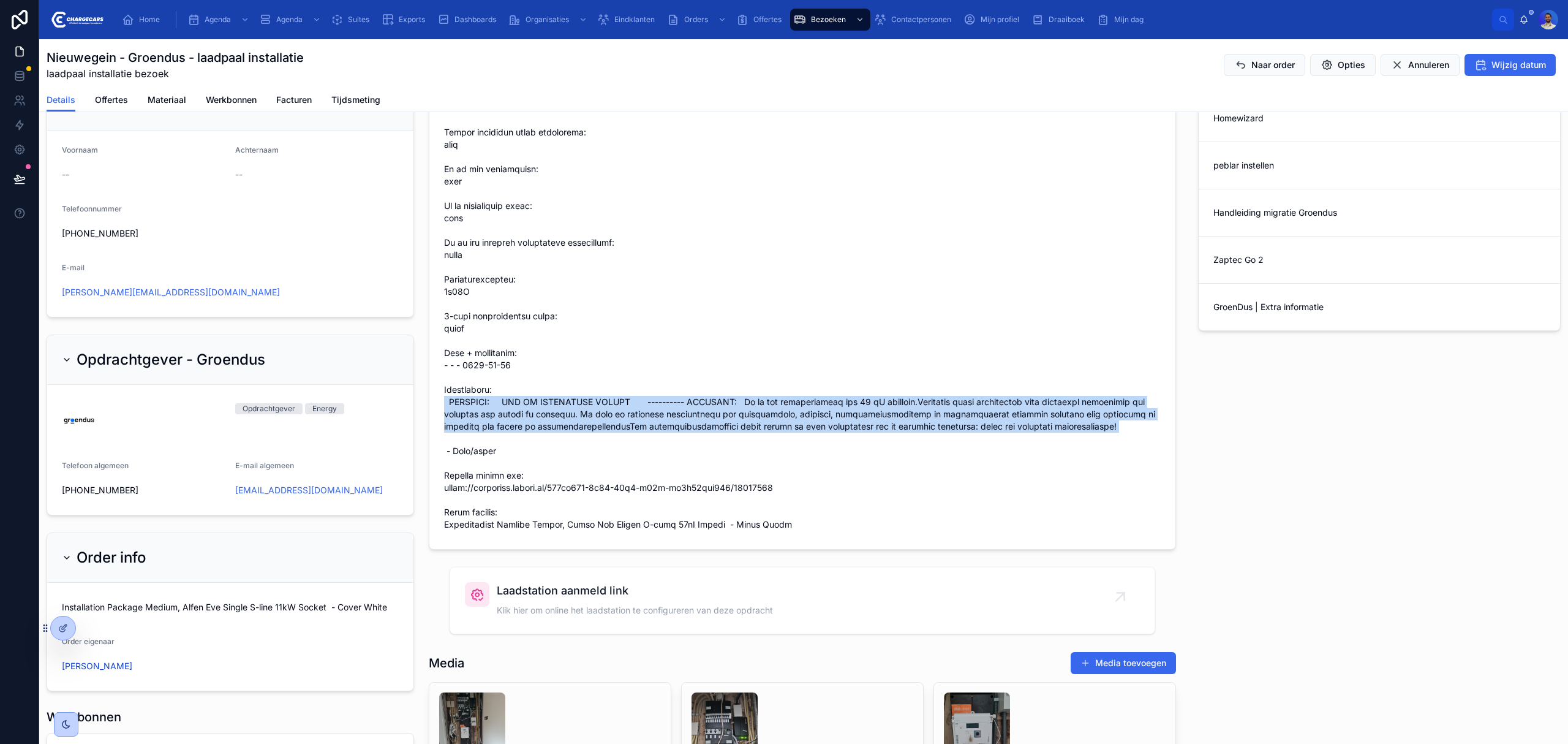
click at [867, 436] on span at bounding box center [803, 292] width 717 height 478
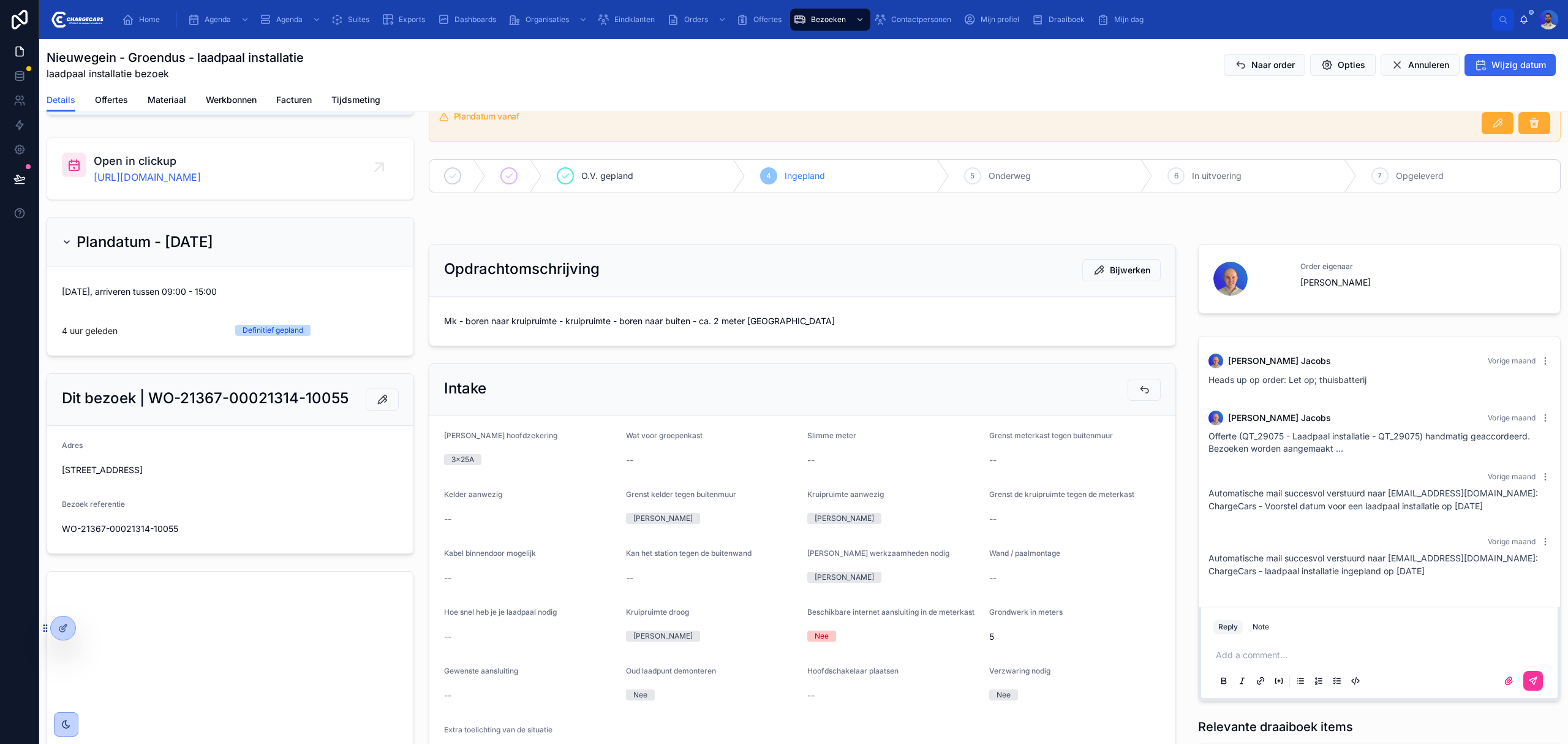
scroll to position [0, 0]
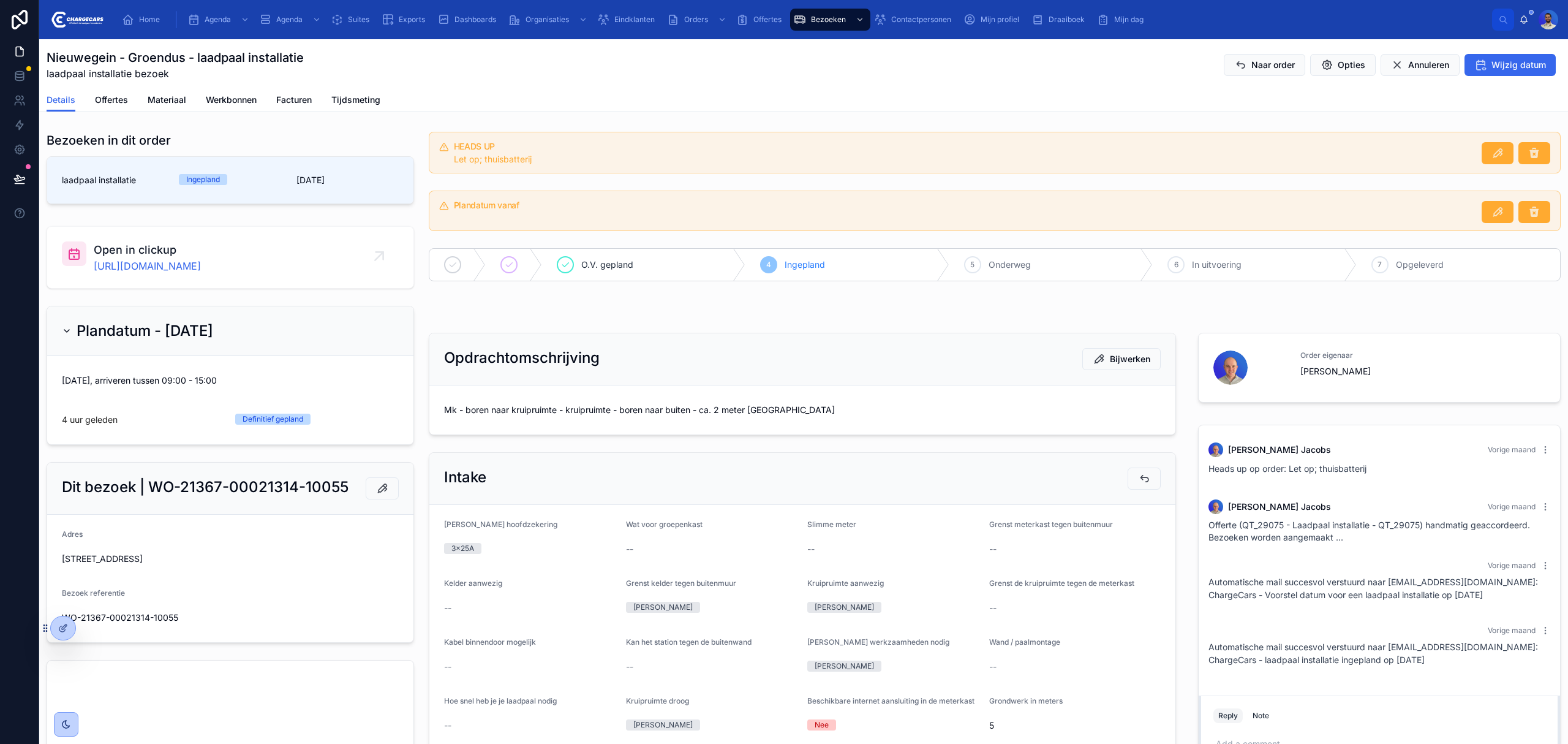
click at [633, 398] on form "Mk - boren naar kruipruimte - kruipruimte - boren naar buiten - ca. 2 meter [GE…" at bounding box center [802, 410] width 746 height 49
click at [636, 408] on span "Mk - boren naar kruipruimte - kruipruimte - boren naar buiten - ca. 2 meter [GE…" at bounding box center [803, 409] width 717 height 12
click at [588, 416] on span "Mk - boren naar kruipruimte - kruipruimte - boren naar buiten - ca. 2 meter [GE…" at bounding box center [803, 409] width 717 height 12
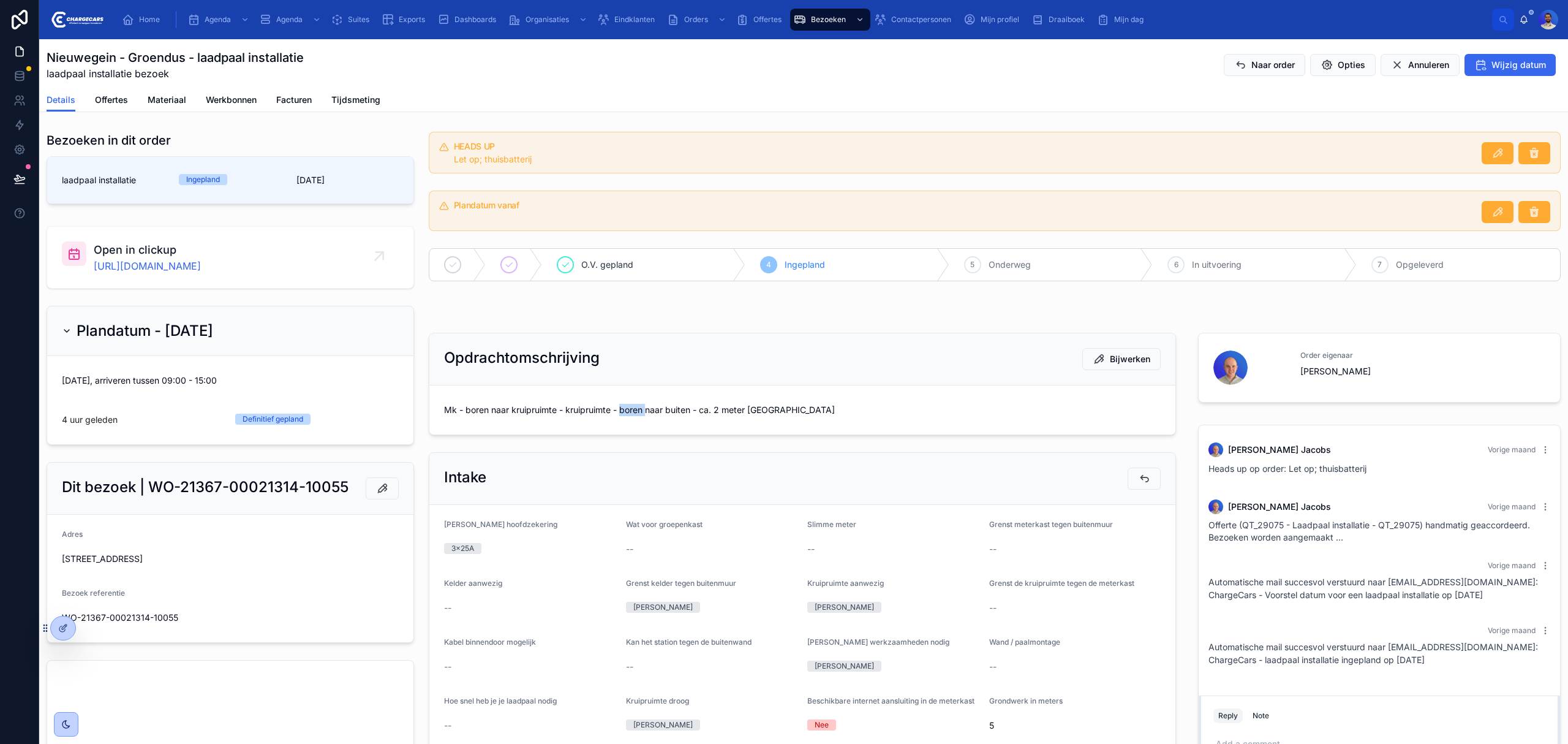
click at [598, 416] on span "Mk - boren naar kruipruimte - kruipruimte - boren naar buiten - ca. 2 meter [GE…" at bounding box center [803, 409] width 717 height 12
click at [578, 407] on span "Mk - boren naar kruipruimte - kruipruimte - boren naar buiten - ca. 2 meter [GE…" at bounding box center [803, 409] width 717 height 12
click at [640, 409] on span "Mk - boren naar kruipruimte - kruipruimte - boren naar buiten - ca. 2 meter [GE…" at bounding box center [803, 409] width 717 height 12
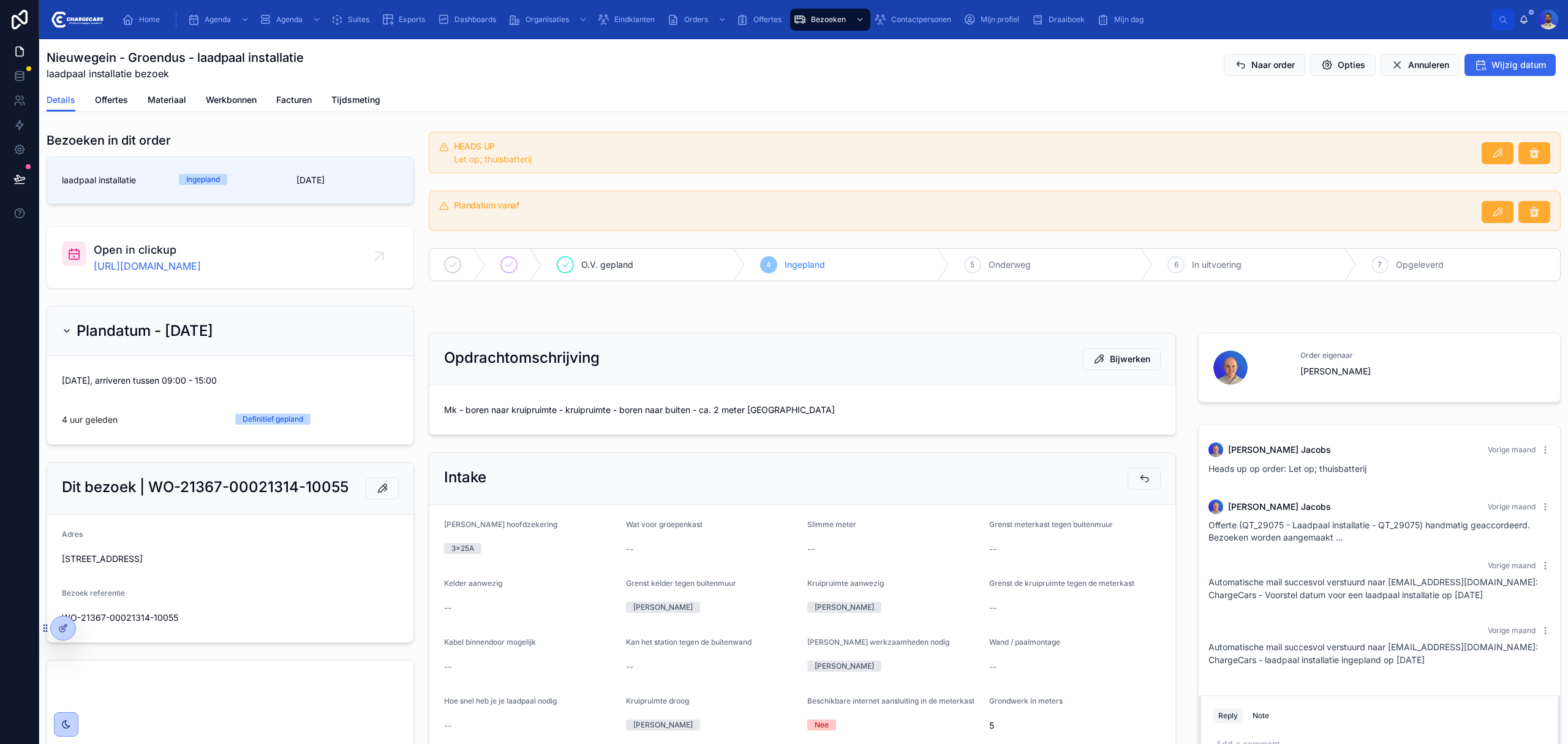
click at [574, 412] on span "Mk - boren naar kruipruimte - kruipruimte - boren naar buiten - ca. 2 meter [GE…" at bounding box center [803, 409] width 717 height 12
click at [650, 408] on span "Mk - boren naar kruipruimte - kruipruimte - boren naar buiten - ca. 2 meter [GE…" at bounding box center [803, 409] width 717 height 12
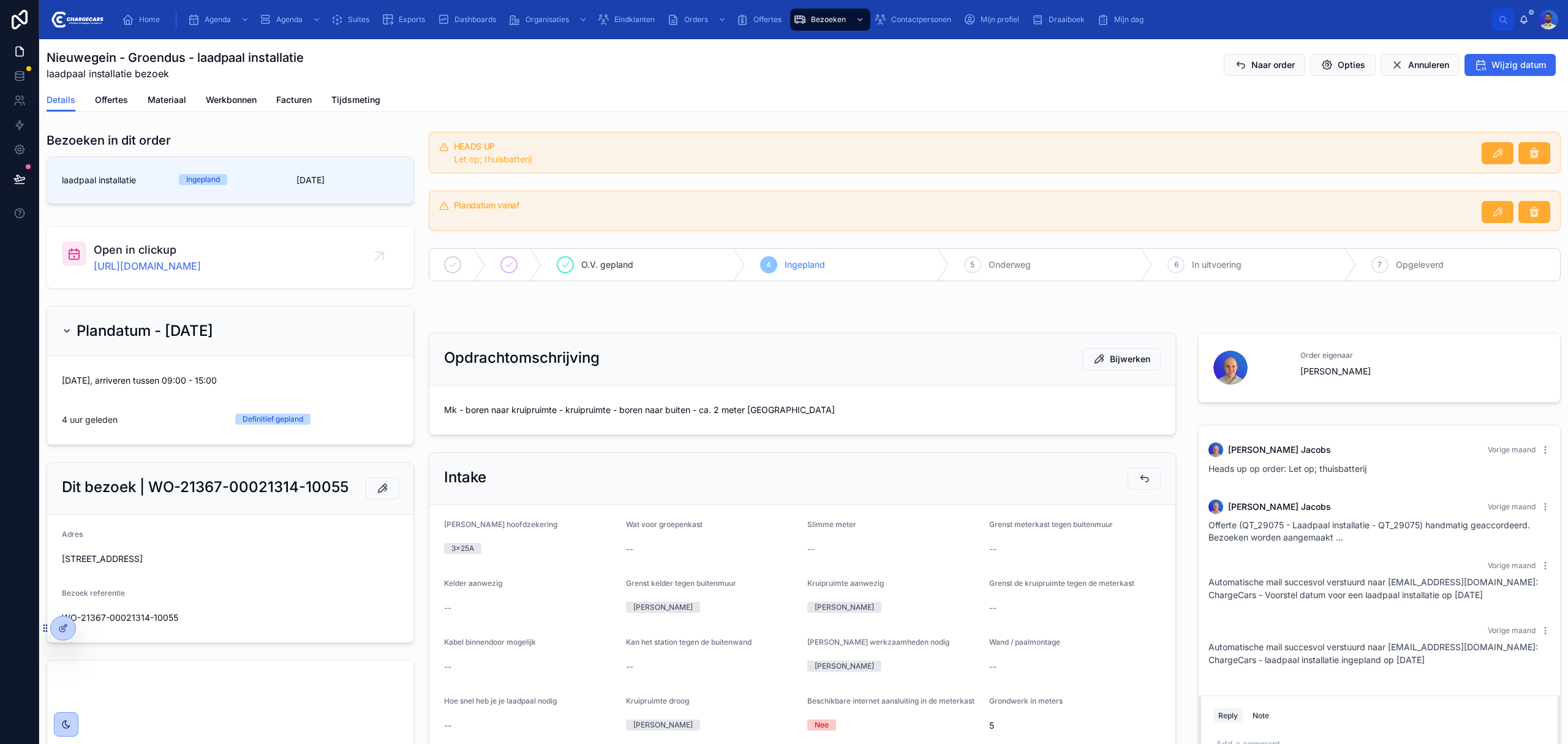
click at [577, 411] on span "Mk - boren naar kruipruimte - kruipruimte - boren naar buiten - ca. 2 meter [GE…" at bounding box center [803, 409] width 717 height 12
click at [653, 412] on span "Mk - boren naar kruipruimte - kruipruimte - boren naar buiten - ca. 2 meter [GE…" at bounding box center [803, 409] width 717 height 12
click at [578, 413] on span "Mk - boren naar kruipruimte - kruipruimte - boren naar buiten - ca. 2 meter [GE…" at bounding box center [803, 409] width 717 height 12
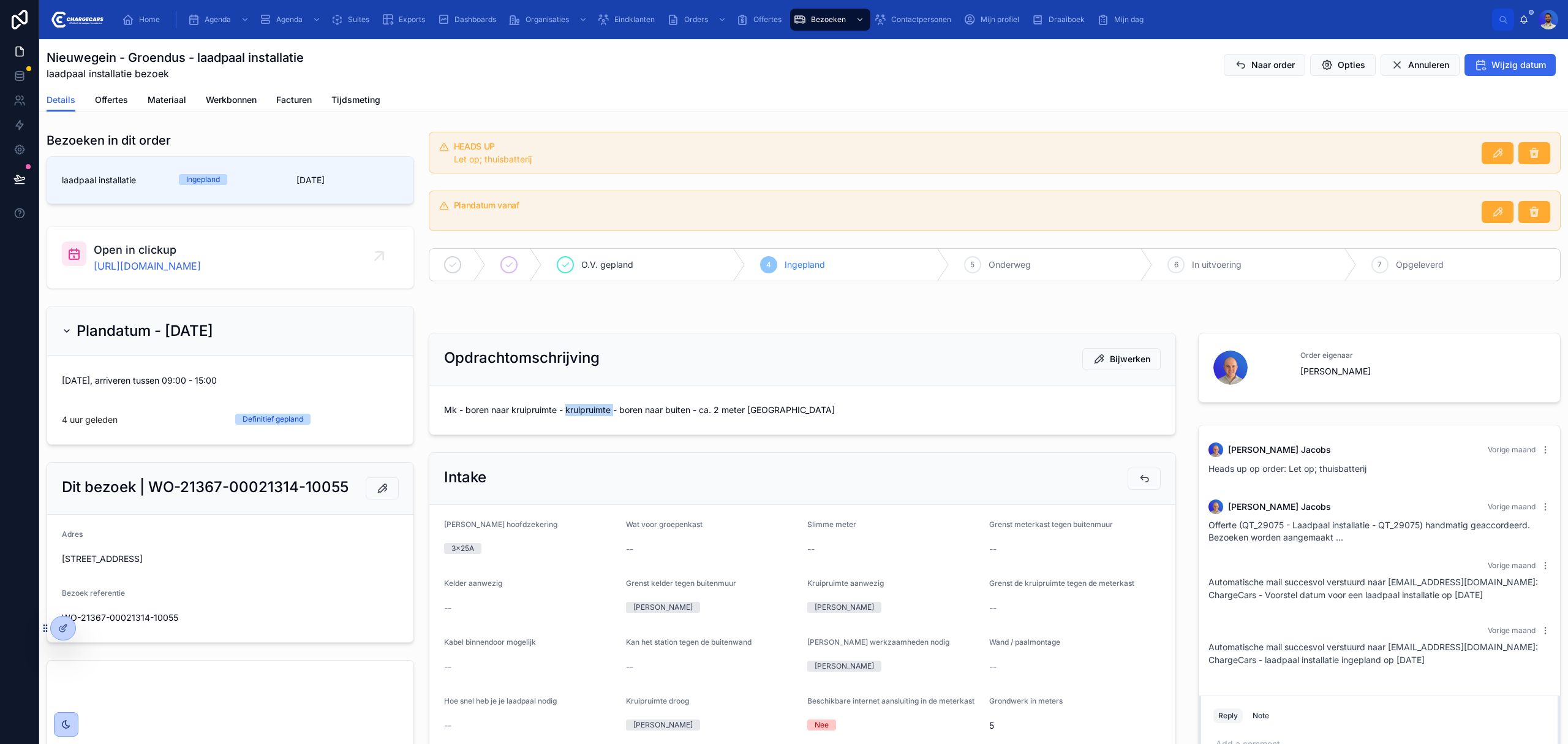
click at [578, 413] on span "Mk - boren naar kruipruimte - kruipruimte - boren naar buiten - ca. 2 meter [GE…" at bounding box center [803, 409] width 717 height 12
click at [530, 413] on span "Mk - boren naar kruipruimte - kruipruimte - boren naar buiten - ca. 2 meter [GE…" at bounding box center [803, 409] width 717 height 12
click at [603, 416] on span "Mk - boren naar kruipruimte - kruipruimte - boren naar buiten - ca. 2 meter [GE…" at bounding box center [803, 409] width 717 height 12
click at [587, 408] on span "Mk - boren naar kruipruimte - kruipruimte - boren naar buiten - ca. 2 meter [GE…" at bounding box center [803, 409] width 717 height 12
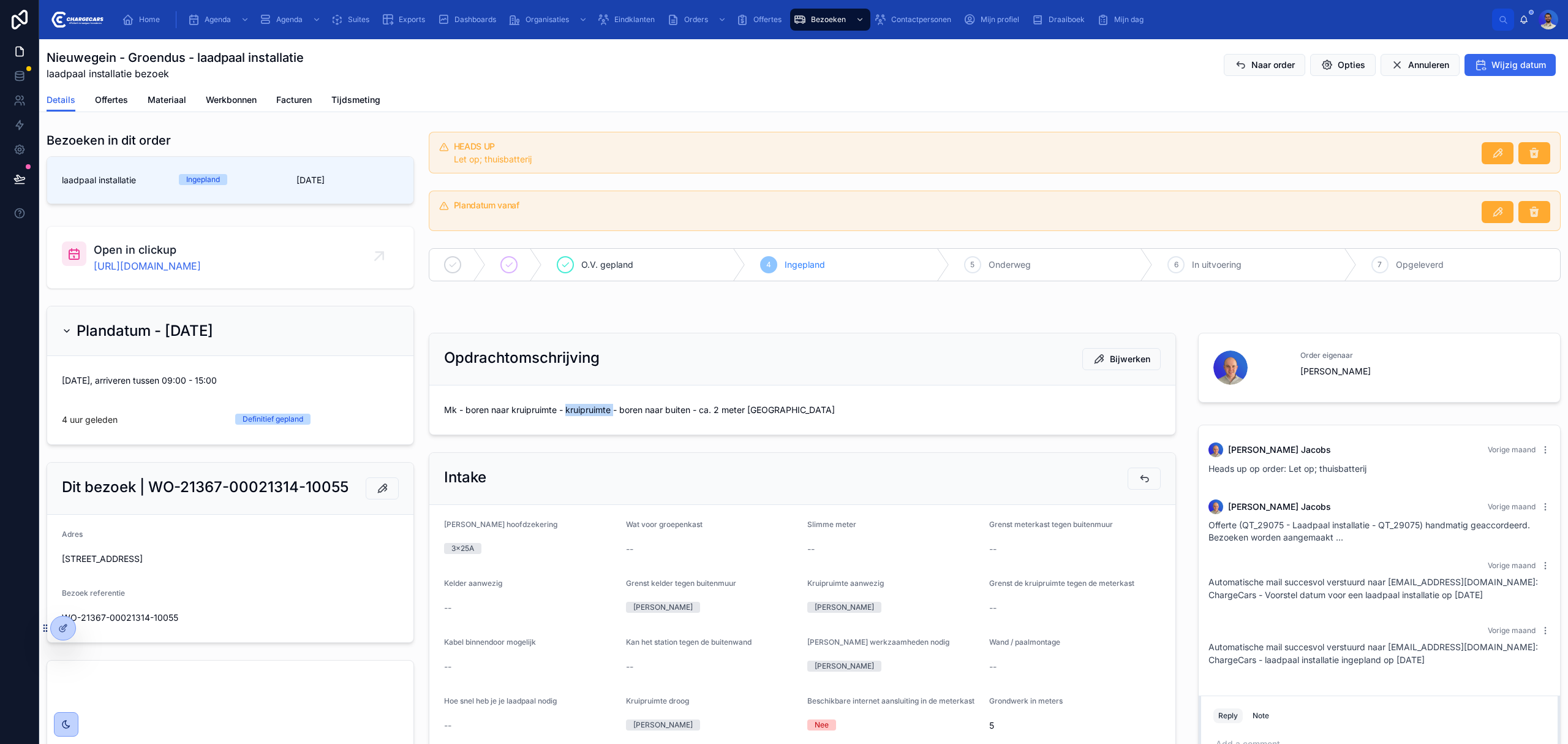
click at [587, 408] on span "Mk - boren naar kruipruimte - kruipruimte - boren naar buiten - ca. 2 meter [GE…" at bounding box center [803, 409] width 717 height 12
click at [666, 416] on span "Mk - boren naar kruipruimte - kruipruimte - boren naar buiten - ca. 2 meter [GE…" at bounding box center [803, 409] width 717 height 12
click at [654, 416] on span "Mk - boren naar kruipruimte - kruipruimte - boren naar buiten - ca. 2 meter [GE…" at bounding box center [803, 409] width 717 height 12
click at [551, 415] on span "Mk - boren naar kruipruimte - kruipruimte - boren naar buiten - ca. 2 meter [GE…" at bounding box center [803, 409] width 717 height 12
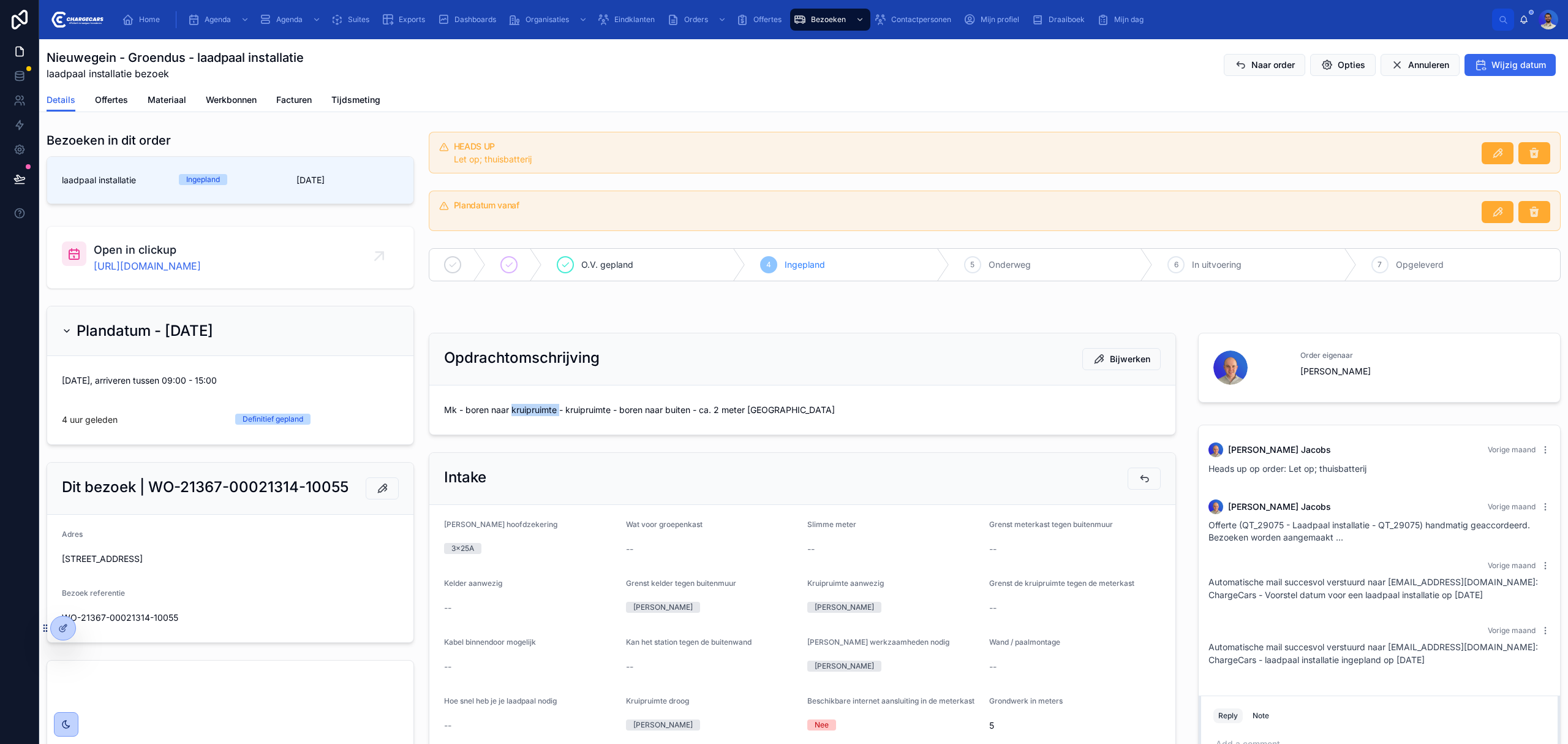
click at [552, 415] on span "Mk - boren naar kruipruimte - kruipruimte - boren naar buiten - ca. 2 meter [GE…" at bounding box center [803, 409] width 717 height 12
click at [559, 415] on span "Mk - boren naar kruipruimte - kruipruimte - boren naar buiten - ca. 2 meter [GE…" at bounding box center [803, 409] width 717 height 12
click at [671, 415] on span "Mk - boren naar kruipruimte - kruipruimte - boren naar buiten - ca. 2 meter [GE…" at bounding box center [803, 409] width 717 height 12
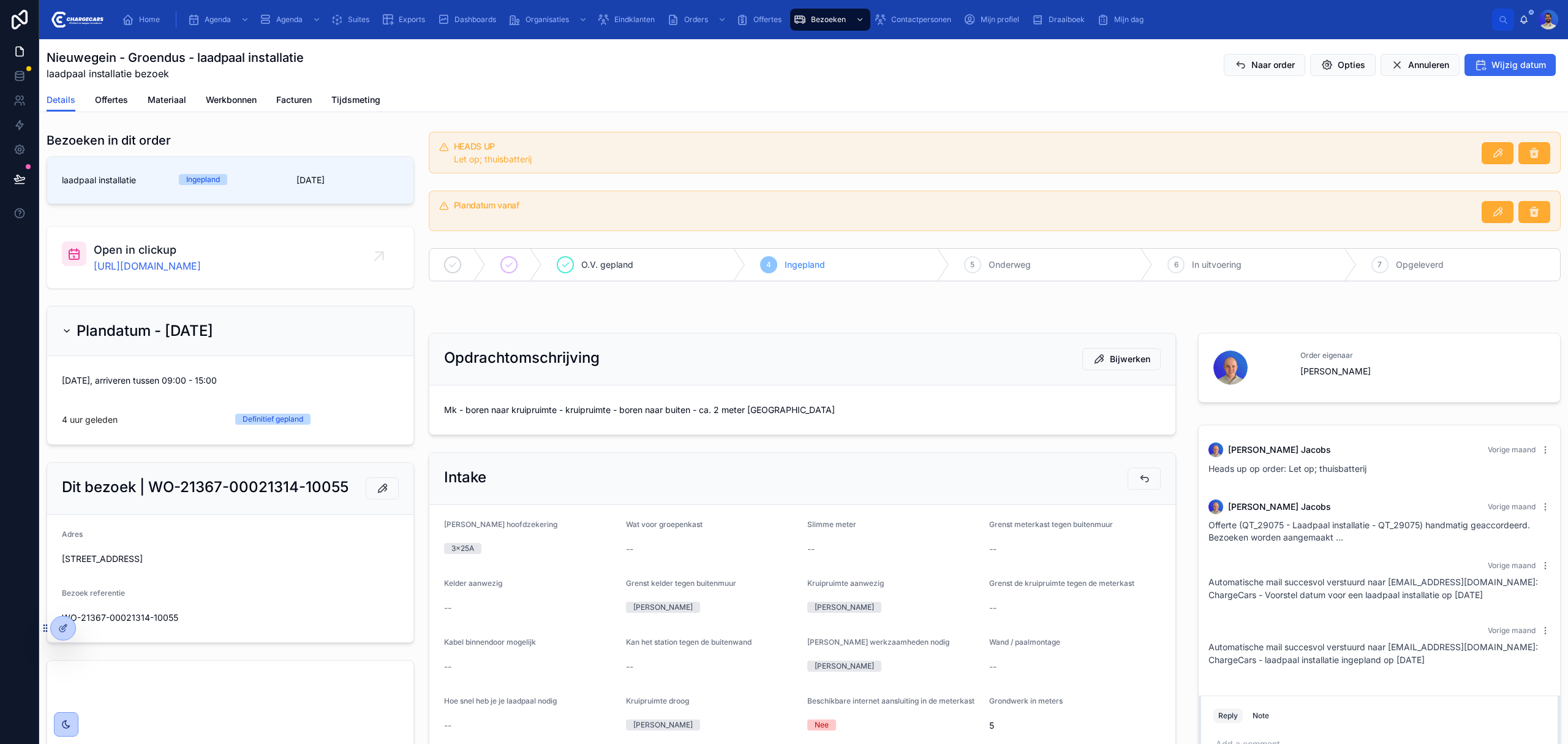
click at [652, 412] on span "Mk - boren naar kruipruimte - kruipruimte - boren naar buiten - ca. 2 meter [GE…" at bounding box center [803, 409] width 717 height 12
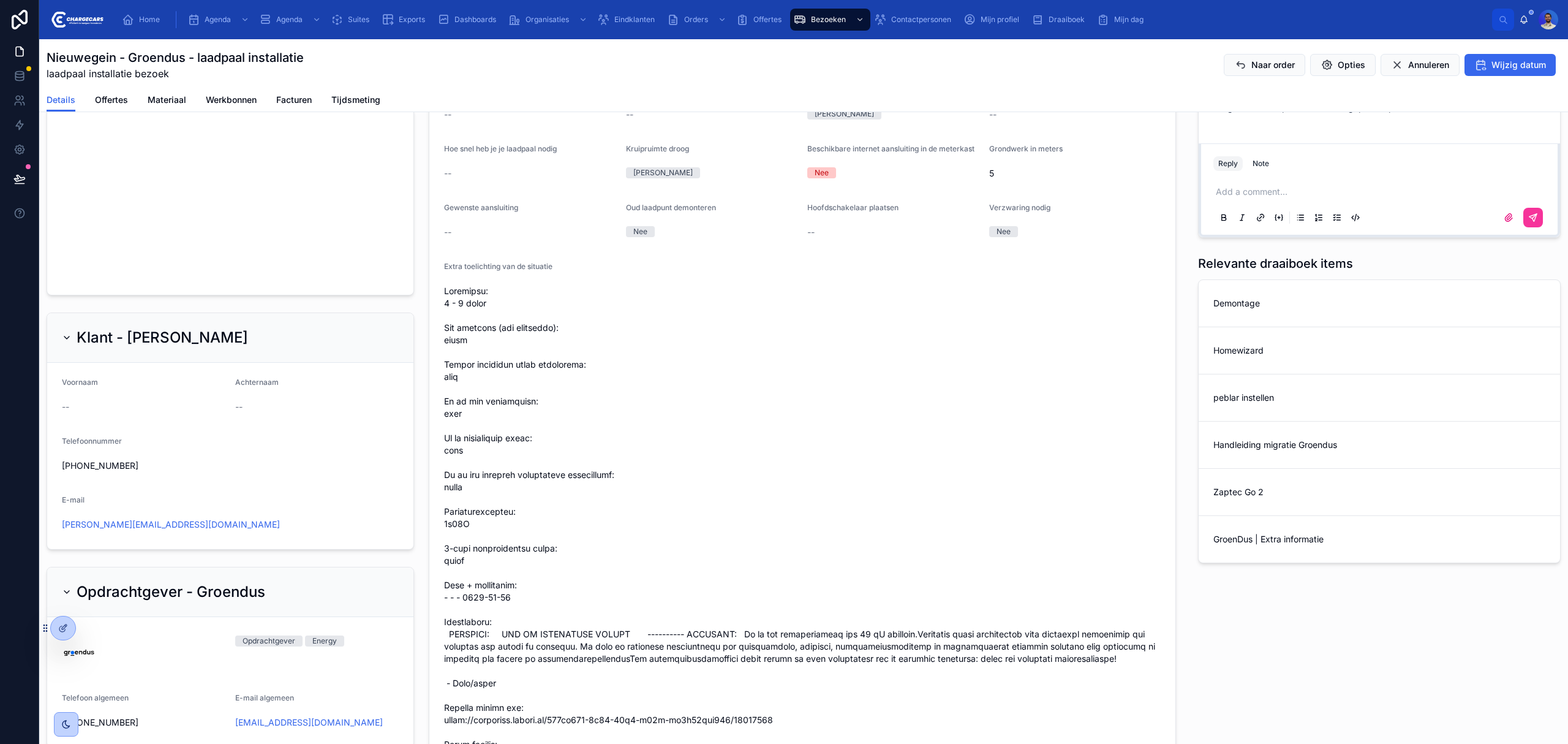
scroll to position [653, 0]
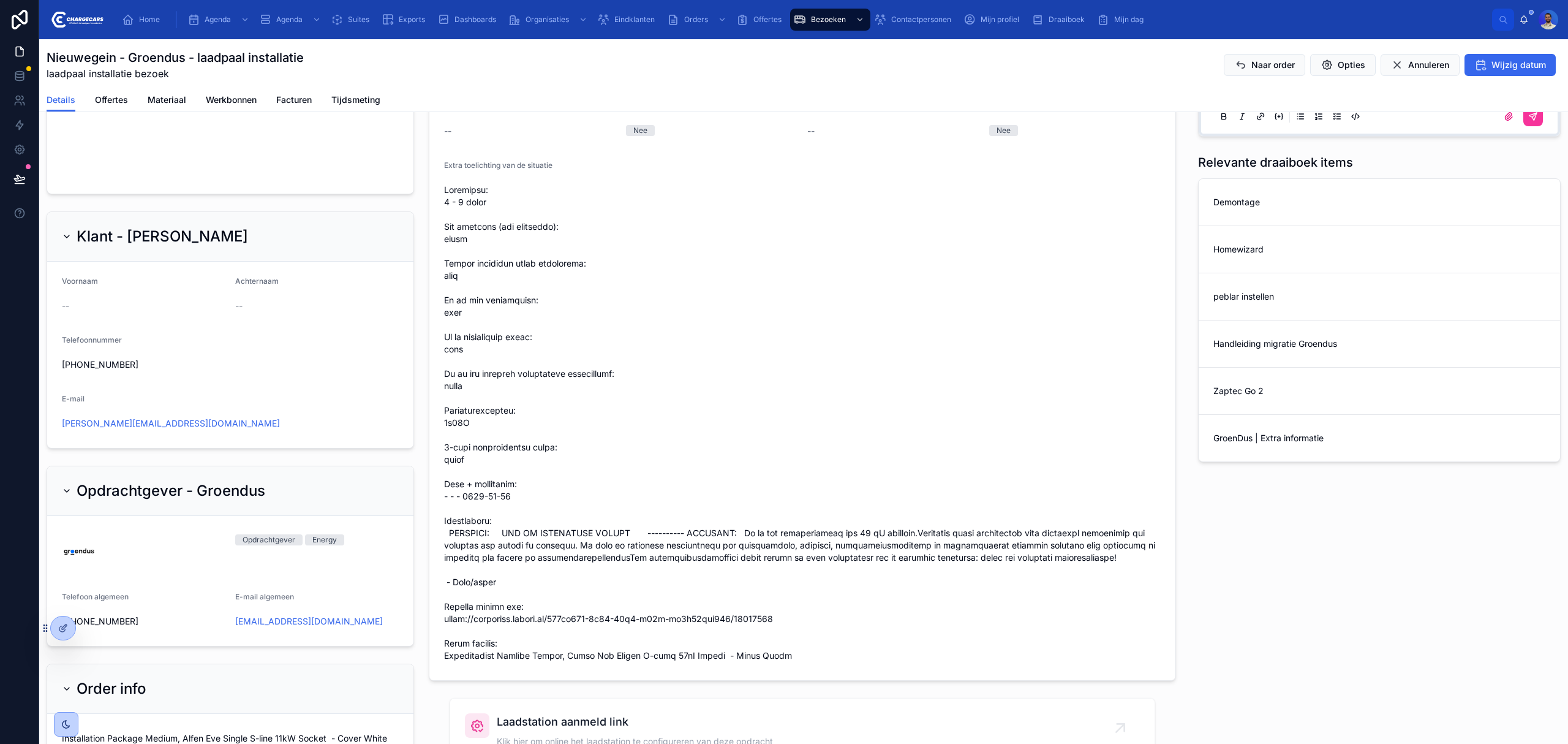
click at [623, 544] on span at bounding box center [803, 423] width 717 height 478
click at [617, 544] on span at bounding box center [803, 423] width 717 height 478
drag, startPoint x: 517, startPoint y: 543, endPoint x: 628, endPoint y: 541, distance: 111.0
click at [628, 541] on span at bounding box center [803, 423] width 717 height 478
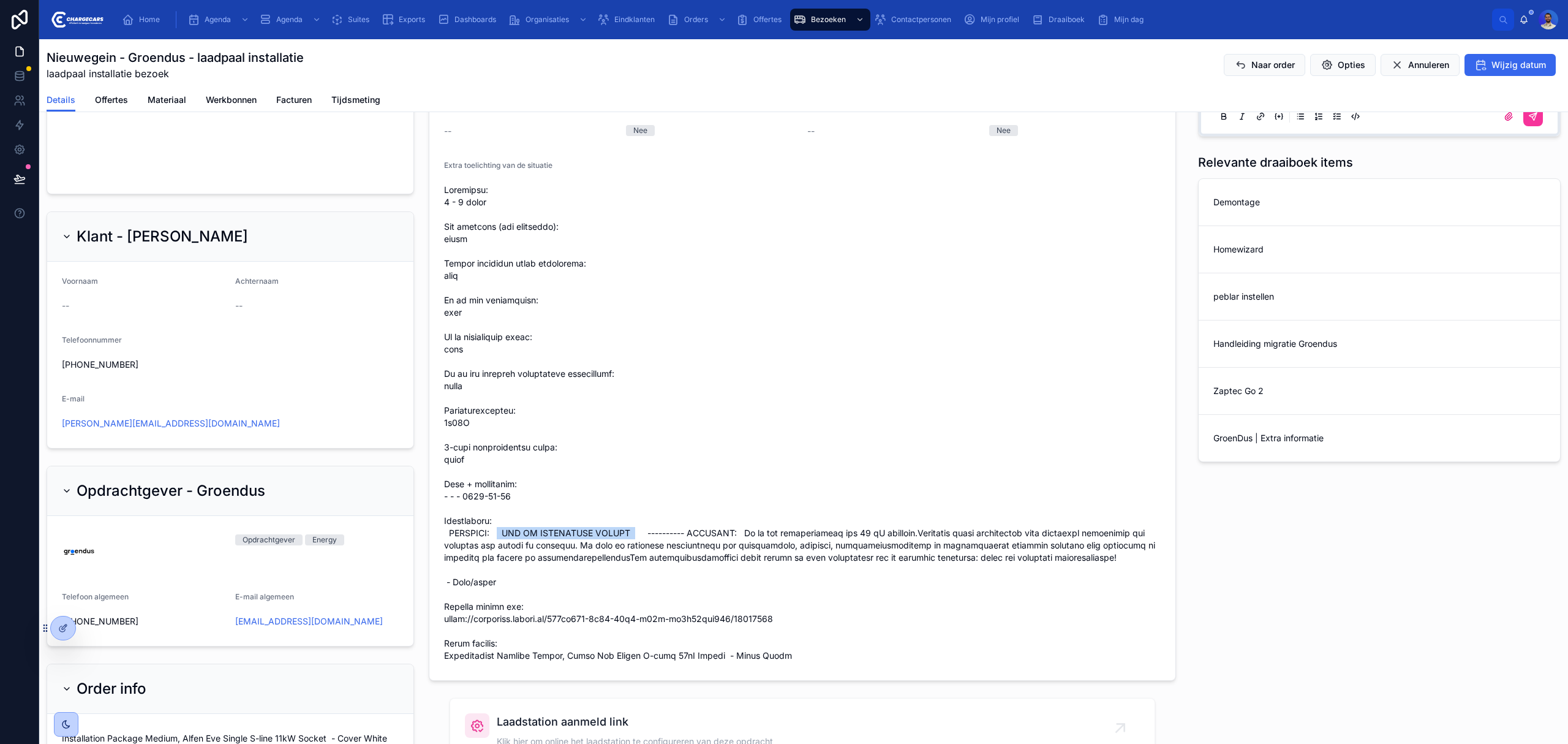
drag, startPoint x: 641, startPoint y: 542, endPoint x: 505, endPoint y: 543, distance: 136.0
click at [505, 543] on span at bounding box center [803, 423] width 717 height 478
click at [505, 543] on span at bounding box center [803, 423] width 717 height 478
drag, startPoint x: 496, startPoint y: 545, endPoint x: 643, endPoint y: 545, distance: 147.0
click at [642, 545] on span at bounding box center [803, 423] width 717 height 478
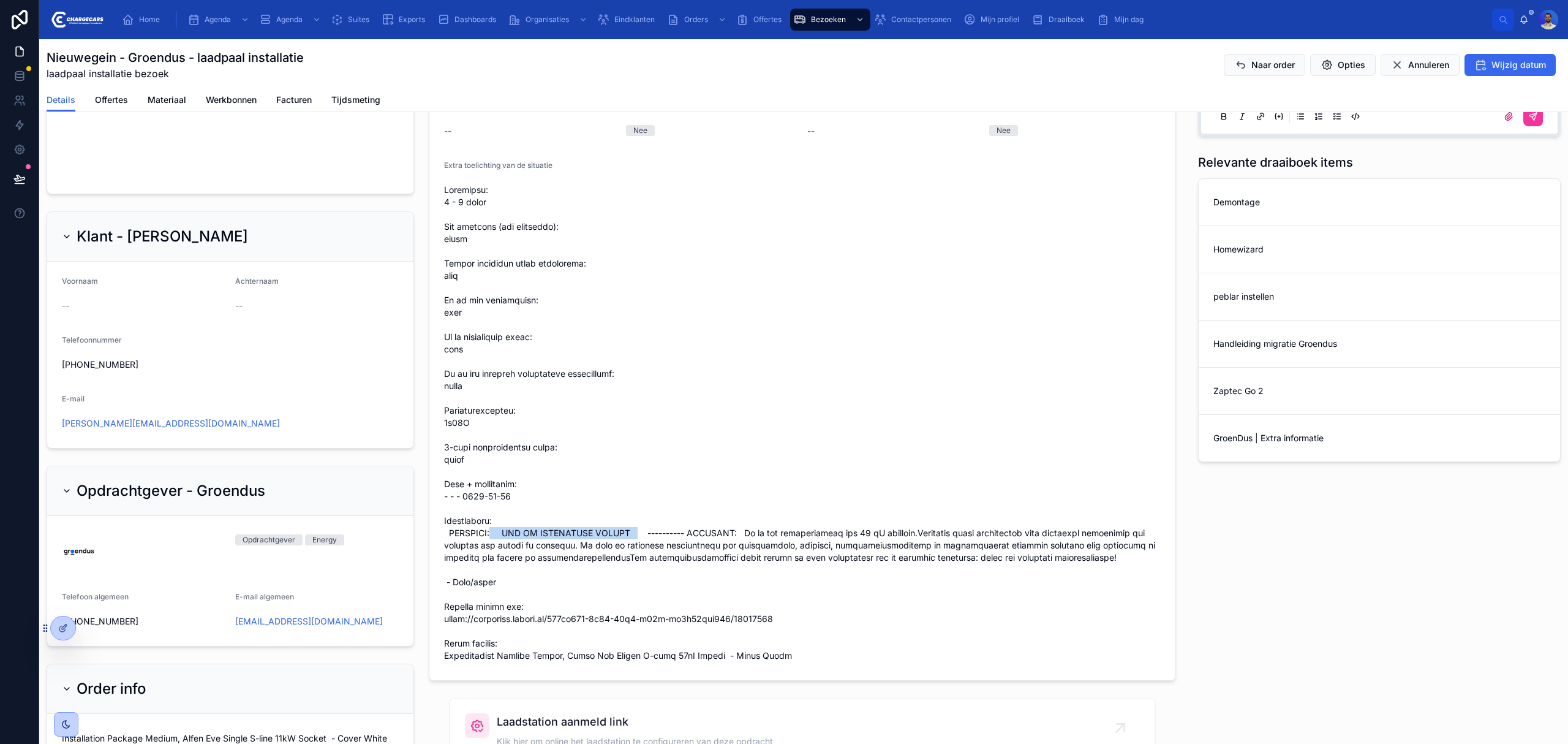
click at [644, 544] on span at bounding box center [803, 423] width 717 height 478
drag, startPoint x: 652, startPoint y: 544, endPoint x: 493, endPoint y: 542, distance: 159.0
click at [493, 542] on span at bounding box center [803, 423] width 717 height 478
drag, startPoint x: 493, startPoint y: 542, endPoint x: 652, endPoint y: 545, distance: 159.0
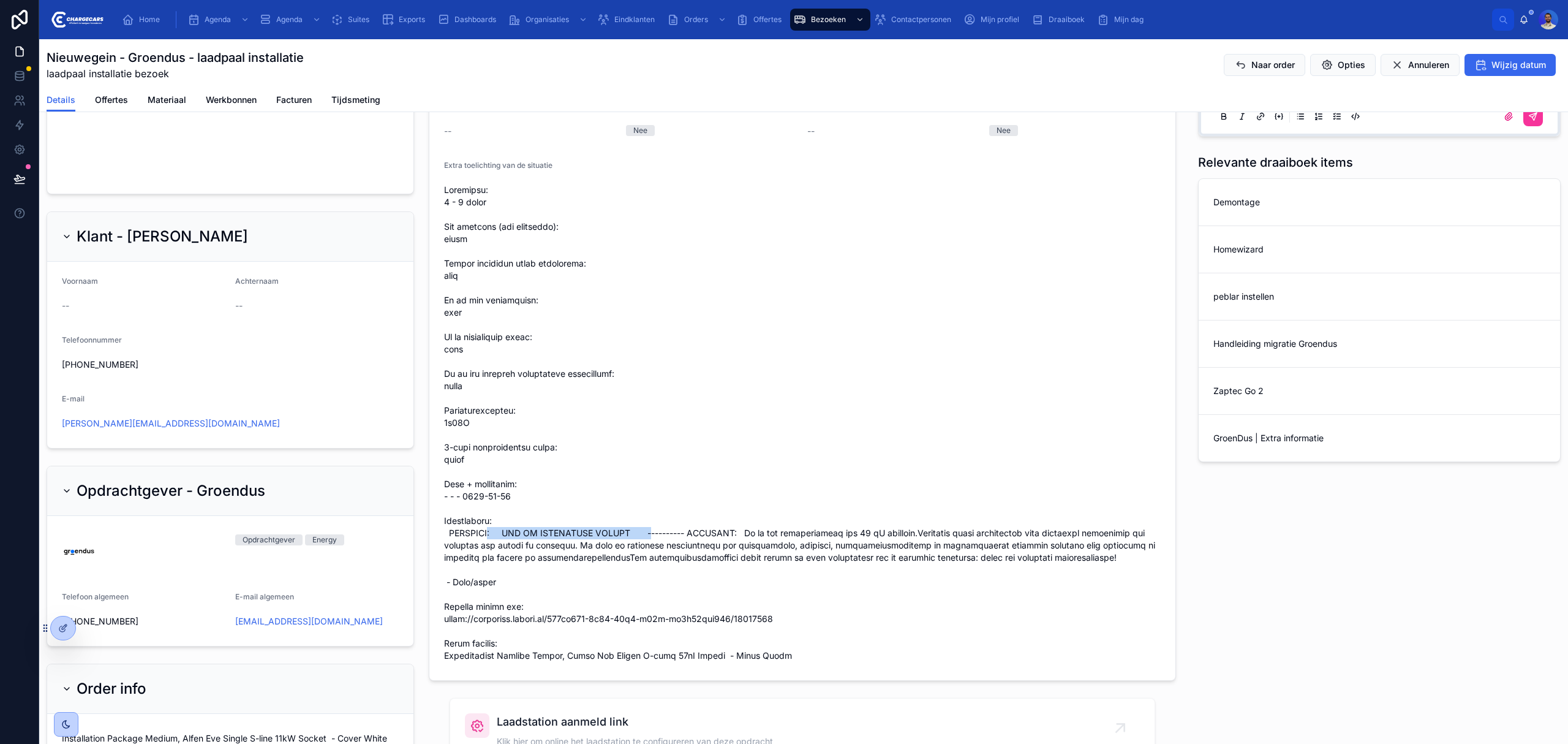
click at [652, 545] on span at bounding box center [803, 423] width 717 height 478
drag, startPoint x: 660, startPoint y: 545, endPoint x: 500, endPoint y: 546, distance: 160.0
click at [500, 546] on span at bounding box center [803, 423] width 717 height 478
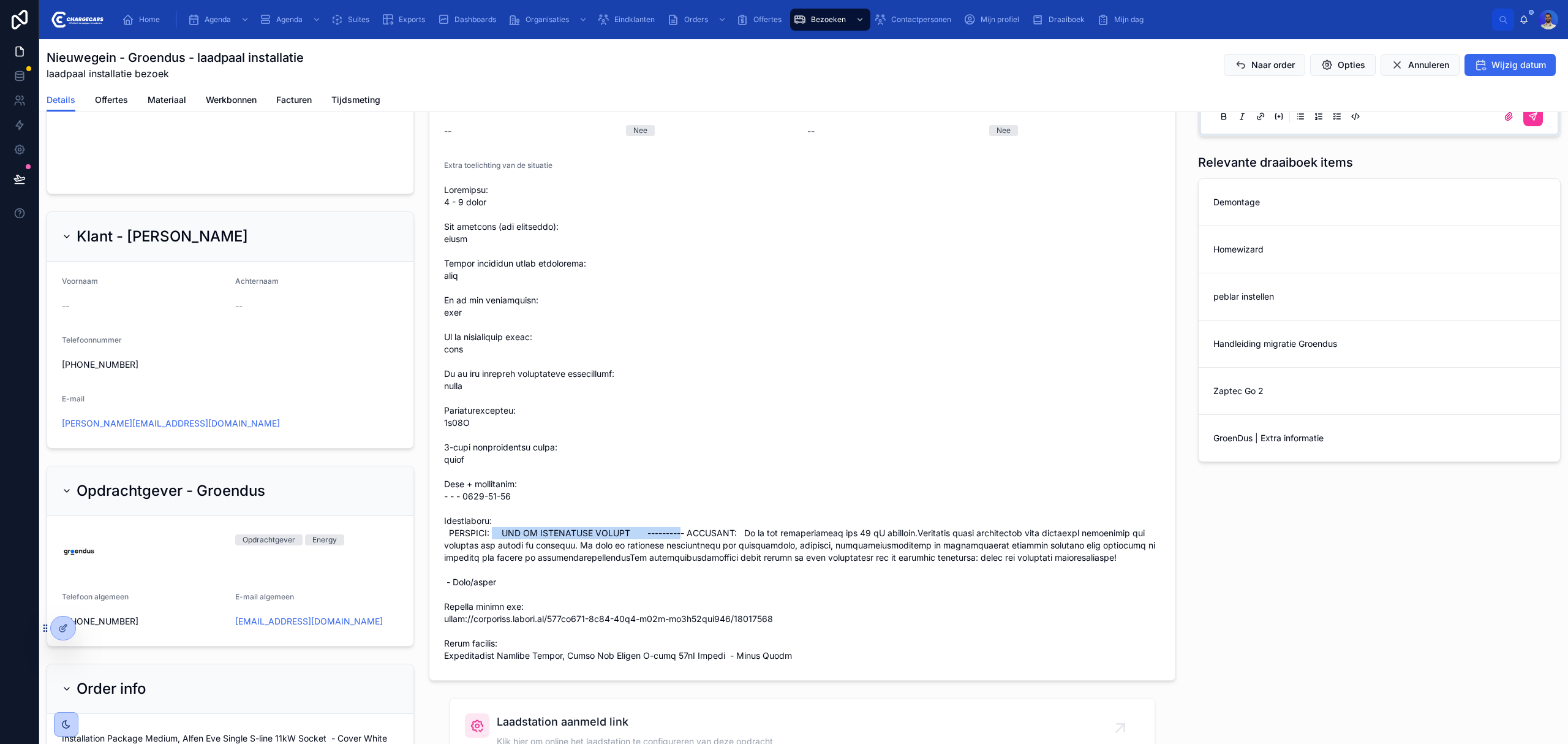
drag, startPoint x: 500, startPoint y: 546, endPoint x: 683, endPoint y: 550, distance: 183.0
click at [683, 550] on span at bounding box center [803, 423] width 717 height 478
drag, startPoint x: 692, startPoint y: 548, endPoint x: 496, endPoint y: 545, distance: 196.0
click at [496, 545] on span at bounding box center [803, 423] width 717 height 478
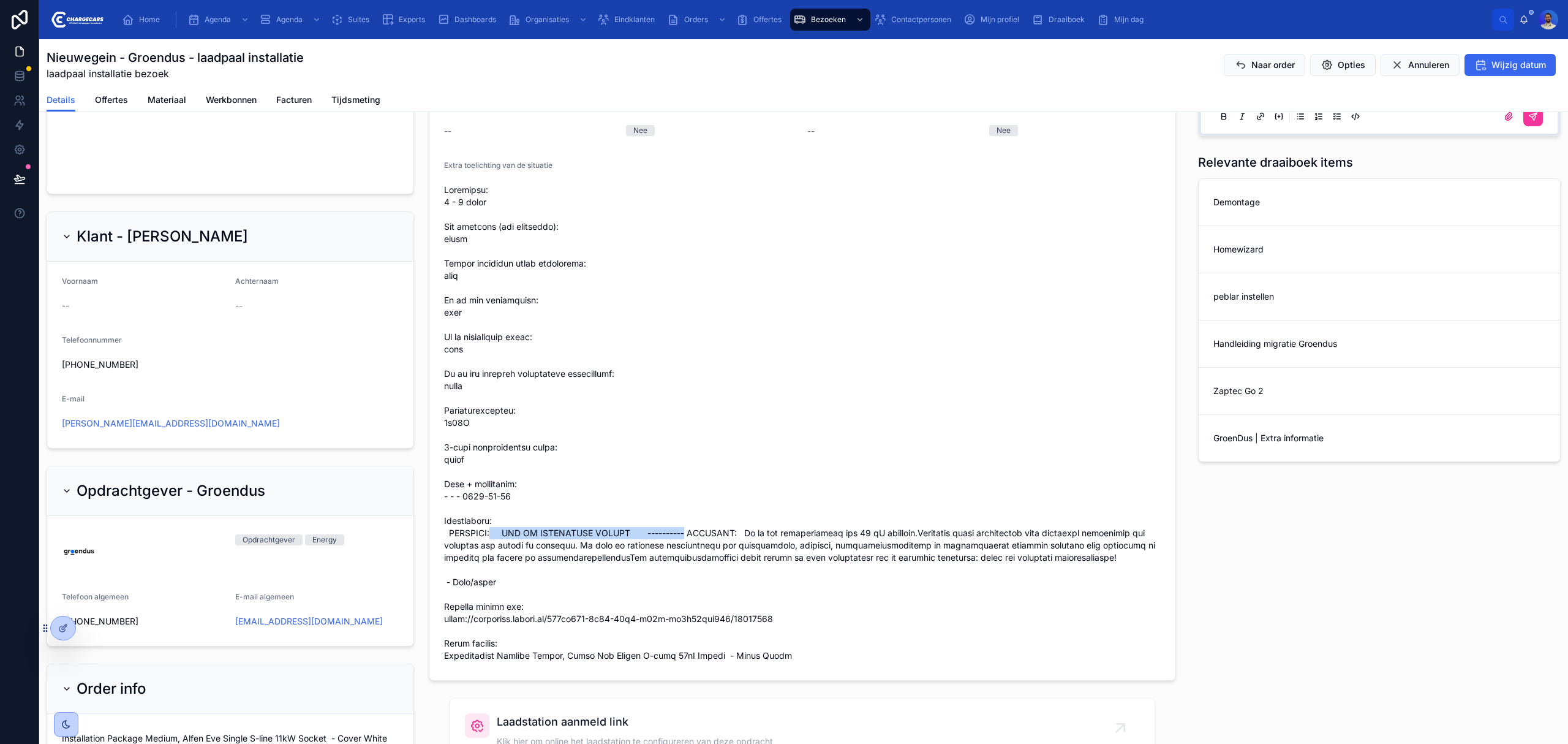
click at [496, 545] on span at bounding box center [803, 423] width 717 height 478
drag, startPoint x: 496, startPoint y: 545, endPoint x: 693, endPoint y: 545, distance: 197.0
click at [693, 545] on span at bounding box center [803, 423] width 717 height 478
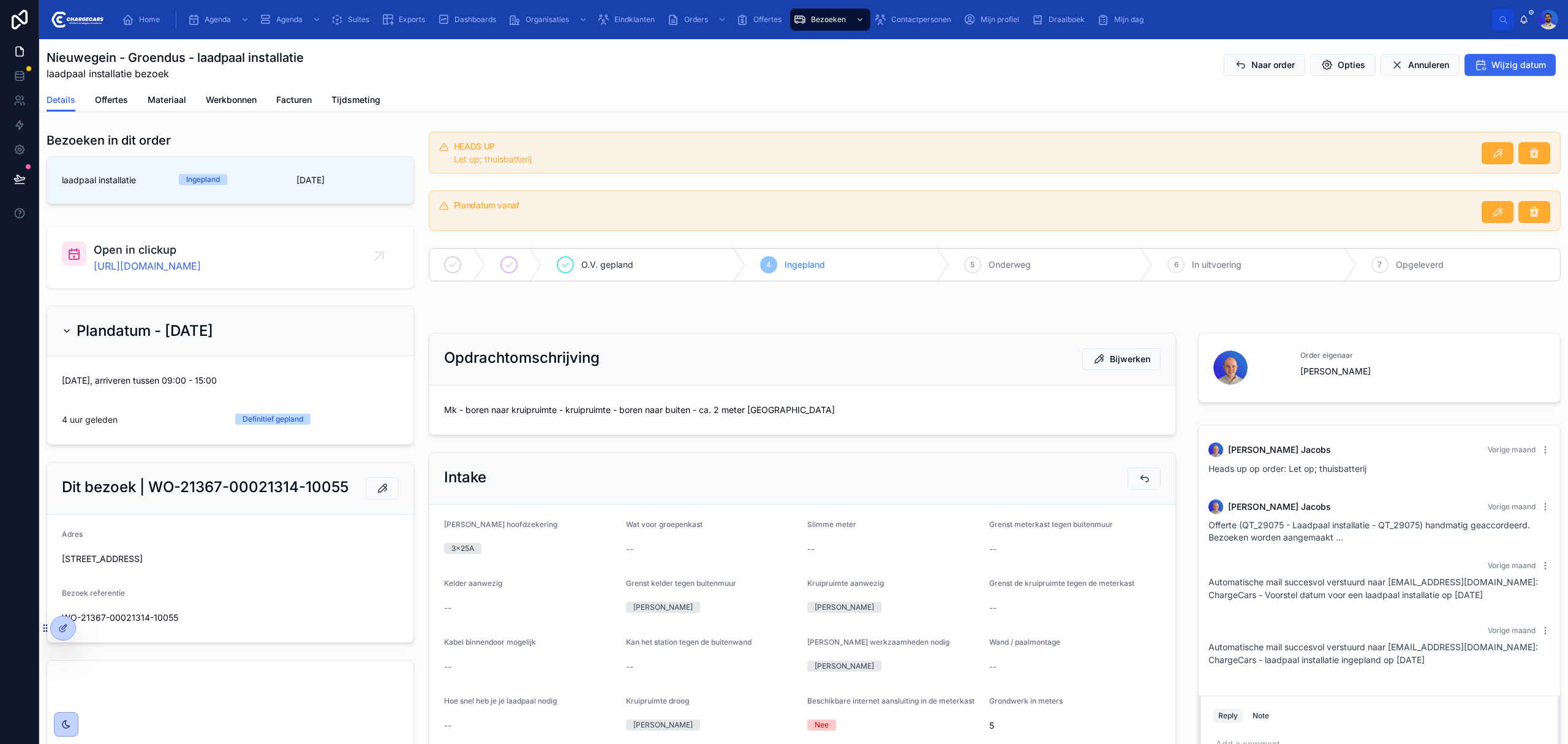
click at [616, 407] on span "Mk - boren naar kruipruimte - kruipruimte - boren naar buiten - ca. 2 meter [GE…" at bounding box center [803, 409] width 717 height 12
click at [583, 416] on span "Mk - boren naar kruipruimte - kruipruimte - boren naar buiten - ca. 2 meter [GE…" at bounding box center [803, 409] width 717 height 12
click at [588, 420] on div "Mk - boren naar kruipruimte - kruipruimte - boren naar buiten - ca. 2 meter [GE…" at bounding box center [803, 410] width 717 height 20
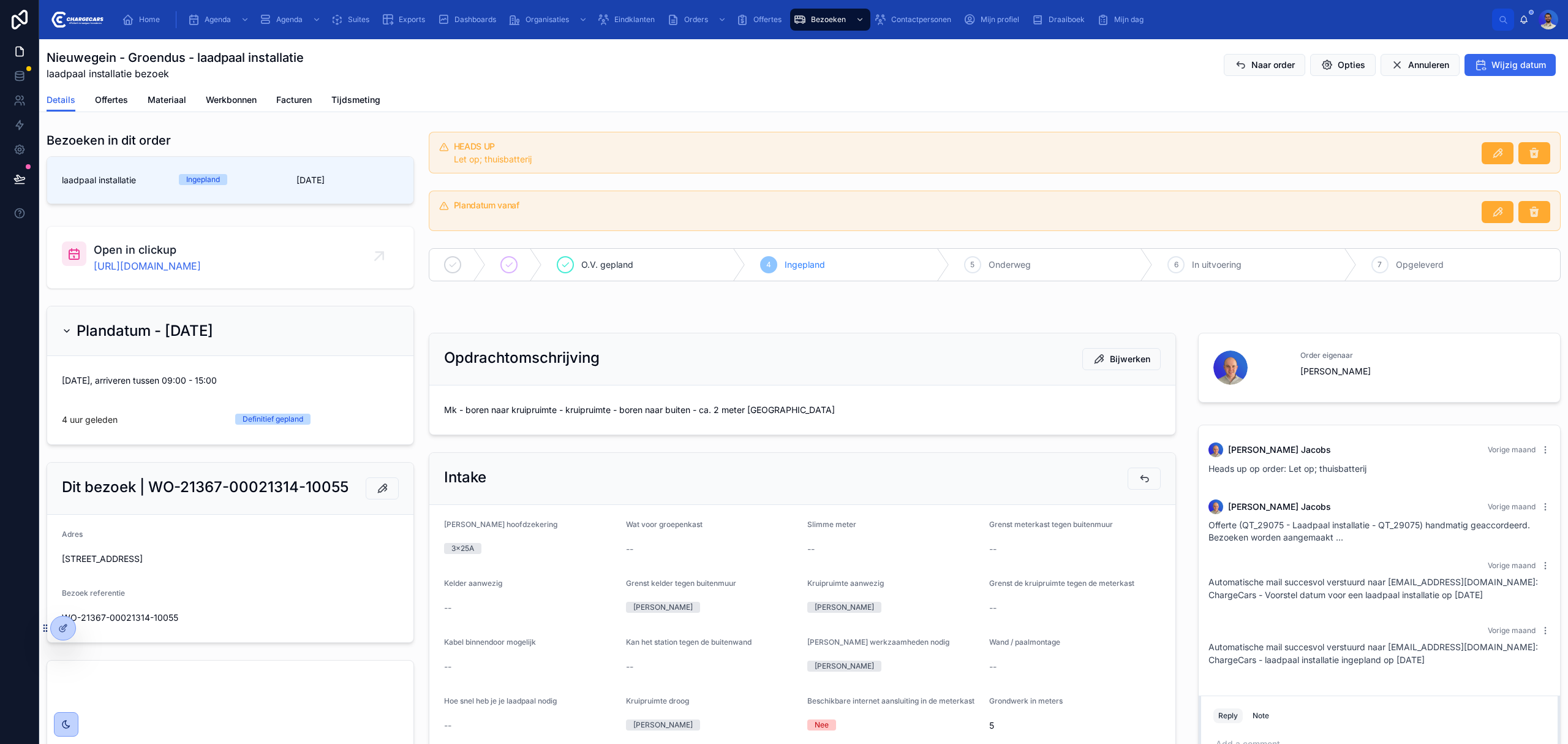
click at [585, 416] on span "Mk - boren naar kruipruimte - kruipruimte - boren naar buiten - ca. 2 meter [GE…" at bounding box center [803, 409] width 717 height 12
click at [584, 406] on span "Mk - boren naar kruipruimte - kruipruimte - boren naar buiten - ca. 2 meter [GE…" at bounding box center [803, 409] width 717 height 12
click at [584, 412] on span "Mk - boren naar kruipruimte - kruipruimte - boren naar buiten - ca. 2 meter [GE…" at bounding box center [803, 409] width 717 height 12
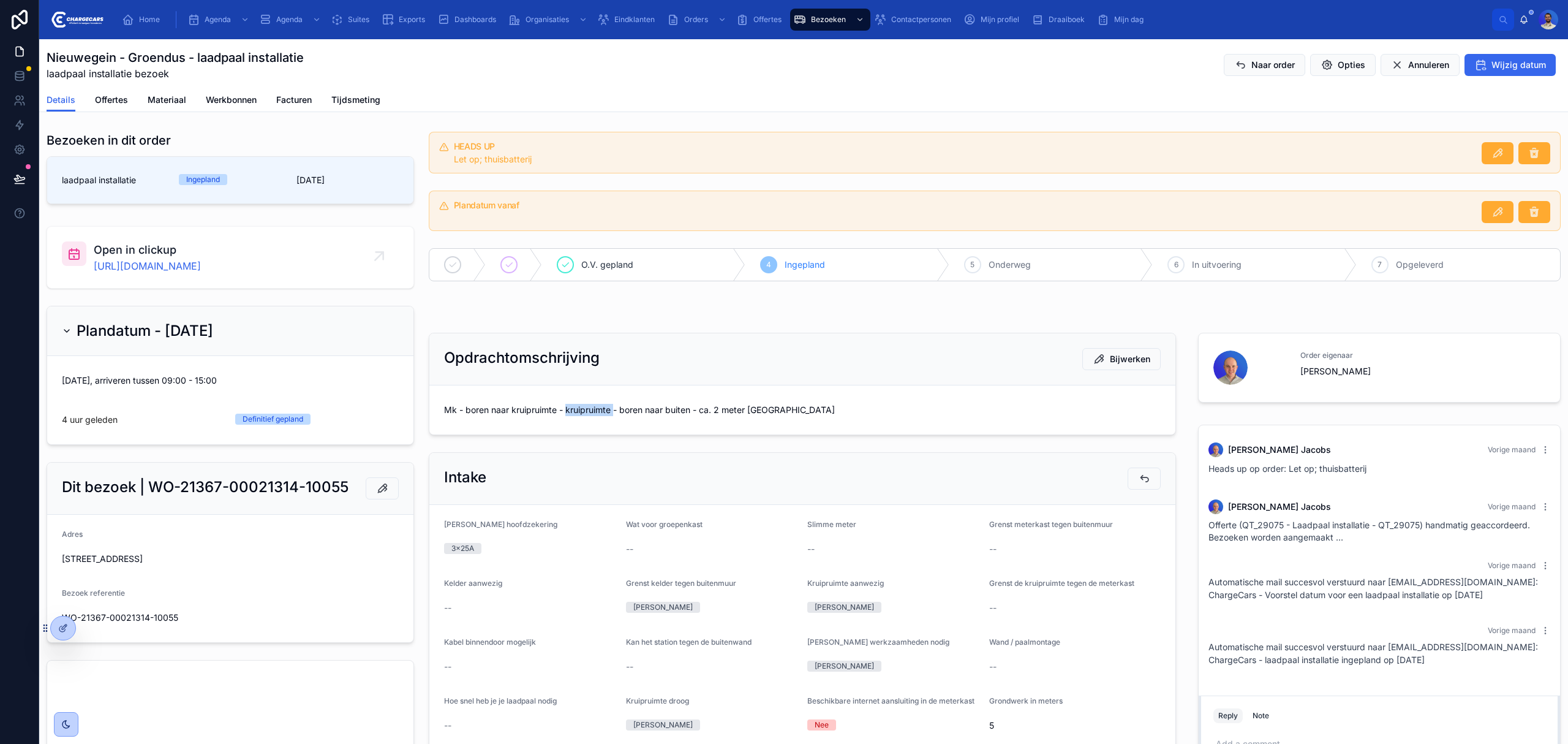
click at [584, 412] on span "Mk - boren naar kruipruimte - kruipruimte - boren naar buiten - ca. 2 meter [GE…" at bounding box center [803, 409] width 717 height 12
click at [633, 416] on span "Mk - boren naar kruipruimte - kruipruimte - boren naar buiten - ca. 2 meter [GE…" at bounding box center [803, 409] width 717 height 12
click at [628, 411] on span "Mk - boren naar kruipruimte - kruipruimte - boren naar buiten - ca. 2 meter [GE…" at bounding box center [803, 409] width 717 height 12
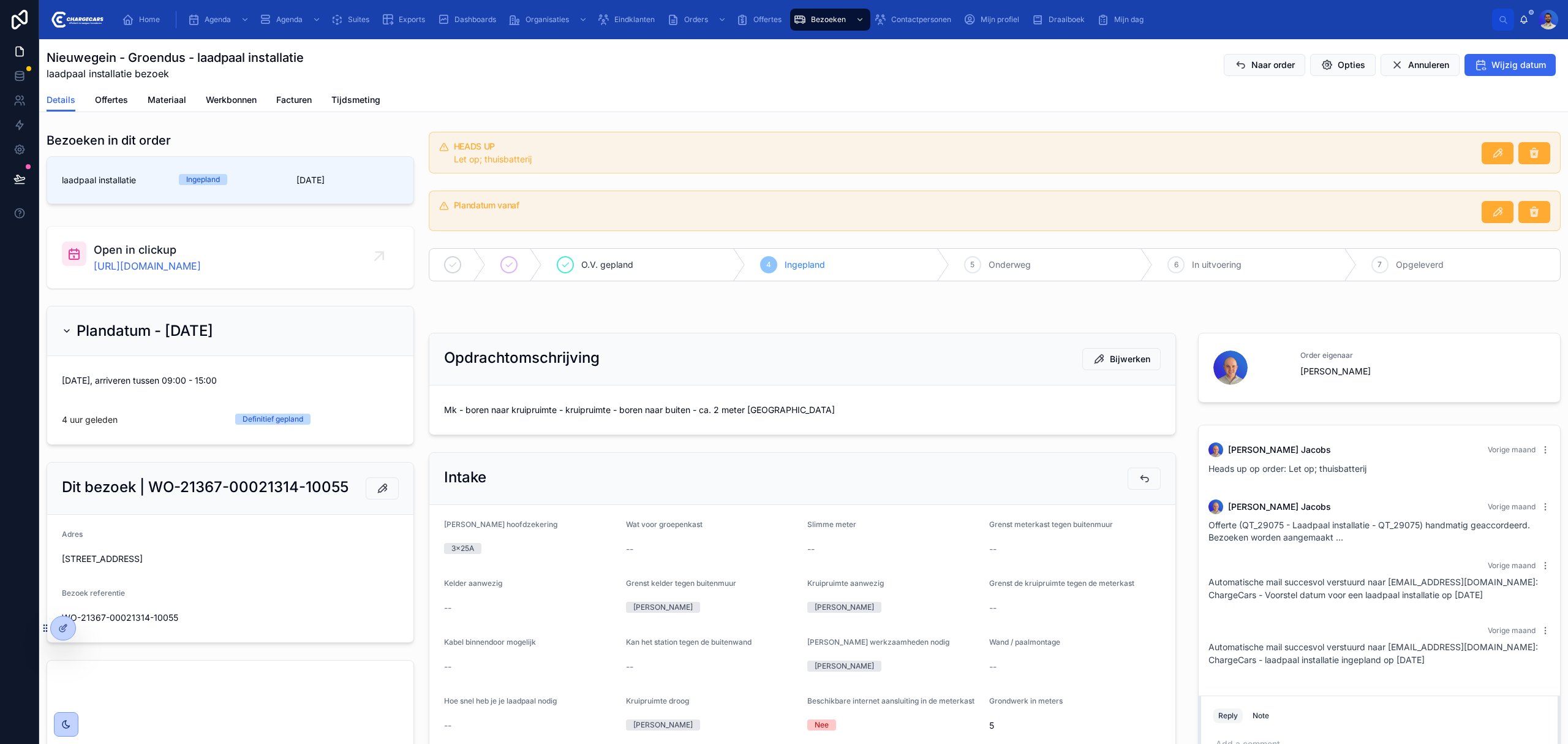
click at [607, 409] on span "Mk - boren naar kruipruimte - kruipruimte - boren naar buiten - ca. 2 meter [GE…" at bounding box center [803, 409] width 717 height 12
click at [611, 410] on span "Mk - boren naar kruipruimte - kruipruimte - boren naar buiten - ca. 2 meter [GE…" at bounding box center [803, 409] width 717 height 12
click at [645, 406] on span "Mk - boren naar kruipruimte - kruipruimte - boren naar buiten - ca. 2 meter [GE…" at bounding box center [803, 409] width 717 height 12
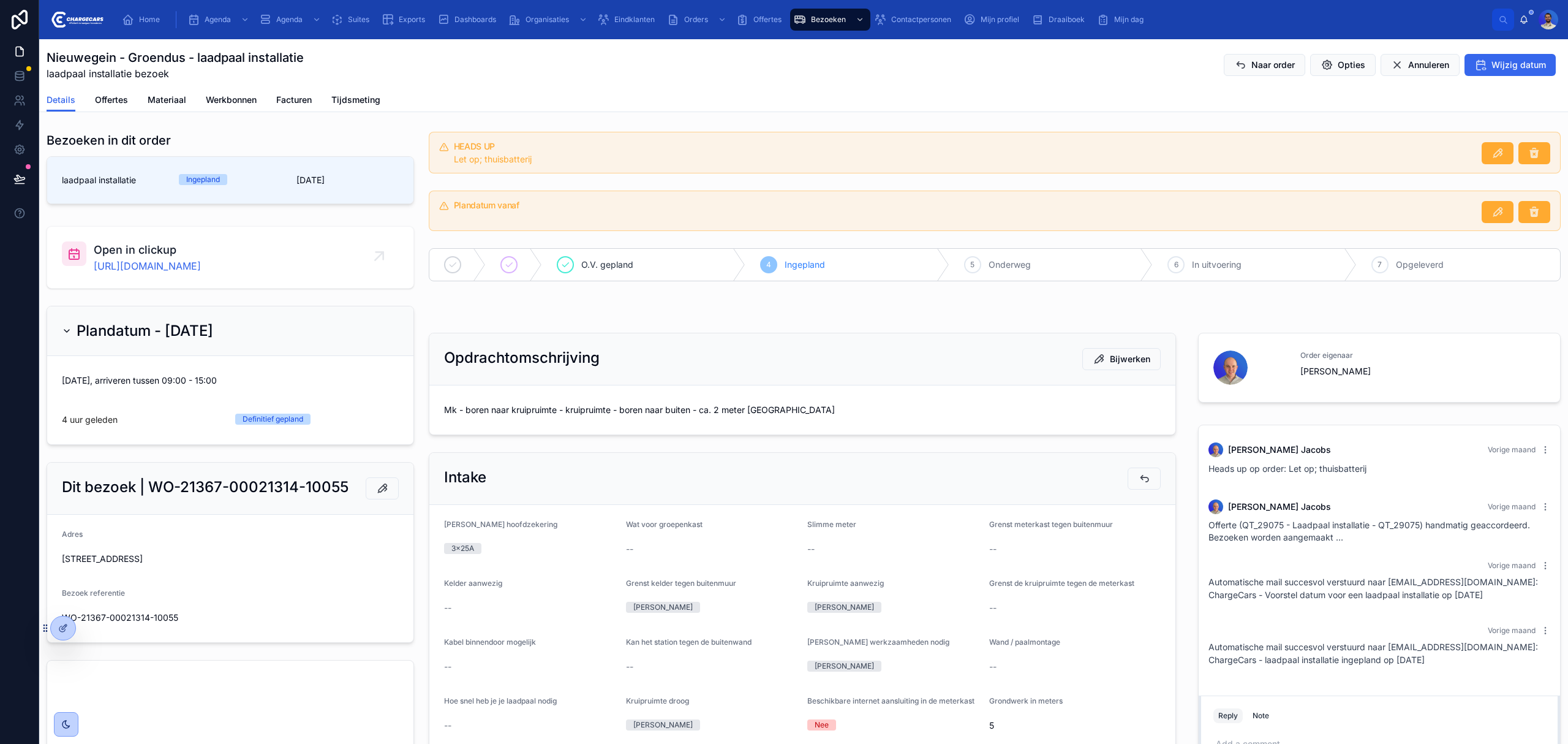
click at [626, 410] on span "Mk - boren naar kruipruimte - kruipruimte - boren naar buiten - ca. 2 meter [GE…" at bounding box center [803, 409] width 717 height 12
click at [650, 411] on span "Mk - boren naar kruipruimte - kruipruimte - boren naar buiten - ca. 2 meter [GE…" at bounding box center [803, 409] width 717 height 12
click at [564, 409] on span "Mk - boren naar kruipruimte - kruipruimte - boren naar buiten - ca. 2 meter [GE…" at bounding box center [803, 409] width 717 height 12
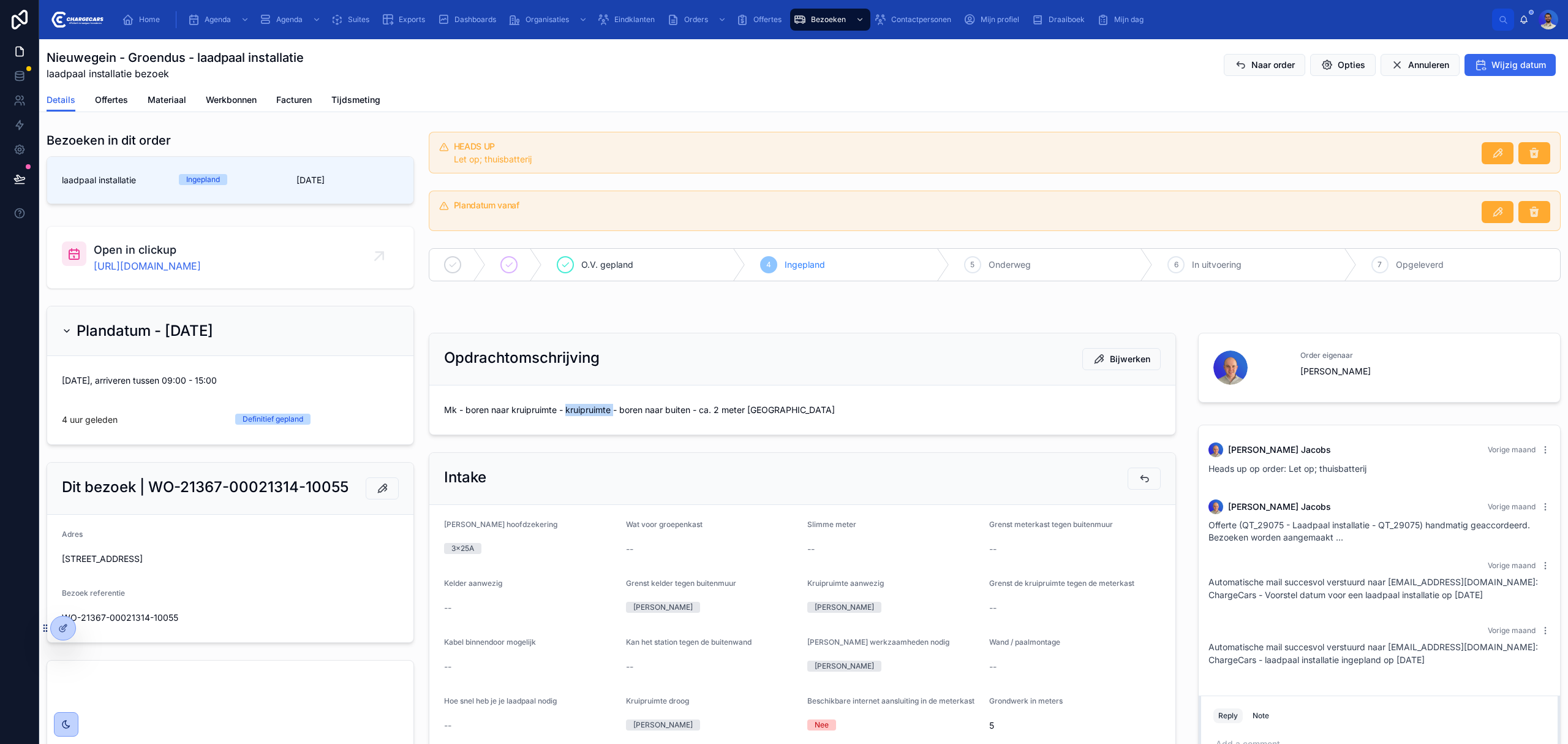
click at [564, 409] on span "Mk - boren naar kruipruimte - kruipruimte - boren naar buiten - ca. 2 meter [GE…" at bounding box center [803, 409] width 717 height 12
click at [512, 407] on span "Mk - boren naar kruipruimte - kruipruimte - boren naar buiten - ca. 2 meter [GE…" at bounding box center [803, 409] width 717 height 12
click at [478, 408] on span "Mk - boren naar kruipruimte - kruipruimte - boren naar buiten - ca. 2 meter [GE…" at bounding box center [803, 409] width 717 height 12
click at [488, 415] on span "Mk - boren naar kruipruimte - kruipruimte - boren naar buiten - ca. 2 meter [GE…" at bounding box center [803, 409] width 717 height 12
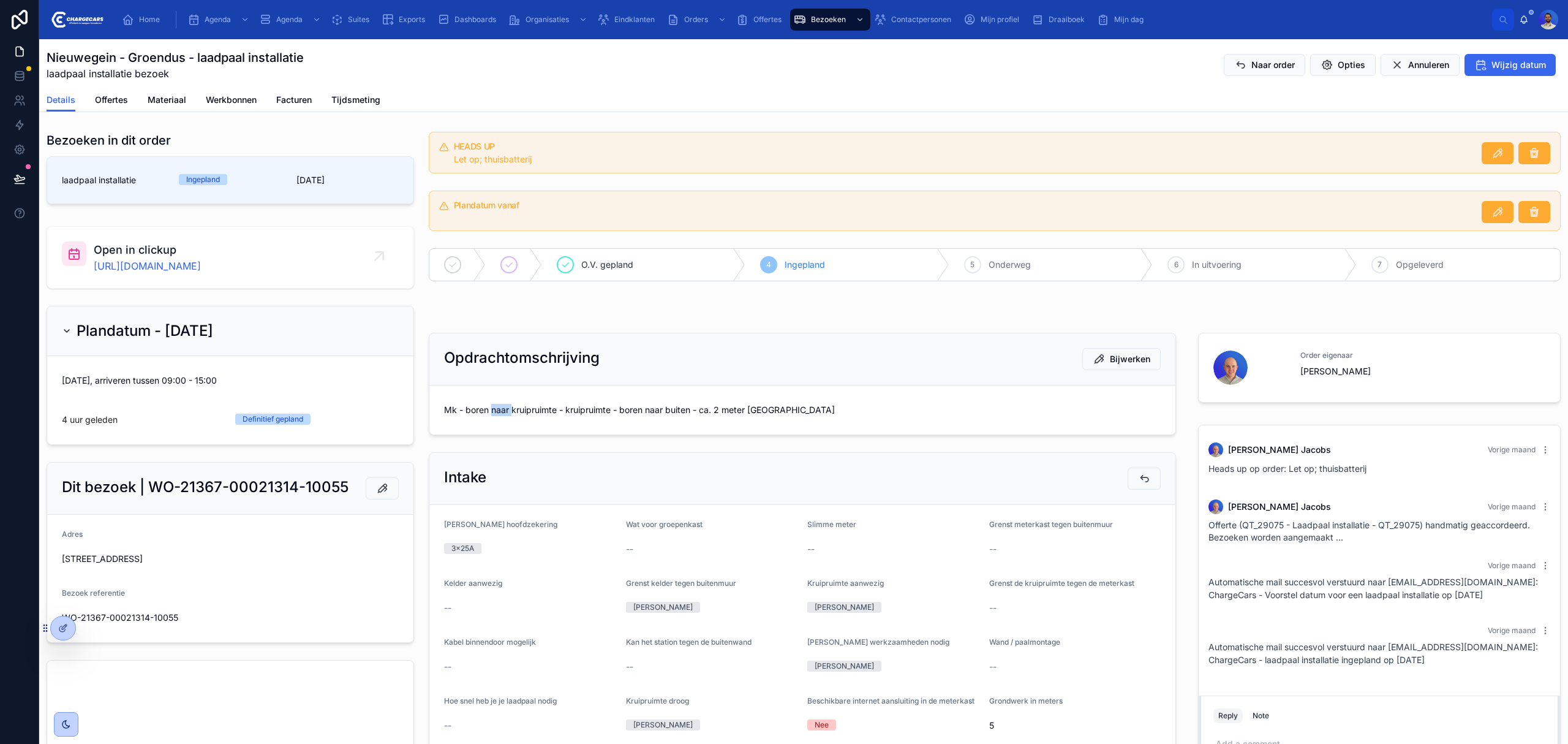
click at [498, 407] on span "Mk - boren naar kruipruimte - kruipruimte - boren naar buiten - ca. 2 meter [GE…" at bounding box center [803, 409] width 717 height 12
click at [501, 416] on span "Mk - boren naar kruipruimte - kruipruimte - boren naar buiten - ca. 2 meter [GE…" at bounding box center [803, 409] width 717 height 12
click at [539, 407] on span "Mk - boren naar kruipruimte - kruipruimte - boren naar buiten - ca. 2 meter [GE…" at bounding box center [803, 409] width 717 height 12
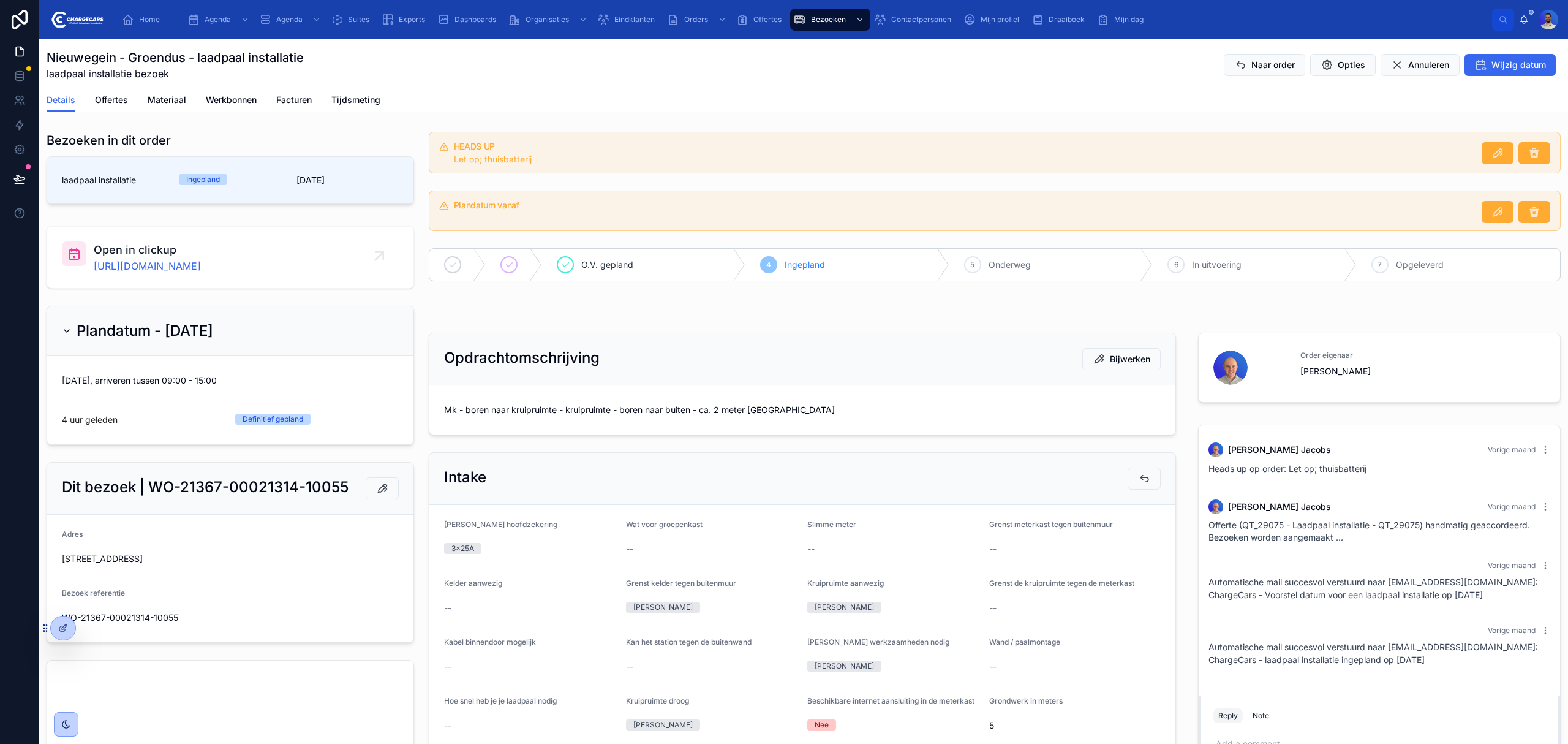
click at [262, 484] on h2 "Dit bezoek | WO-21367-00021314-10055" at bounding box center [205, 487] width 287 height 20
drag, startPoint x: 259, startPoint y: 486, endPoint x: 297, endPoint y: 496, distance: 39.3
click at [297, 496] on h2 "Dit bezoek | WO-21367-00021314-10055" at bounding box center [205, 487] width 287 height 20
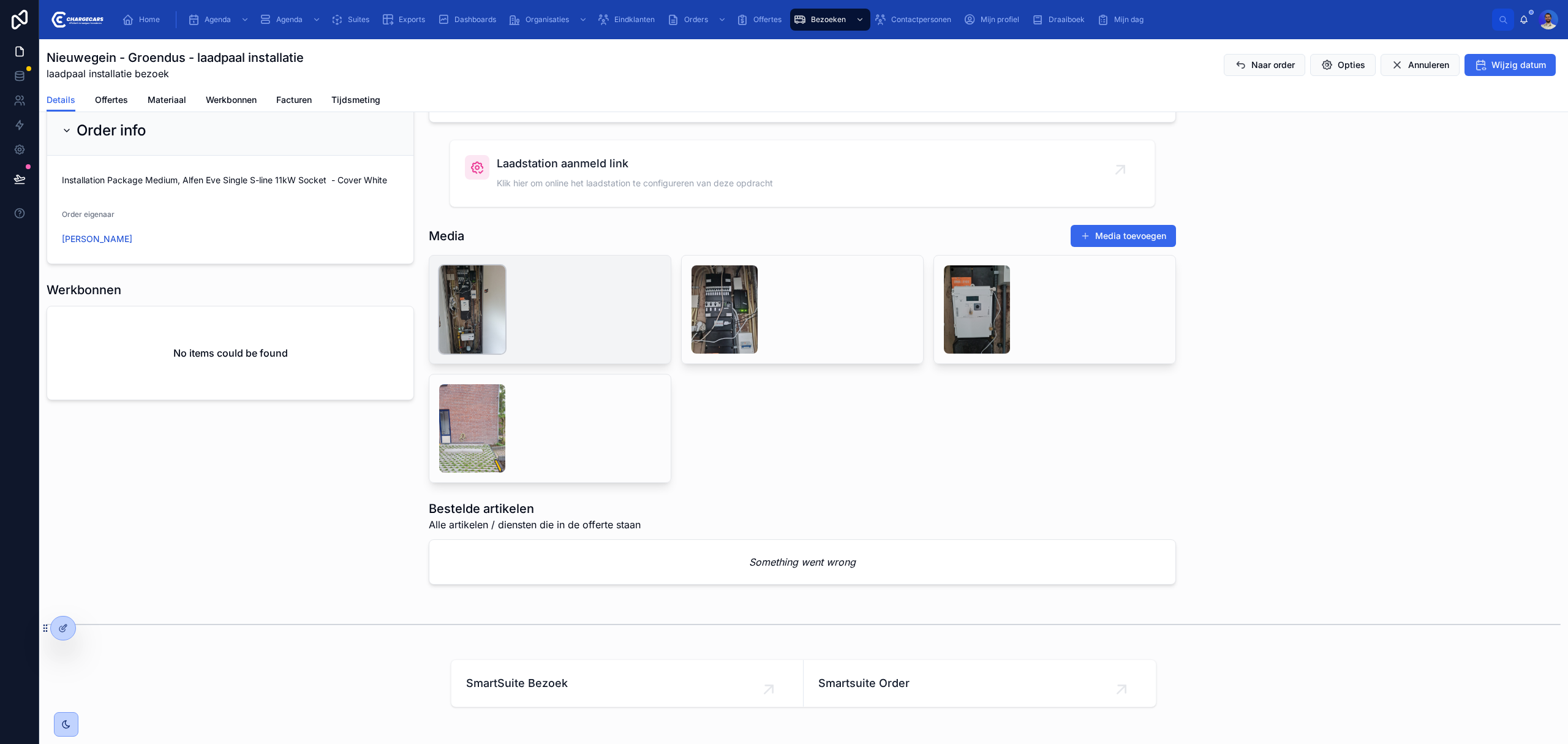
scroll to position [1193, 0]
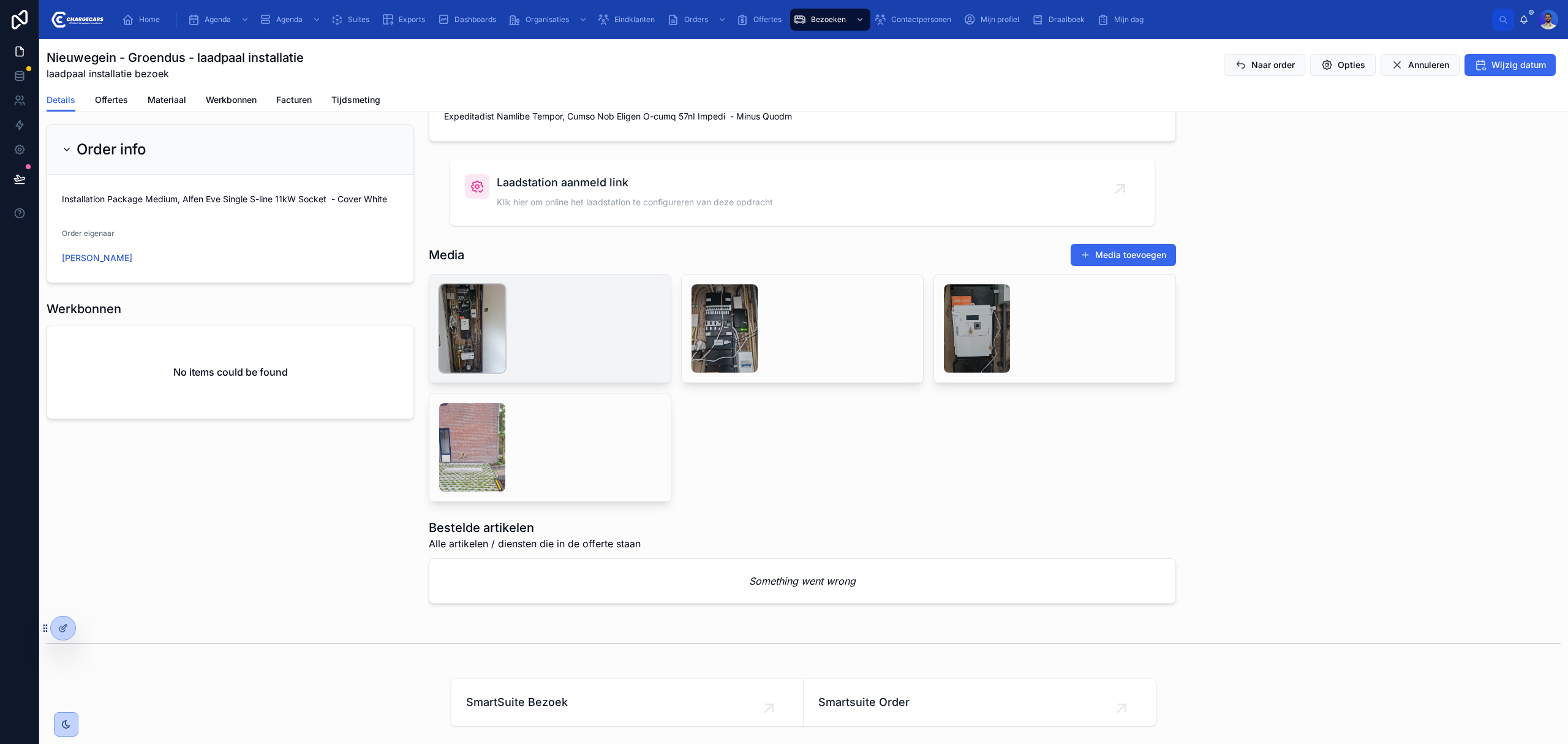
click at [447, 361] on img at bounding box center [472, 328] width 66 height 88
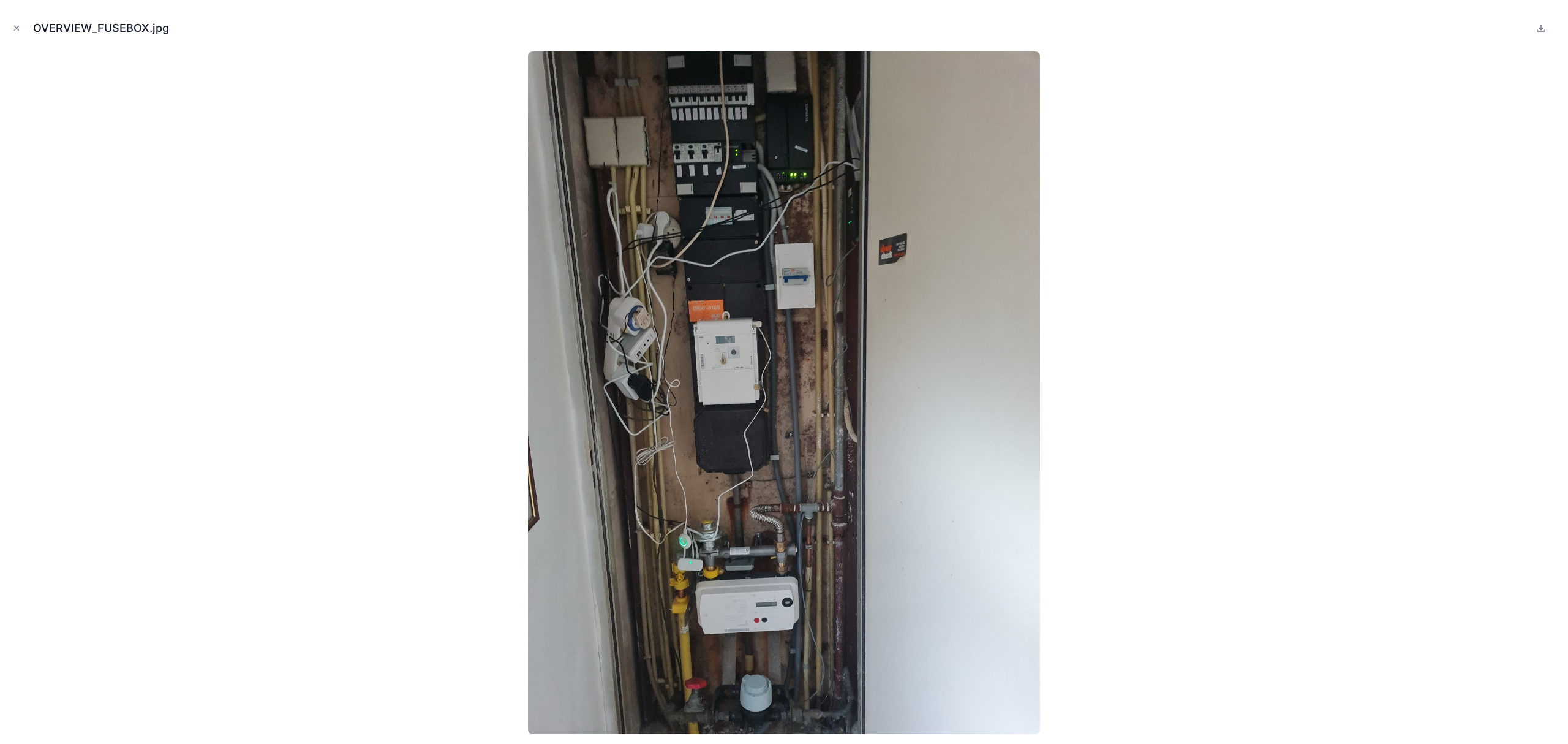
click at [22, 35] on div "OVERVIEW_FUSEBOX.jpg" at bounding box center [784, 28] width 1548 height 37
click at [15, 28] on icon "Close modal" at bounding box center [16, 28] width 8 height 8
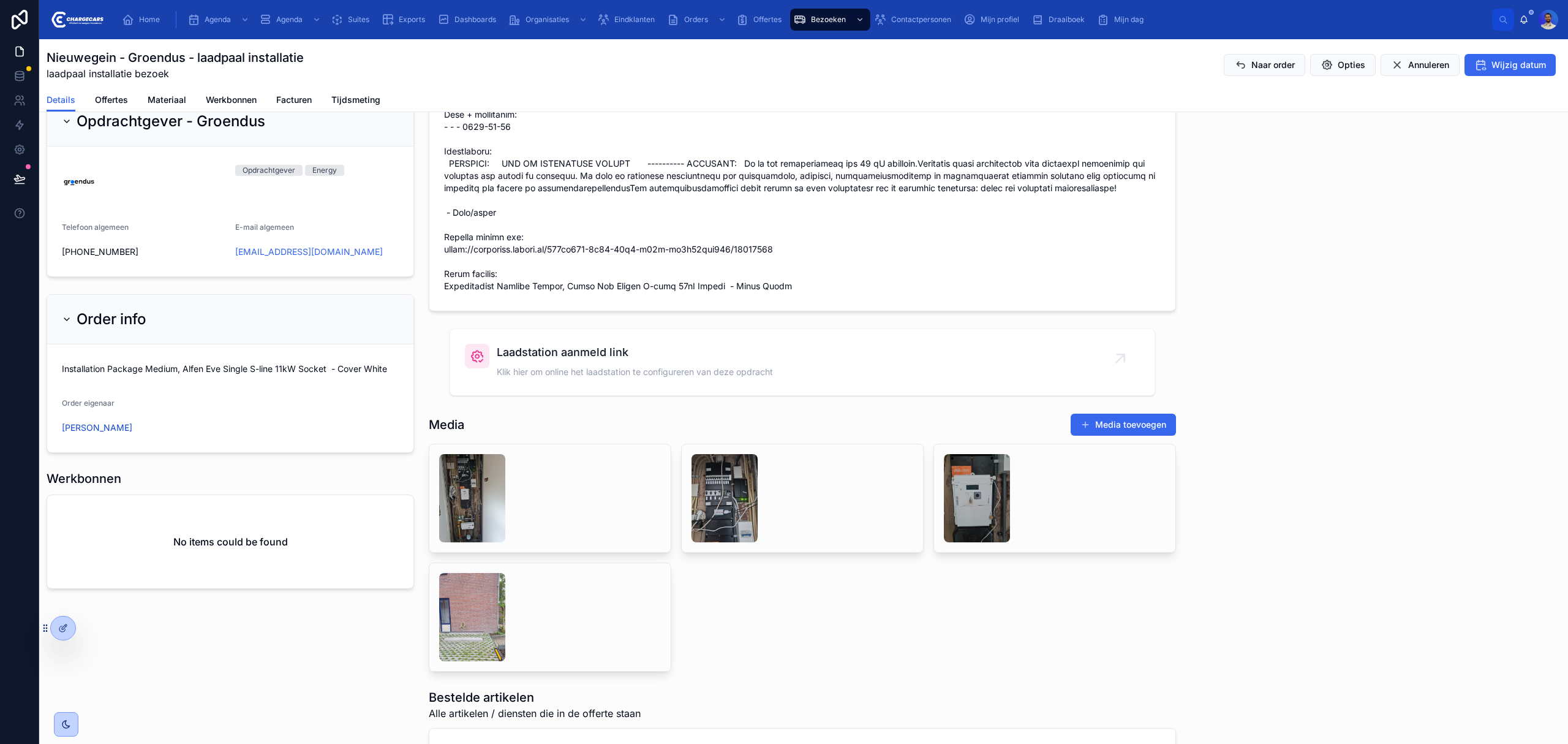
scroll to position [784, 0]
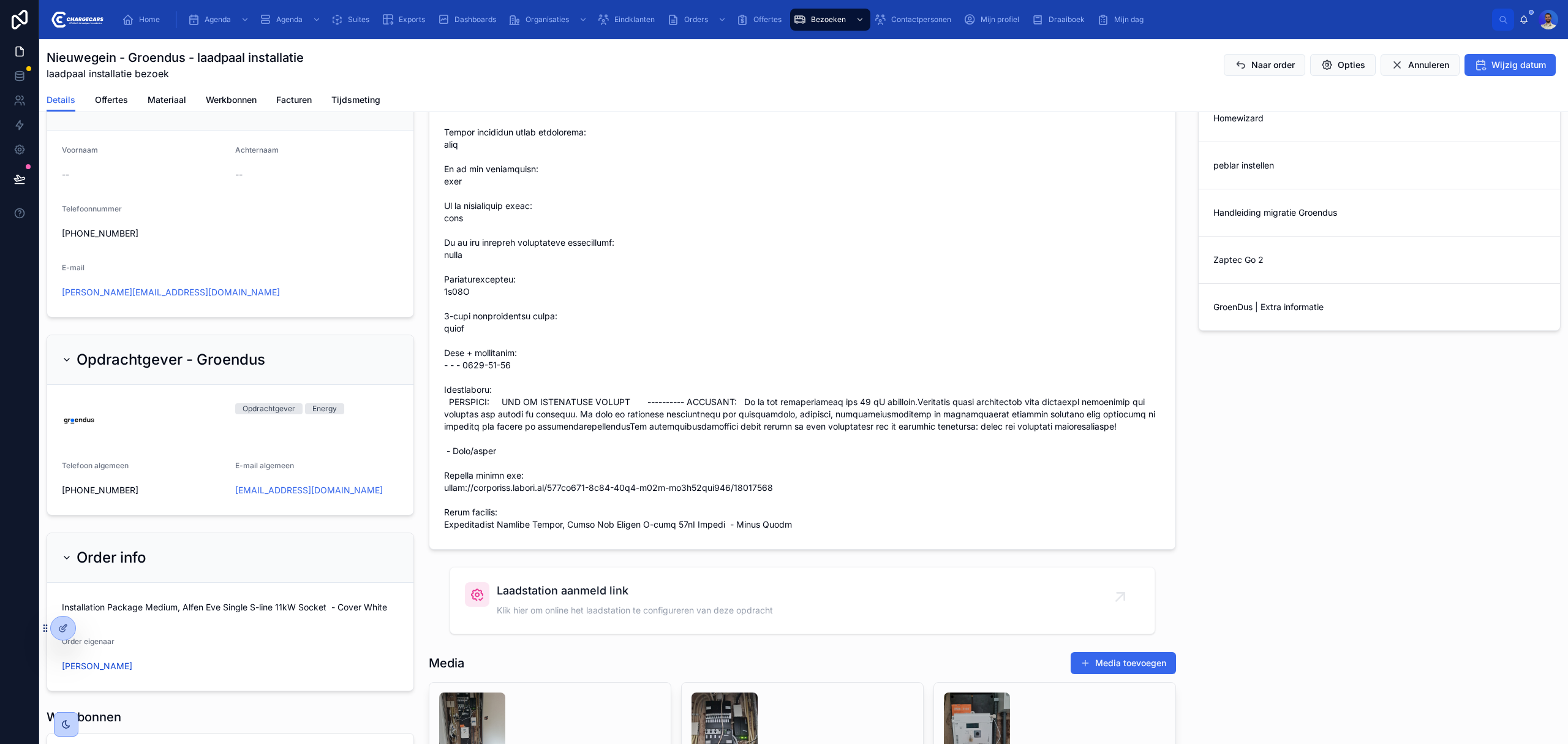
click at [585, 531] on span at bounding box center [803, 292] width 717 height 478
click at [679, 534] on div at bounding box center [803, 292] width 717 height 485
click at [655, 531] on span at bounding box center [803, 292] width 717 height 478
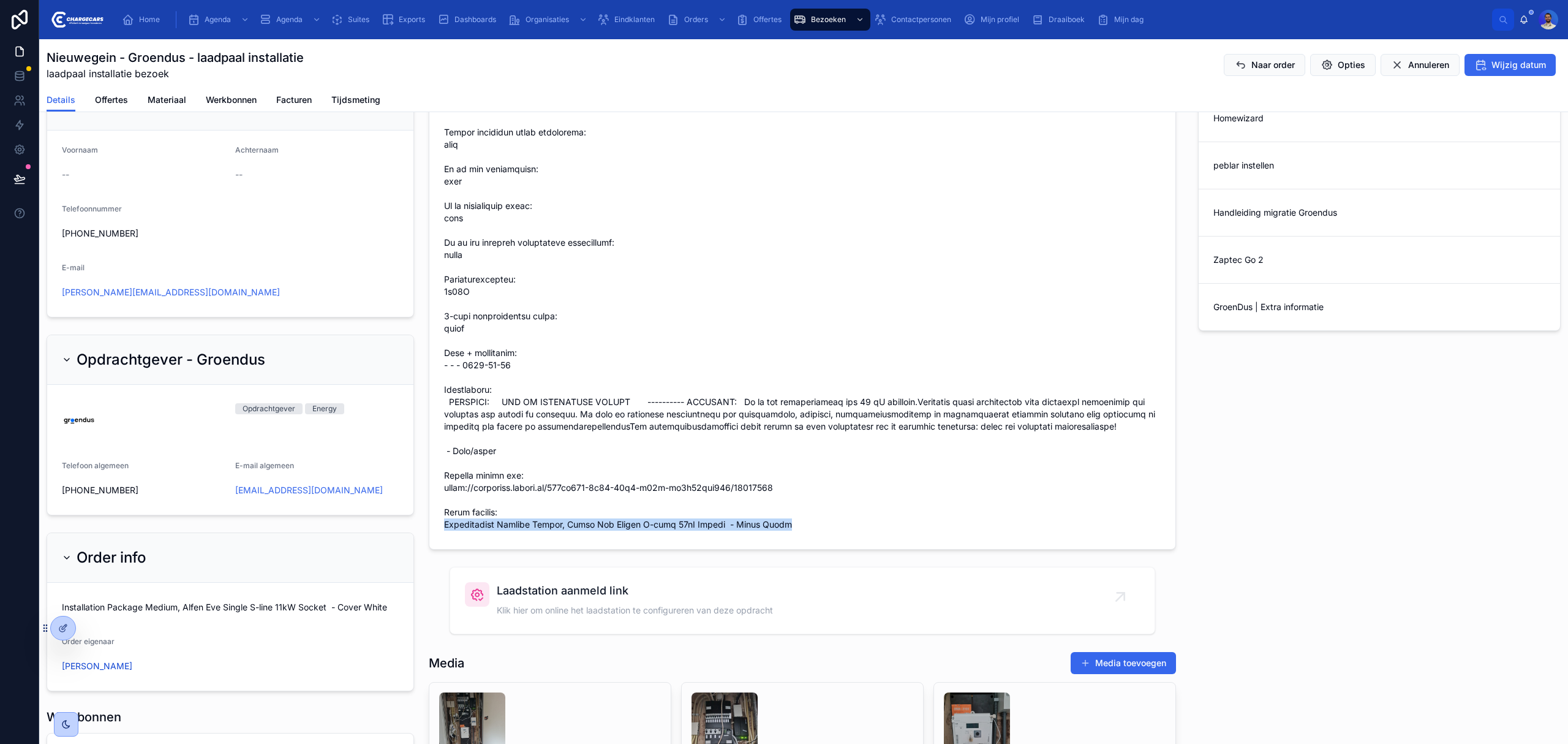
click at [655, 531] on span at bounding box center [803, 292] width 717 height 478
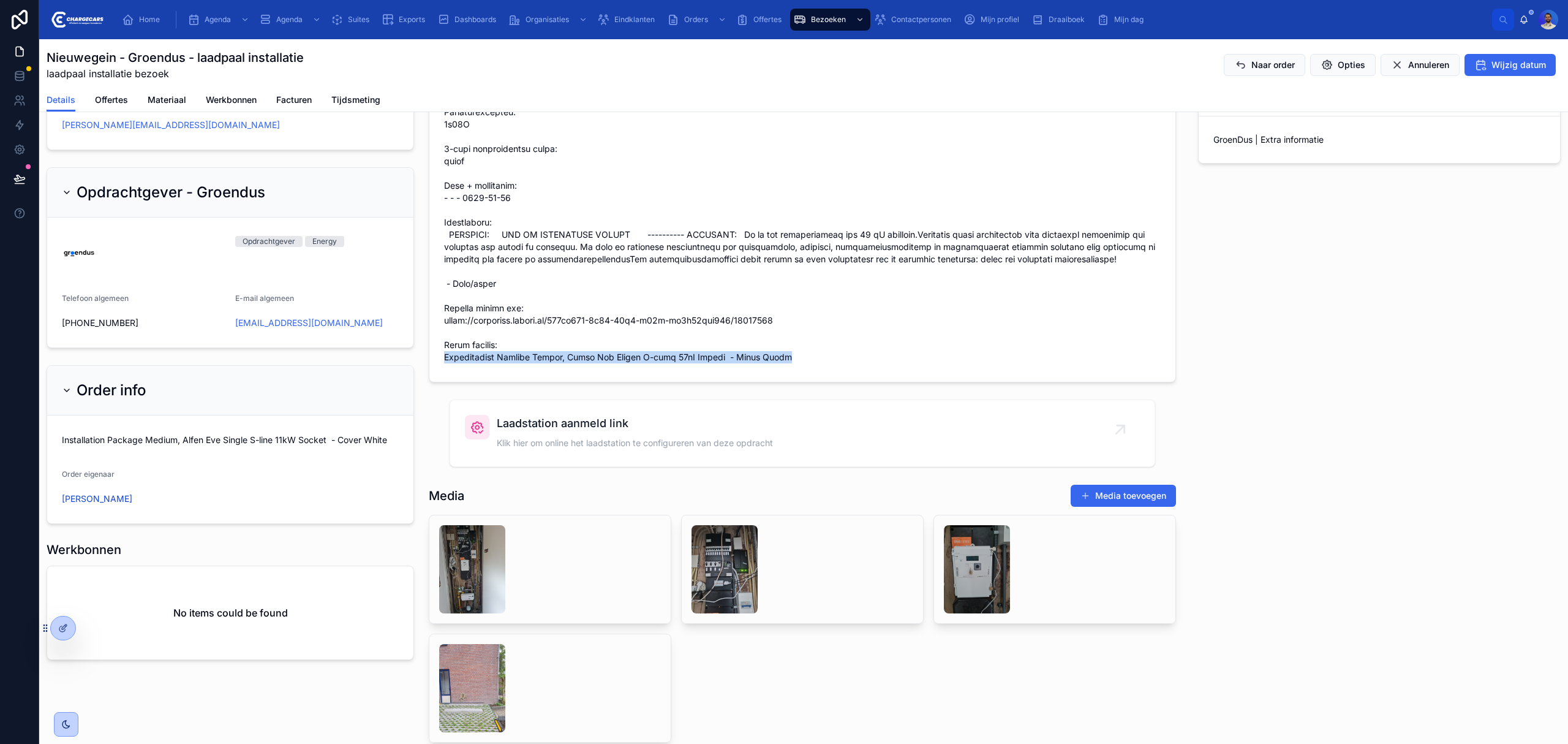
scroll to position [1030, 0]
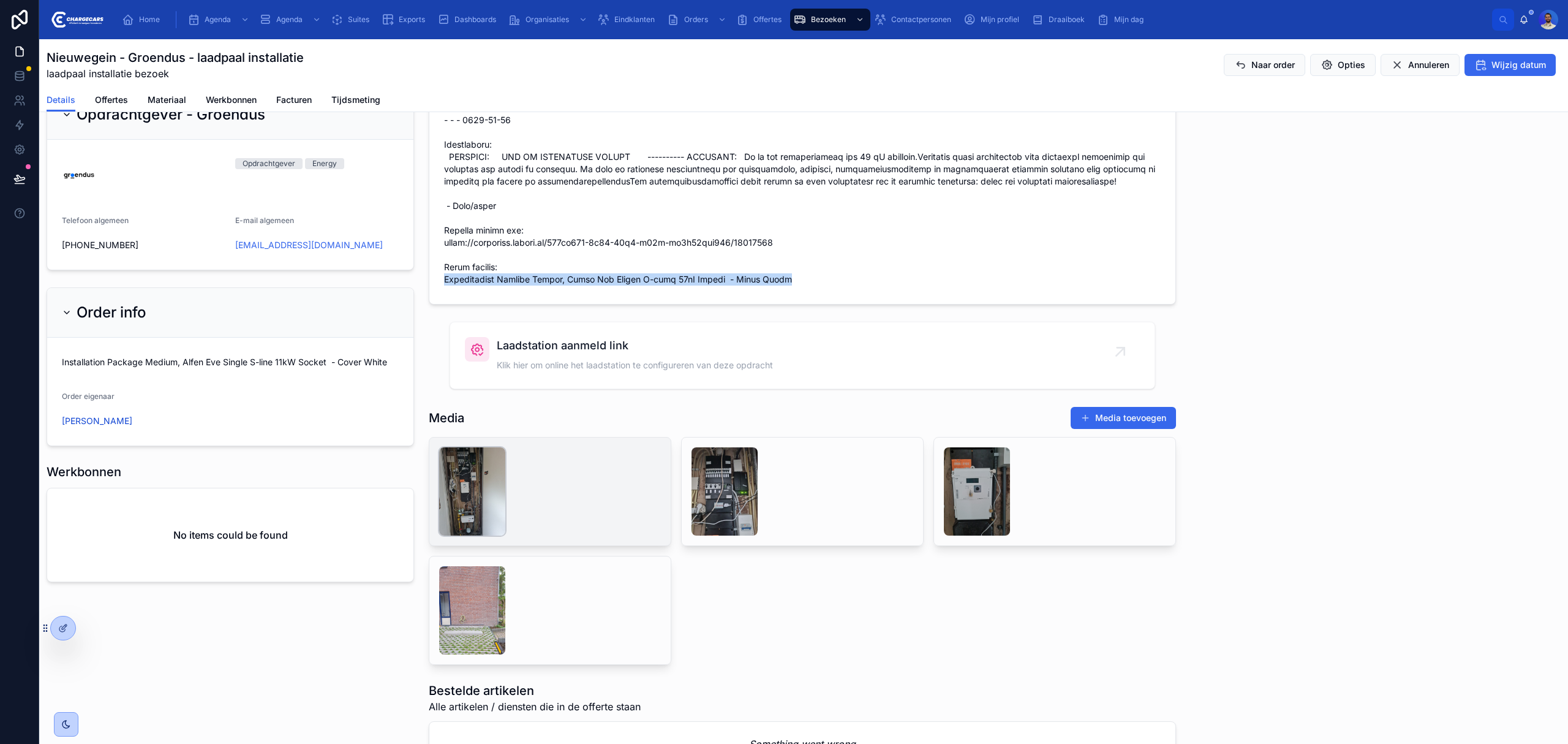
click at [483, 526] on img at bounding box center [472, 491] width 66 height 88
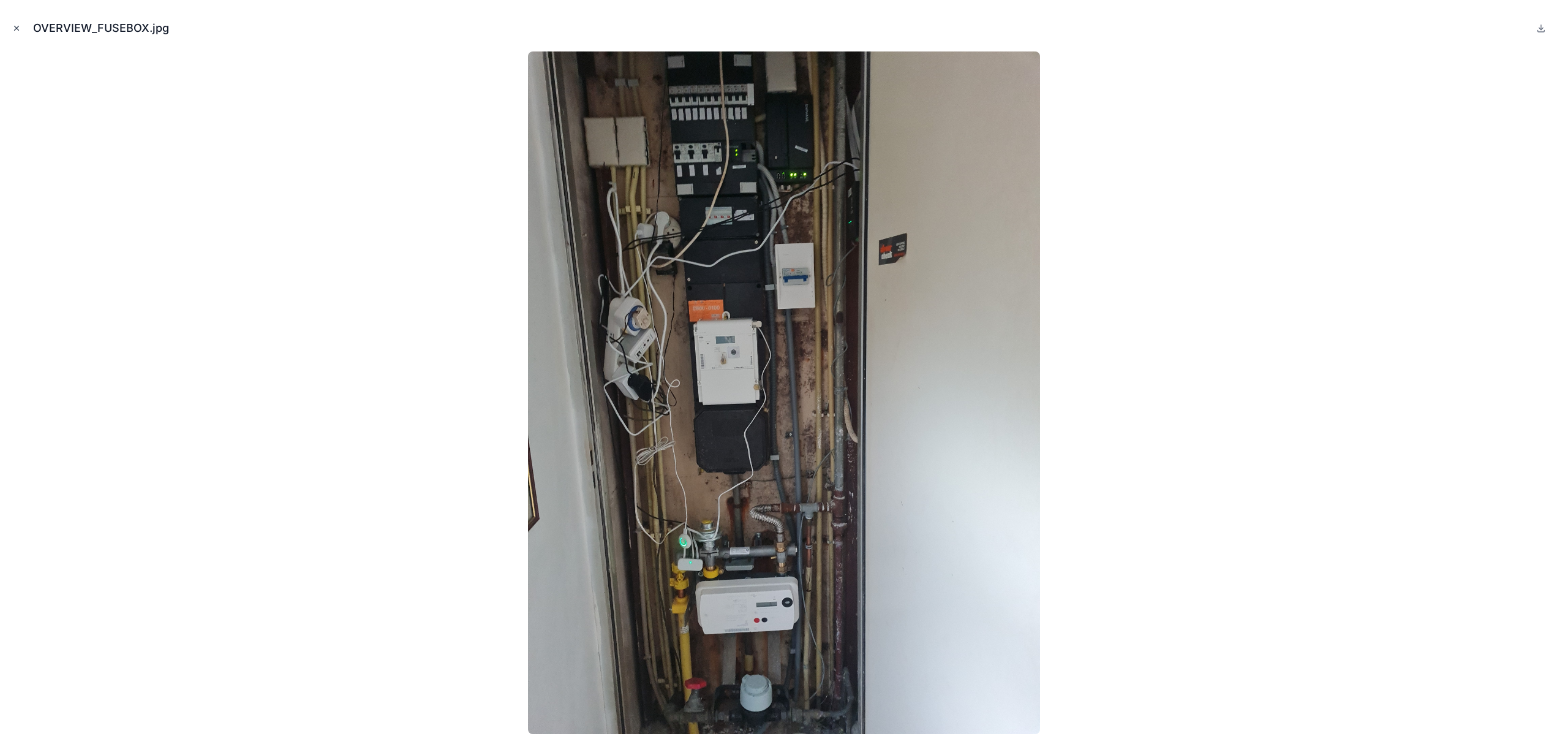
click at [15, 28] on icon "Close modal" at bounding box center [16, 28] width 8 height 8
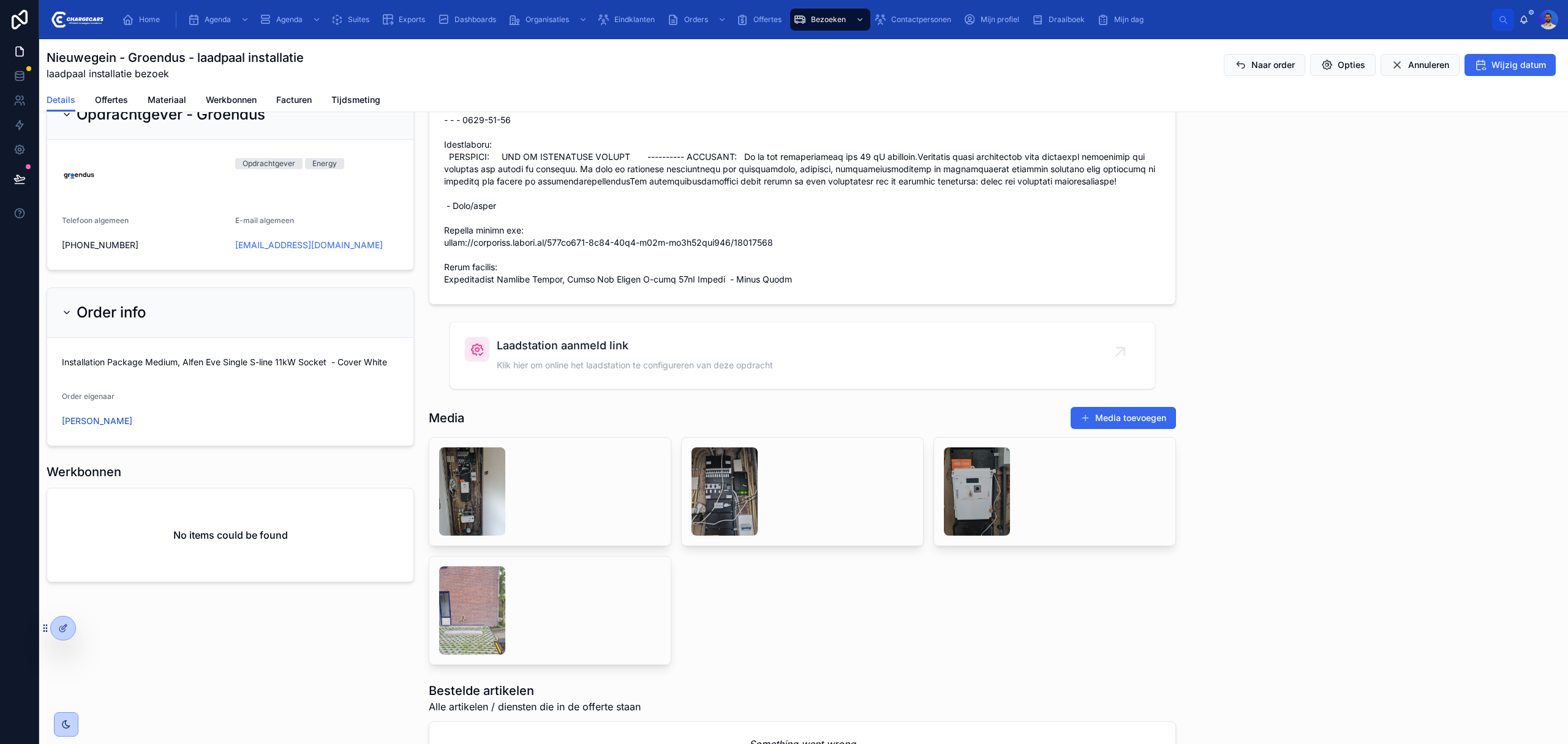
click at [907, 669] on div "Media Media toevoegen" at bounding box center [803, 536] width 762 height 269
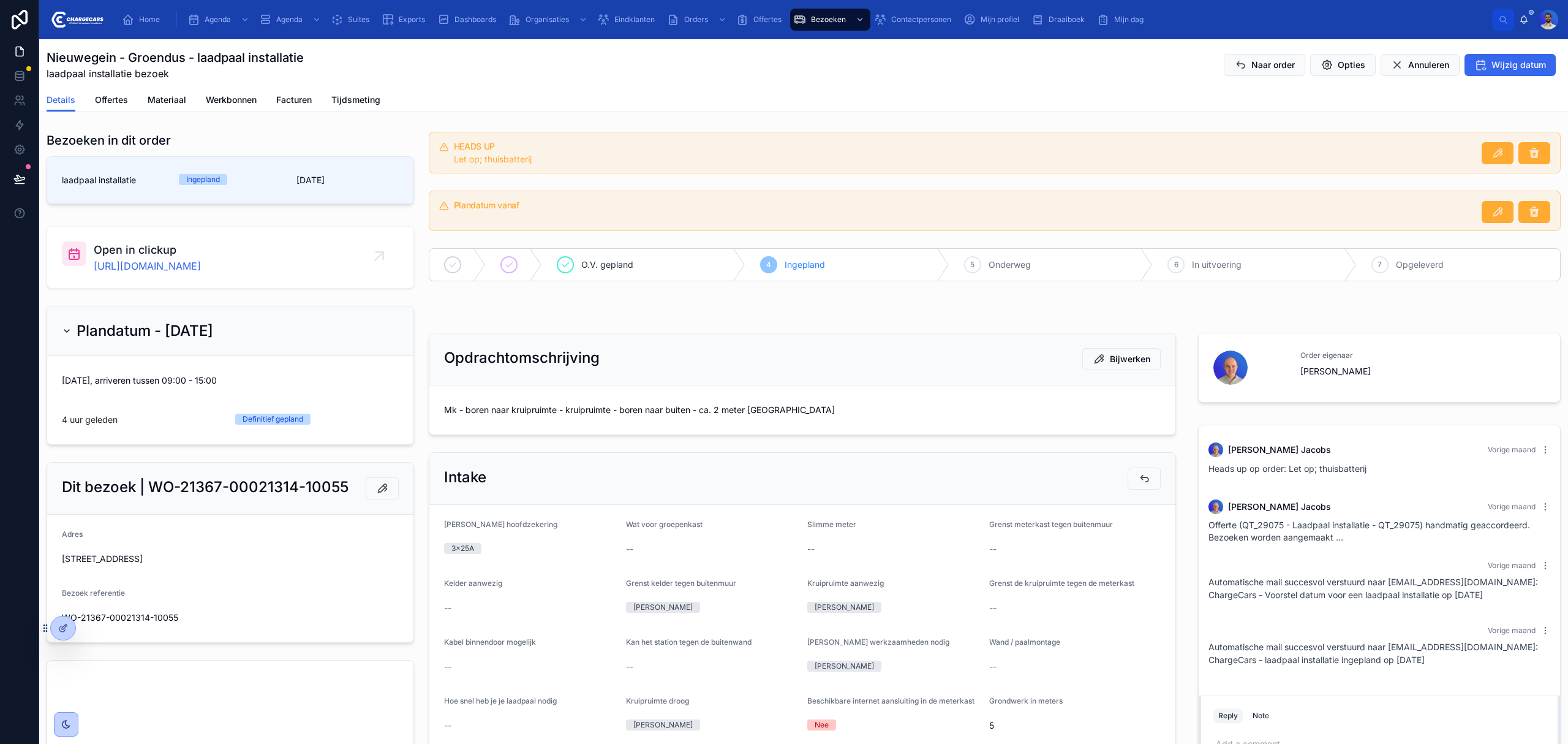
click at [534, 416] on span "Mk - boren naar kruipruimte - kruipruimte - boren naar buiten - ca. 2 meter [GE…" at bounding box center [803, 409] width 717 height 12
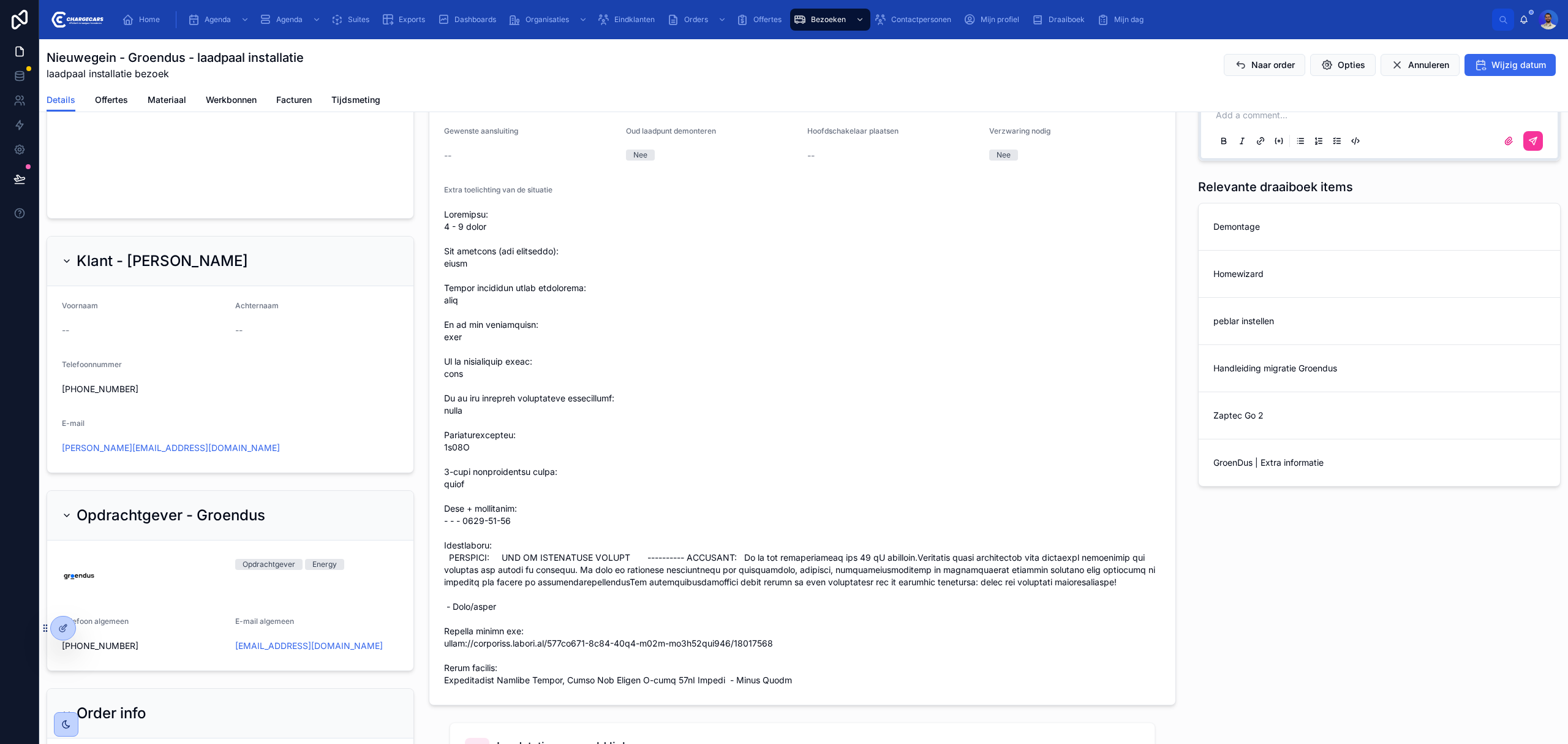
scroll to position [653, 0]
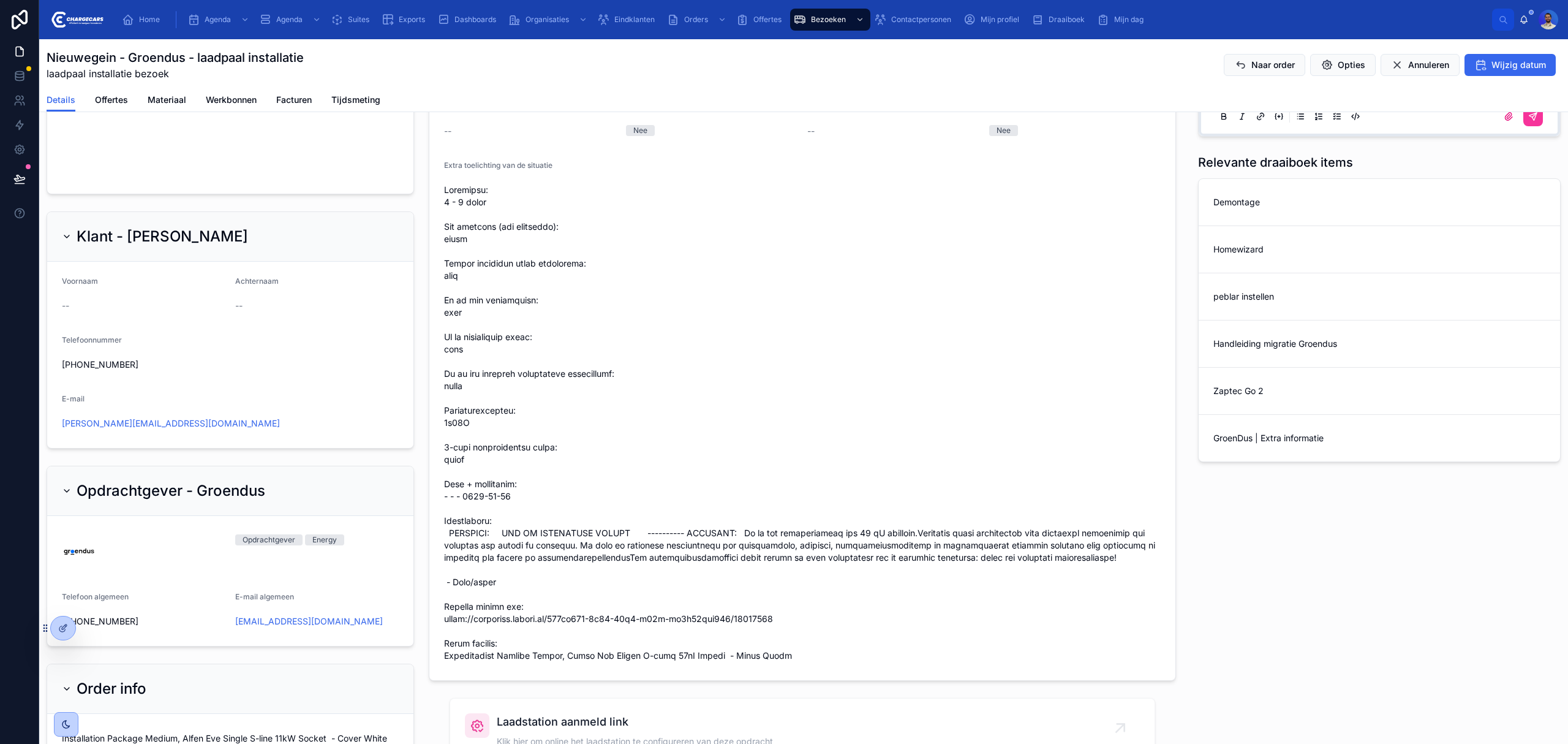
click at [721, 542] on span at bounding box center [803, 423] width 717 height 478
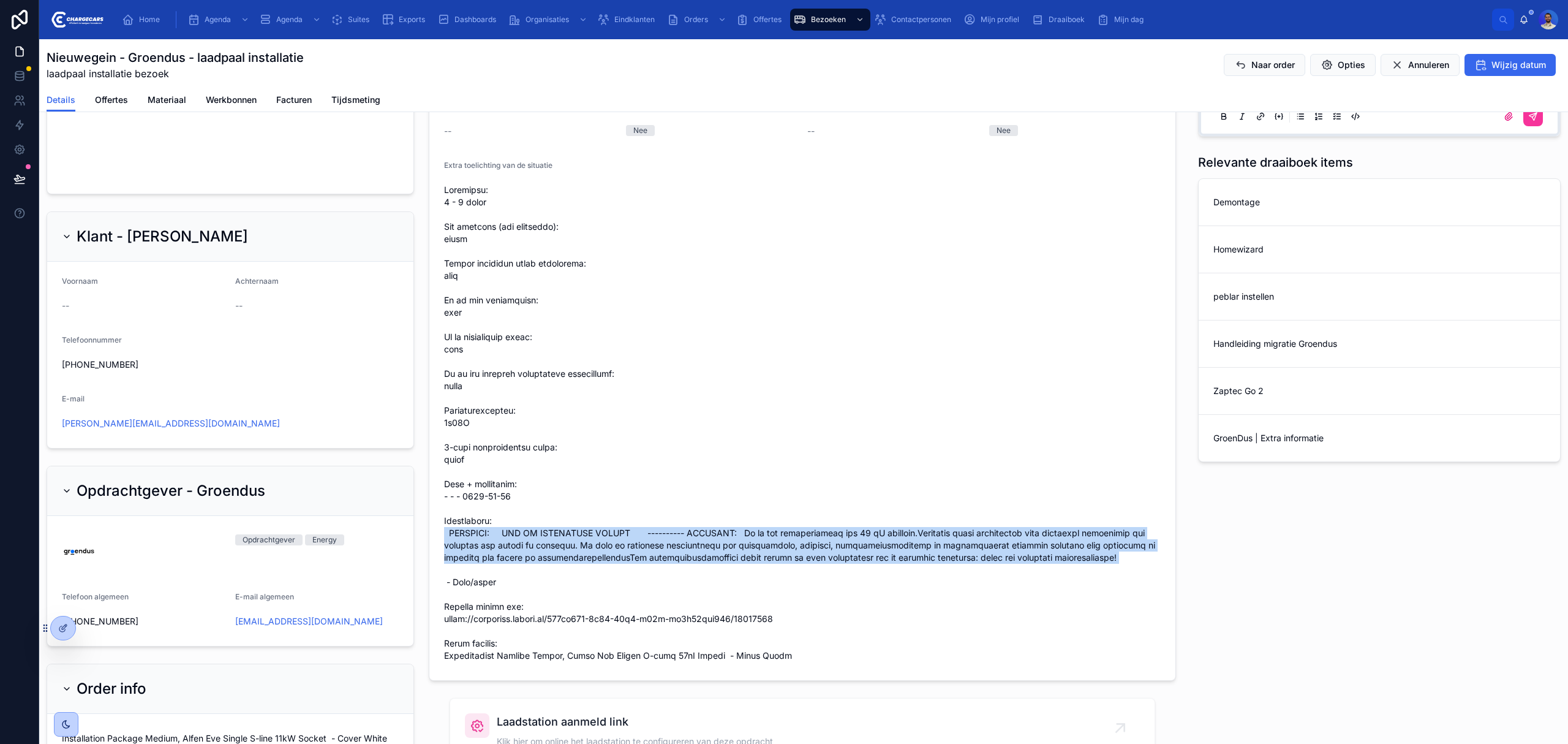
click at [721, 542] on span at bounding box center [803, 423] width 717 height 478
click at [785, 555] on span at bounding box center [803, 423] width 717 height 478
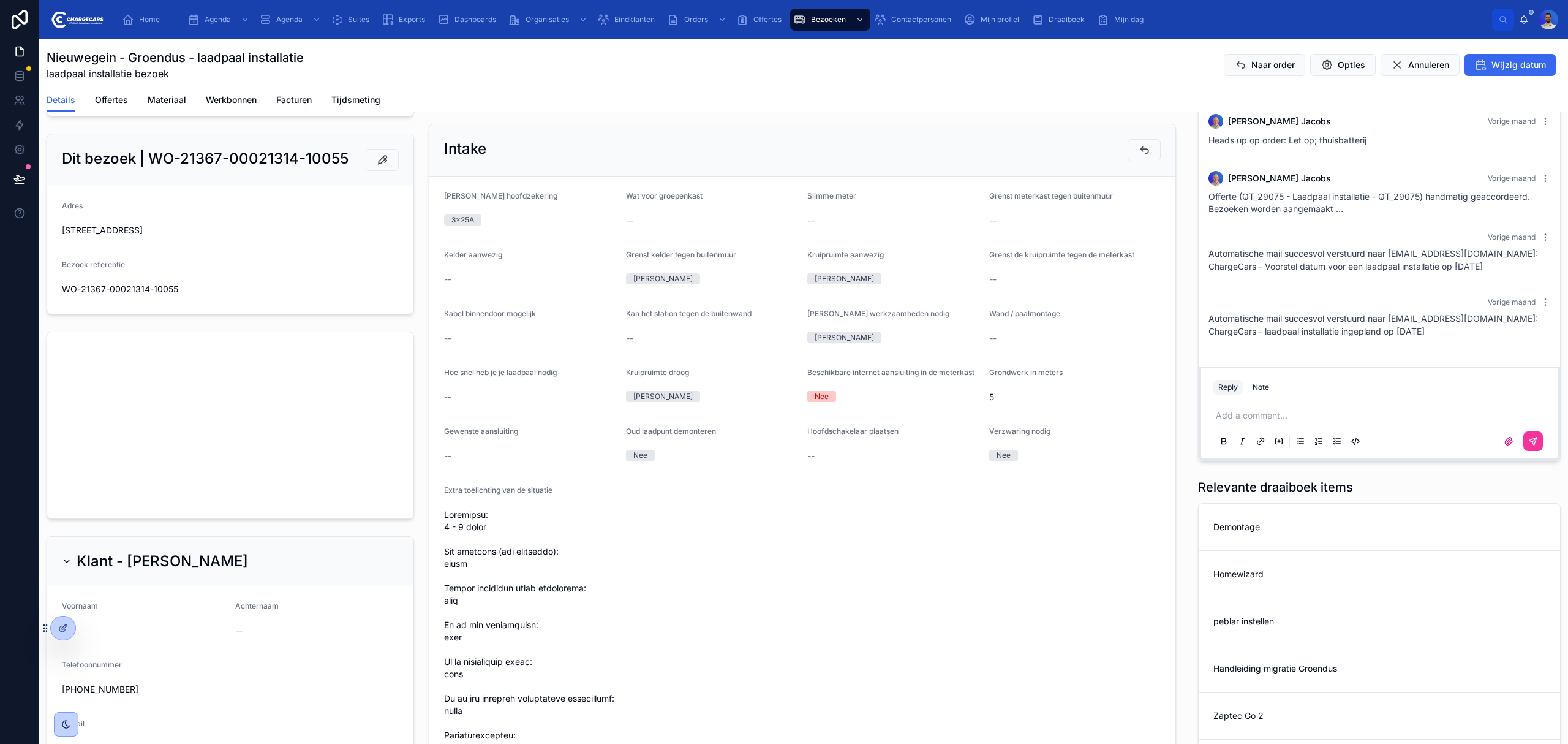
scroll to position [0, 0]
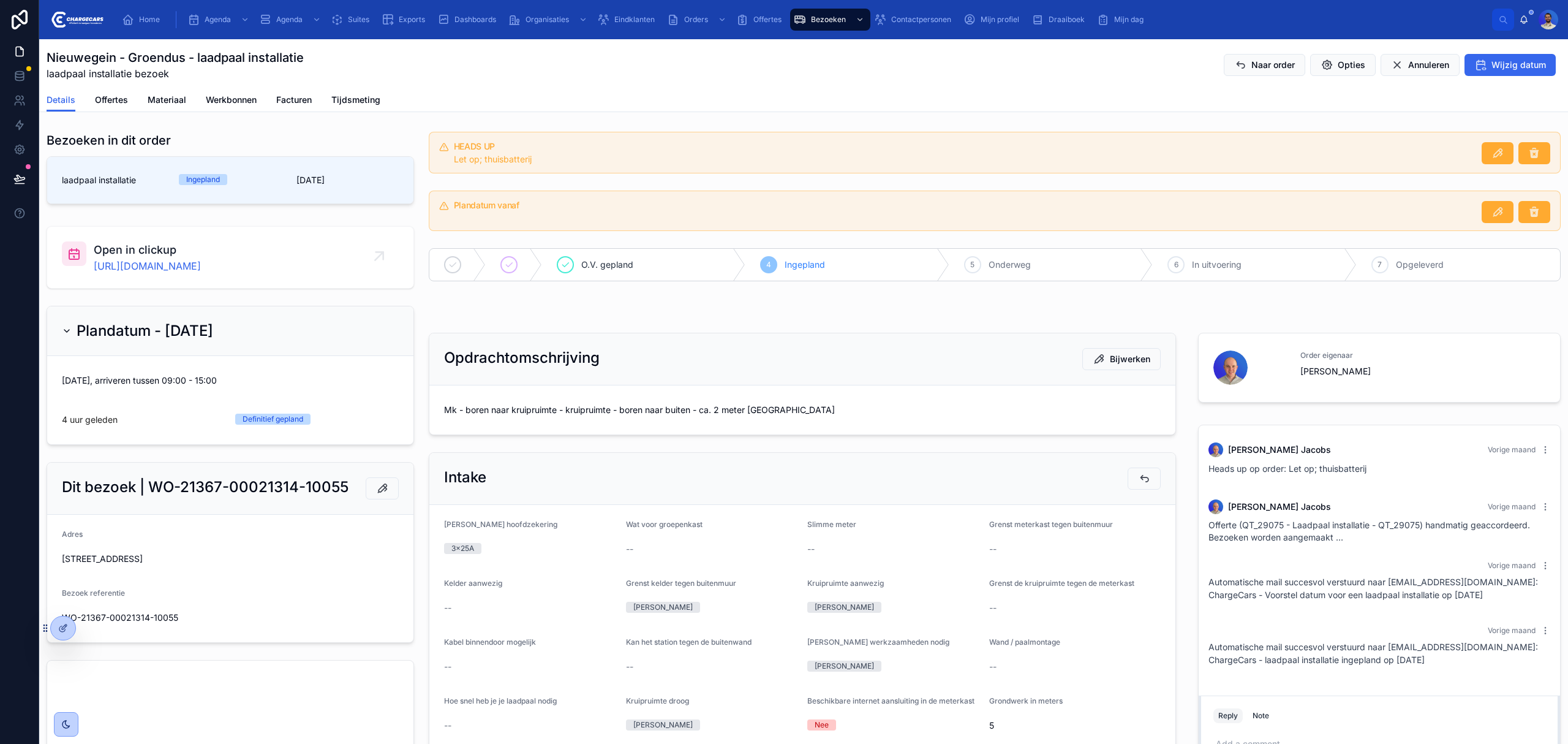
click at [586, 406] on span "Mk - boren naar kruipruimte - kruipruimte - boren naar buiten - ca. 2 meter [GE…" at bounding box center [803, 409] width 717 height 12
click at [559, 416] on span "Mk - boren naar kruipruimte - kruipruimte - boren naar buiten - ca. 2 meter [GE…" at bounding box center [803, 409] width 717 height 12
click at [571, 411] on span "Mk - boren naar kruipruimte - kruipruimte - boren naar buiten - ca. 2 meter [GE…" at bounding box center [803, 409] width 717 height 12
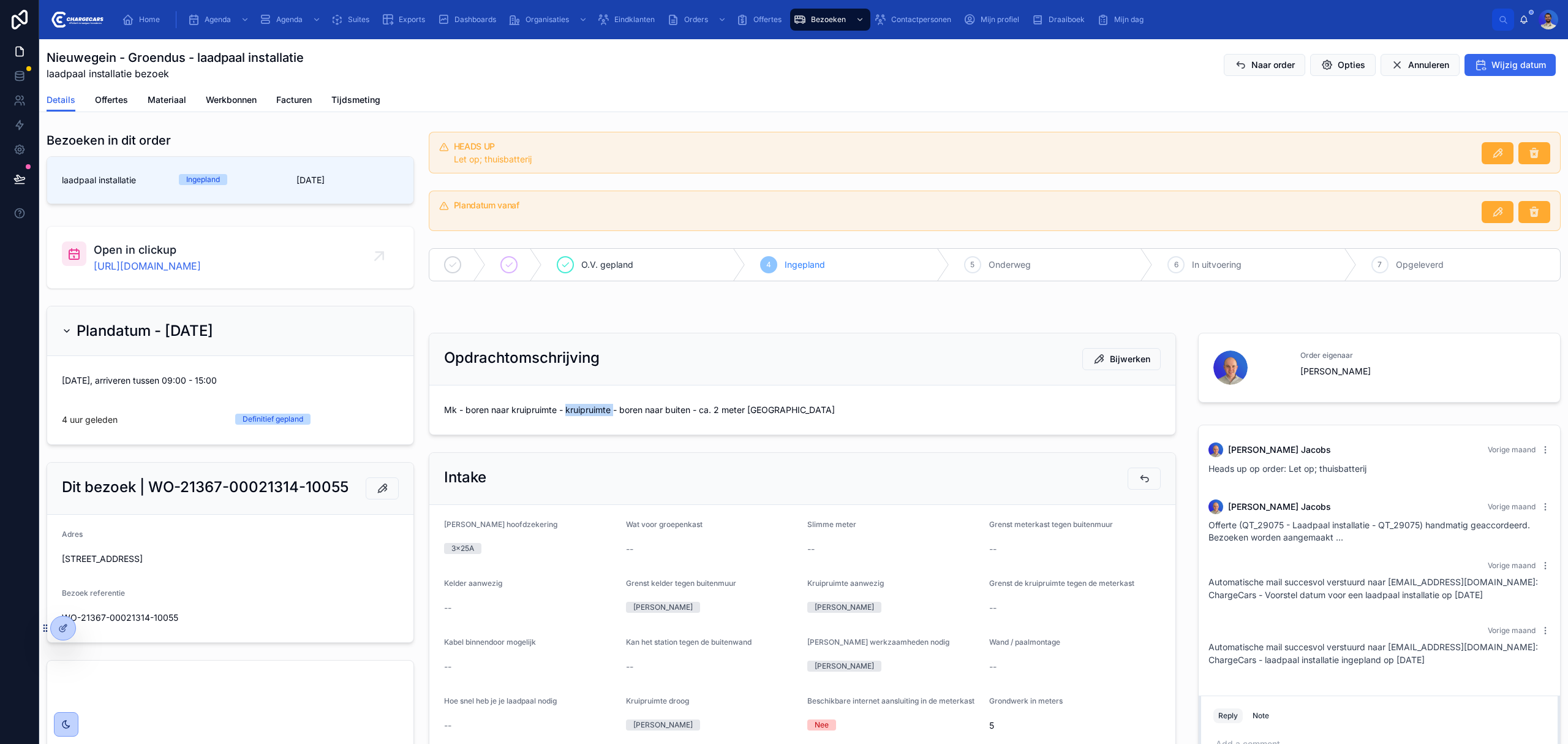
click at [571, 411] on span "Mk - boren naar kruipruimte - kruipruimte - boren naar buiten - ca. 2 meter [GE…" at bounding box center [803, 409] width 717 height 12
